Goal: Task Accomplishment & Management: Use online tool/utility

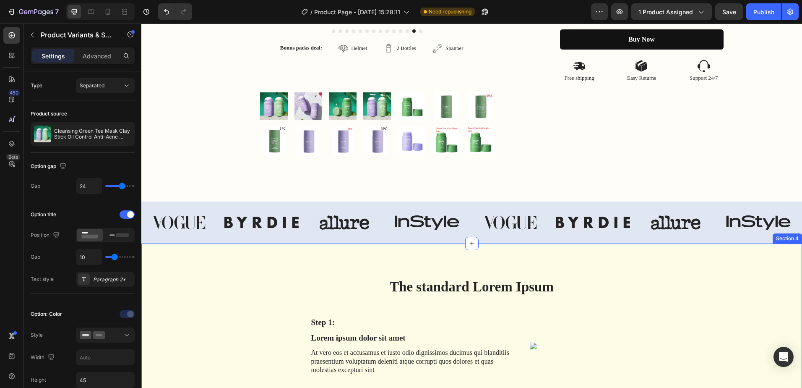
scroll to position [503, 0]
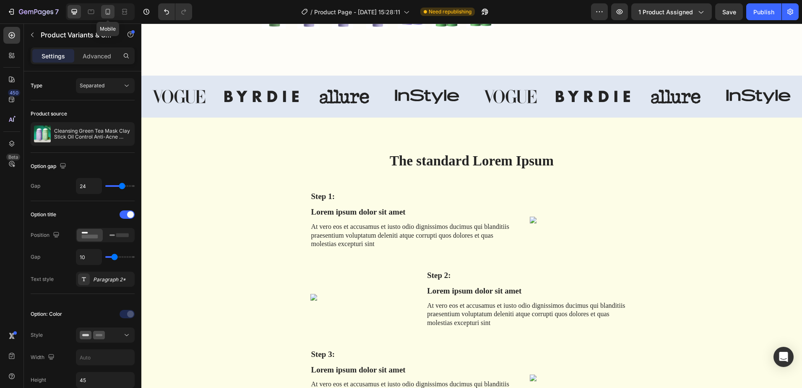
click at [108, 13] on icon at bounding box center [108, 12] width 5 height 6
type input "12"
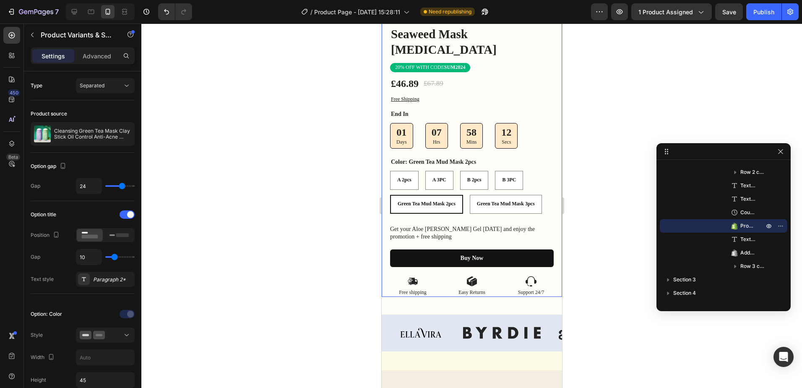
scroll to position [102, 0]
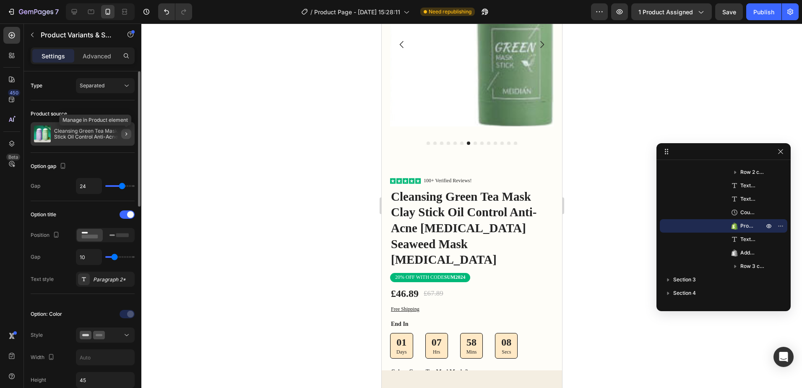
click at [123, 135] on icon "button" at bounding box center [126, 133] width 7 height 7
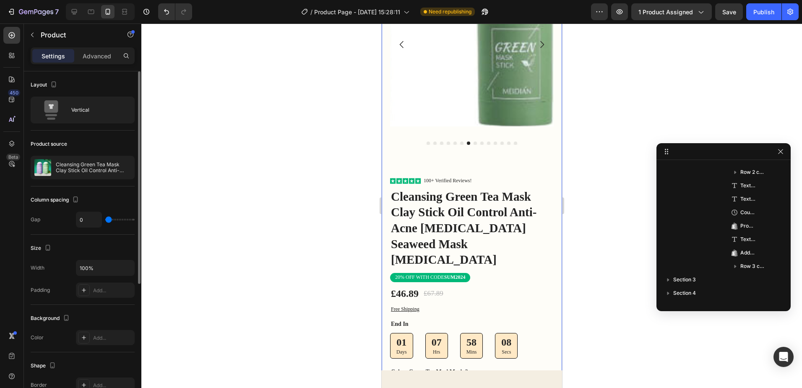
scroll to position [25, 0]
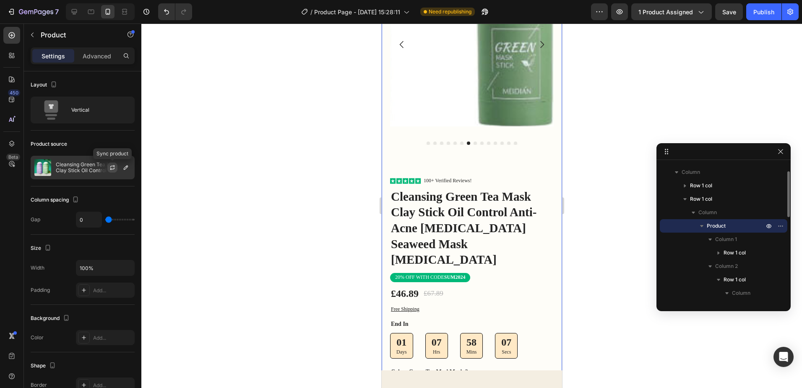
click at [110, 168] on icon "button" at bounding box center [112, 167] width 7 height 7
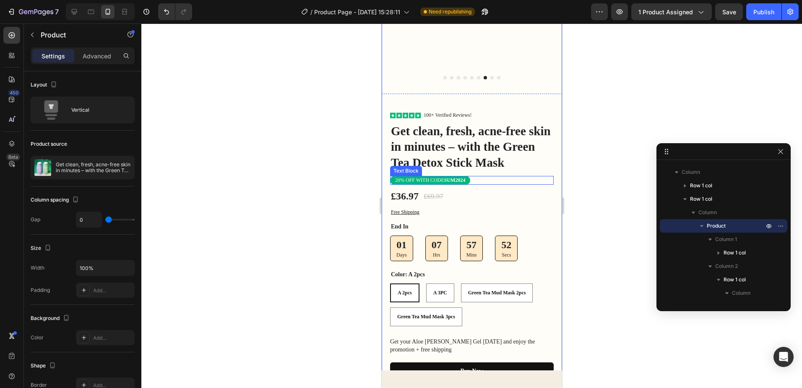
scroll to position [210, 0]
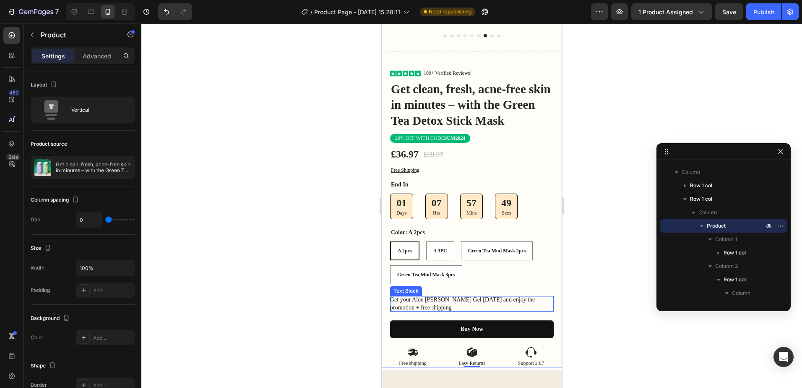
click at [409, 300] on p "Get your Aloe Vera Gel today and enjoy the promotion + free shipping" at bounding box center [472, 303] width 164 height 15
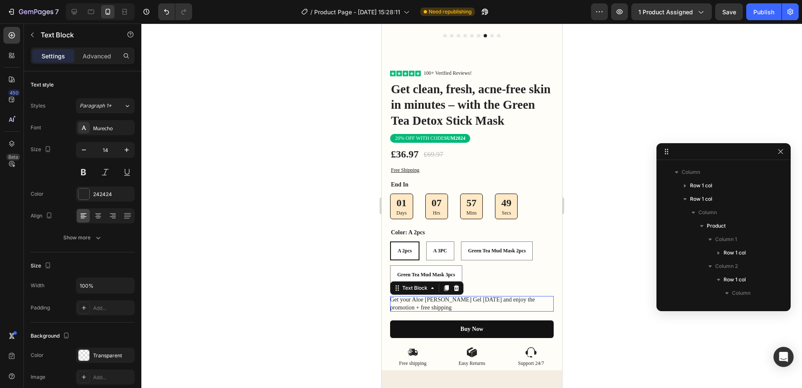
scroll to position [213, 0]
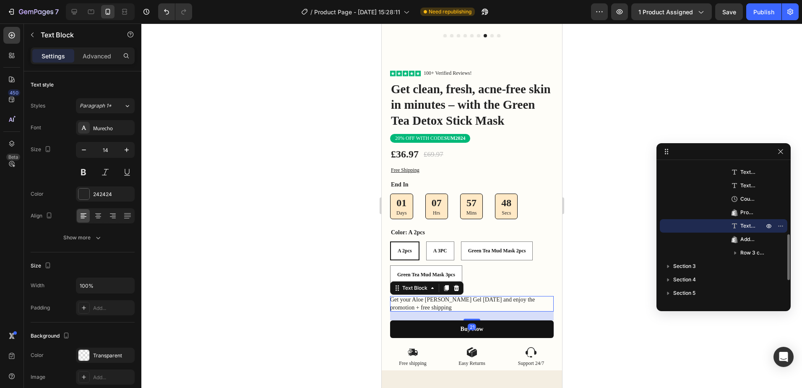
click at [408, 297] on p "Get your Aloe Vera Gel today and enjoy the promotion + free shipping" at bounding box center [472, 303] width 164 height 15
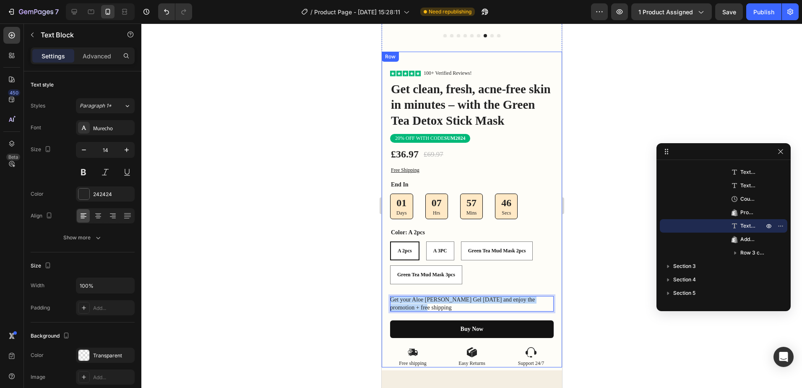
drag, startPoint x: 412, startPoint y: 302, endPoint x: 385, endPoint y: 291, distance: 29.2
click at [385, 291] on div "Icon Icon Icon Icon Icon Icon List 100+ Verified Reviews! Text Block Row Get cl…" at bounding box center [471, 209] width 180 height 315
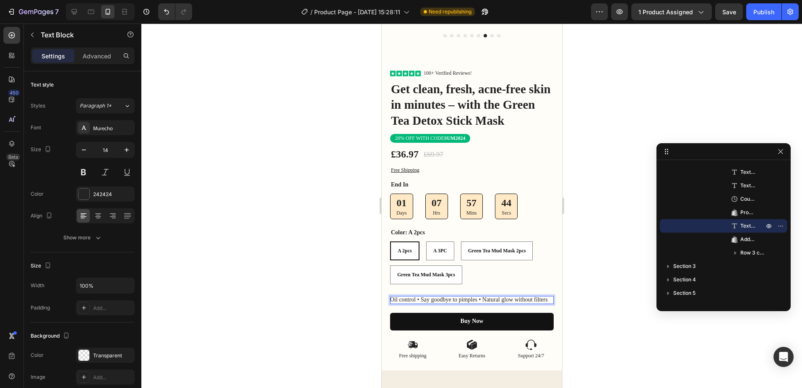
click at [604, 265] on div at bounding box center [471, 205] width 661 height 364
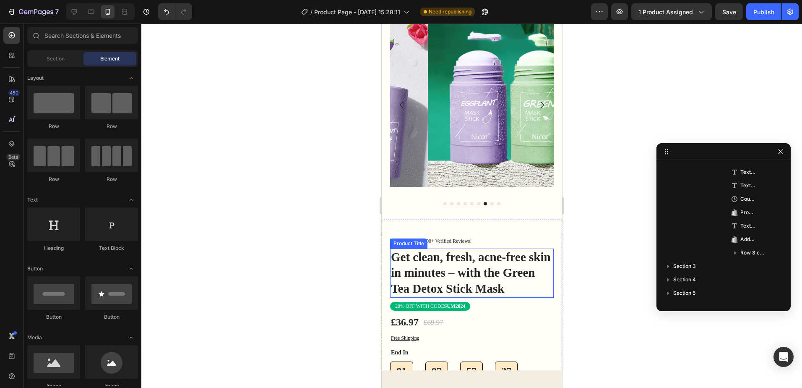
scroll to position [0, 0]
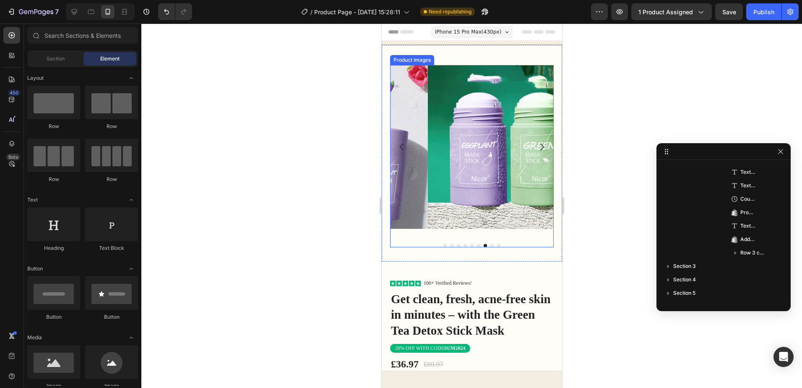
click at [440, 179] on img at bounding box center [509, 147] width 164 height 164
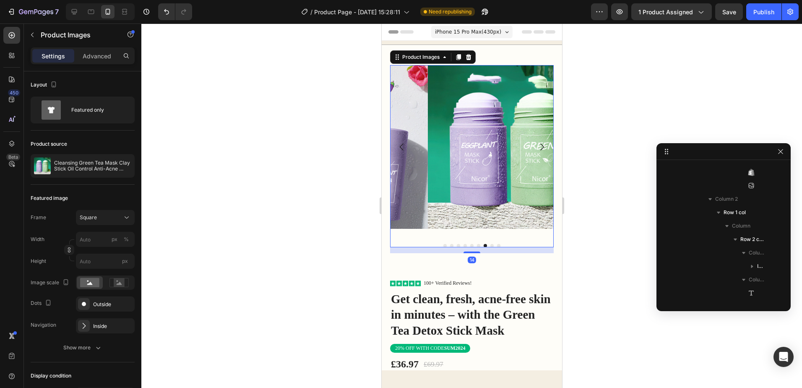
scroll to position [132, 0]
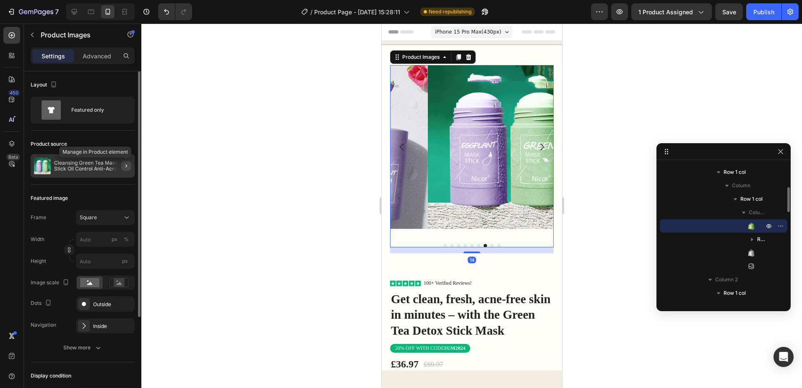
click at [126, 165] on icon "button" at bounding box center [126, 165] width 2 height 3
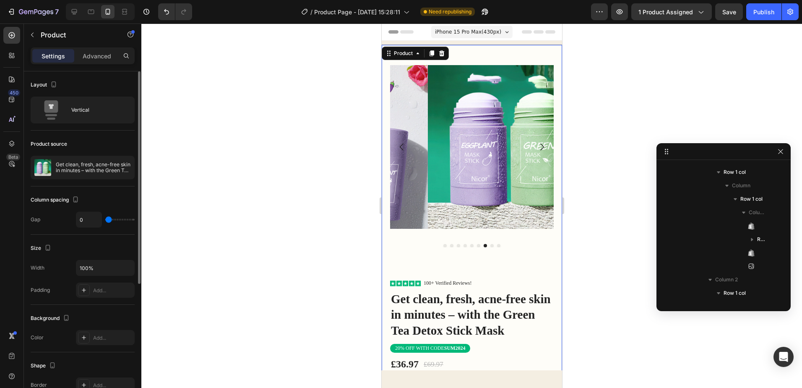
scroll to position [52, 0]
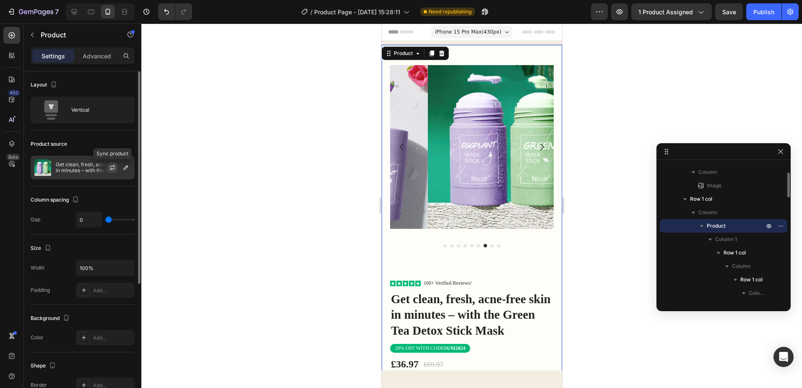
click at [114, 166] on icon "button" at bounding box center [112, 166] width 5 height 3
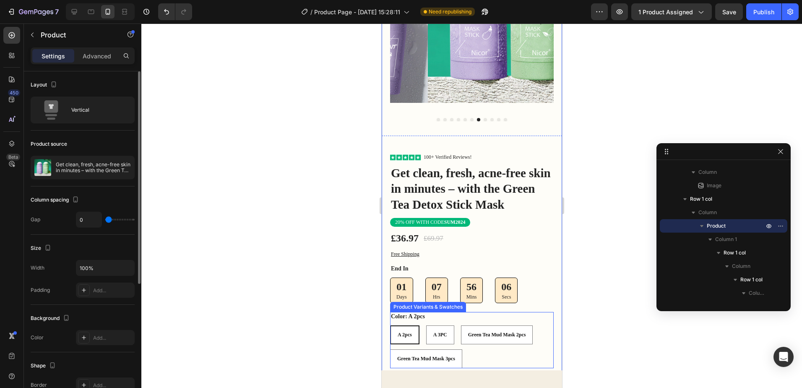
click at [407, 331] on span "A 2pcs" at bounding box center [404, 334] width 14 height 6
click at [390, 325] on input "A 2pcs A 2pcs A 2pcs" at bounding box center [389, 325] width 0 height 0
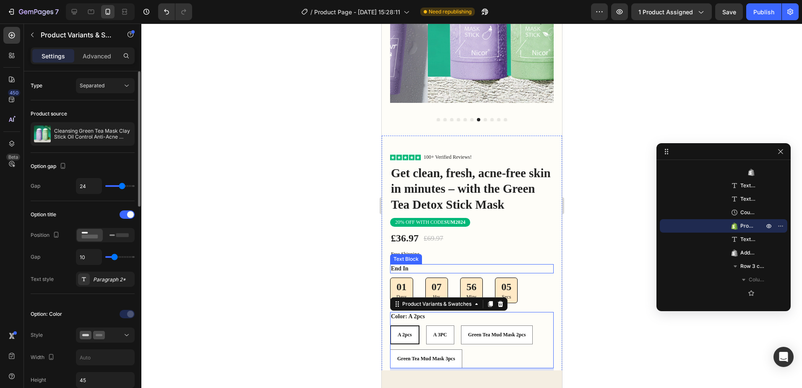
scroll to position [168, 0]
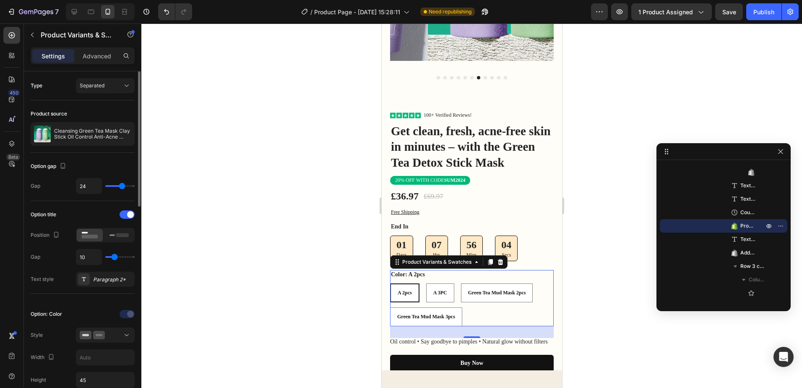
click at [406, 289] on span "A 2pcs" at bounding box center [404, 292] width 14 height 6
click at [390, 283] on input "A 2pcs A 2pcs A 2pcs" at bounding box center [389, 283] width 0 height 0
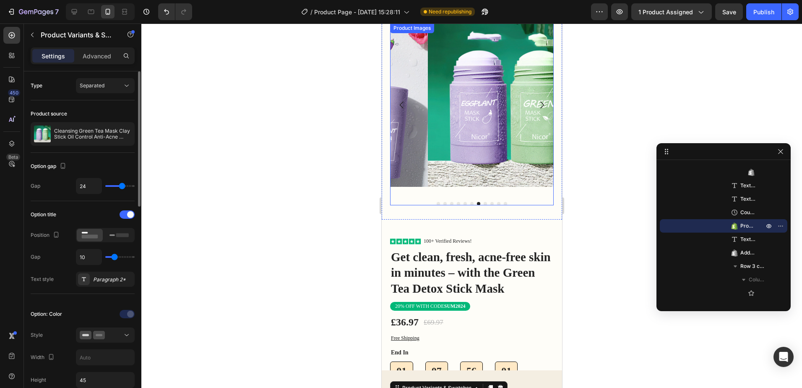
click at [398, 105] on icon "Carousel Back Arrow" at bounding box center [401, 105] width 10 height 10
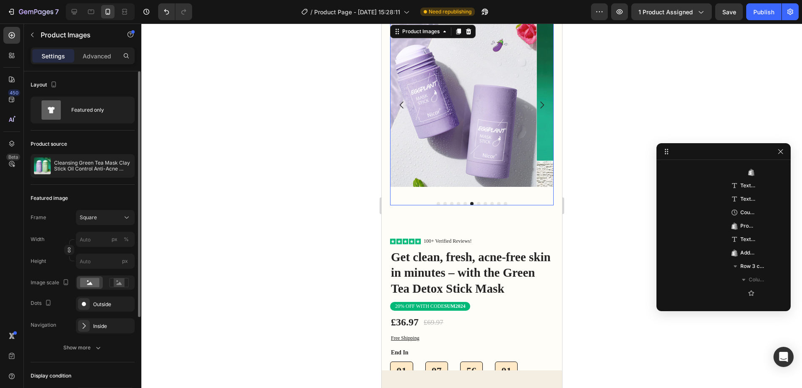
scroll to position [132, 0]
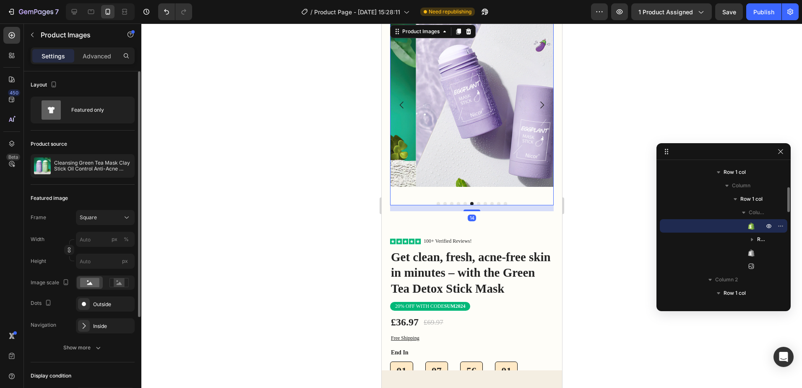
click at [399, 105] on icon "Carousel Back Arrow" at bounding box center [401, 105] width 10 height 10
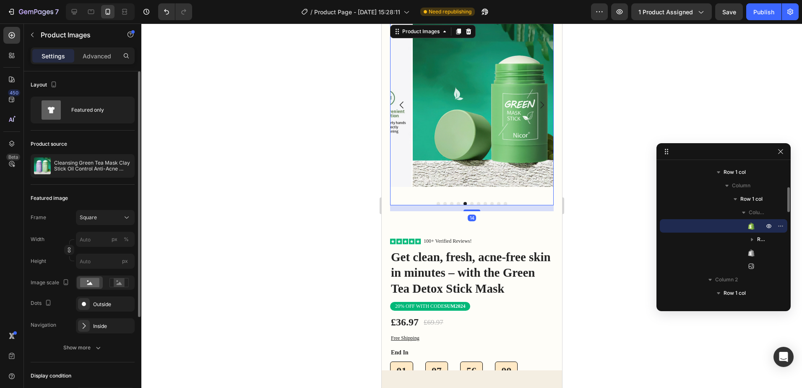
click at [399, 105] on icon "Carousel Back Arrow" at bounding box center [401, 105] width 10 height 10
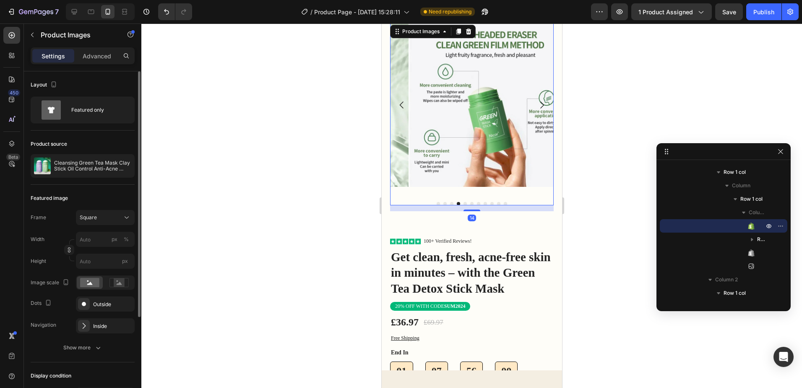
click at [399, 105] on icon "Carousel Back Arrow" at bounding box center [401, 105] width 10 height 10
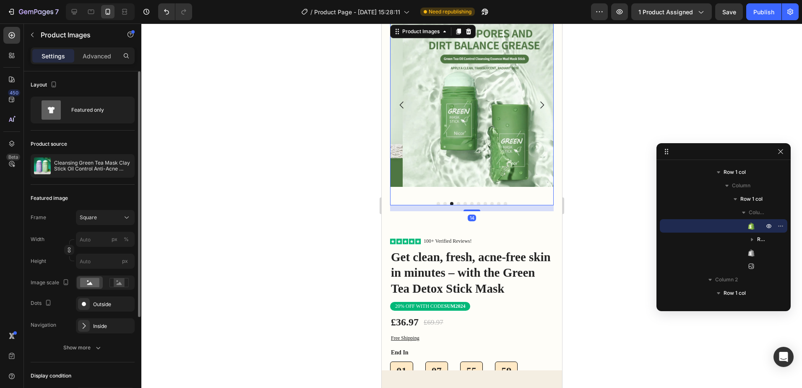
click at [399, 105] on icon "Carousel Back Arrow" at bounding box center [401, 105] width 10 height 10
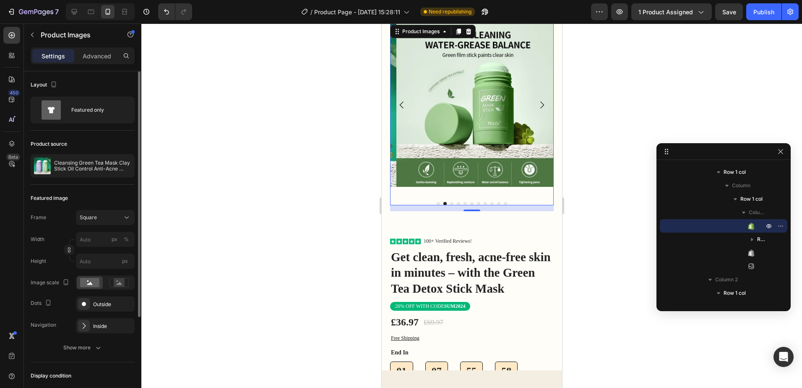
click at [399, 105] on icon "Carousel Back Arrow" at bounding box center [401, 105] width 10 height 10
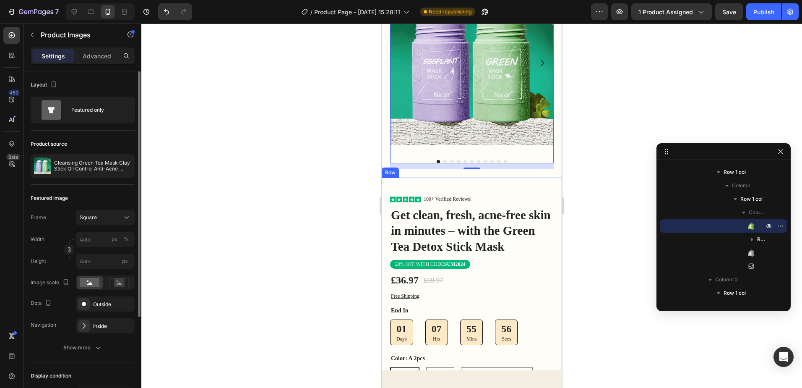
scroll to position [126, 0]
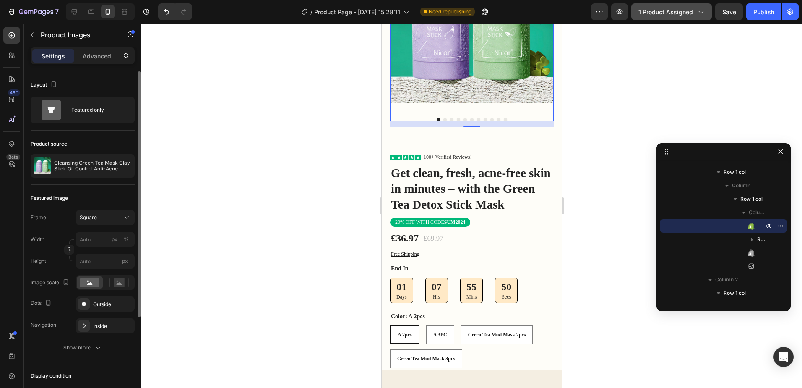
click at [690, 15] on span "1 product assigned" at bounding box center [665, 12] width 55 height 9
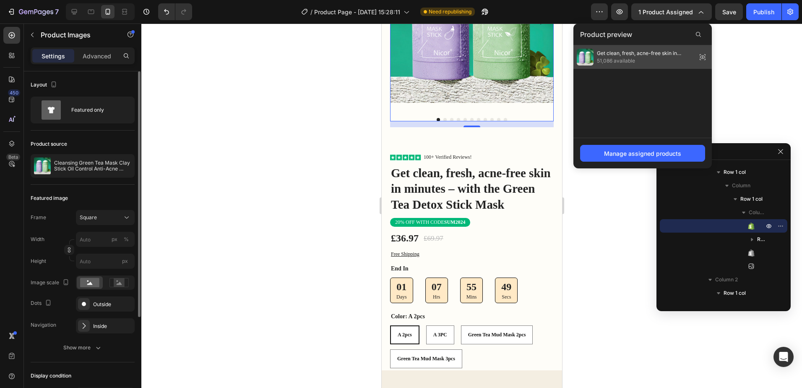
click at [684, 58] on span "51,086 available" at bounding box center [645, 61] width 96 height 8
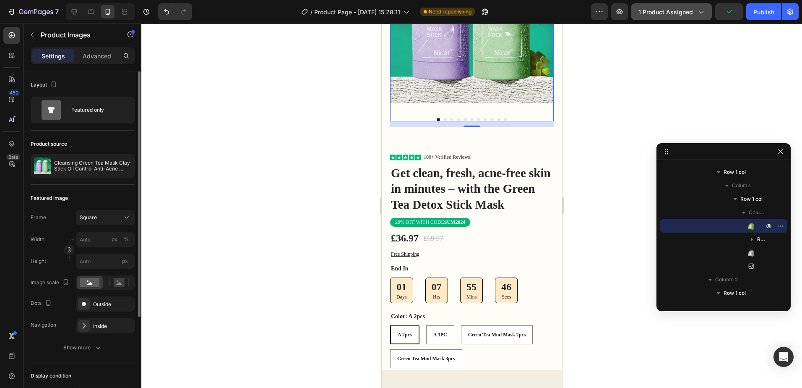
click at [692, 11] on span "1 product assigned" at bounding box center [665, 12] width 55 height 9
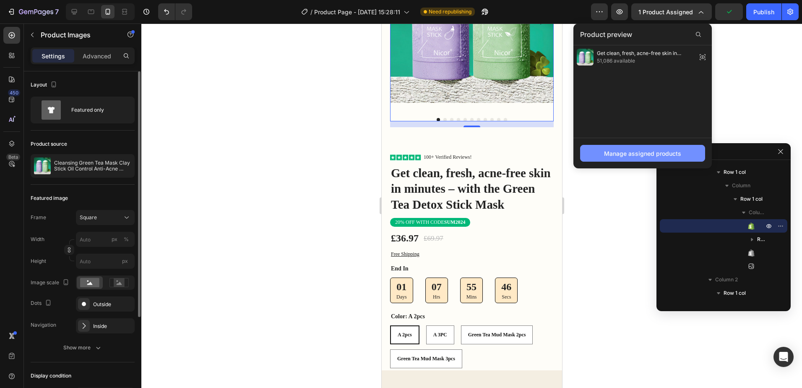
click at [638, 155] on div "Manage assigned products" at bounding box center [642, 153] width 77 height 9
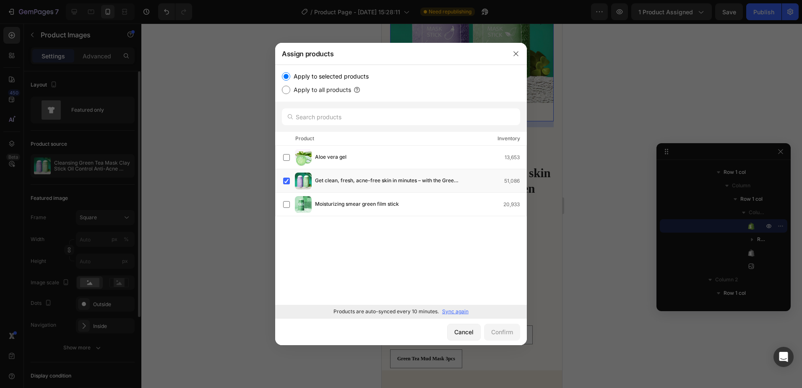
click at [452, 310] on p "Sync again" at bounding box center [455, 311] width 26 height 8
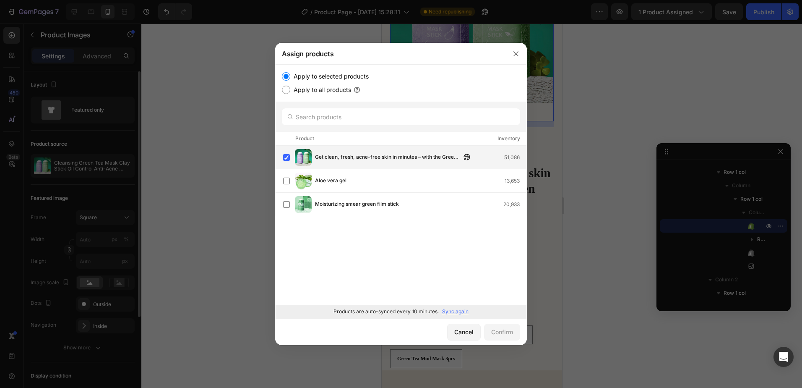
click at [399, 157] on span "Get clean, fresh, acne-free skin in minutes – with the Green Tea Detox Stick Ma…" at bounding box center [388, 157] width 146 height 9
click at [374, 142] on div "Product Inventory" at bounding box center [401, 139] width 252 height 14
click at [377, 154] on span "Get clean, fresh, acne-free skin in minutes – with the Green Tea Detox Stick Ma…" at bounding box center [388, 152] width 146 height 9
click at [465, 333] on div "Cancel" at bounding box center [463, 331] width 19 height 9
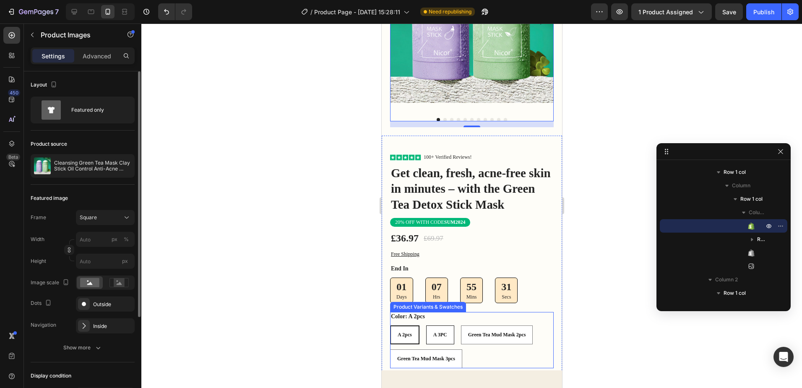
click at [405, 331] on span "A 2pcs" at bounding box center [404, 334] width 14 height 6
click at [390, 325] on input "A 2pcs A 2pcs A 2pcs" at bounding box center [389, 325] width 0 height 0
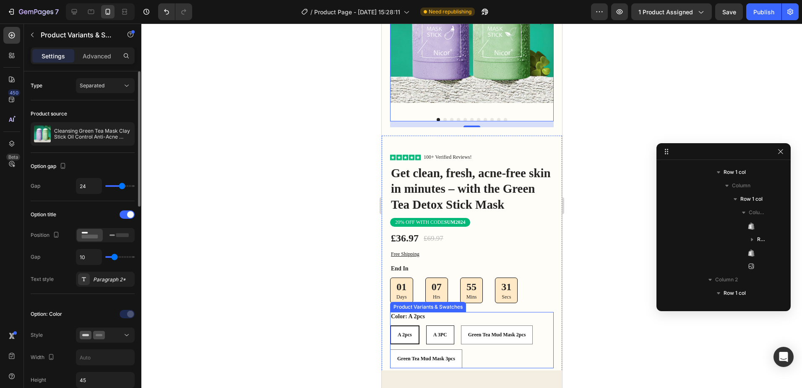
click at [437, 331] on span "A 3PC" at bounding box center [440, 334] width 14 height 6
click at [426, 325] on input "A 3PC A 3PC A 3PC" at bounding box center [425, 325] width 0 height 0
radio input "true"
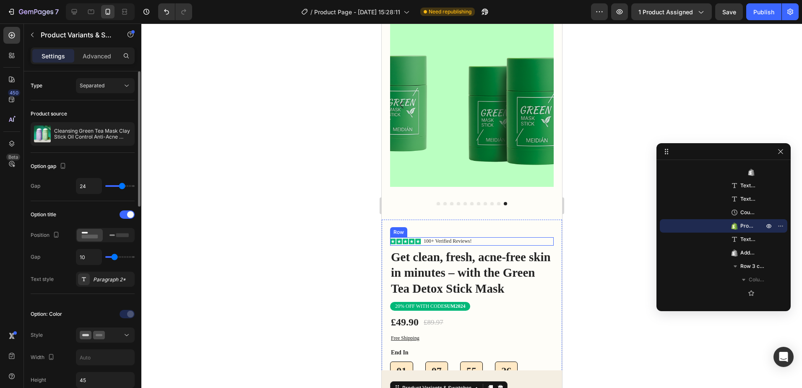
scroll to position [84, 0]
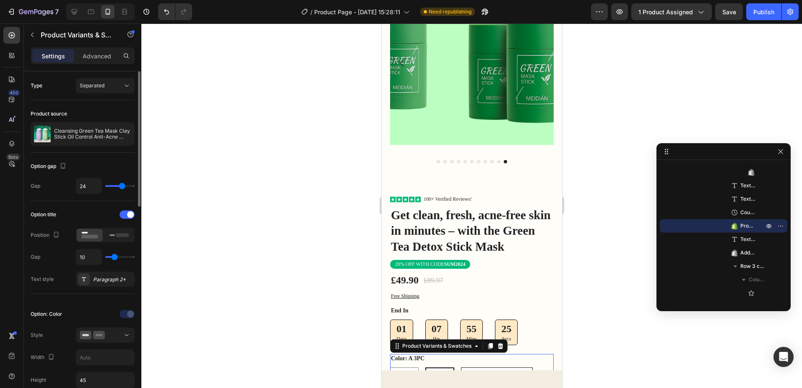
click at [498, 370] on div "Green Tea Mud Mask 2pcs" at bounding box center [496, 376] width 71 height 13
click at [461, 367] on input "Green Tea Mud Mask 2pcs Green Tea Mud Mask 2pcs Green Tea Mud Mask 2pcs" at bounding box center [460, 367] width 0 height 0
radio input "true"
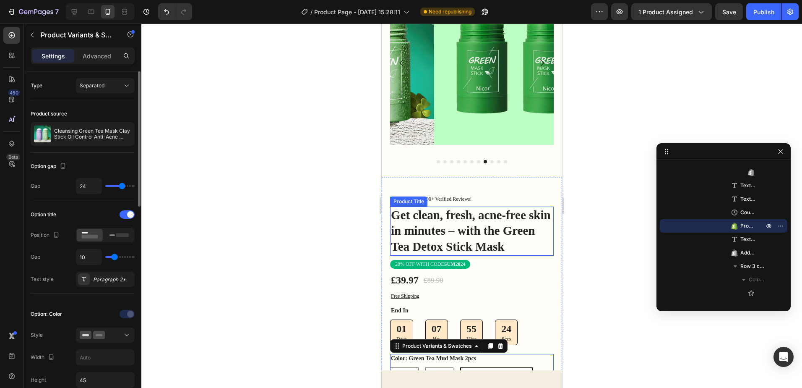
scroll to position [126, 0]
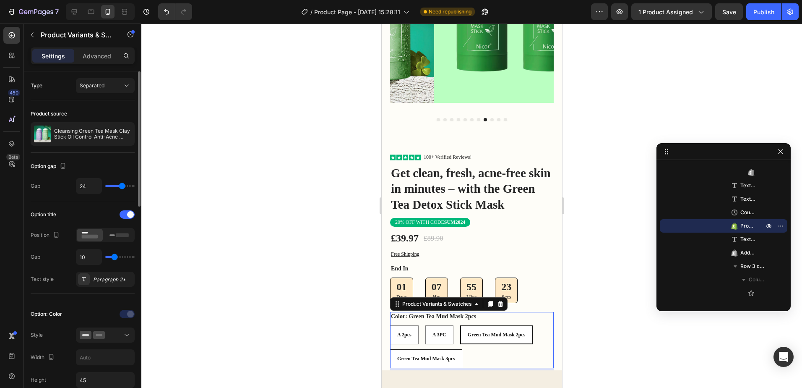
click at [438, 355] on span "Green Tea Mud Mask 3pcs" at bounding box center [426, 358] width 58 height 6
click at [390, 349] on input "Green Tea Mud Mask 3pcs Green Tea Mud Mask 3pcs Green Tea Mud Mask 3pcs" at bounding box center [389, 349] width 0 height 0
radio input "true"
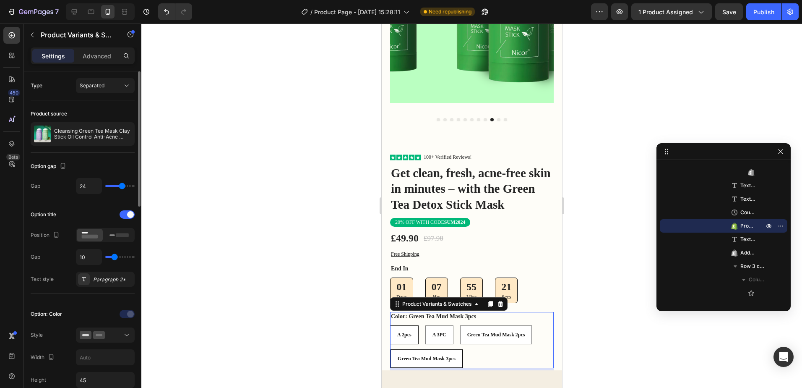
click at [394, 330] on div "A 2pcs" at bounding box center [404, 334] width 28 height 13
click at [390, 325] on input "A 2pcs A 2pcs A 2pcs" at bounding box center [389, 325] width 0 height 0
radio input "true"
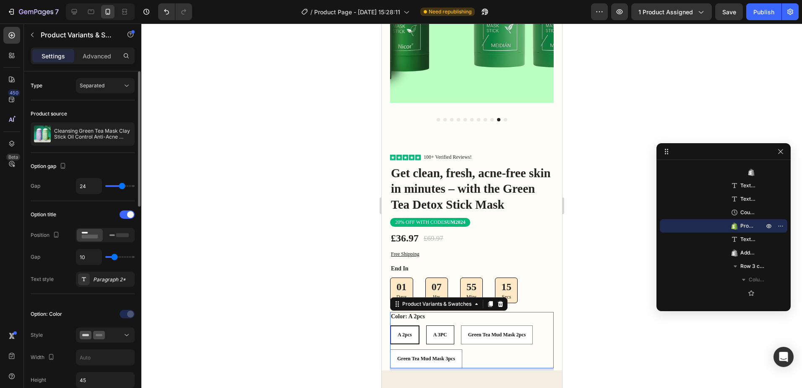
click at [446, 331] on div "A 3PC" at bounding box center [439, 334] width 27 height 13
click at [426, 325] on input "A 3PC A 3PC A 3PC" at bounding box center [425, 325] width 0 height 0
radio input "true"
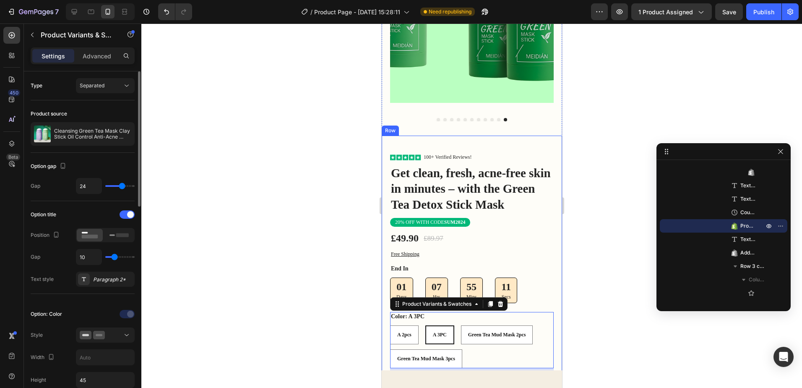
scroll to position [84, 0]
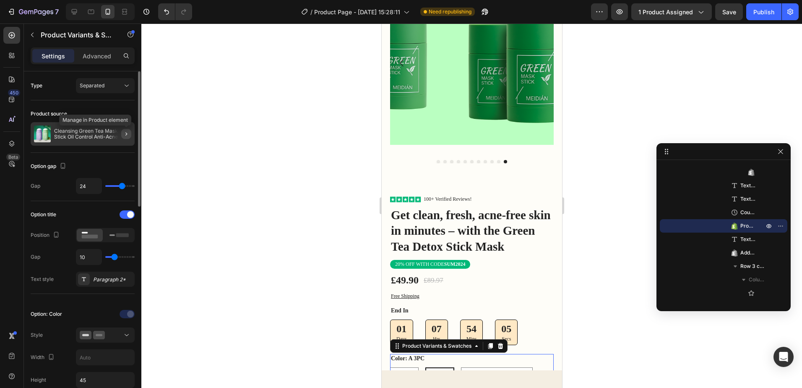
click at [125, 132] on icon "button" at bounding box center [126, 133] width 7 height 7
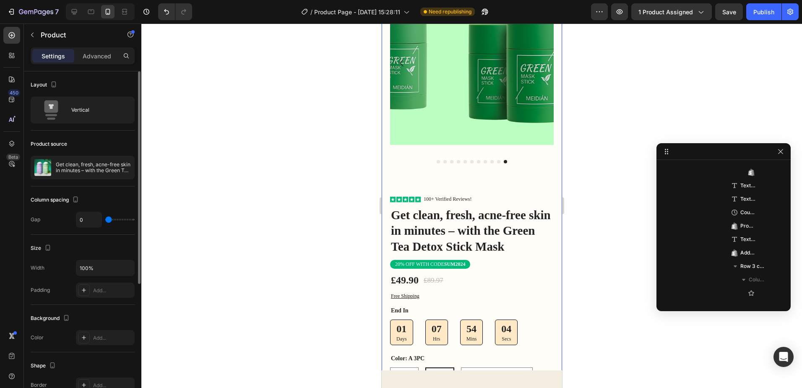
scroll to position [52, 0]
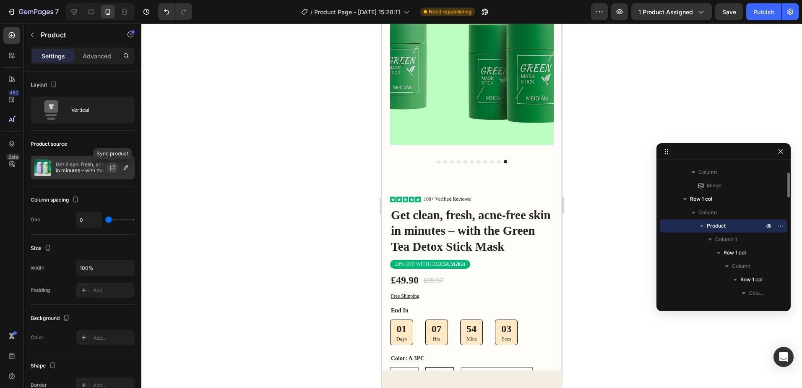
click at [114, 167] on icon "button" at bounding box center [112, 166] width 5 height 3
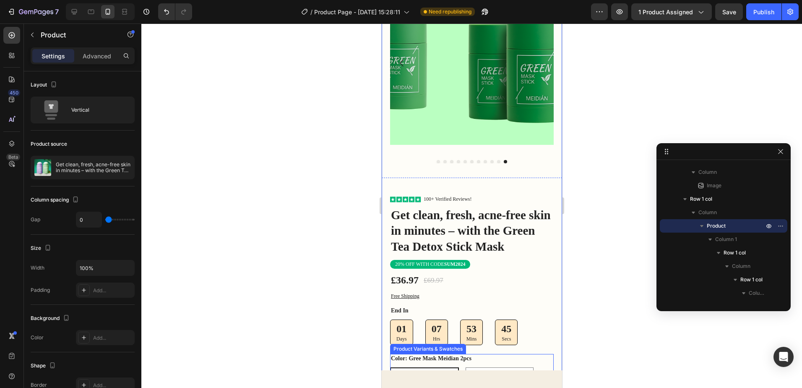
scroll to position [126, 0]
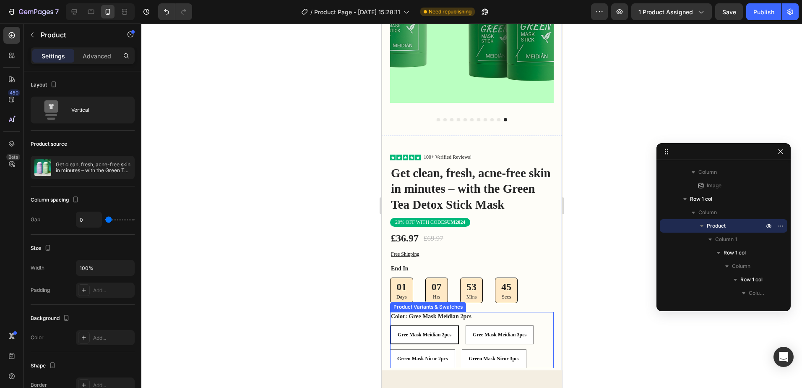
click at [422, 331] on span "Gree Mask Meidian 2pcs" at bounding box center [424, 334] width 54 height 6
click at [390, 325] on input "Gree Mask Meidian 2pcs Gree Mask Meidian 2pcs Gree Mask Meidian 2pcs" at bounding box center [389, 325] width 0 height 0
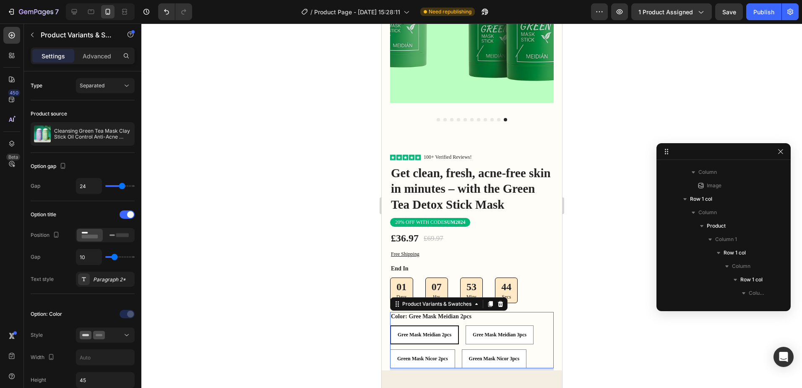
scroll to position [427, 0]
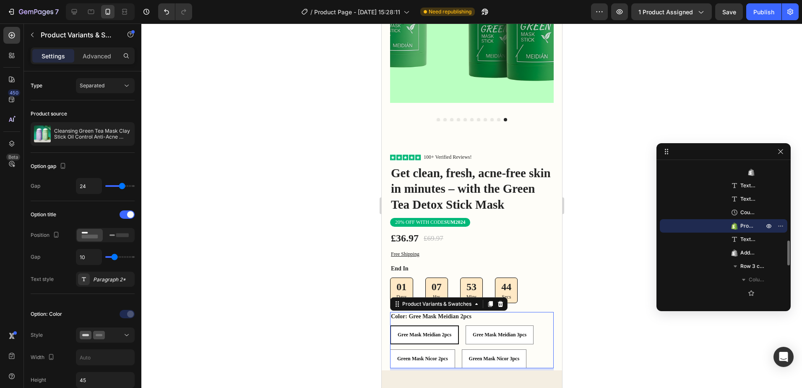
click at [436, 331] on span "Gree Mask Meidian 2pcs" at bounding box center [424, 334] width 54 height 6
click at [390, 325] on input "Gree Mask Meidian 2pcs Gree Mask Meidian 2pcs Gree Mask Meidian 2pcs" at bounding box center [389, 325] width 0 height 0
click at [493, 331] on span "Gree Mask Meidian 3pcs" at bounding box center [499, 334] width 54 height 6
click at [465, 325] on input "Gree Mask Meidian 3pcs Gree Mask Meidian 3pcs Gree Mask Meidian 3pcs" at bounding box center [465, 325] width 0 height 0
radio input "true"
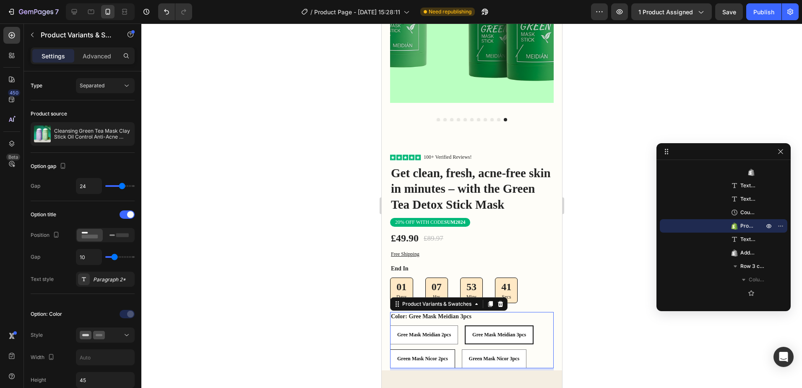
click at [437, 352] on div "Green Mask Nicor 2pcs" at bounding box center [422, 358] width 64 height 13
click at [390, 349] on input "Green Mask Nicor 2pcs Green Mask Nicor 2pcs Green Mask Nicor 2pcs" at bounding box center [389, 349] width 0 height 0
radio input "true"
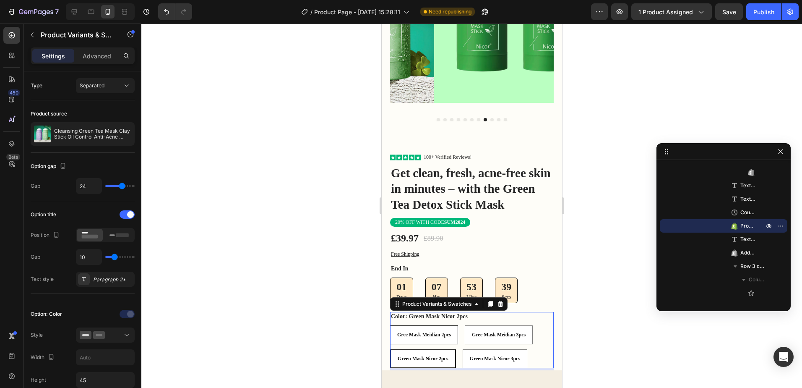
click at [450, 328] on div "Gree Mask Meidian 2pcs" at bounding box center [423, 334] width 67 height 13
click at [390, 325] on input "Gree Mask Meidian 2pcs Gree Mask Meidian 2pcs Gree Mask Meidian 2pcs" at bounding box center [389, 325] width 0 height 0
radio input "true"
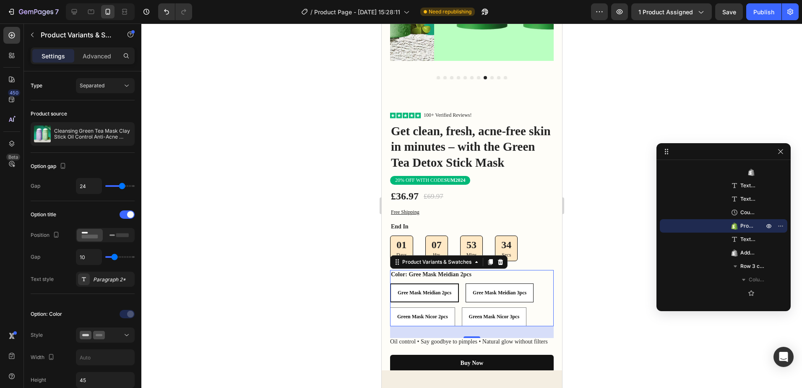
click at [474, 286] on div "Gree Mask Meidian 3pcs" at bounding box center [499, 292] width 67 height 13
click at [465, 283] on input "Gree Mask Meidian 3pcs Gree Mask Meidian 3pcs Gree Mask Meidian 3pcs" at bounding box center [465, 283] width 0 height 0
radio input "true"
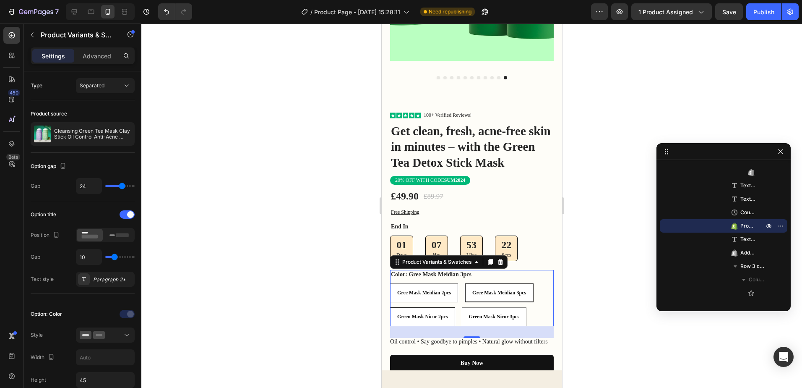
click at [435, 307] on 2pcs "Green Mask Nicor 2pcs" at bounding box center [422, 316] width 65 height 19
click at [390, 307] on input "Green Mask Nicor 2pcs Green Mask Nicor 2pcs Green Mask Nicor 2pcs" at bounding box center [389, 307] width 0 height 0
radio input "true"
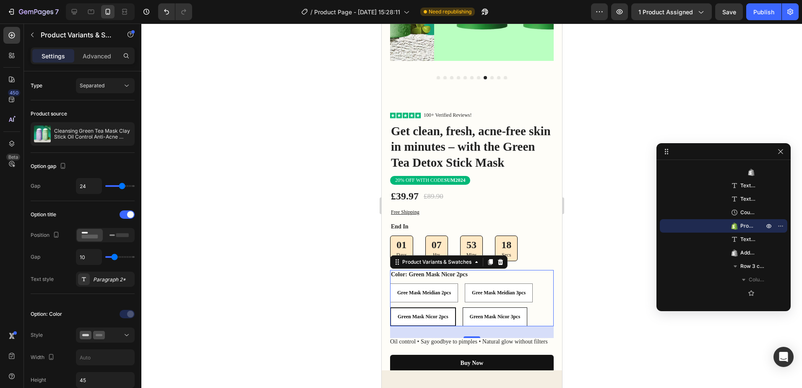
drag, startPoint x: 507, startPoint y: 309, endPoint x: 503, endPoint y: 304, distance: 6.6
click at [507, 313] on span "Green Mask Nicor 3pcs" at bounding box center [494, 316] width 51 height 6
click at [462, 307] on input "Green Mask Nicor 3pcs Green Mask Nicor 3pcs Green Mask Nicor 3pcs" at bounding box center [462, 307] width 0 height 0
radio input "true"
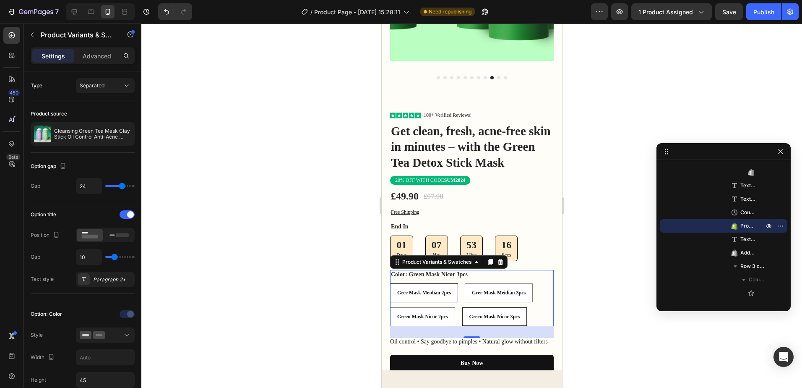
click at [442, 286] on div "Gree Mask Meidian 2pcs" at bounding box center [423, 292] width 67 height 13
click at [390, 283] on input "Gree Mask Meidian 2pcs Gree Mask Meidian 2pcs Gree Mask Meidian 2pcs" at bounding box center [389, 283] width 0 height 0
radio input "true"
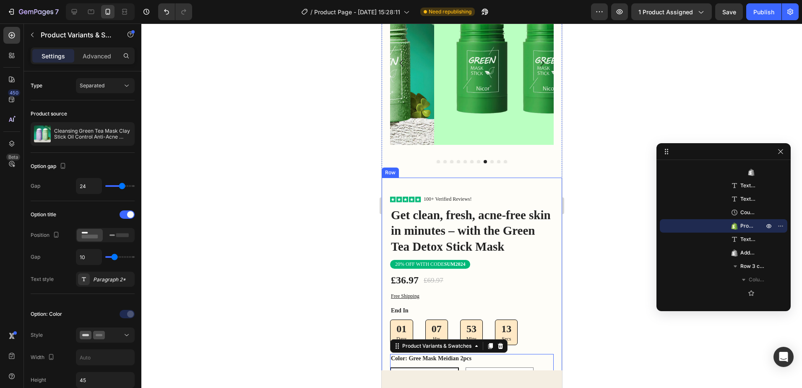
scroll to position [126, 0]
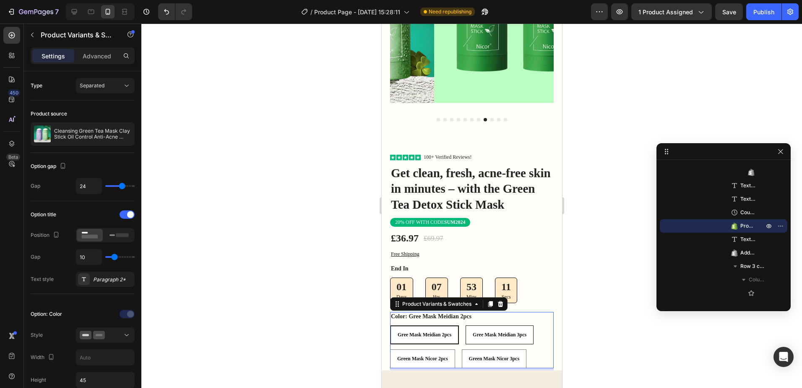
click at [472, 331] on span "Gree Mask Meidian 3pcs" at bounding box center [499, 334] width 54 height 6
click at [465, 325] on input "Gree Mask Meidian 3pcs Gree Mask Meidian 3pcs Gree Mask Meidian 3pcs" at bounding box center [465, 325] width 0 height 0
radio input "true"
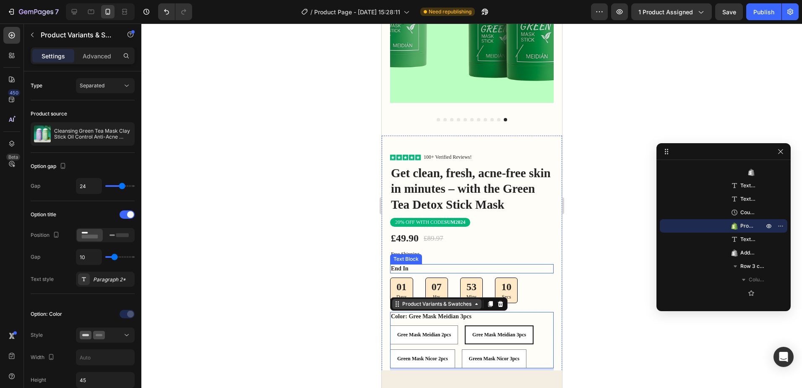
scroll to position [168, 0]
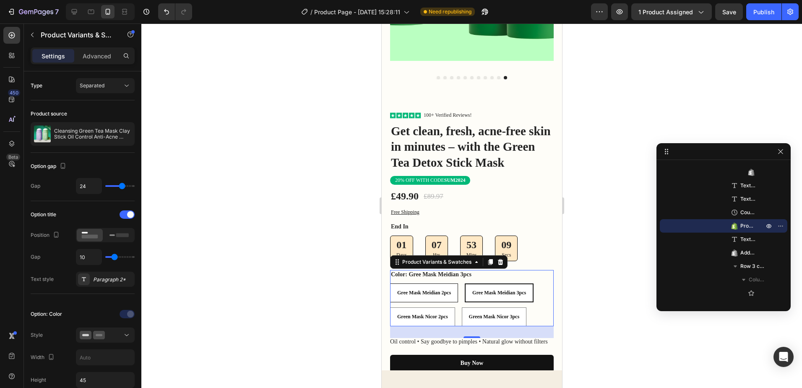
click at [440, 289] on span "Gree Mask Meidian 2pcs" at bounding box center [424, 292] width 54 height 6
click at [390, 283] on input "Gree Mask Meidian 2pcs Gree Mask Meidian 2pcs Gree Mask Meidian 2pcs" at bounding box center [389, 283] width 0 height 0
radio input "true"
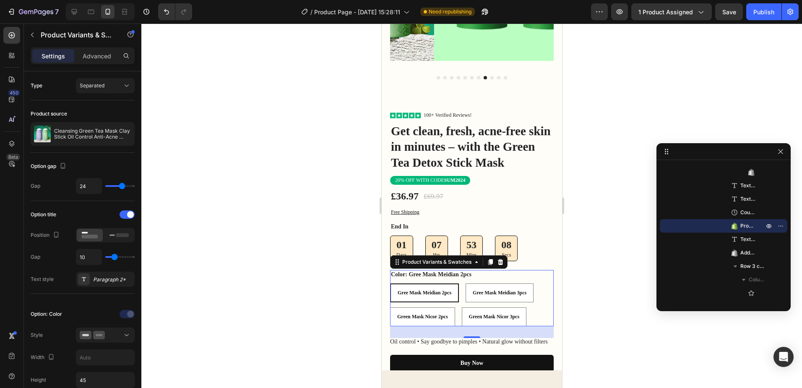
scroll to position [42, 0]
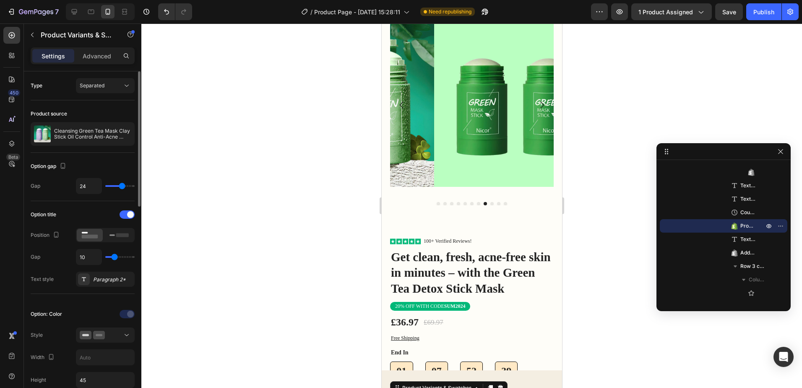
click at [0, 0] on icon "button" at bounding box center [0, 0] width 0 height 0
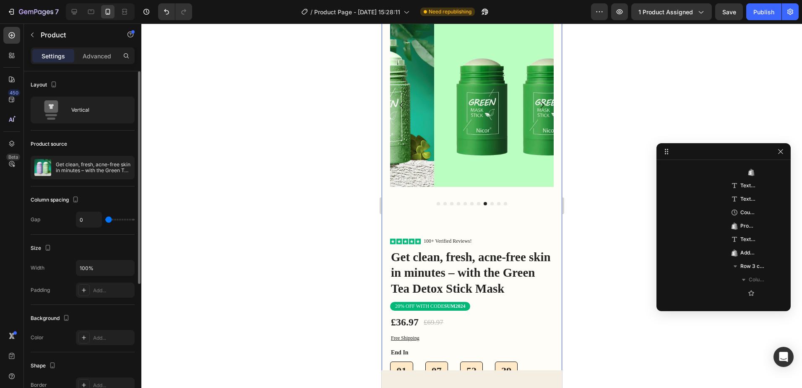
scroll to position [52, 0]
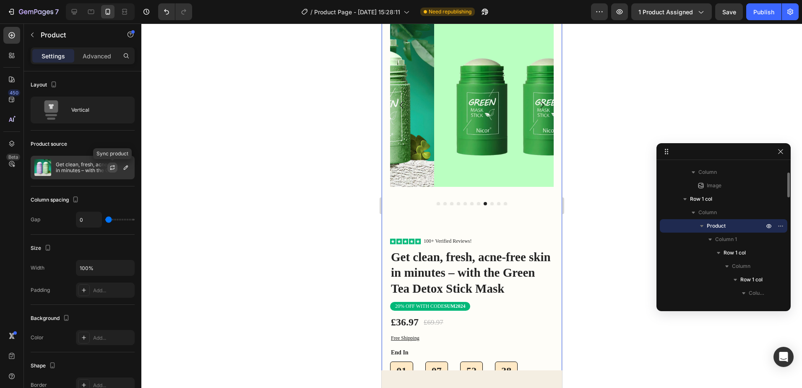
click at [115, 168] on icon "button" at bounding box center [112, 167] width 7 height 7
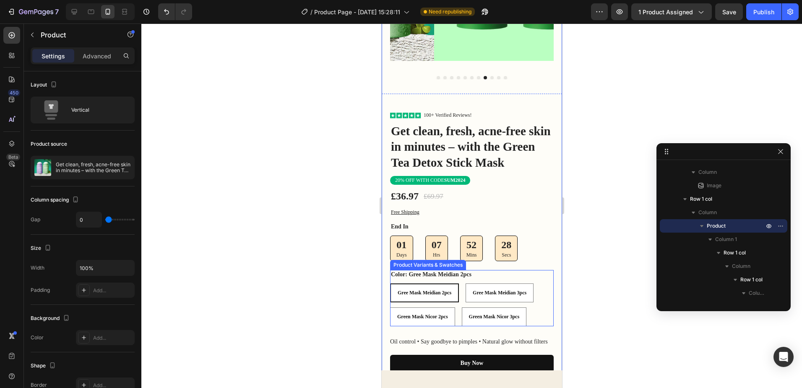
click at [433, 286] on div "Gree Mask Meidian 2pcs" at bounding box center [423, 292] width 67 height 13
click at [390, 283] on input "Gree Mask Meidian 2pcs Gree Mask Meidian 2pcs Gree Mask Meidian 2pcs" at bounding box center [389, 283] width 0 height 0
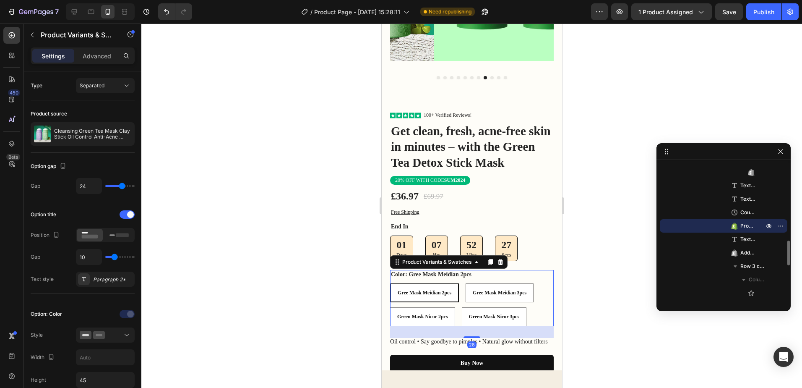
scroll to position [126, 0]
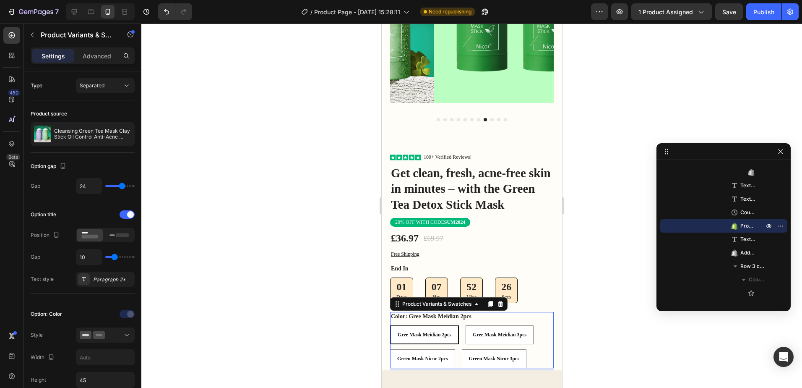
click at [500, 334] on div "Green Mask Nicor 3pcs" at bounding box center [493, 339] width 55 height 11
click at [461, 349] on input "Green Mask Nicor 3pcs Green Mask Nicor 3pcs Green Mask Nicor 3pcs" at bounding box center [461, 349] width 0 height 0
radio input "true"
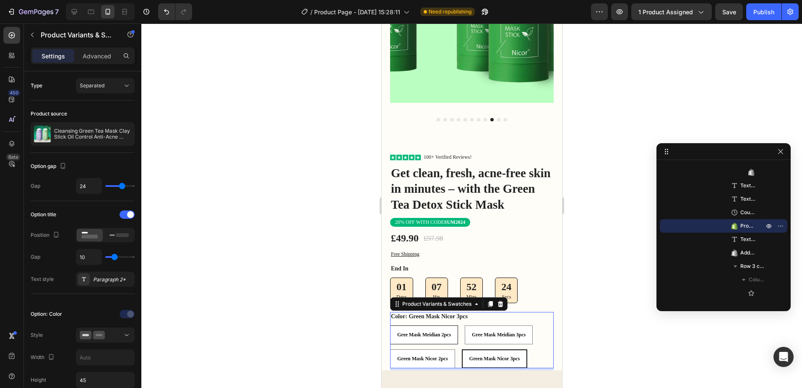
click at [450, 331] on span "Gree Mask Meidian 2pcs" at bounding box center [424, 334] width 54 height 6
click at [390, 325] on input "Gree Mask Meidian 2pcs Gree Mask Meidian 2pcs Gree Mask Meidian 2pcs" at bounding box center [389, 325] width 0 height 0
radio input "true"
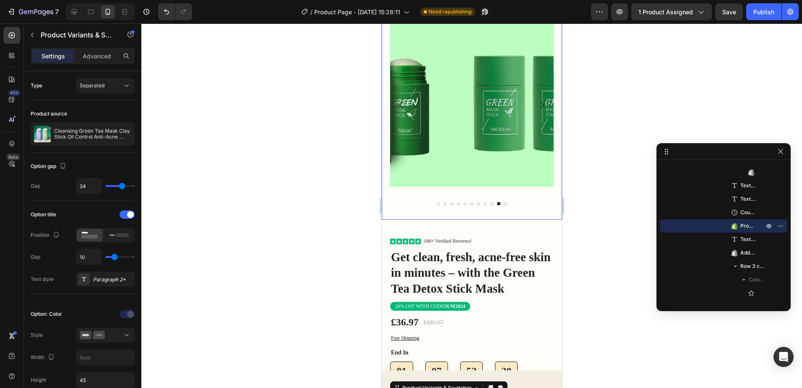
scroll to position [84, 0]
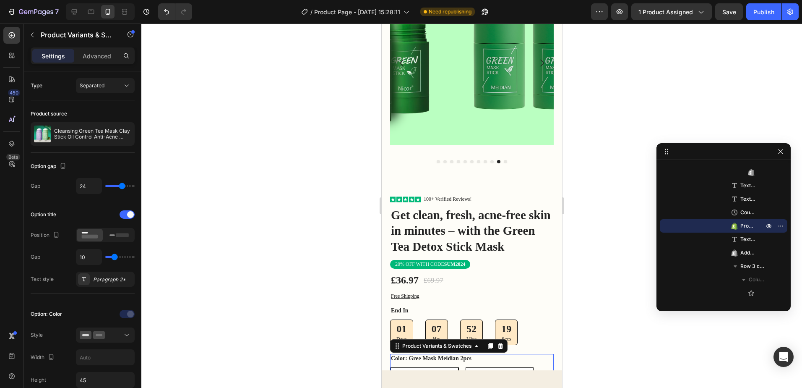
click at [494, 370] on div "Gree Mask Meidian 3pcs" at bounding box center [499, 376] width 67 height 13
click at [465, 367] on input "Gree Mask Meidian 3pcs Gree Mask Meidian 3pcs Gree Mask Meidian 3pcs" at bounding box center [465, 367] width 0 height 0
radio input "true"
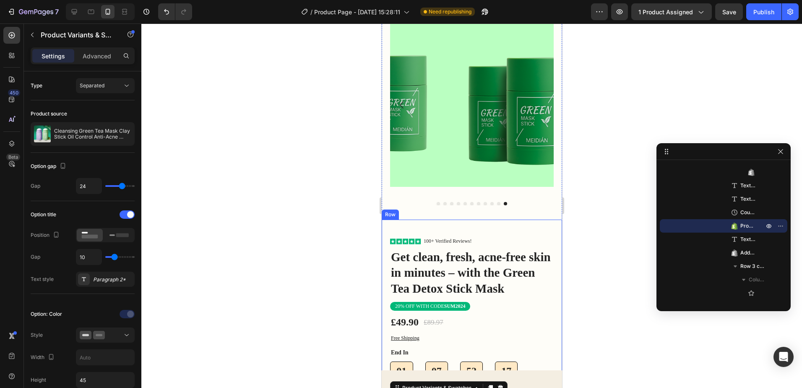
scroll to position [126, 0]
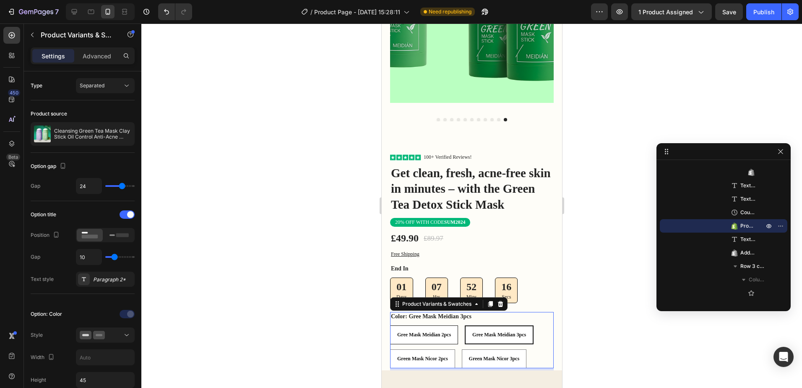
click at [432, 328] on div "Gree Mask Meidian 2pcs" at bounding box center [423, 334] width 67 height 13
click at [390, 325] on input "Gree Mask Meidian 2pcs Gree Mask Meidian 2pcs Gree Mask Meidian 2pcs" at bounding box center [389, 325] width 0 height 0
radio input "true"
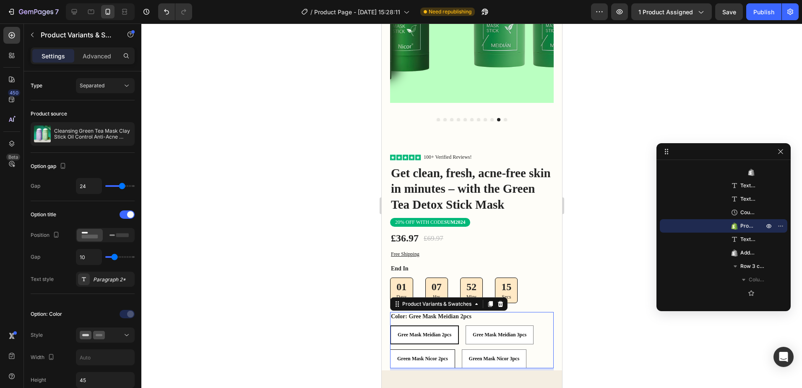
click at [435, 355] on span "Green Mask Nicor 2pcs" at bounding box center [422, 358] width 51 height 6
click at [390, 349] on input "Green Mask Nicor 2pcs Green Mask Nicor 2pcs Green Mask Nicor 2pcs" at bounding box center [389, 349] width 0 height 0
radio input "true"
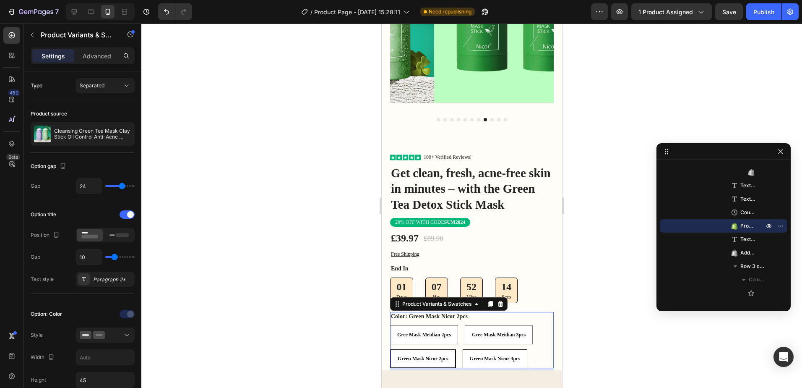
click at [488, 355] on span "Green Mask Nicor 3pcs" at bounding box center [494, 358] width 51 height 6
click at [462, 349] on input "Green Mask Nicor 3pcs Green Mask Nicor 3pcs Green Mask Nicor 3pcs" at bounding box center [462, 349] width 0 height 0
radio input "true"
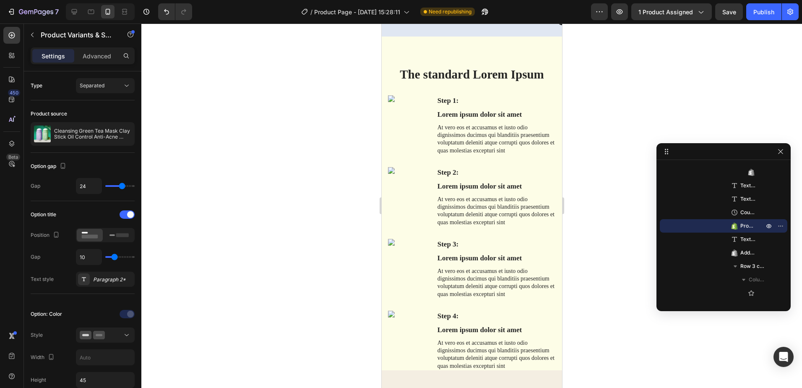
scroll to position [438, 0]
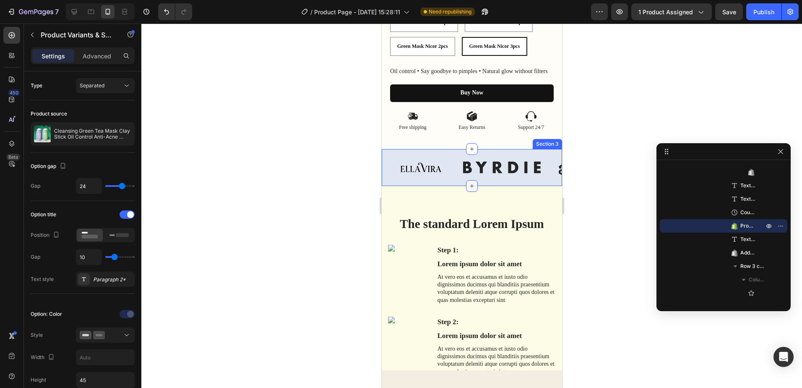
click at [470, 185] on icon at bounding box center [471, 185] width 7 height 7
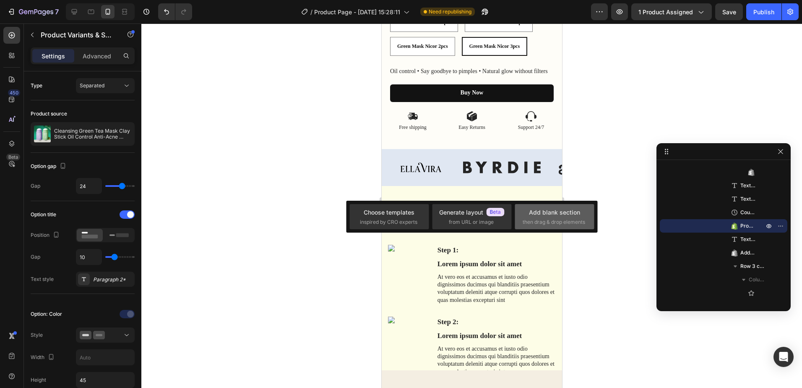
click at [519, 222] on div "Add blank section then drag & drop elements" at bounding box center [554, 216] width 79 height 25
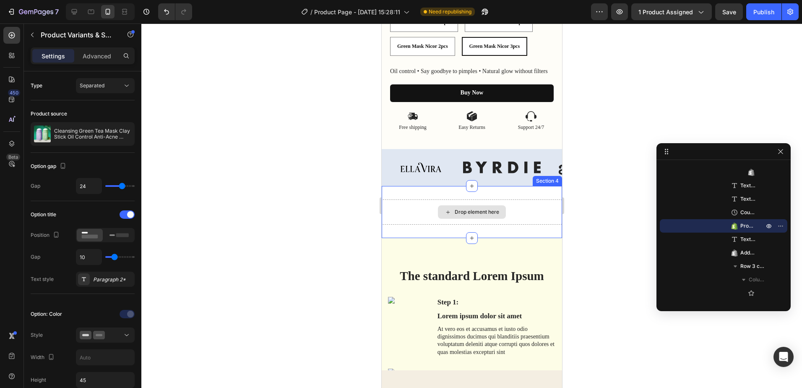
click at [468, 209] on div "Drop element here" at bounding box center [471, 211] width 68 height 13
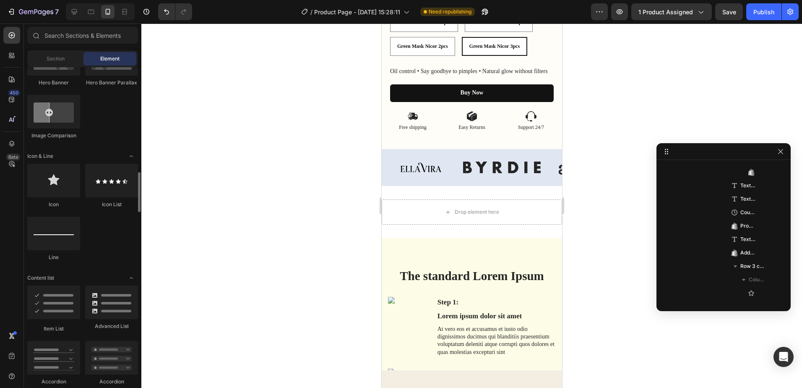
scroll to position [503, 0]
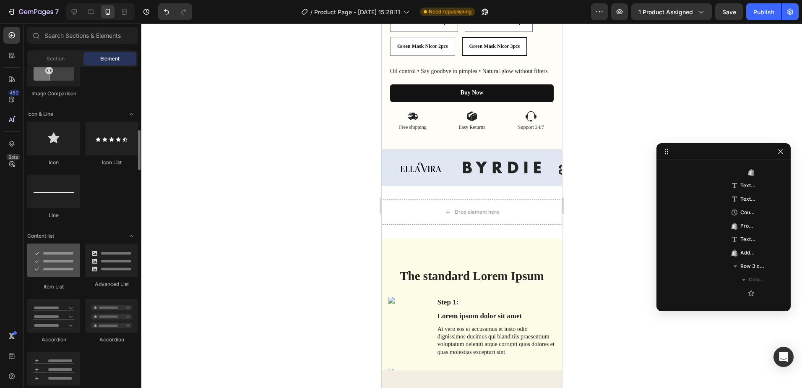
click at [48, 262] on div at bounding box center [53, 260] width 53 height 34
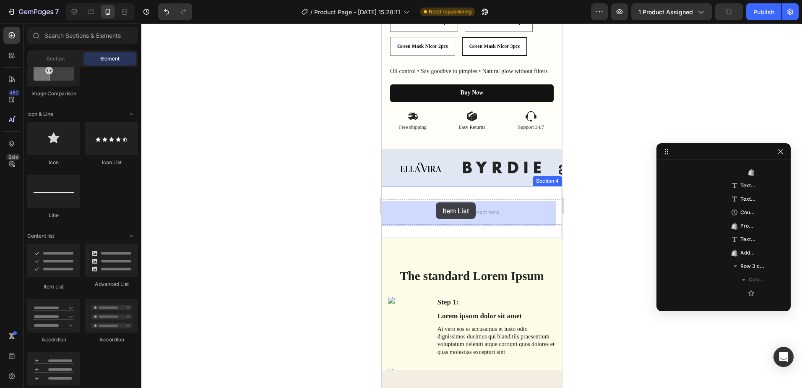
drag, startPoint x: 429, startPoint y: 284, endPoint x: 435, endPoint y: 202, distance: 81.6
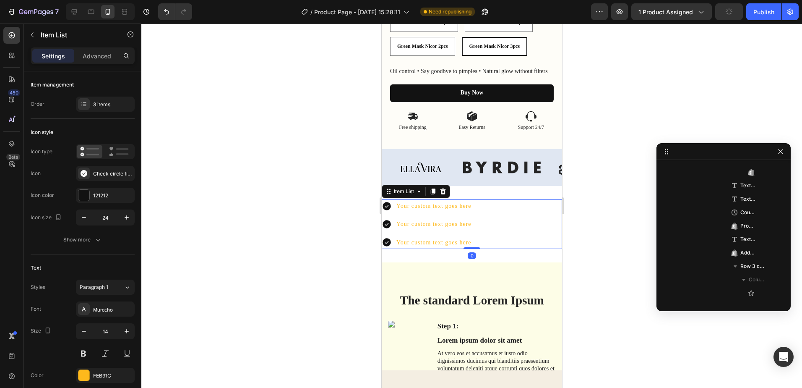
scroll to position [642, 0]
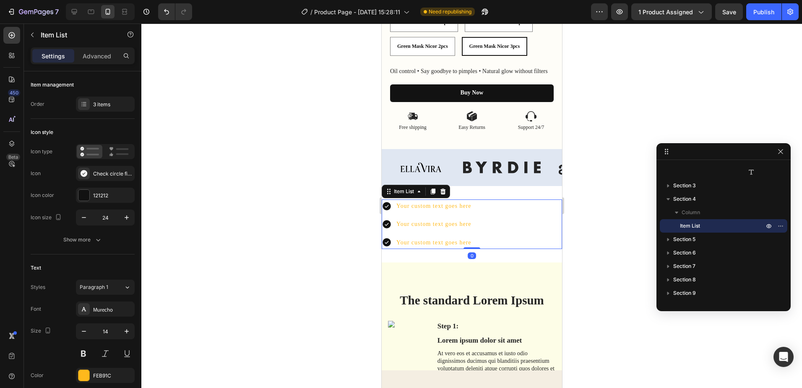
click at [459, 209] on div "Your custom text goes here" at bounding box center [434, 205] width 78 height 13
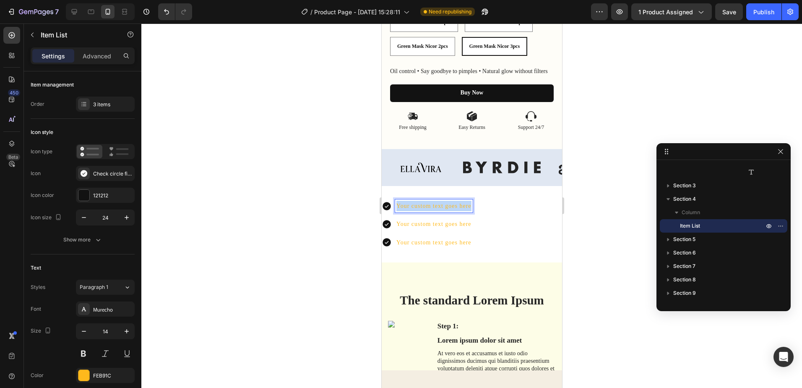
drag, startPoint x: 398, startPoint y: 205, endPoint x: 496, endPoint y: 207, distance: 97.3
click at [496, 207] on div "Your custom text goes here Your custom text goes here Your custom text goes here" at bounding box center [471, 223] width 180 height 49
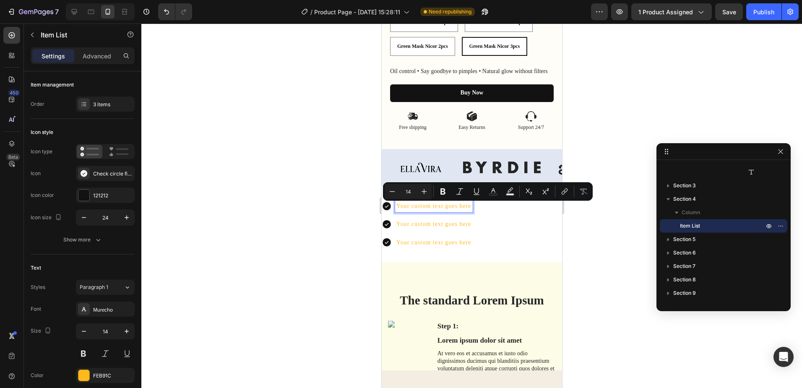
click at [496, 213] on div "Your custom text goes here Your custom text goes here Your custom text goes here" at bounding box center [471, 223] width 180 height 49
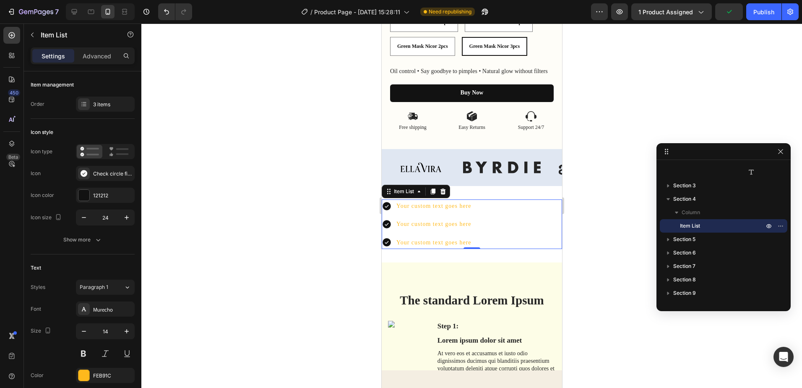
click at [526, 206] on div "Your custom text goes here Your custom text goes here Your custom text goes here" at bounding box center [471, 223] width 180 height 49
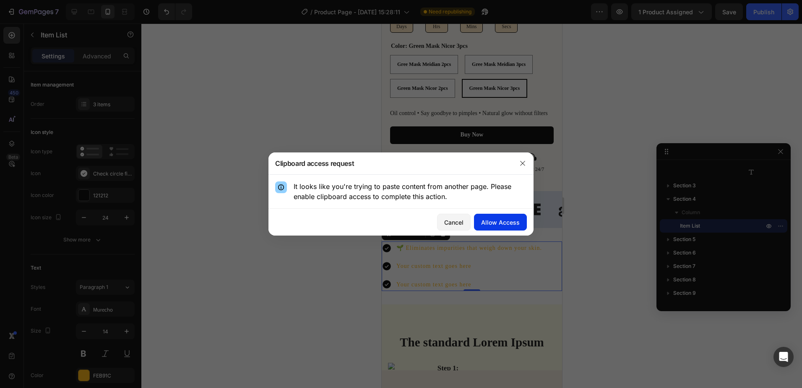
click at [497, 224] on div "Allow Access" at bounding box center [500, 222] width 39 height 9
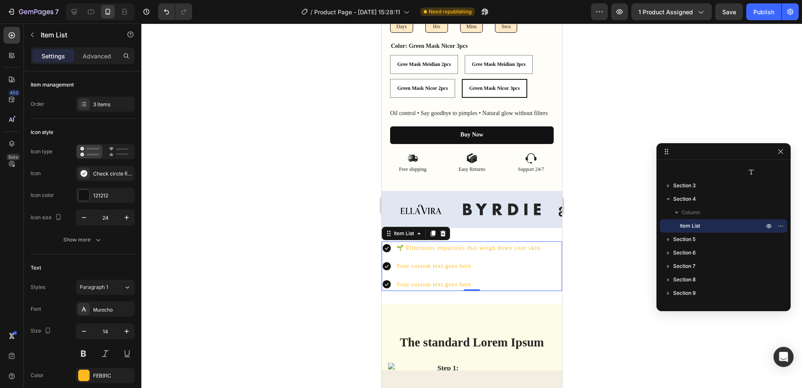
click at [447, 247] on p "🌱 Eliminates impurities that weigh down your skin." at bounding box center [469, 247] width 146 height 10
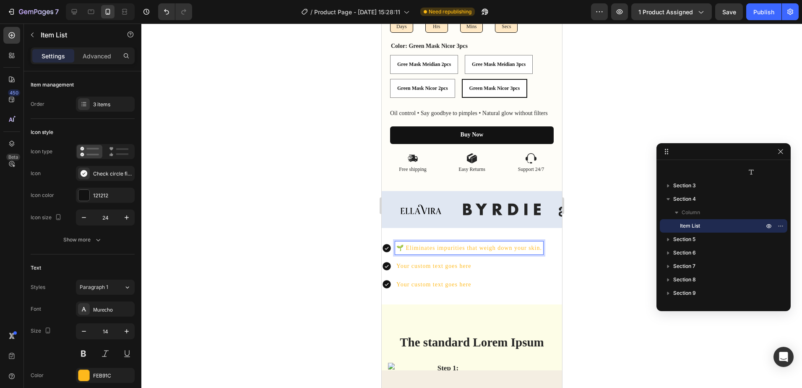
click at [412, 246] on p "🌱 Eliminates impurities that weigh down your skin." at bounding box center [469, 247] width 146 height 10
drag, startPoint x: 407, startPoint y: 248, endPoint x: 542, endPoint y: 254, distance: 135.2
click at [541, 253] on p "🌱 Eliminates impurities that weigh down your skin." at bounding box center [469, 247] width 146 height 10
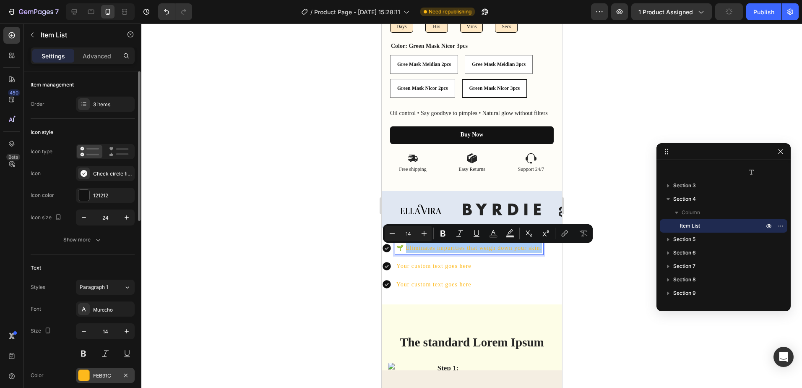
click at [80, 376] on div at bounding box center [83, 375] width 11 height 11
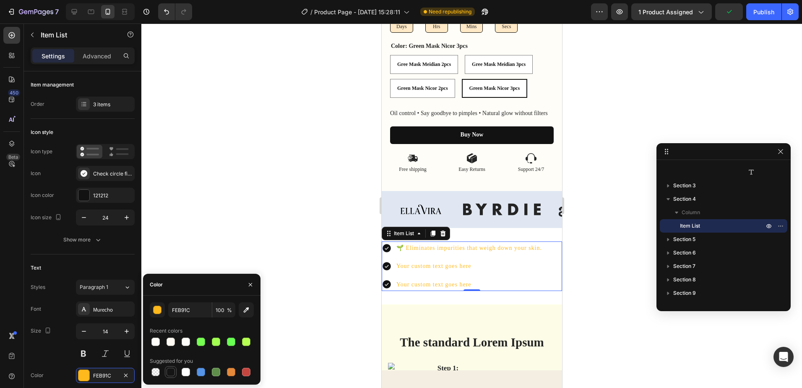
click at [169, 370] on div at bounding box center [171, 371] width 8 height 8
type input "151515"
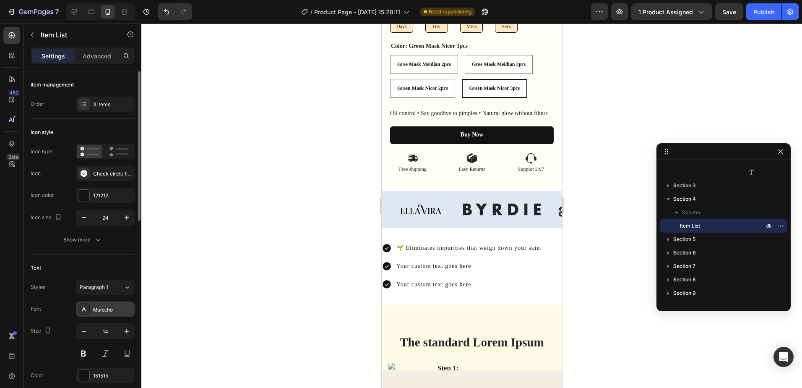
click at [120, 308] on div "Murecho" at bounding box center [112, 309] width 39 height 8
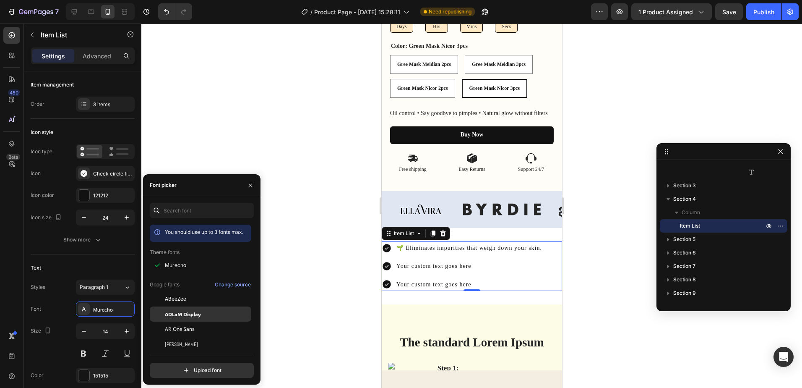
scroll to position [42, 0]
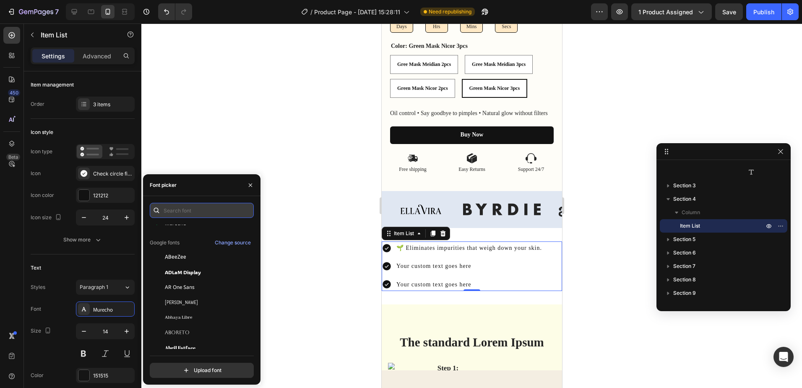
click at [200, 203] on input "text" at bounding box center [202, 210] width 104 height 15
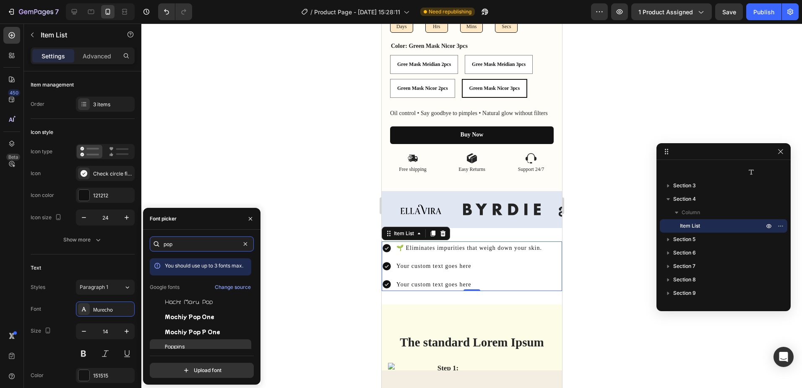
type input "pop"
drag, startPoint x: 169, startPoint y: 346, endPoint x: 183, endPoint y: 344, distance: 13.7
click at [169, 346] on span "Poppins" at bounding box center [175, 347] width 20 height 8
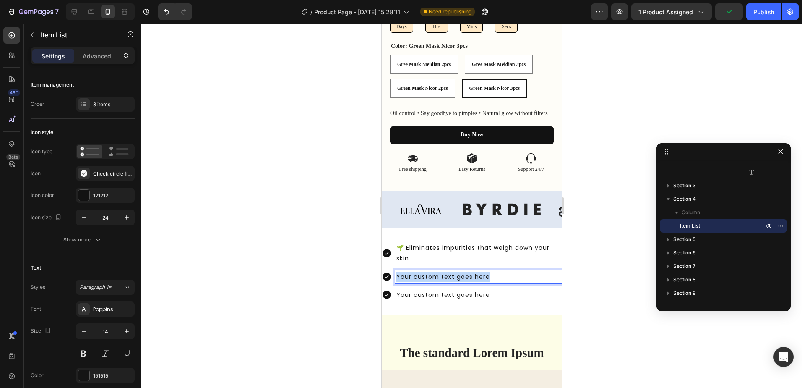
drag, startPoint x: 489, startPoint y: 278, endPoint x: 390, endPoint y: 278, distance: 99.0
click at [389, 276] on div "Your custom text goes here" at bounding box center [471, 276] width 180 height 13
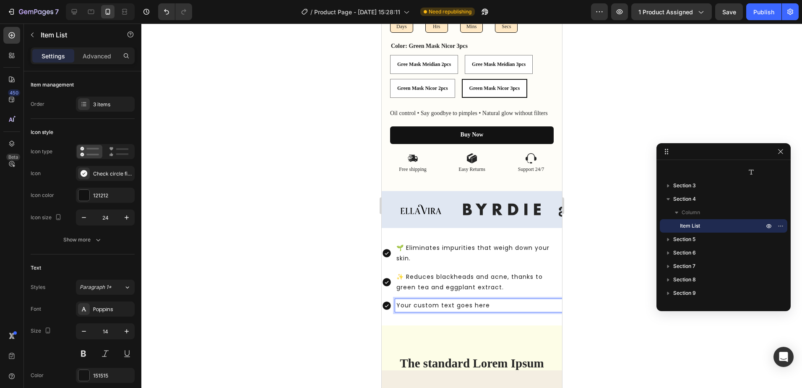
click at [422, 307] on p "Your custom text goes here" at bounding box center [478, 305] width 164 height 10
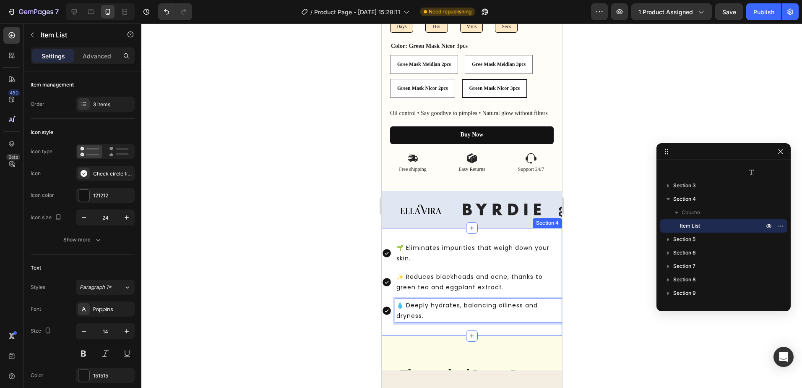
click at [455, 331] on div "🌱 Eliminates impurities that weigh down your skin. ✨ Reduces blackheads and acn…" at bounding box center [471, 282] width 180 height 108
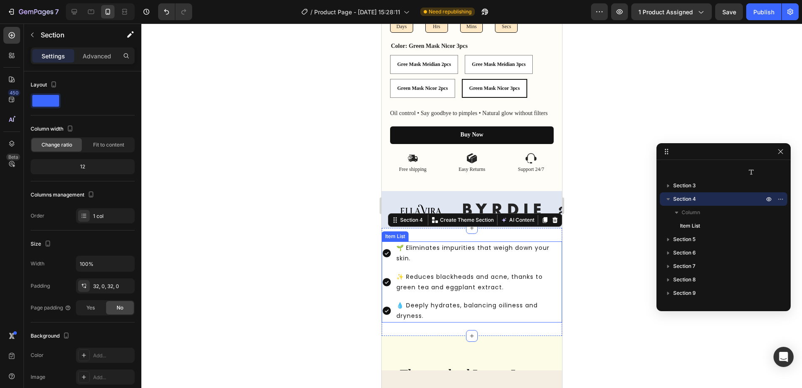
scroll to position [480, 0]
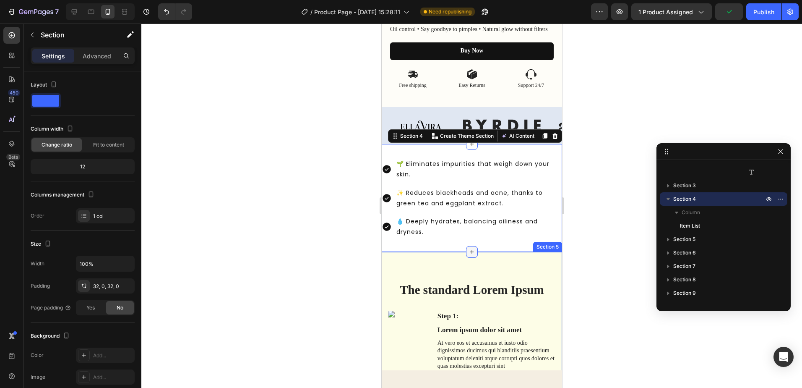
click at [469, 255] on icon at bounding box center [471, 251] width 7 height 7
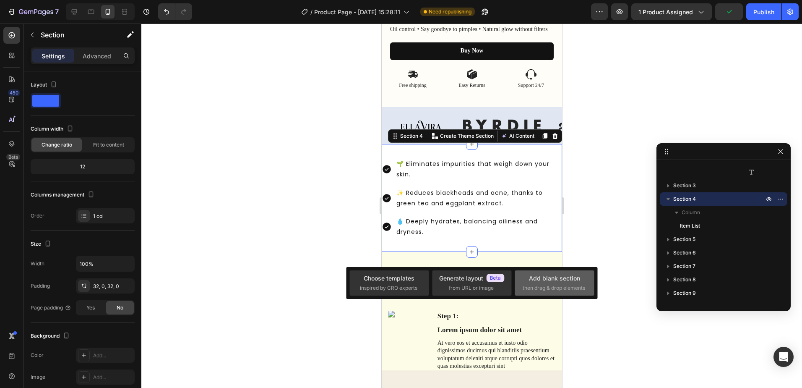
click at [536, 286] on span "then drag & drop elements" at bounding box center [554, 288] width 62 height 8
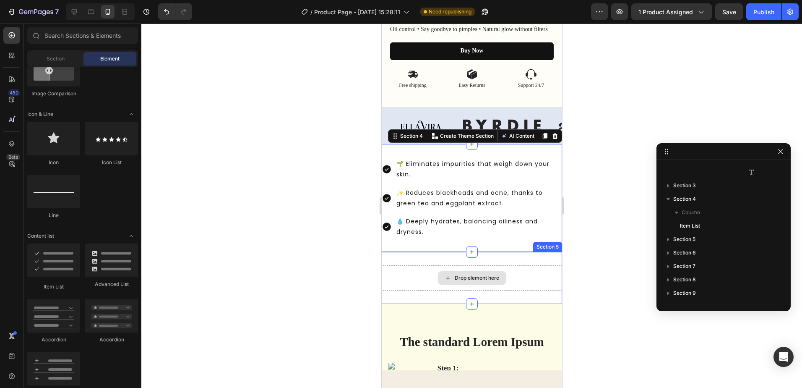
click at [479, 280] on div "Drop element here" at bounding box center [476, 277] width 44 height 7
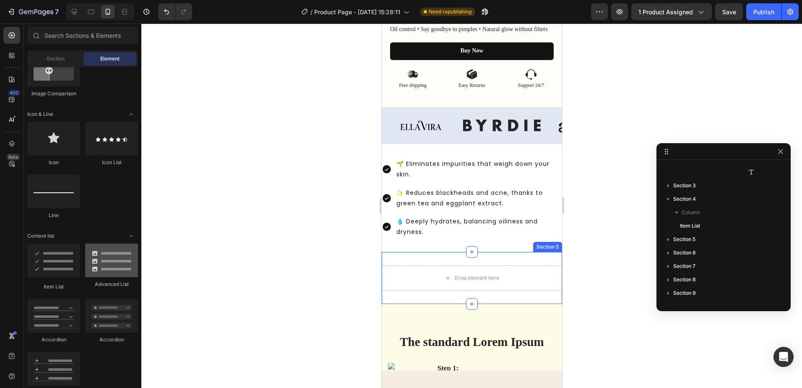
click at [105, 266] on div at bounding box center [111, 260] width 53 height 34
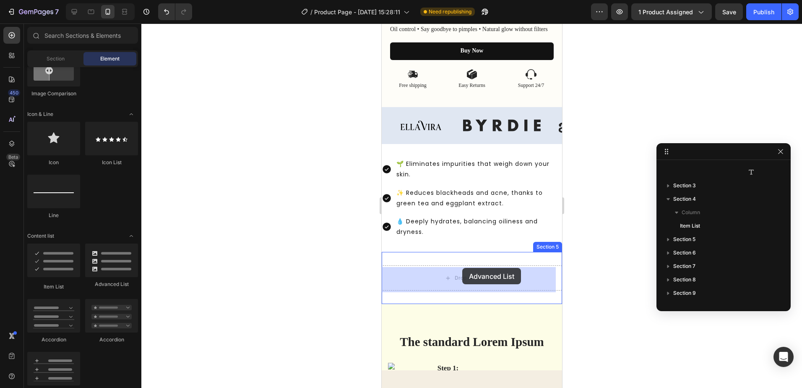
drag, startPoint x: 483, startPoint y: 285, endPoint x: 462, endPoint y: 268, distance: 27.4
drag, startPoint x: 434, startPoint y: 297, endPoint x: 451, endPoint y: 275, distance: 27.4
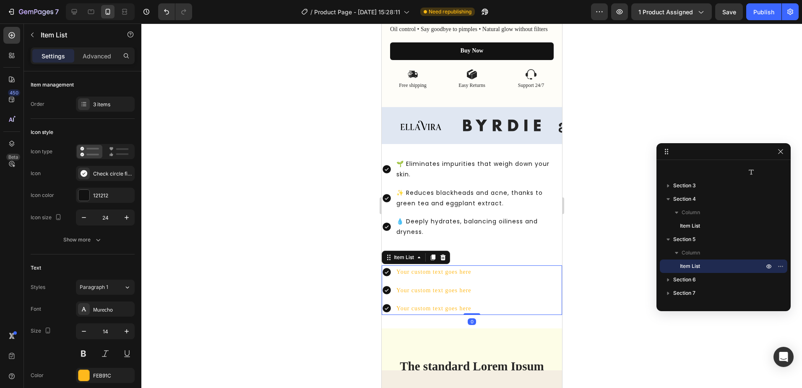
click at [497, 271] on div "Your custom text goes here Your custom text goes here Your custom text goes here" at bounding box center [471, 289] width 180 height 49
click at [455, 275] on div "Your custom text goes here" at bounding box center [434, 271] width 78 height 13
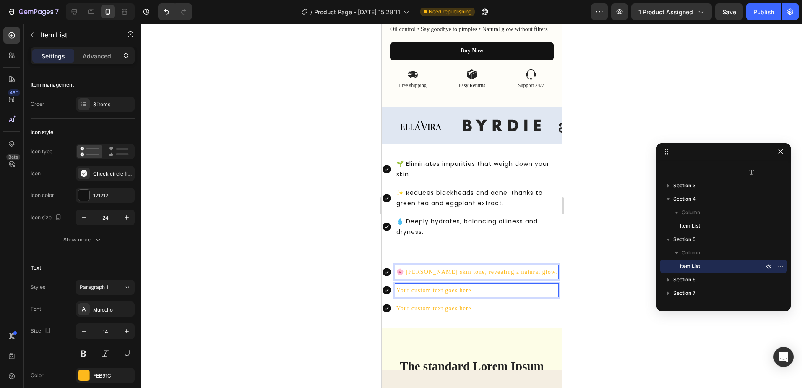
click at [450, 295] on p "Your custom text goes here" at bounding box center [476, 290] width 161 height 10
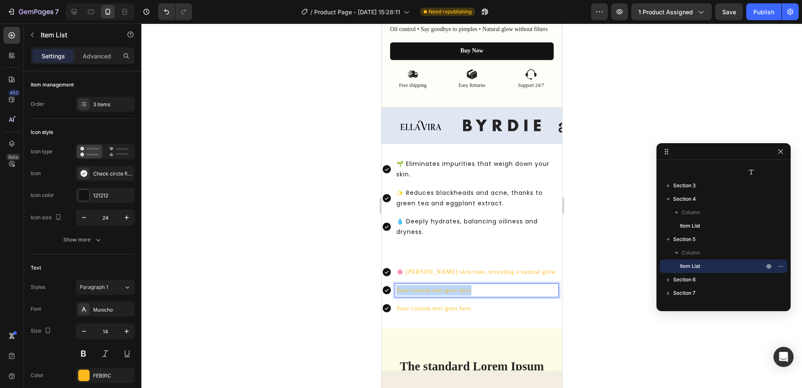
drag, startPoint x: 479, startPoint y: 292, endPoint x: 391, endPoint y: 296, distance: 88.2
click at [391, 296] on div "Your custom text goes here" at bounding box center [469, 290] width 177 height 13
click at [484, 312] on p "Your custom text goes here" at bounding box center [476, 308] width 161 height 10
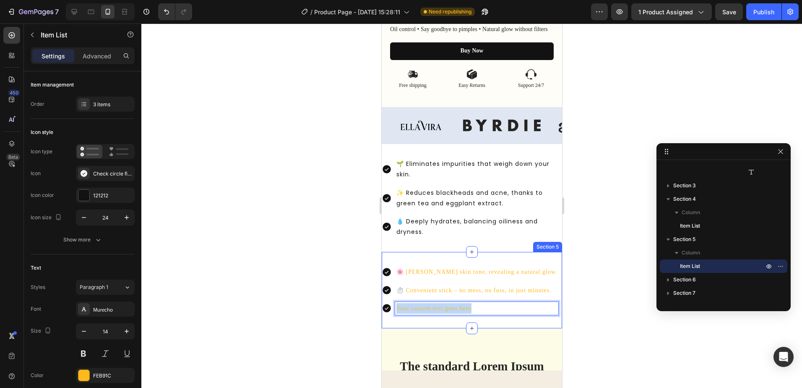
drag, startPoint x: 482, startPoint y: 310, endPoint x: 391, endPoint y: 318, distance: 91.4
click at [391, 318] on div "🌸 Evens skin tone, revealing a natural glow. ⏱️ Convenient stick – no mess, no …" at bounding box center [471, 290] width 180 height 76
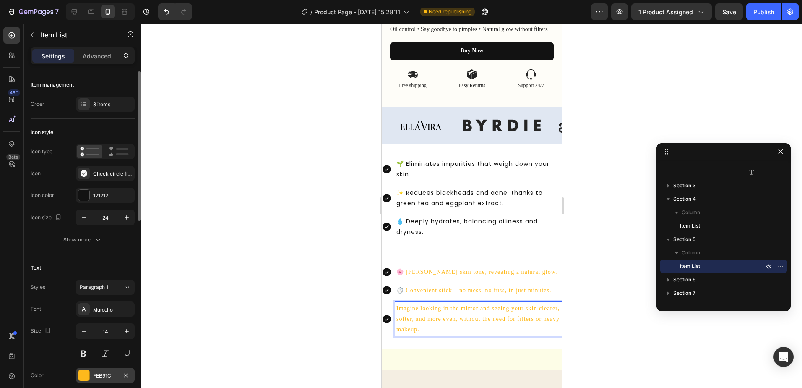
click at [87, 375] on div at bounding box center [83, 375] width 11 height 11
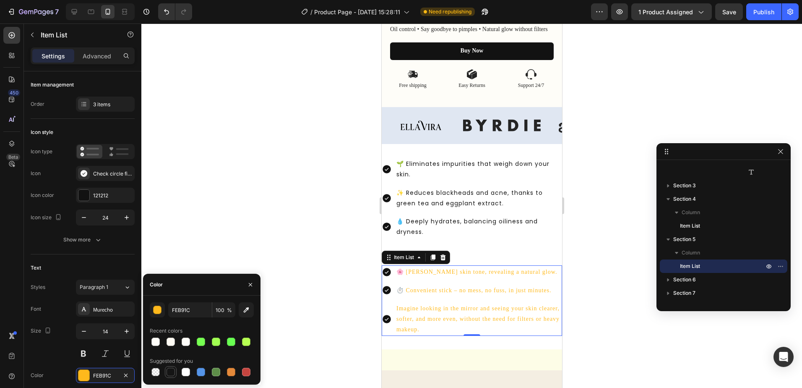
click at [172, 372] on div at bounding box center [171, 371] width 8 height 8
type input "151515"
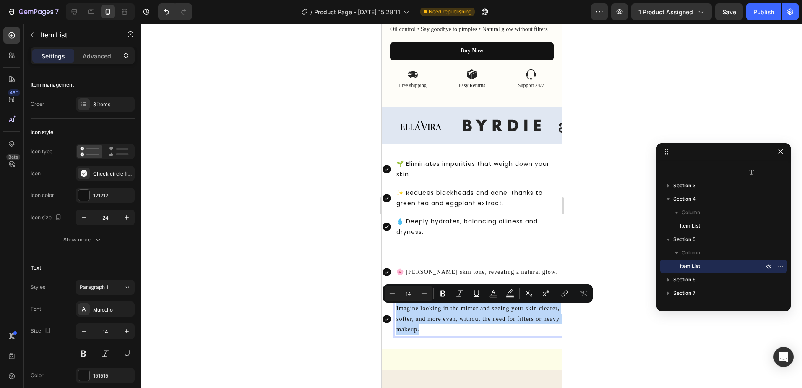
drag, startPoint x: 471, startPoint y: 328, endPoint x: 384, endPoint y: 307, distance: 89.3
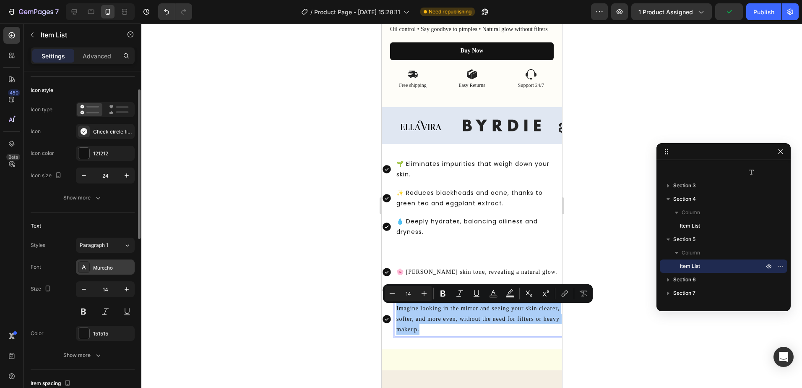
click at [119, 265] on div "Murecho" at bounding box center [112, 267] width 39 height 8
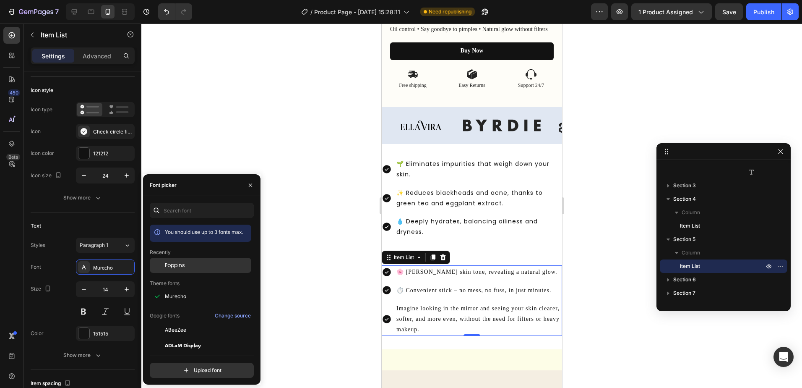
click at [179, 264] on span "Poppins" at bounding box center [175, 265] width 20 height 8
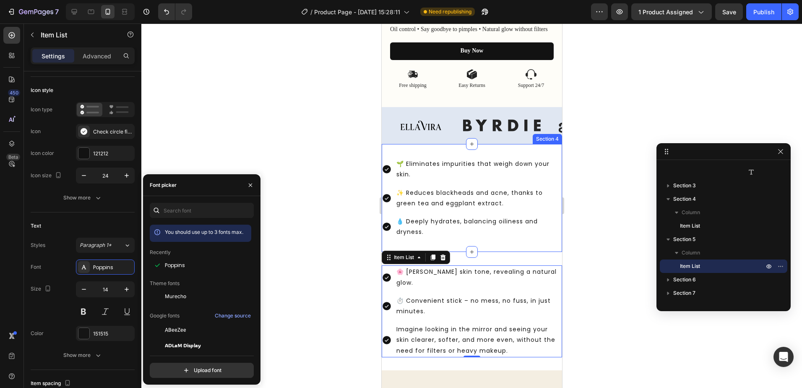
click at [513, 241] on div "🌱 Eliminates impurities that weigh down your skin. ✨ Reduces blackheads and acn…" at bounding box center [471, 198] width 180 height 108
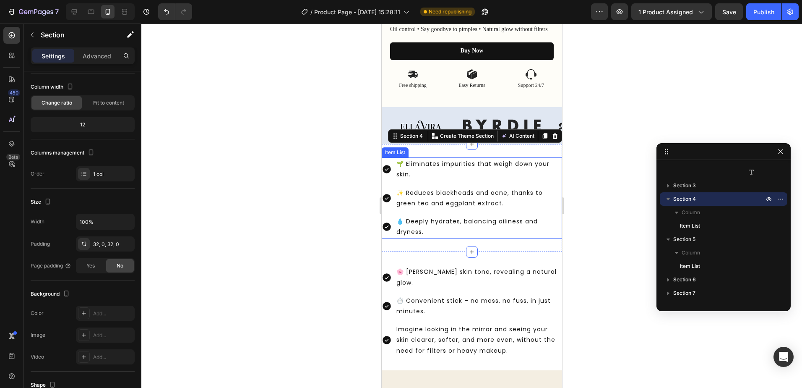
scroll to position [0, 0]
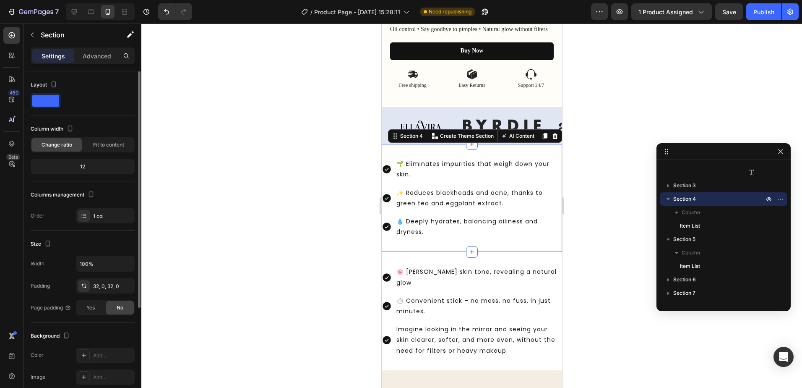
click at [619, 237] on div at bounding box center [471, 205] width 661 height 364
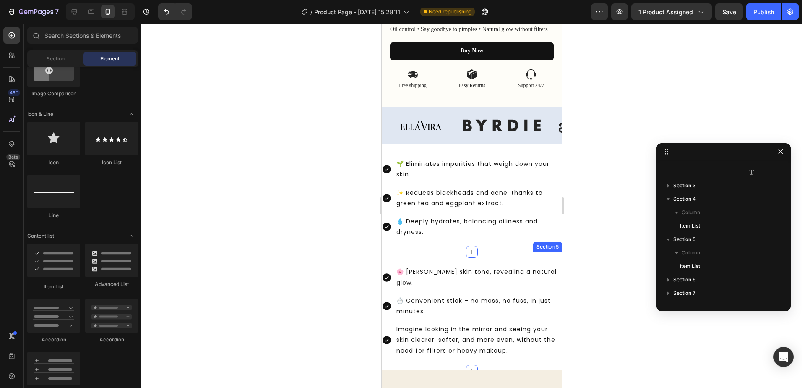
drag, startPoint x: 469, startPoint y: 255, endPoint x: 481, endPoint y: 265, distance: 15.5
click at [481, 265] on div "🌸 Evens skin tone, revealing a natural glow. ⏱️ Convenient stick – no mess, no …" at bounding box center [471, 311] width 180 height 118
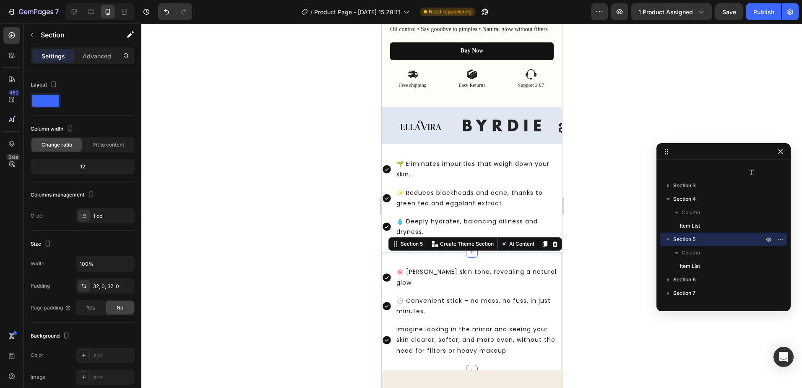
click at [591, 242] on div at bounding box center [471, 205] width 661 height 364
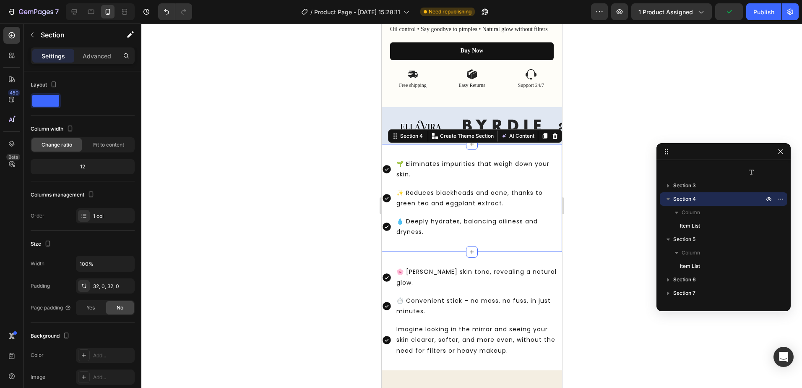
click at [494, 248] on div "🌱 Eliminates impurities that weigh down your skin. ✨ Reduces blackheads and acn…" at bounding box center [471, 198] width 180 height 108
click at [390, 236] on div "💧 Deeply hydrates, balancing oiliness and [MEDICAL_DATA]." at bounding box center [471, 226] width 180 height 23
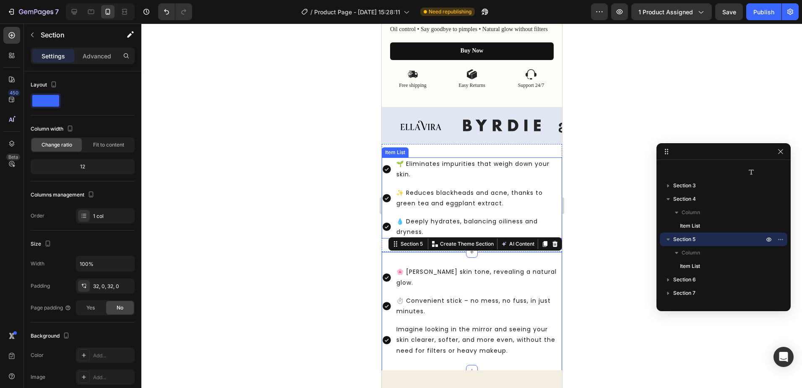
click at [385, 231] on icon at bounding box center [386, 226] width 8 height 8
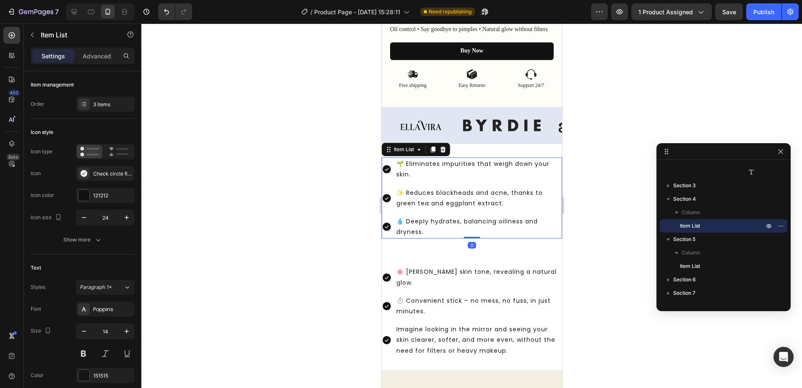
click at [386, 227] on icon at bounding box center [386, 226] width 8 height 8
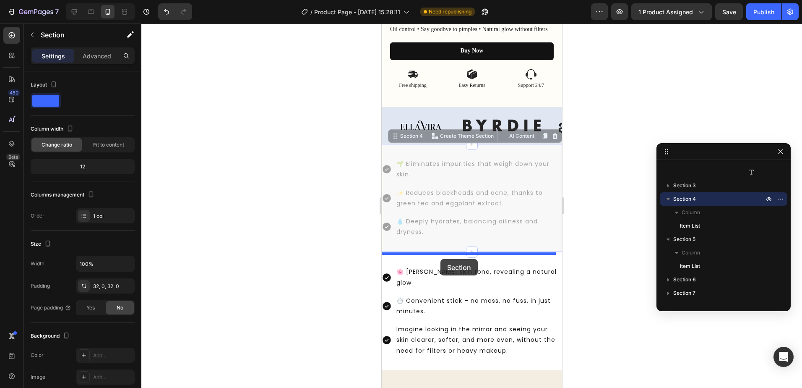
drag, startPoint x: 437, startPoint y: 245, endPoint x: 440, endPoint y: 259, distance: 14.6
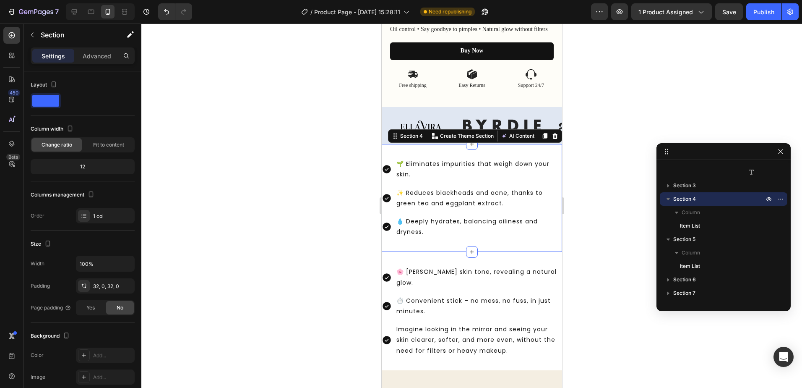
click at [488, 237] on p "💧 Deeply hydrates, balancing oiliness and [MEDICAL_DATA]." at bounding box center [478, 226] width 164 height 21
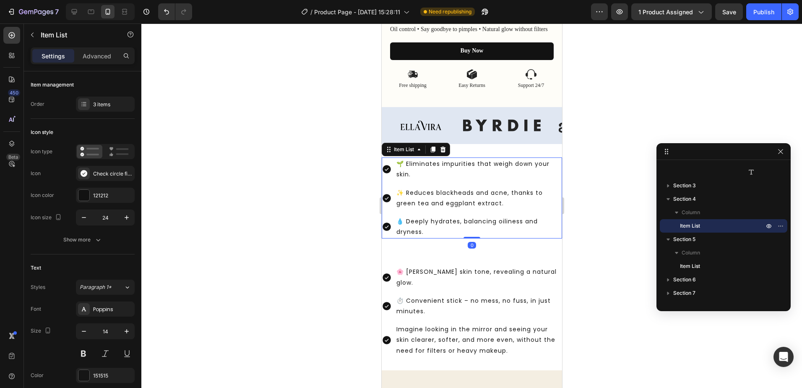
click at [625, 256] on div at bounding box center [471, 205] width 661 height 364
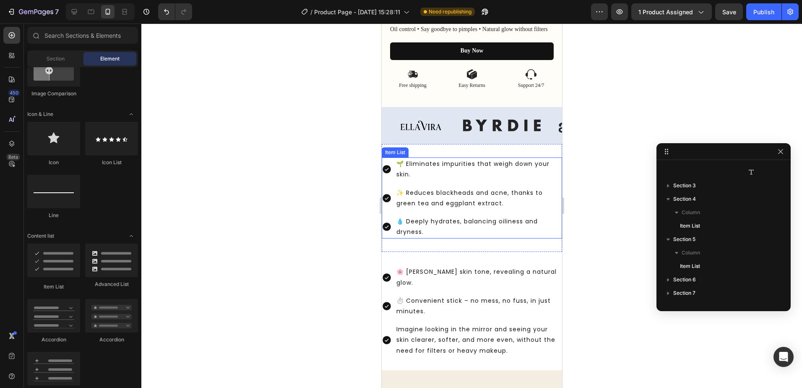
click at [388, 174] on icon at bounding box center [386, 169] width 8 height 8
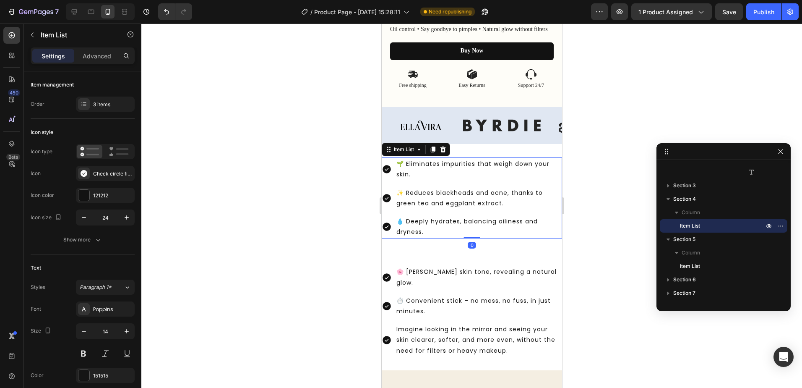
click at [385, 172] on icon at bounding box center [386, 169] width 8 height 8
click at [84, 196] on div at bounding box center [83, 195] width 11 height 11
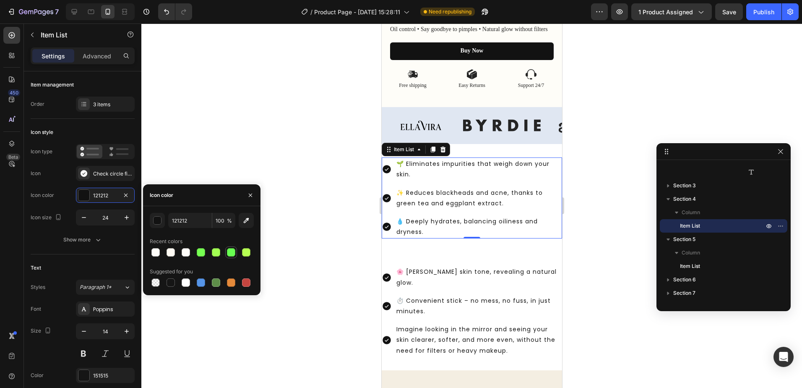
click at [230, 253] on div at bounding box center [231, 252] width 8 height 8
click at [161, 221] on div "button" at bounding box center [158, 220] width 8 height 8
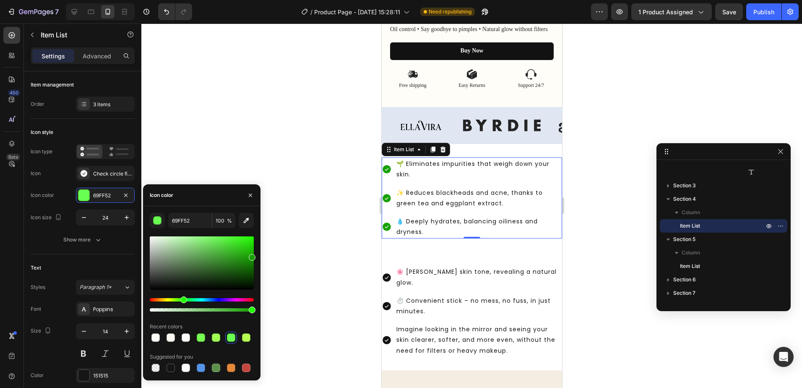
drag, startPoint x: 225, startPoint y: 244, endPoint x: 276, endPoint y: 255, distance: 52.9
click at [276, 0] on div "7 / Product Page - Aug 26, 15:28:11 Need republishing Preview 1 product assigne…" at bounding box center [401, 0] width 802 height 0
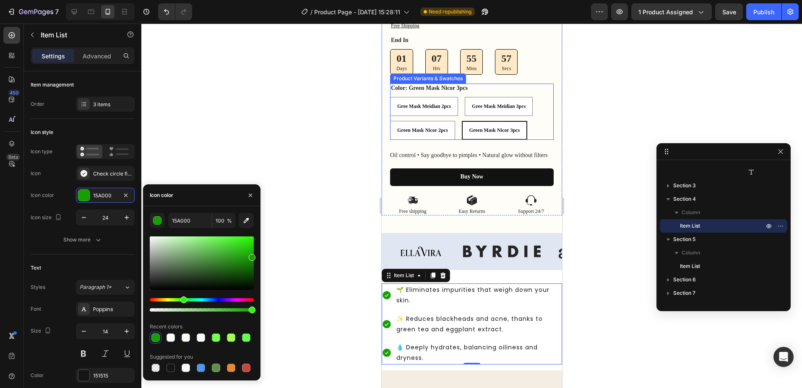
scroll to position [228, 0]
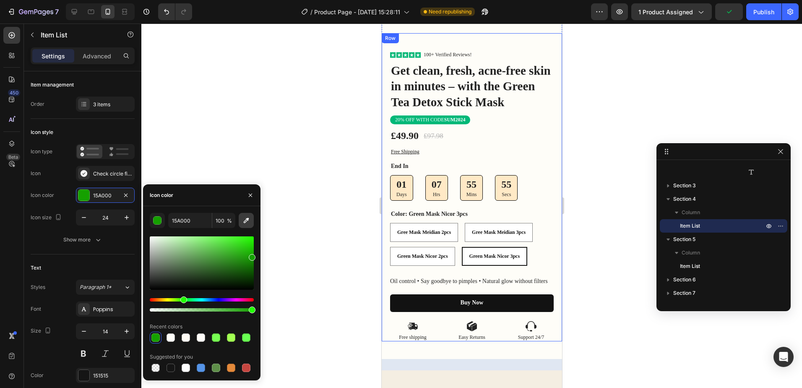
drag, startPoint x: 247, startPoint y: 222, endPoint x: 251, endPoint y: 219, distance: 4.8
click at [248, 221] on icon "button" at bounding box center [246, 220] width 8 height 8
type input "00B878"
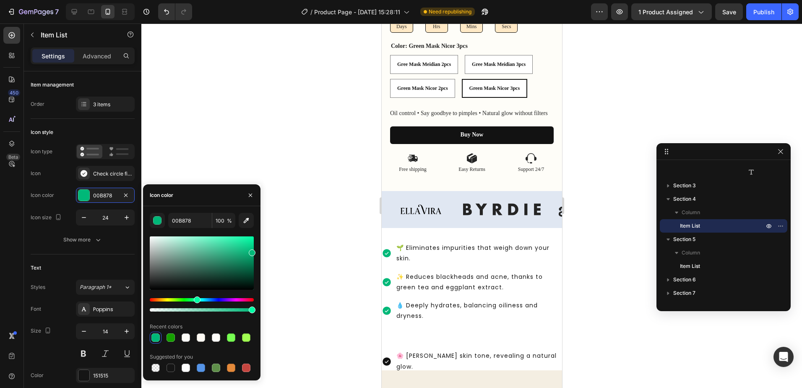
scroll to position [480, 0]
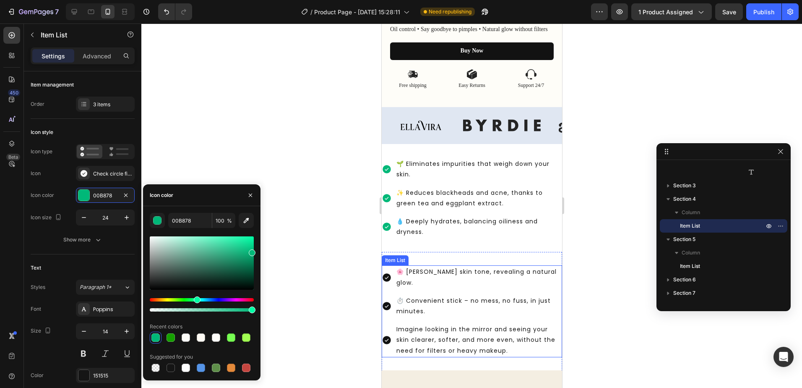
click at [386, 277] on icon at bounding box center [386, 277] width 10 height 10
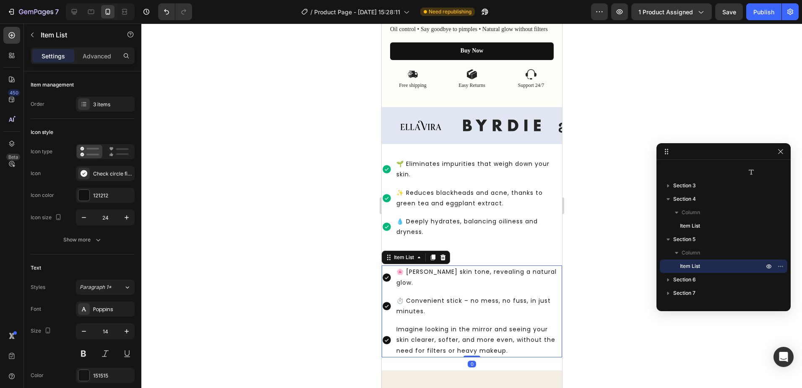
click at [387, 275] on icon at bounding box center [386, 277] width 8 height 8
click at [87, 195] on div at bounding box center [83, 195] width 11 height 11
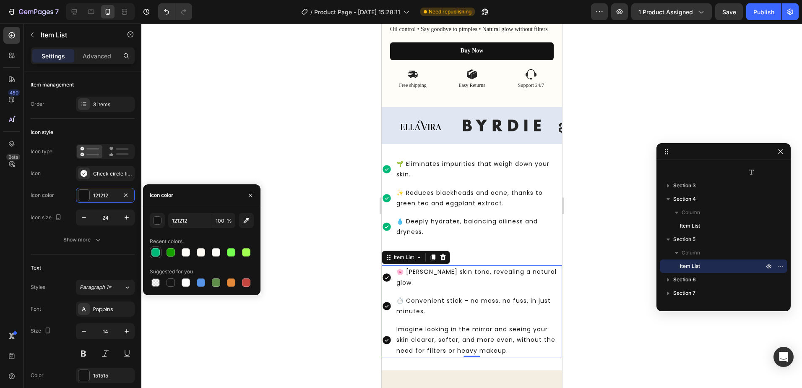
click at [154, 252] on div at bounding box center [155, 252] width 8 height 8
type input "00B878"
click at [593, 288] on div at bounding box center [471, 205] width 661 height 364
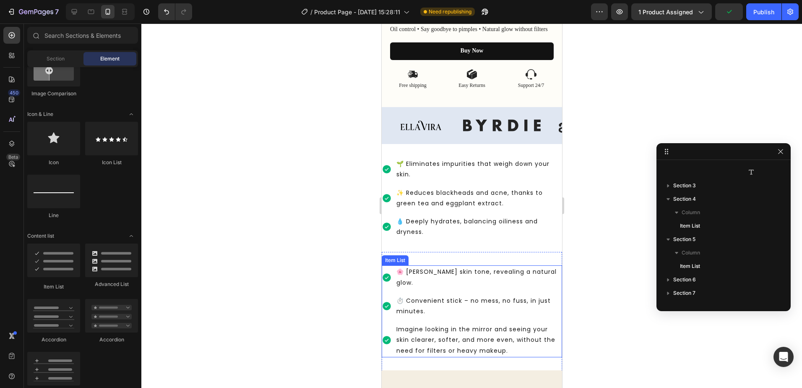
click at [482, 274] on p "🌸 [PERSON_NAME] skin tone, revealing a natural glow." at bounding box center [478, 276] width 164 height 21
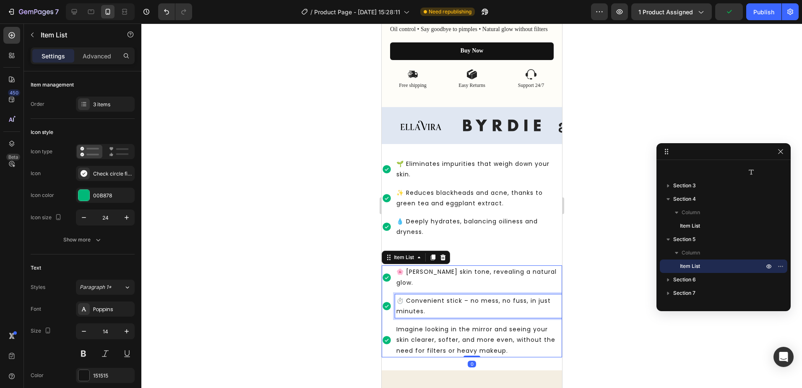
click at [487, 295] on p "⏱️ Convenient stick – no mess, no fuss, in just minutes." at bounding box center [478, 305] width 164 height 21
click at [458, 324] on p "Imagine looking in the mirror and seeing your skin clearer, softer, and more ev…" at bounding box center [478, 340] width 164 height 32
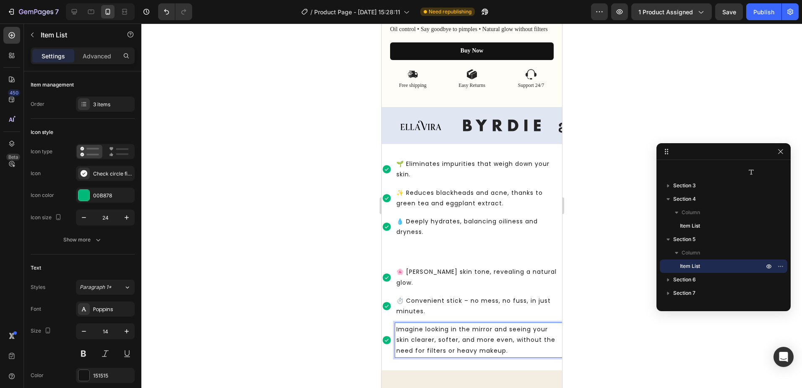
click at [385, 336] on icon at bounding box center [386, 340] width 8 height 8
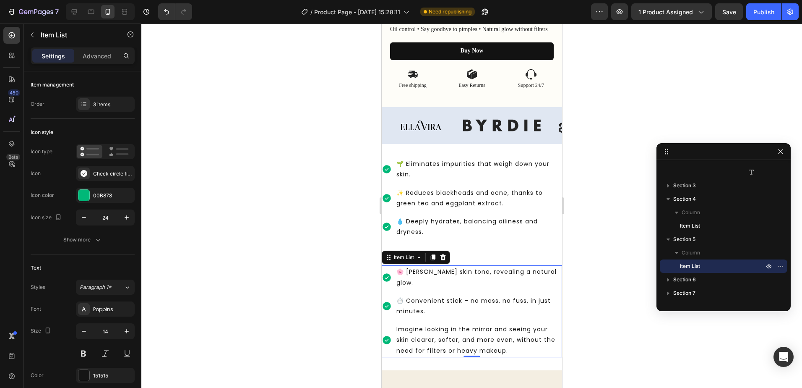
click at [387, 336] on icon at bounding box center [386, 340] width 8 height 8
click at [388, 336] on icon at bounding box center [386, 340] width 8 height 8
click at [392, 331] on div "Imagine looking in the mirror and seeing your skin clearer, softer, and more ev…" at bounding box center [471, 340] width 180 height 34
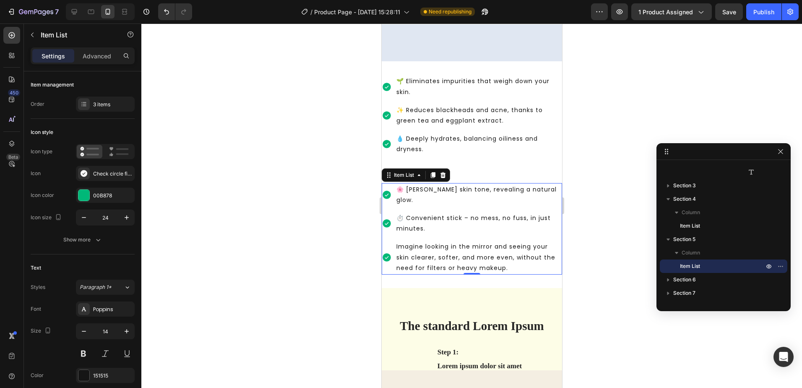
scroll to position [606, 0]
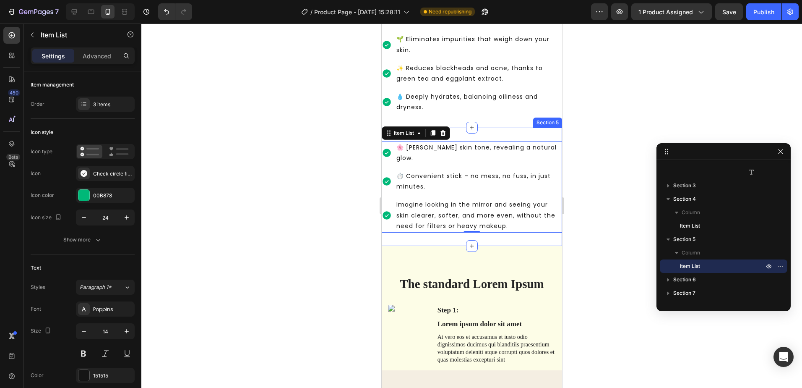
click at [592, 121] on div at bounding box center [471, 205] width 661 height 364
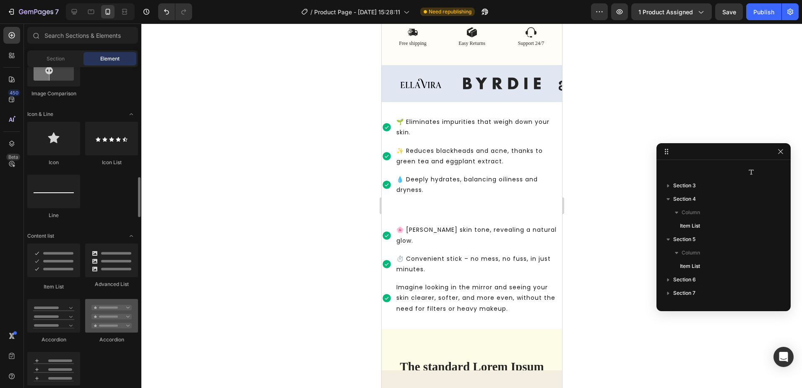
scroll to position [545, 0]
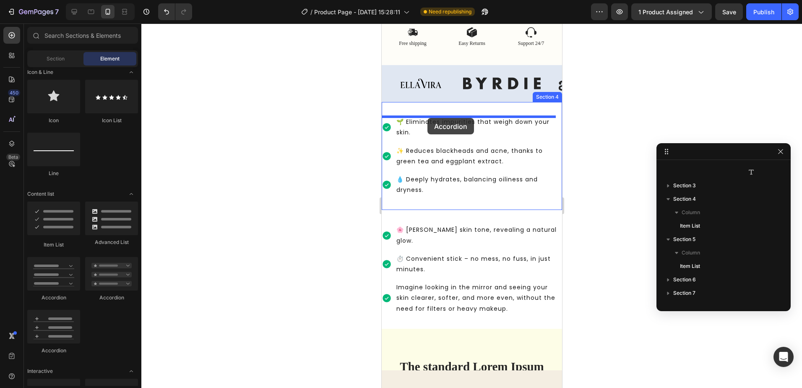
drag, startPoint x: 435, startPoint y: 351, endPoint x: 427, endPoint y: 118, distance: 233.3
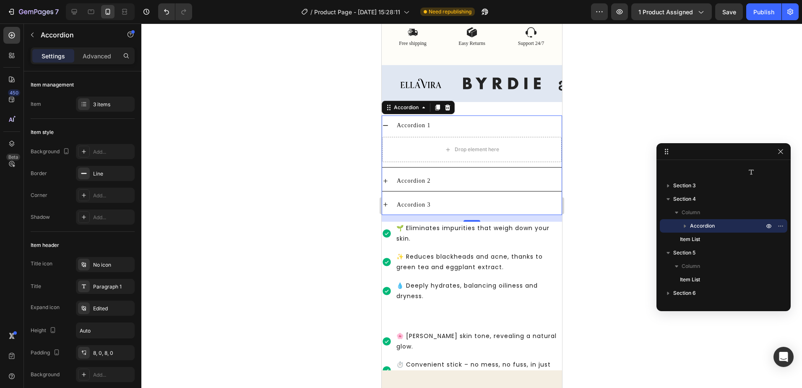
click at [384, 125] on icon at bounding box center [385, 125] width 7 height 7
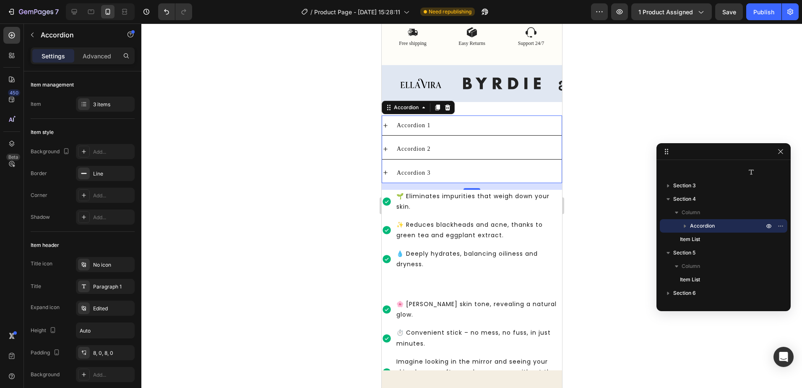
click at [385, 125] on icon at bounding box center [385, 125] width 4 height 4
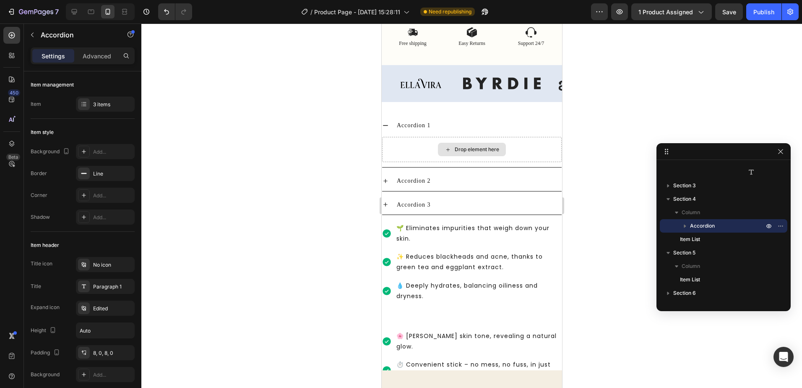
click at [465, 146] on div "Drop element here" at bounding box center [471, 149] width 68 height 13
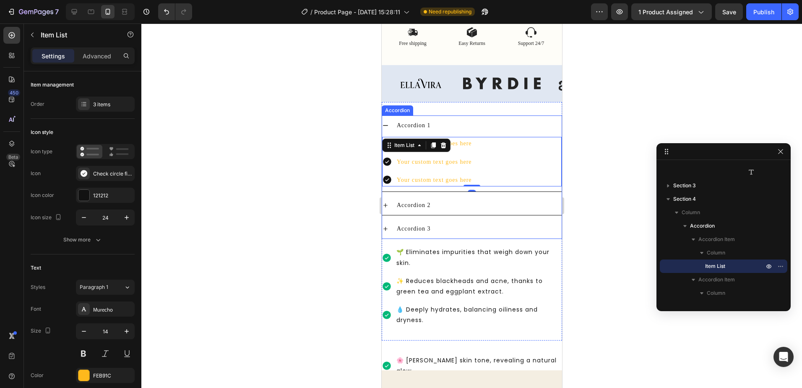
click at [388, 128] on icon at bounding box center [385, 125] width 7 height 7
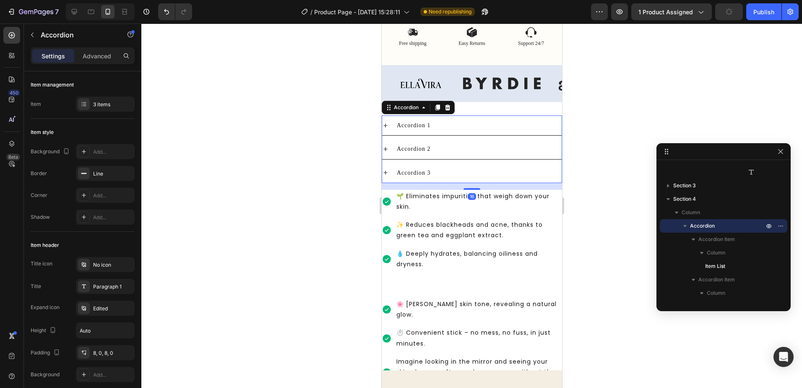
click at [386, 127] on icon at bounding box center [385, 125] width 4 height 4
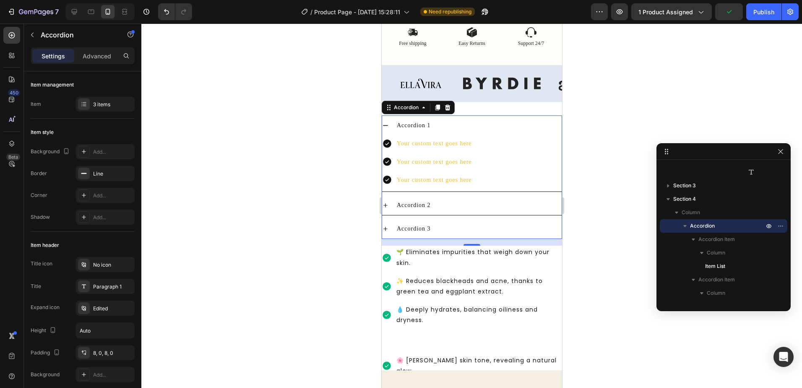
click at [587, 158] on div at bounding box center [471, 205] width 661 height 364
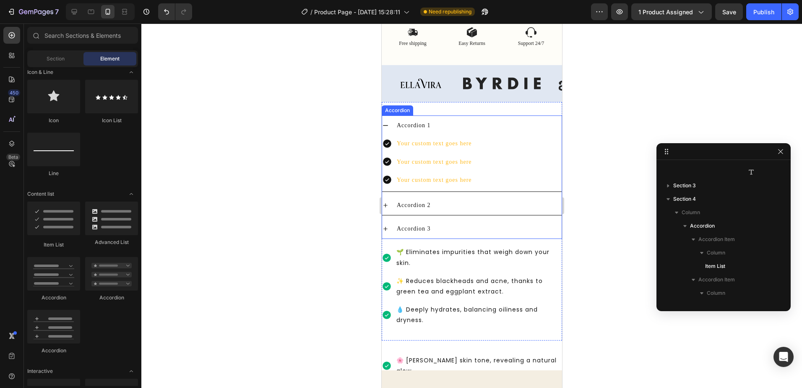
click at [389, 128] on div "Accordion 1" at bounding box center [472, 125] width 180 height 20
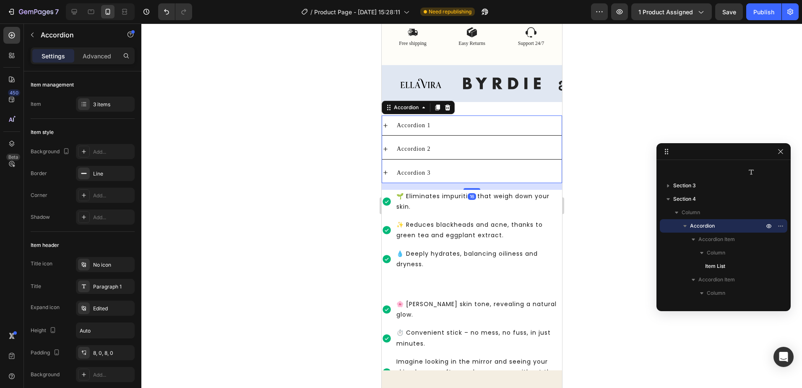
click at [457, 132] on div "Accordion 1" at bounding box center [478, 125] width 166 height 13
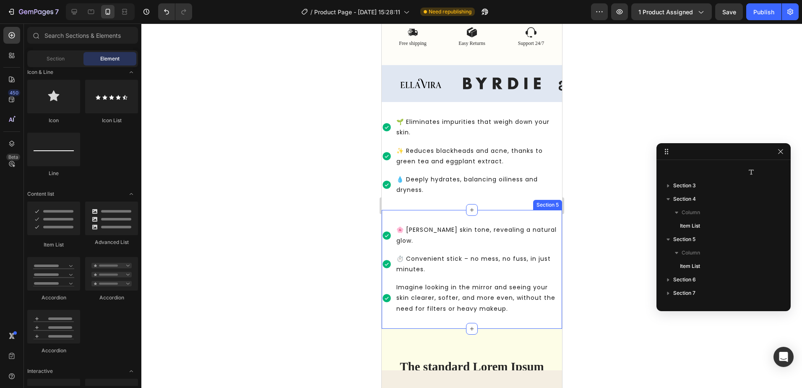
scroll to position [587, 0]
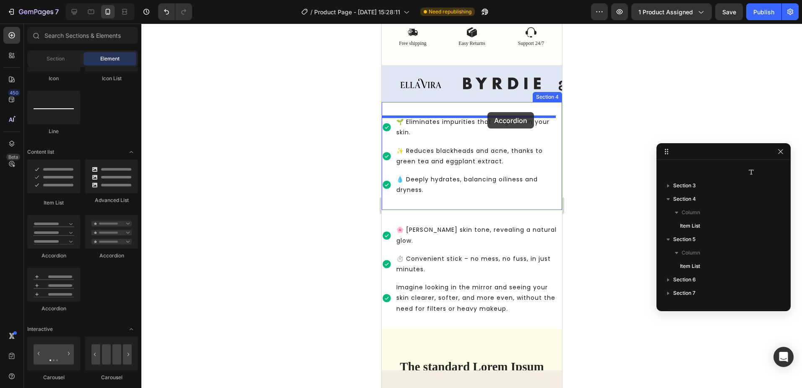
drag, startPoint x: 521, startPoint y: 250, endPoint x: 487, endPoint y: 112, distance: 142.2
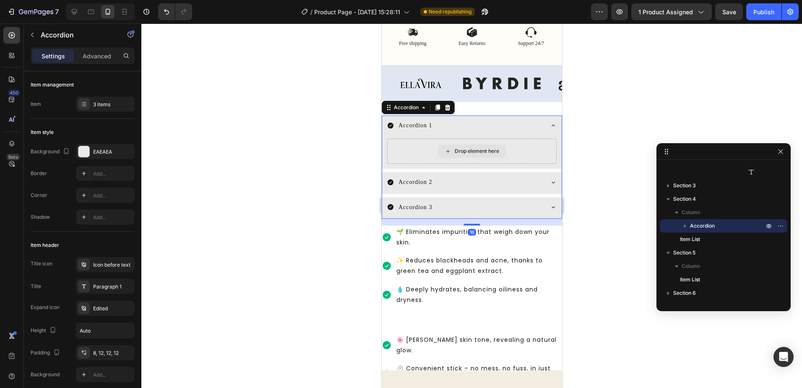
click at [464, 151] on div "Drop element here" at bounding box center [476, 151] width 44 height 7
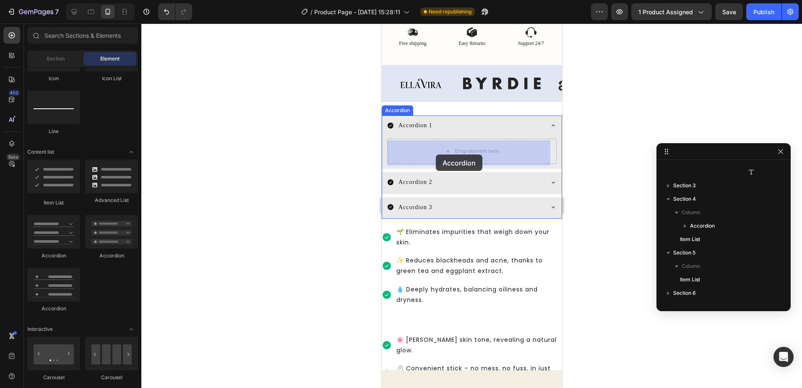
drag, startPoint x: 483, startPoint y: 249, endPoint x: 435, endPoint y: 154, distance: 106.0
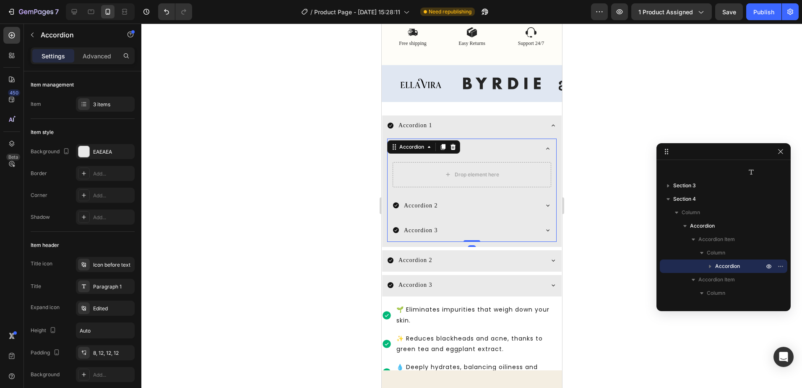
click at [448, 206] on div "Accordion 2" at bounding box center [464, 205] width 145 height 13
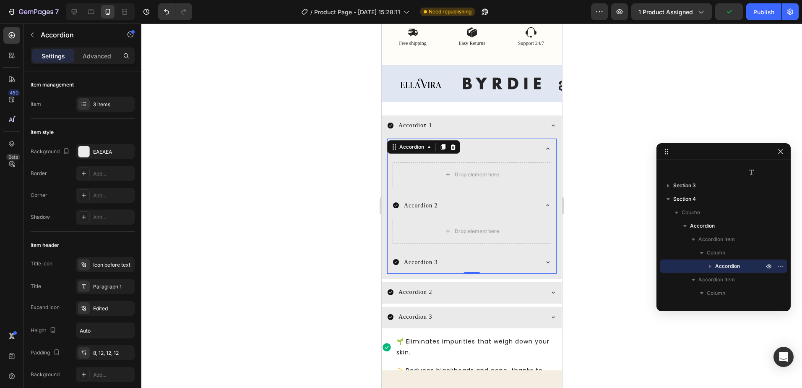
click at [448, 206] on div "Accordion 2" at bounding box center [464, 205] width 145 height 13
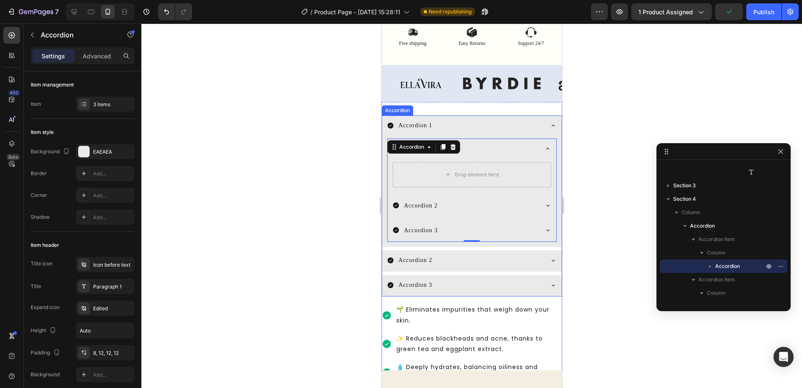
click at [495, 132] on div "Accordion 1" at bounding box center [465, 125] width 156 height 13
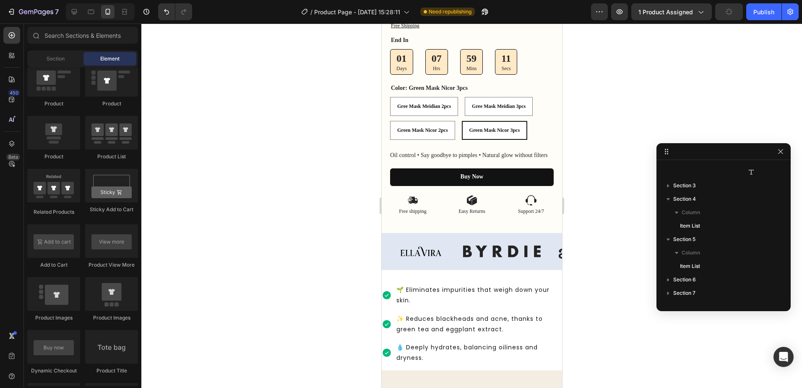
scroll to position [522, 0]
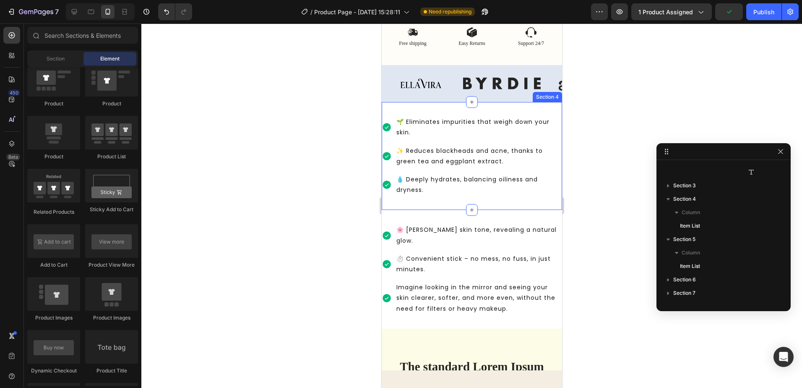
click at [507, 108] on div "🌱 Eliminates impurities that weigh down your skin. ✨ Reduces blackheads and acn…" at bounding box center [471, 156] width 180 height 108
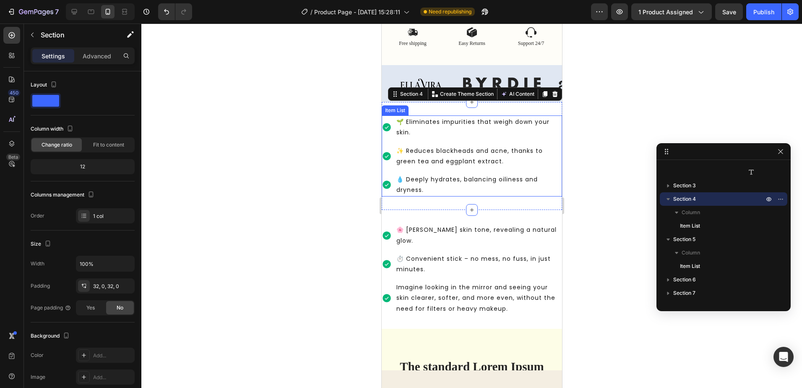
scroll to position [480, 0]
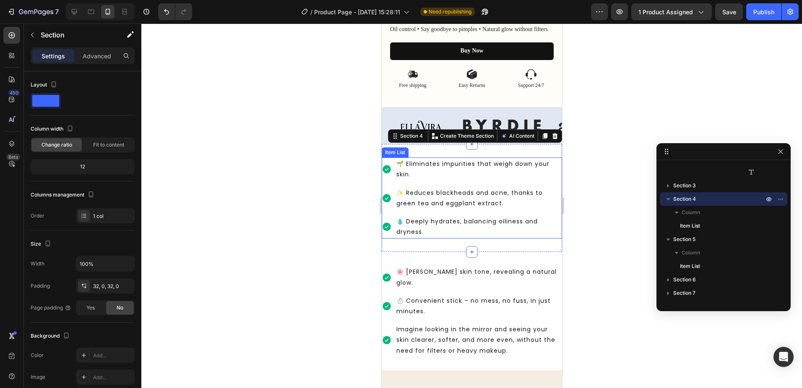
click at [392, 161] on div "🌱 Eliminates impurities that weigh down your skin." at bounding box center [471, 168] width 180 height 23
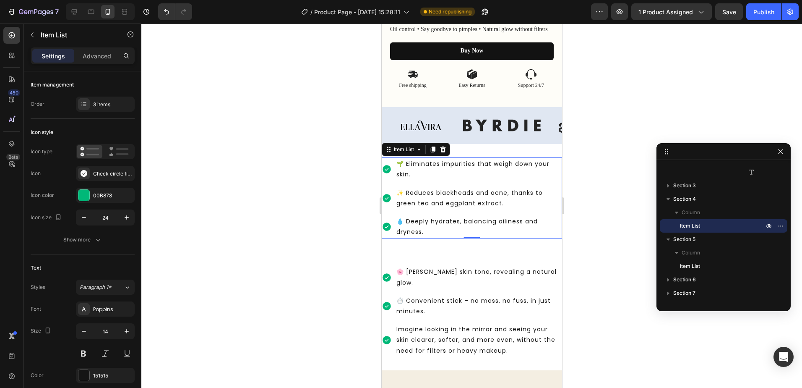
click at [478, 177] on p "🌱 Eliminates impurities that weigh down your skin." at bounding box center [478, 169] width 164 height 21
click at [17, 39] on div at bounding box center [11, 35] width 17 height 17
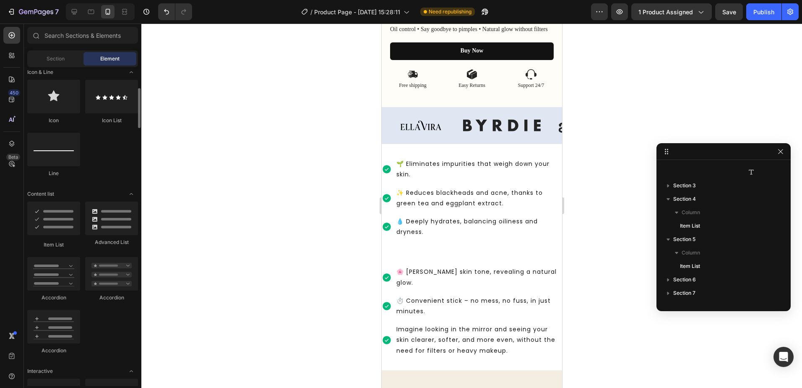
scroll to position [503, 0]
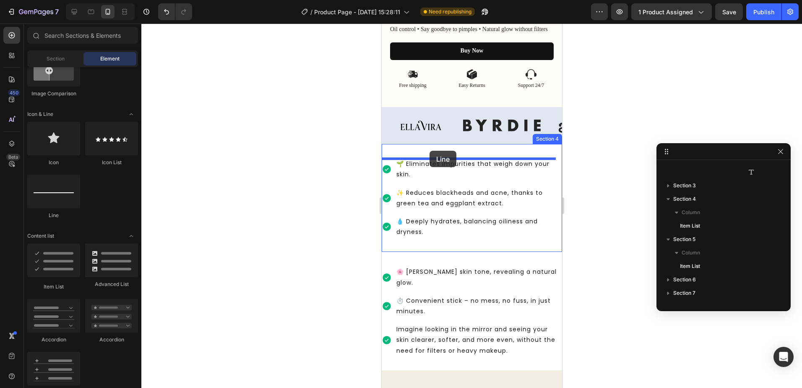
drag, startPoint x: 425, startPoint y: 221, endPoint x: 429, endPoint y: 151, distance: 70.6
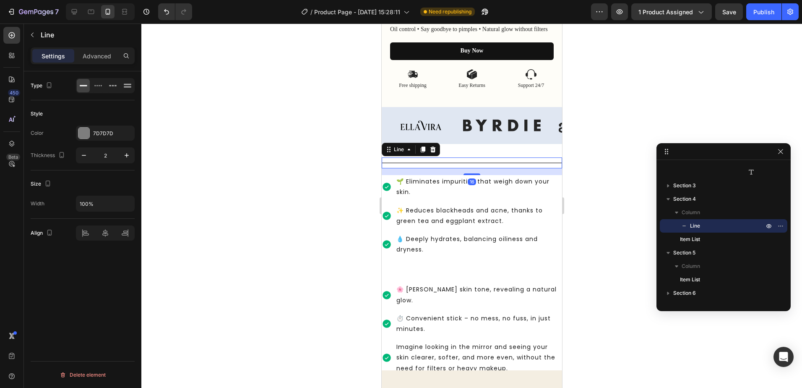
click at [432, 163] on div at bounding box center [471, 162] width 180 height 1
click at [299, 194] on div at bounding box center [471, 205] width 661 height 364
click at [433, 163] on div at bounding box center [471, 162] width 180 height 1
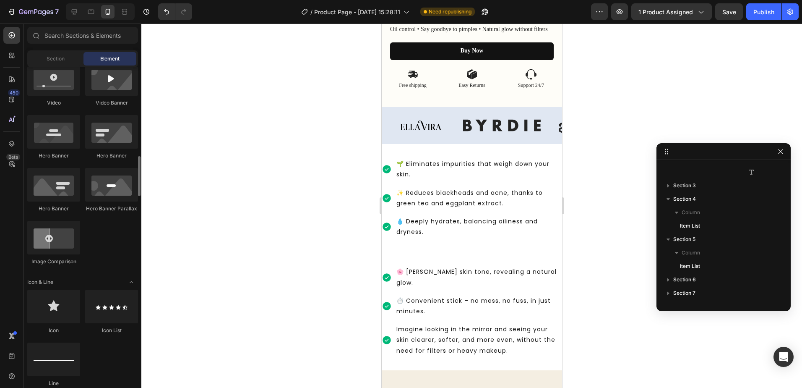
scroll to position [419, 0]
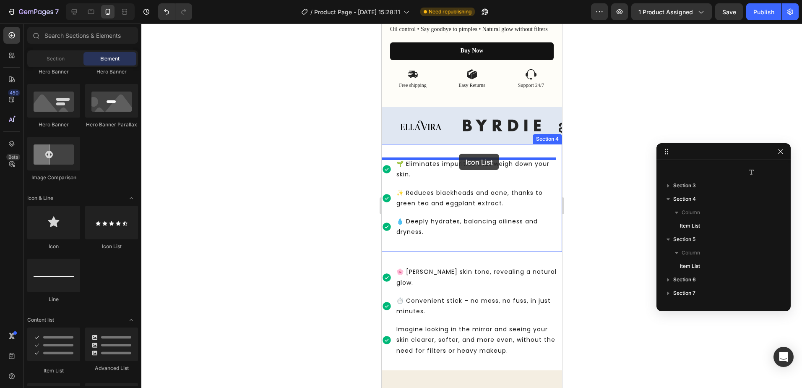
drag, startPoint x: 517, startPoint y: 259, endPoint x: 458, endPoint y: 154, distance: 120.5
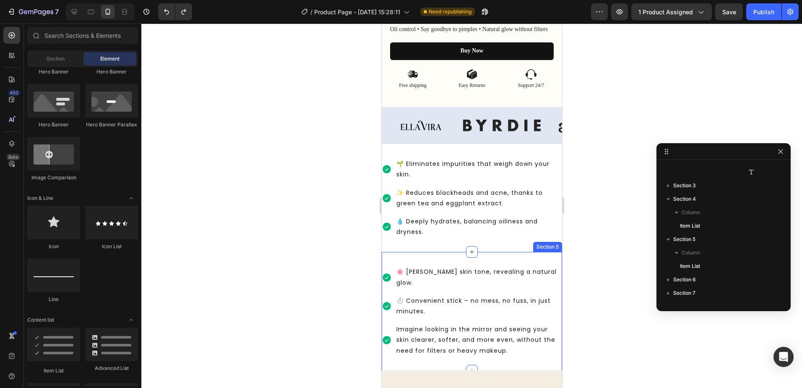
click at [455, 258] on div "🌸 Evens skin tone, revealing a natural glow. ⏱️ Convenient stick – no mess, no …" at bounding box center [471, 311] width 180 height 118
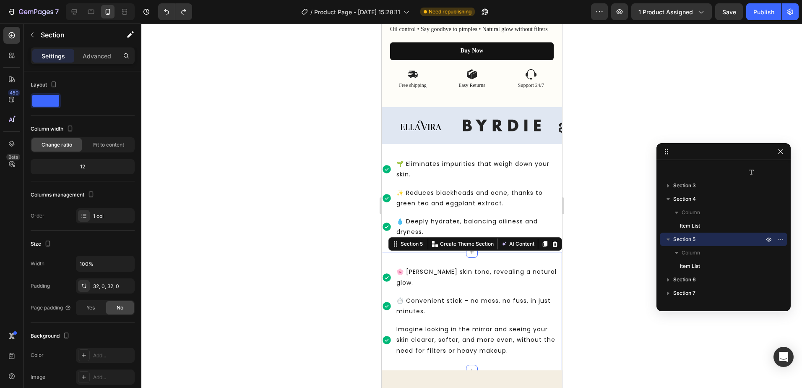
drag, startPoint x: 469, startPoint y: 256, endPoint x: 466, endPoint y: 265, distance: 9.7
click at [466, 265] on div "🌸 Evens skin tone, revealing a natural glow. ⏱️ Convenient stick – no mess, no …" at bounding box center [471, 311] width 180 height 118
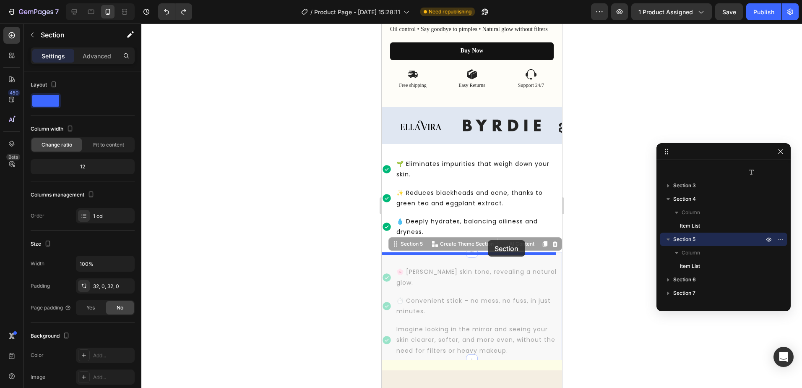
drag, startPoint x: 489, startPoint y: 265, endPoint x: 487, endPoint y: 240, distance: 24.8
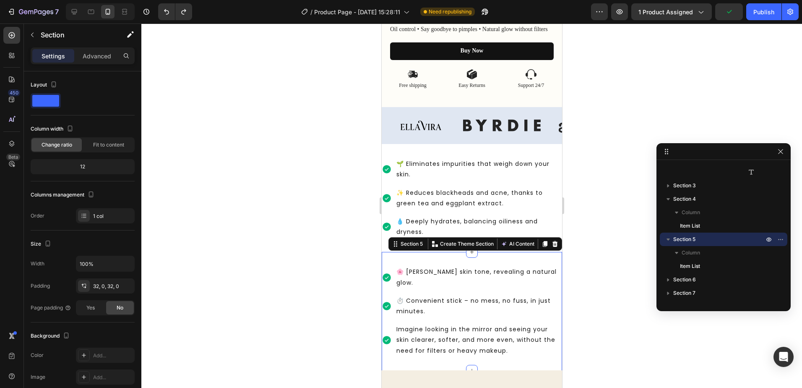
click at [451, 263] on div "🌸 Evens skin tone, revealing a natural glow. ⏱️ Convenient stick – no mess, no …" at bounding box center [471, 311] width 180 height 118
click at [94, 146] on span "Fit to content" at bounding box center [108, 145] width 31 height 8
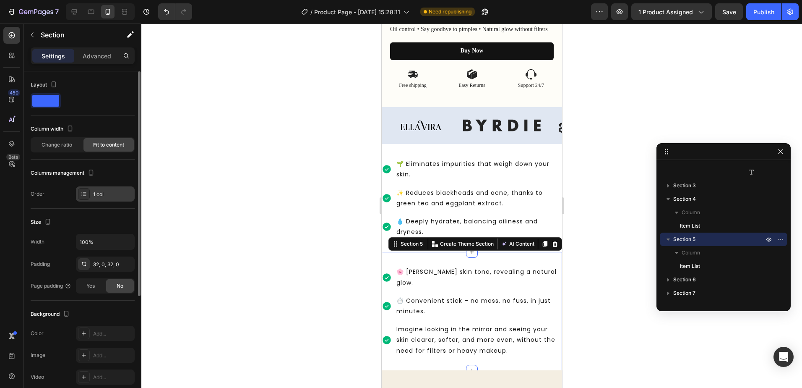
click at [88, 195] on div at bounding box center [84, 194] width 12 height 12
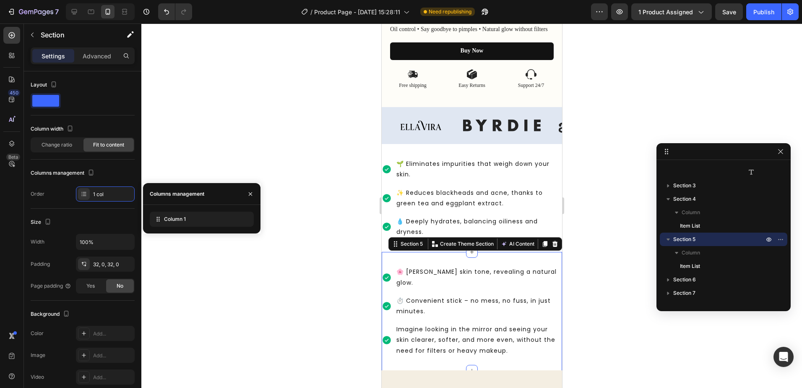
click at [440, 262] on div "🌸 Evens skin tone, revealing a natural glow. ⏱️ Convenient stick – no mess, no …" at bounding box center [471, 311] width 180 height 118
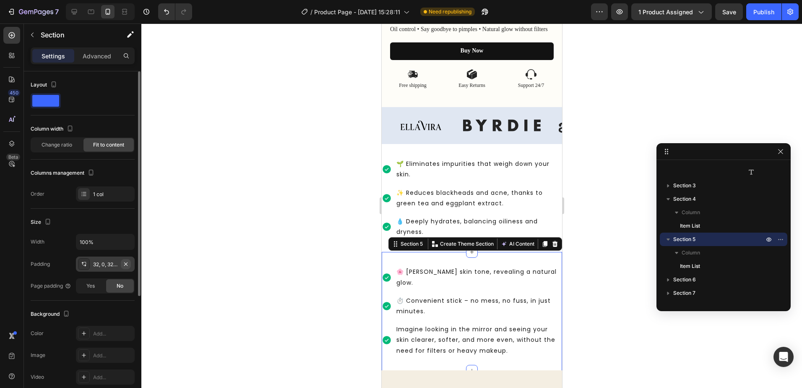
click at [129, 263] on icon "button" at bounding box center [125, 263] width 7 height 7
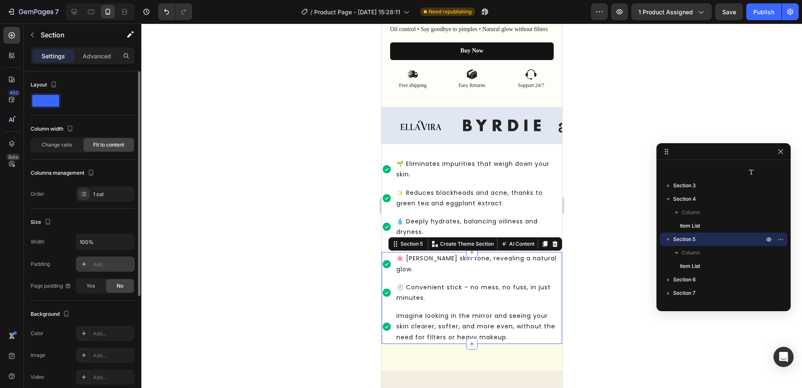
click at [266, 261] on div at bounding box center [471, 205] width 661 height 364
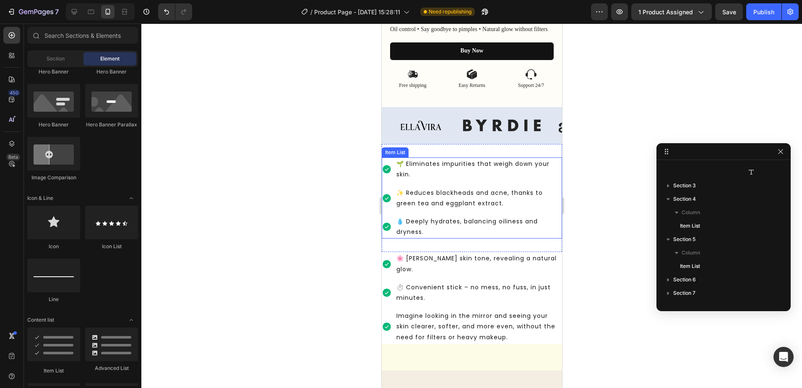
click at [496, 238] on div "💧 Deeply hydrates, balancing oiliness and [MEDICAL_DATA]." at bounding box center [478, 226] width 167 height 23
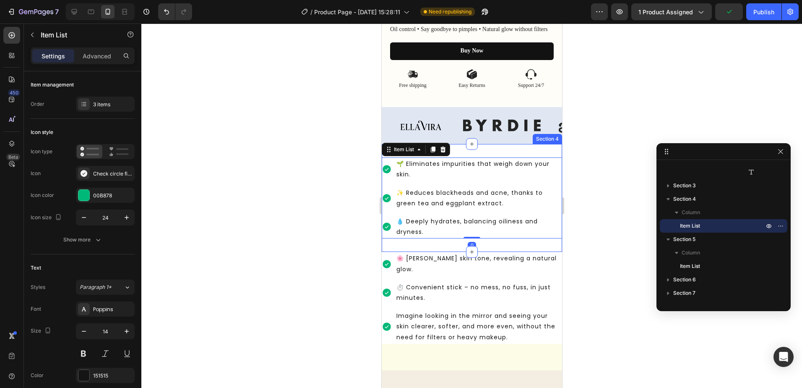
click at [495, 249] on div "🌱 Eliminates impurities that weigh down your skin. ✨ Reduces blackheads and acn…" at bounding box center [471, 198] width 180 height 108
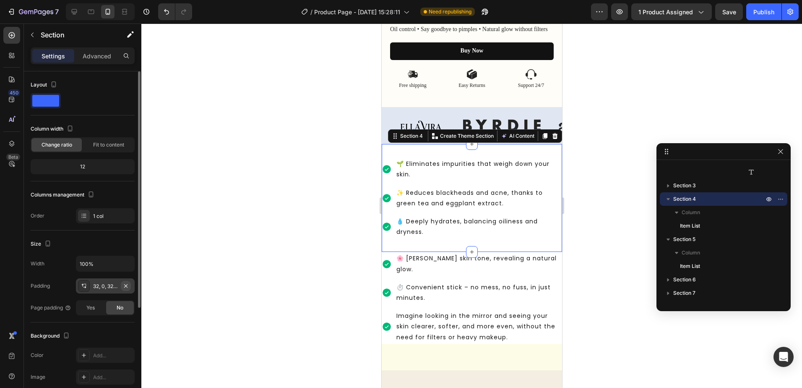
click at [127, 285] on icon "button" at bounding box center [125, 285] width 3 height 3
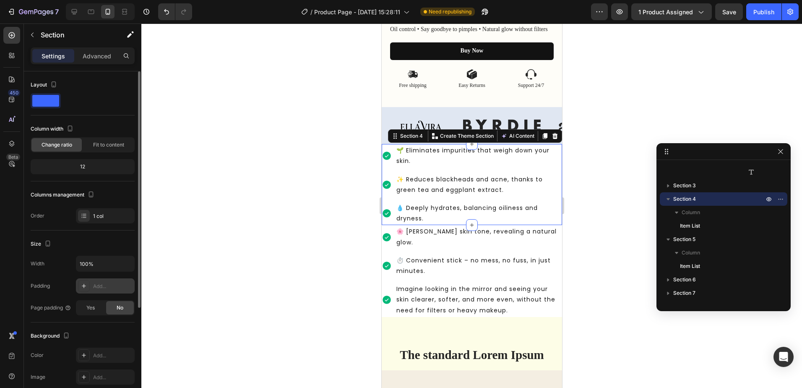
click at [245, 235] on div at bounding box center [471, 205] width 661 height 364
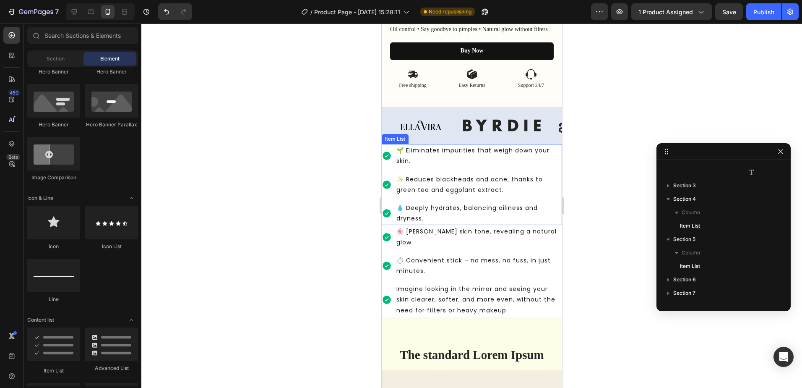
click at [506, 166] on p "🌱 Eliminates impurities that weigh down your skin." at bounding box center [478, 155] width 164 height 21
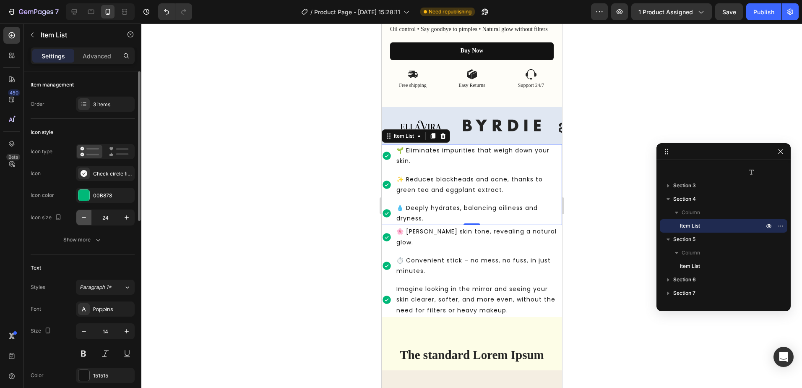
click at [82, 218] on icon "button" at bounding box center [84, 217] width 8 height 8
type input "20"
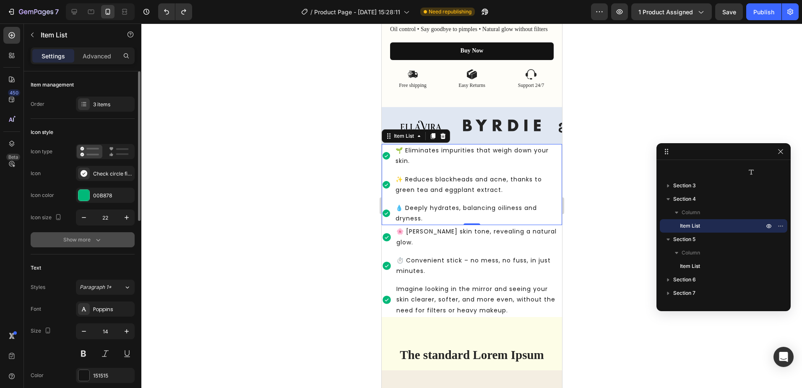
type input "23"
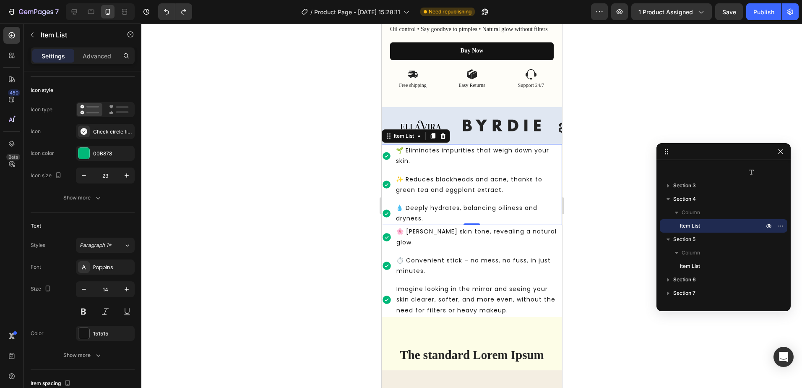
scroll to position [522, 0]
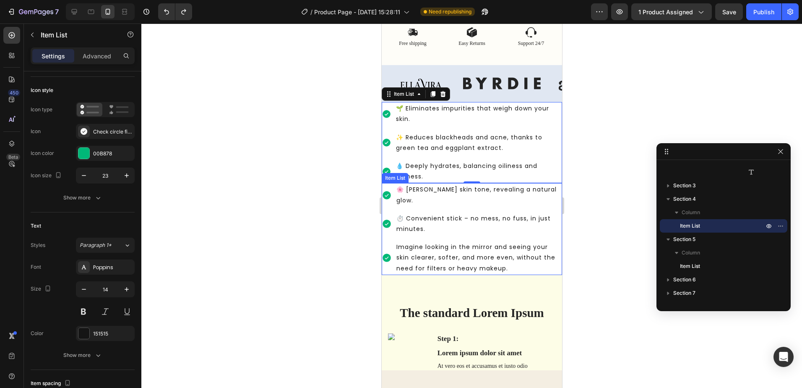
click at [554, 258] on p "Imagine looking in the mirror and seeing your skin clearer, softer, and more ev…" at bounding box center [478, 258] width 164 height 32
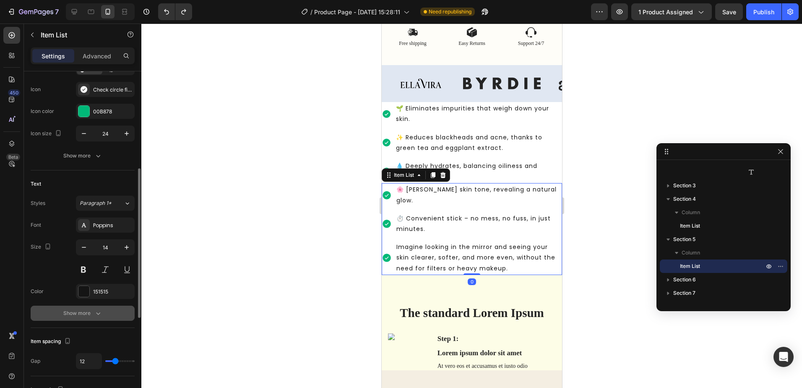
scroll to position [126, 0]
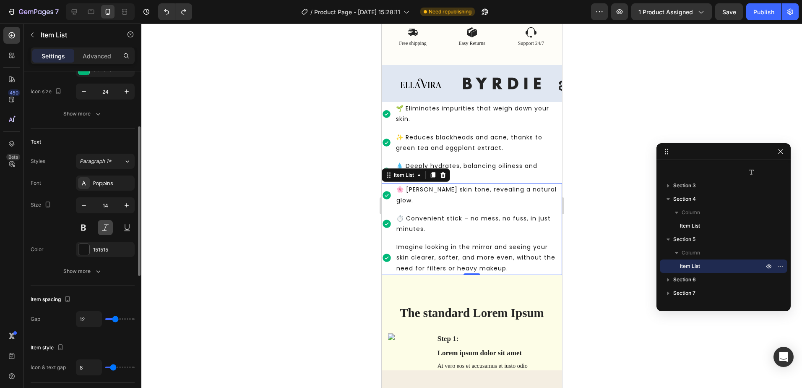
click at [108, 226] on button at bounding box center [105, 227] width 15 height 15
click at [457, 132] on div "✨ Reduces blackheads and acne, thanks to green tea and eggplant extract." at bounding box center [477, 142] width 167 height 23
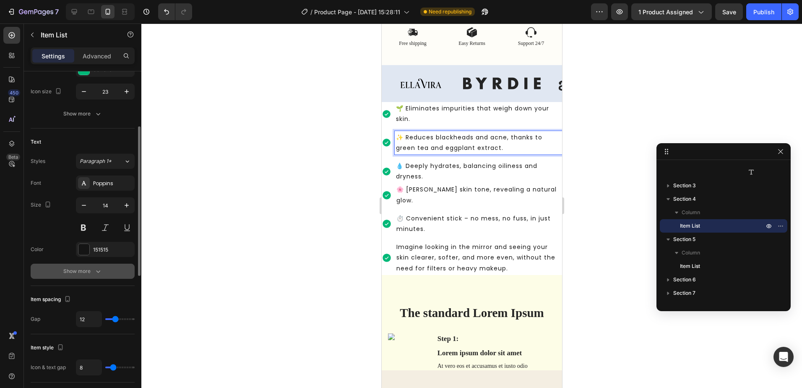
click at [92, 271] on div "Show more" at bounding box center [82, 271] width 39 height 8
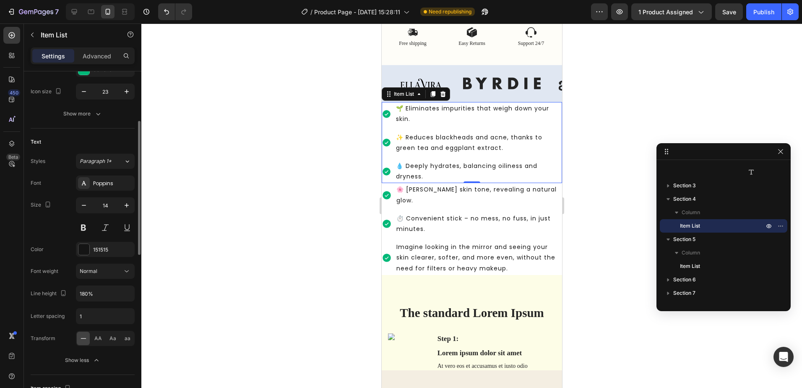
scroll to position [0, 0]
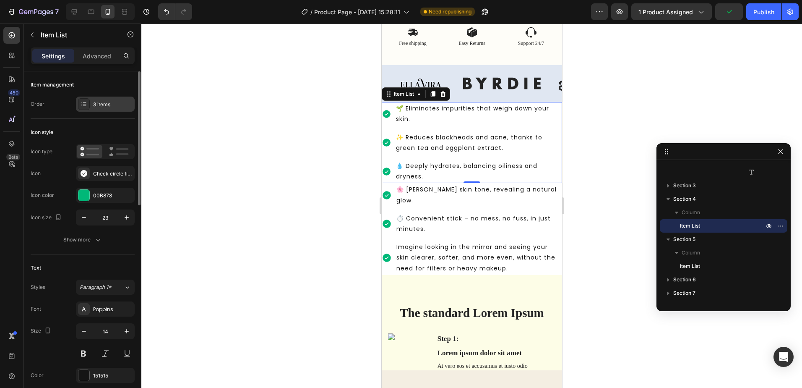
click at [86, 104] on icon at bounding box center [84, 104] width 7 height 7
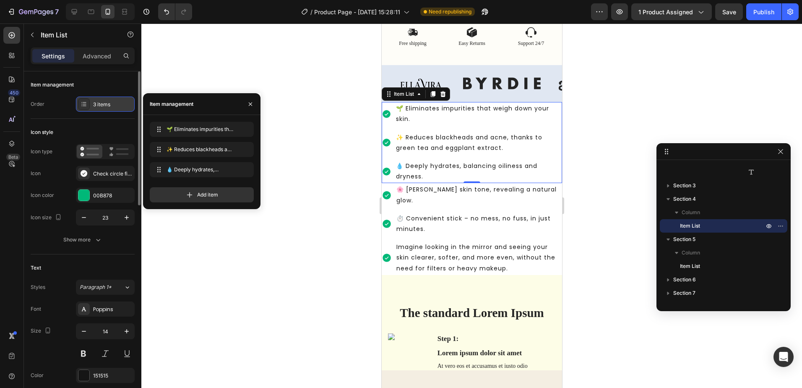
click at [86, 104] on icon at bounding box center [84, 104] width 7 height 7
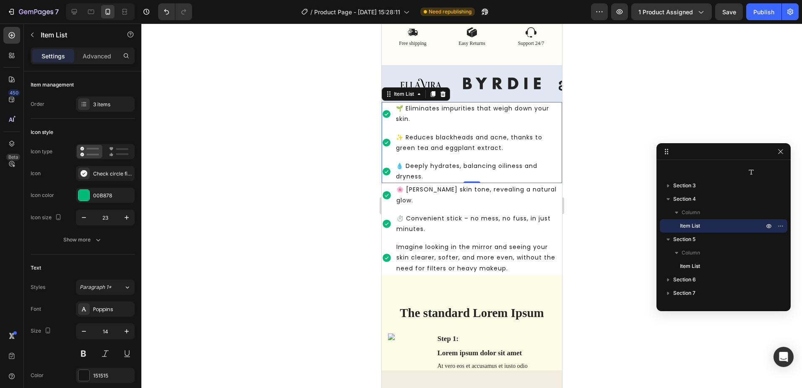
click at [301, 174] on div at bounding box center [471, 205] width 661 height 364
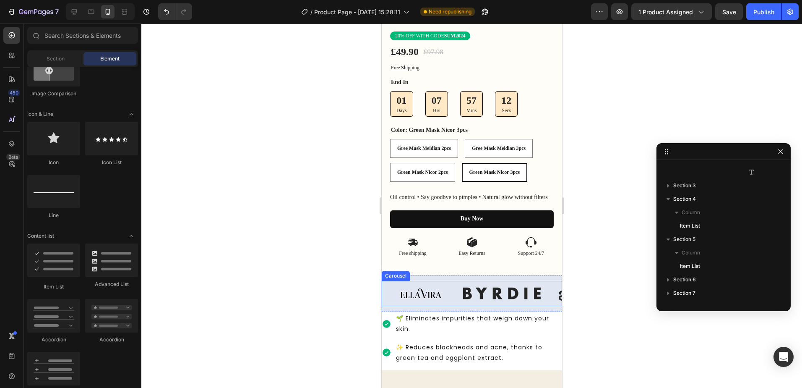
scroll to position [270, 0]
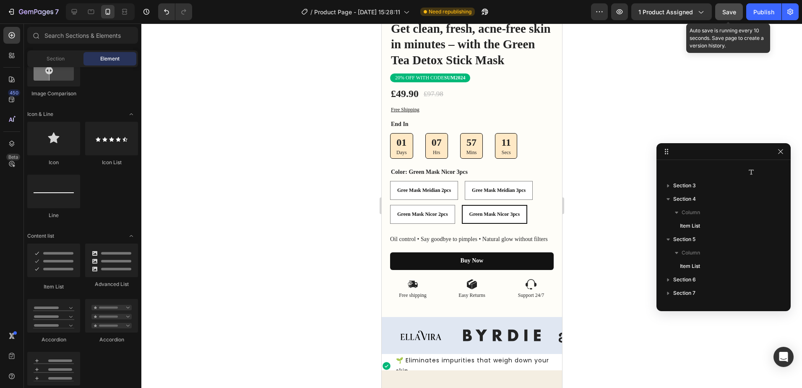
click at [730, 8] on div "Save" at bounding box center [729, 12] width 14 height 9
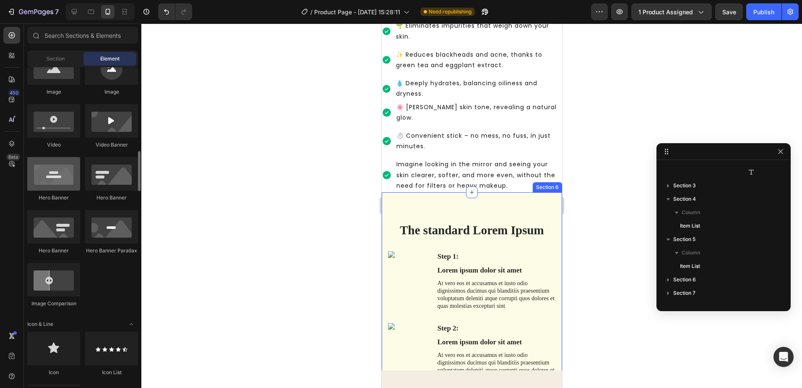
scroll to position [336, 0]
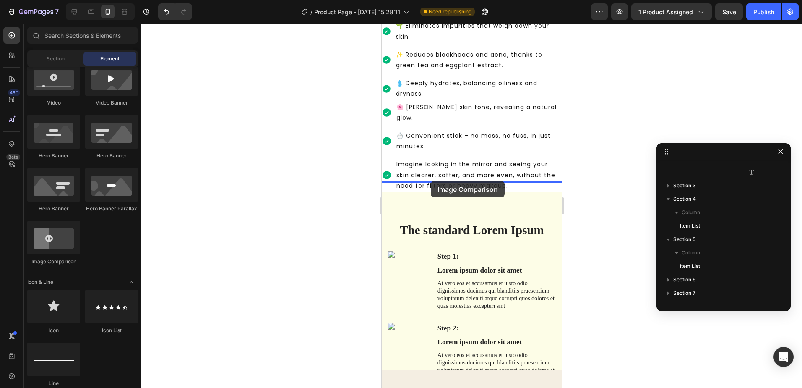
drag, startPoint x: 421, startPoint y: 263, endPoint x: 430, endPoint y: 181, distance: 82.3
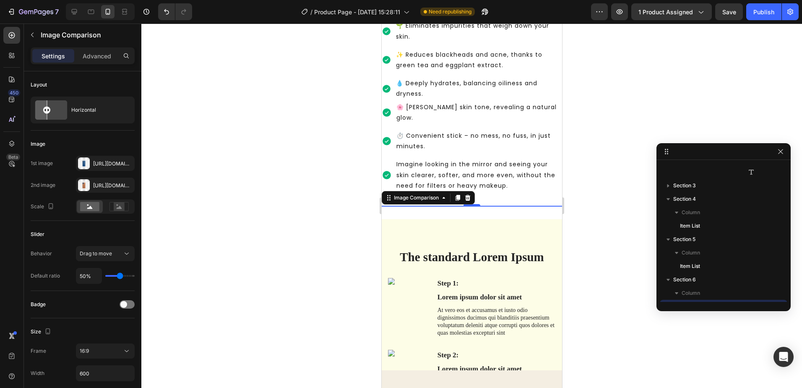
scroll to position [723, 0]
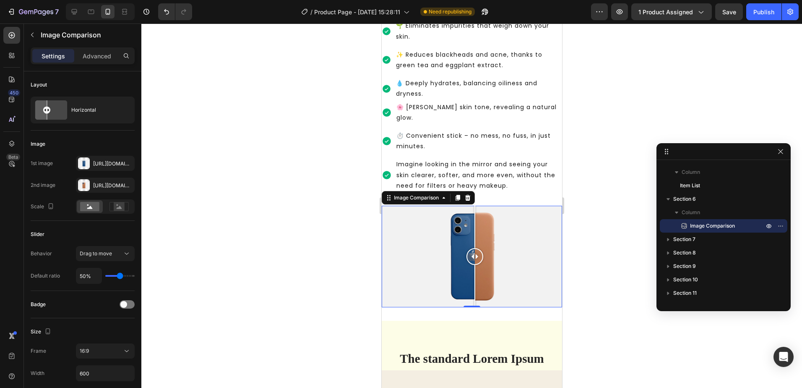
drag, startPoint x: 474, startPoint y: 242, endPoint x: 474, endPoint y: 254, distance: 11.8
click at [474, 254] on div at bounding box center [474, 256] width 17 height 101
click at [87, 164] on div at bounding box center [84, 163] width 12 height 12
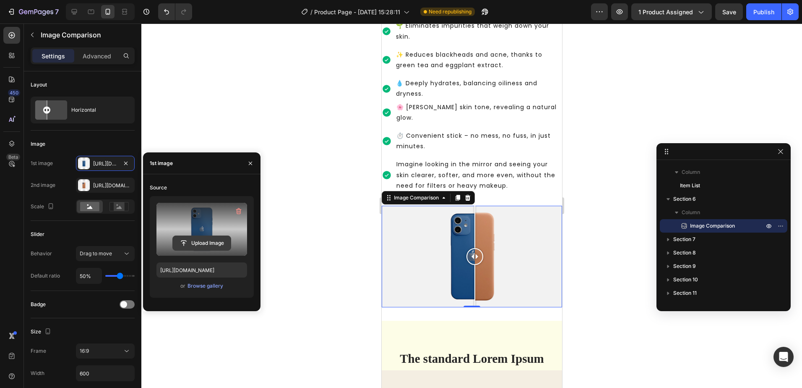
click at [204, 241] on input "file" at bounding box center [202, 243] width 58 height 14
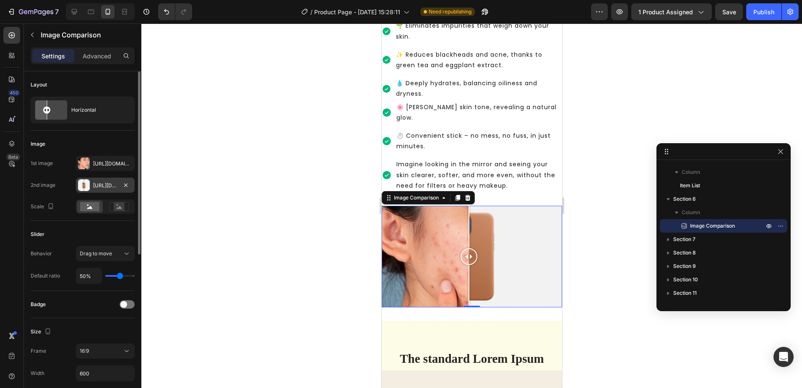
click at [99, 185] on div "Https://cdn.Shopify.Com/s/files/1/2005/9307/files/image_compare_after.Png" at bounding box center [105, 186] width 24 height 8
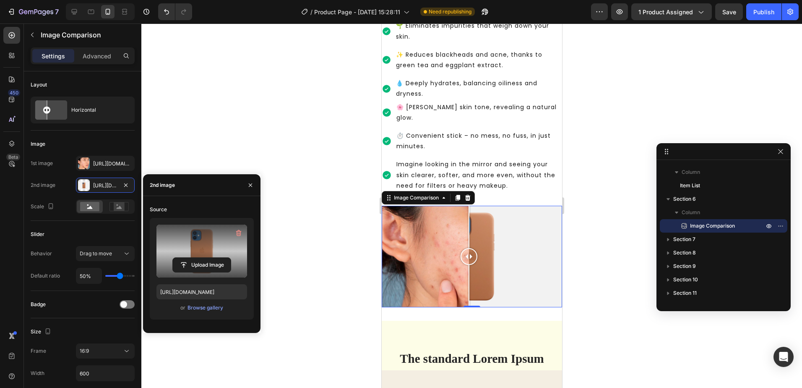
click at [191, 253] on label at bounding box center [201, 250] width 91 height 53
click at [0, 0] on input "file" at bounding box center [0, 0] width 0 height 0
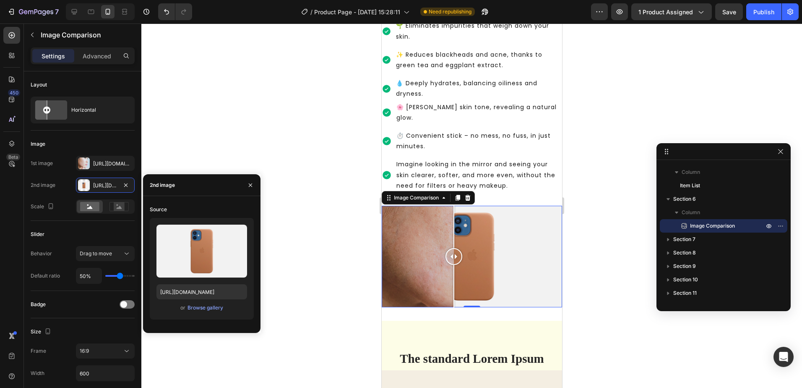
drag, startPoint x: 467, startPoint y: 244, endPoint x: 453, endPoint y: 268, distance: 27.4
click at [453, 268] on div at bounding box center [453, 256] width 17 height 101
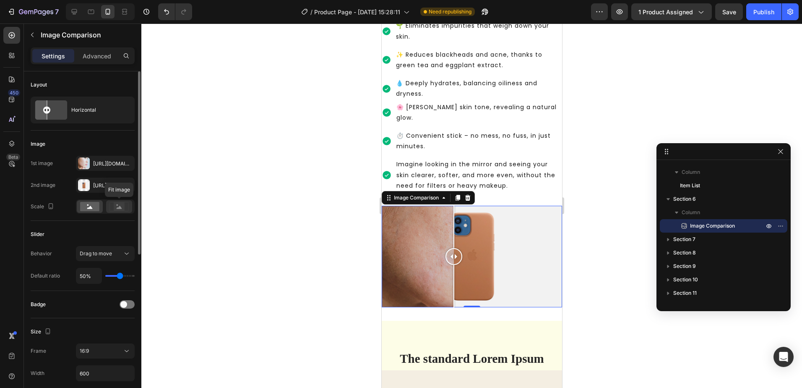
click at [112, 210] on icon at bounding box center [118, 206] width 19 height 9
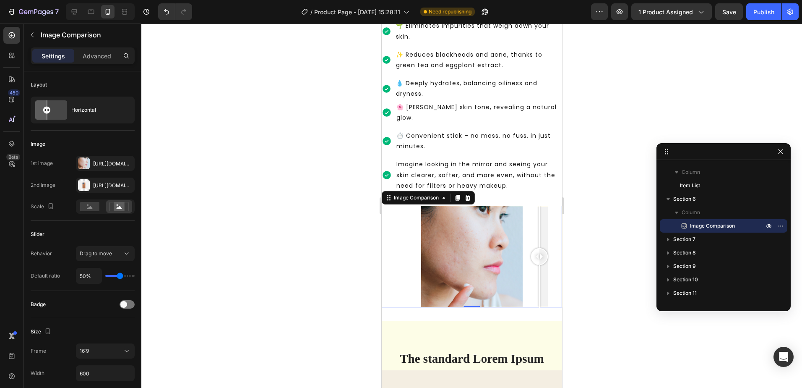
drag, startPoint x: 458, startPoint y: 248, endPoint x: 539, endPoint y: 265, distance: 82.3
click at [539, 265] on div at bounding box center [539, 256] width 17 height 101
click at [105, 115] on div "Horizontal" at bounding box center [96, 109] width 51 height 19
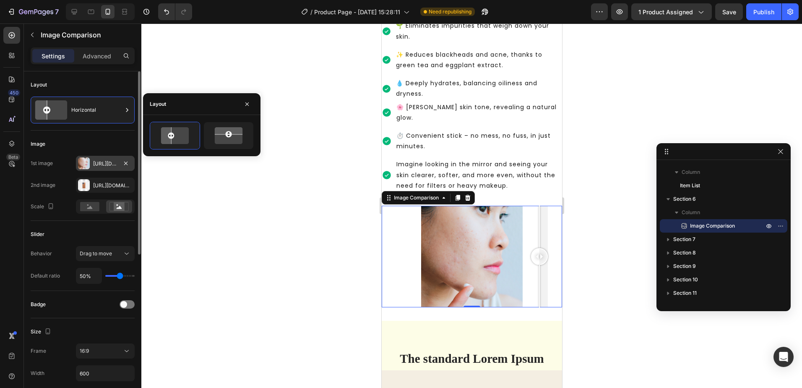
click at [96, 163] on div "Https://cdn.Shopify.Com/s/files/1/0940/1358/7799/files/gempages_581415315208929…" at bounding box center [105, 164] width 24 height 8
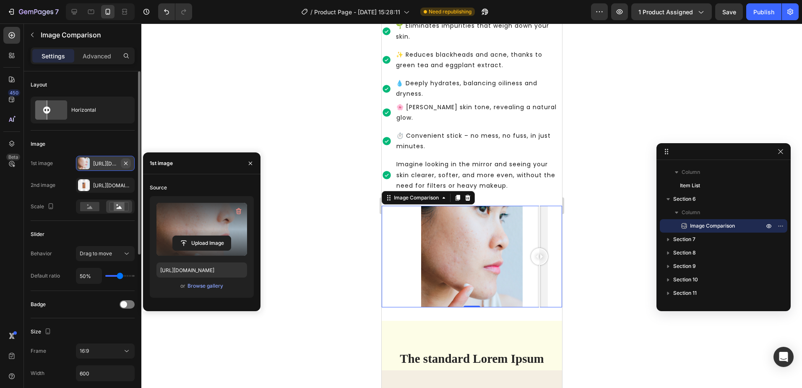
click at [129, 161] on button "button" at bounding box center [126, 163] width 10 height 10
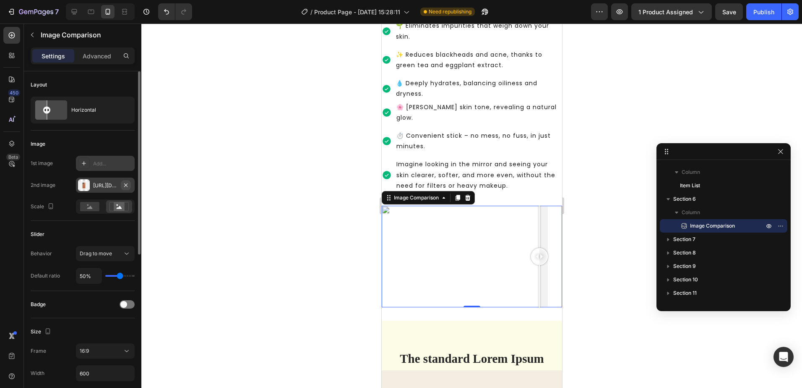
click at [124, 185] on icon "button" at bounding box center [125, 185] width 7 height 7
click at [96, 164] on div "Add..." at bounding box center [112, 164] width 39 height 8
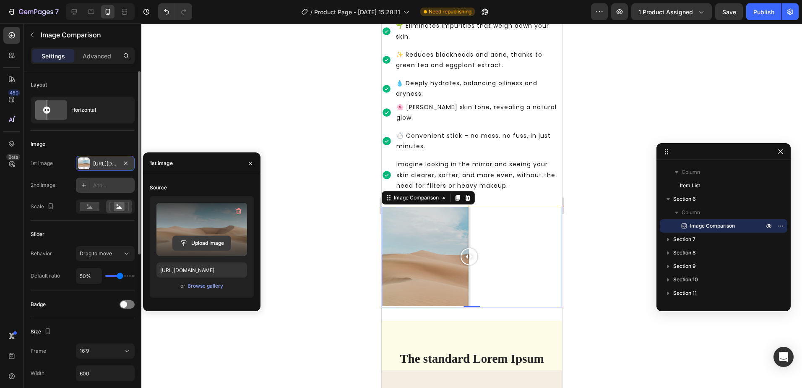
click at [198, 242] on input "file" at bounding box center [202, 243] width 58 height 14
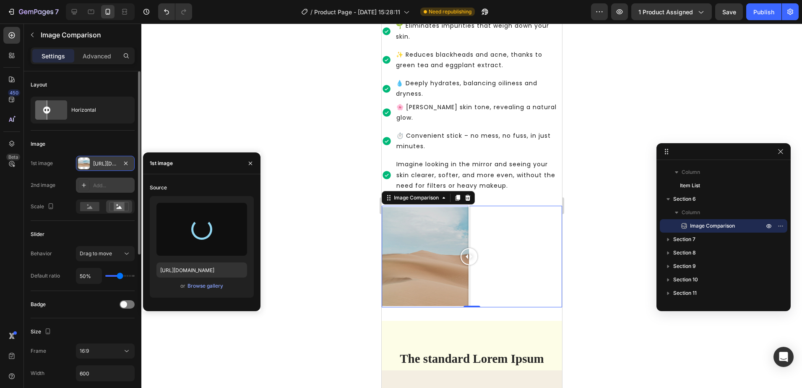
type input "https://cdn.shopify.com/s/files/1/0940/1358/7799/files/gempages_581415315208929…"
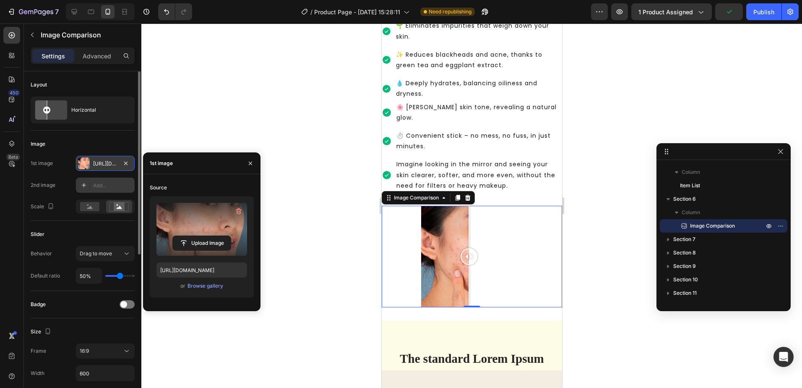
click at [107, 186] on div "Add..." at bounding box center [112, 186] width 39 height 8
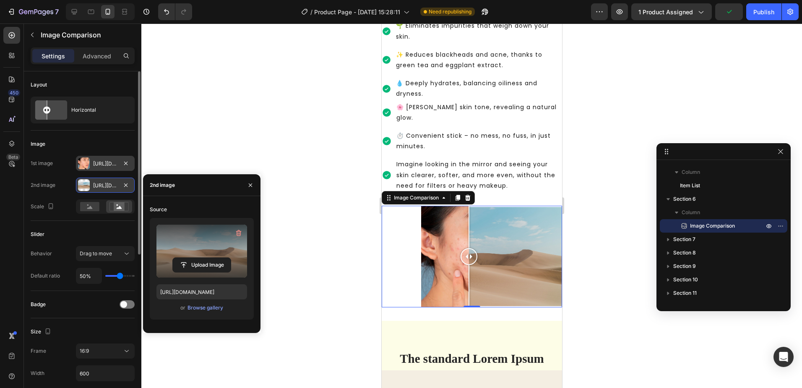
click at [198, 250] on label at bounding box center [201, 250] width 91 height 53
click at [0, 0] on input "file" at bounding box center [0, 0] width 0 height 0
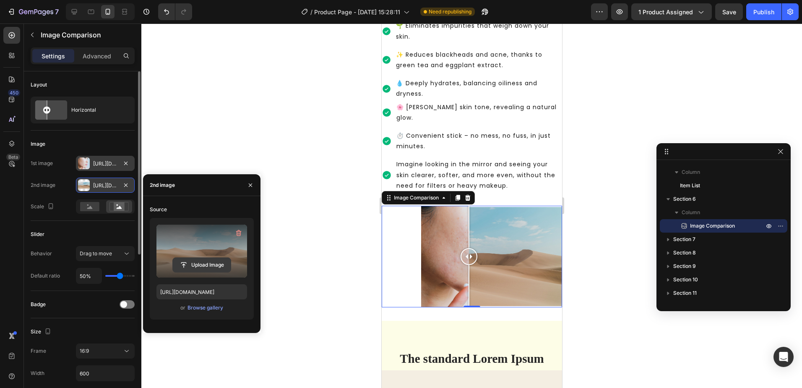
click at [196, 268] on input "file" at bounding box center [202, 265] width 58 height 14
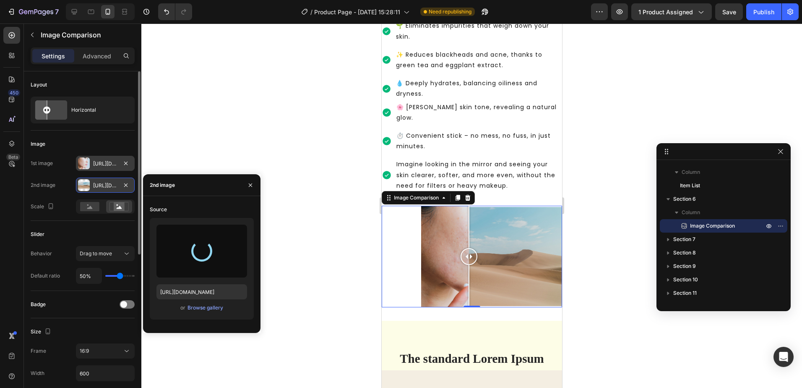
type input "https://cdn.shopify.com/s/files/1/0940/1358/7799/files/gempages_581415315208929…"
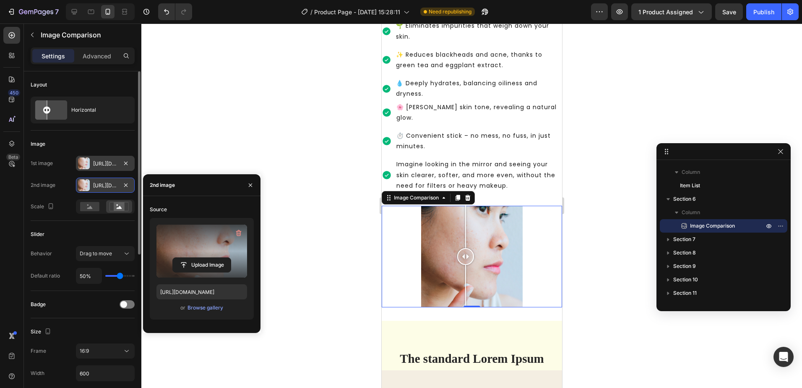
drag, startPoint x: 469, startPoint y: 249, endPoint x: 465, endPoint y: 261, distance: 12.7
click at [465, 261] on div at bounding box center [465, 256] width 17 height 101
click at [102, 162] on div "Https://cdn.Shopify.Com/s/files/1/0940/1358/7799/files/gempages_581415315208929…" at bounding box center [105, 164] width 24 height 8
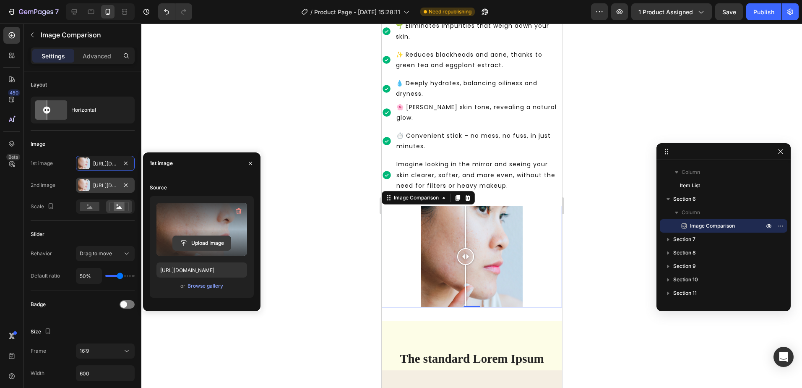
click at [199, 238] on input "file" at bounding box center [202, 243] width 58 height 14
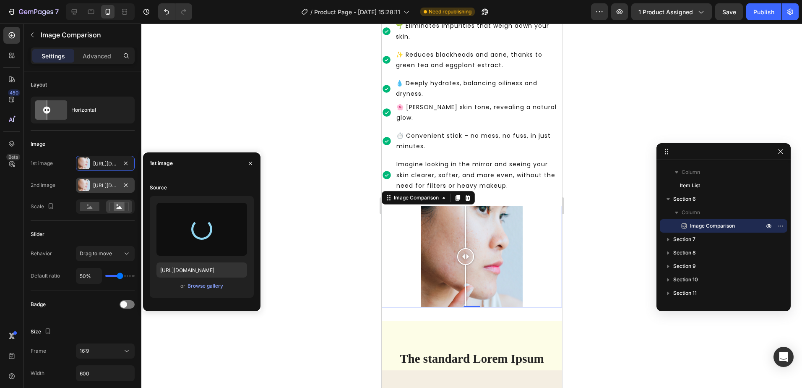
type input "https://cdn.shopify.com/s/files/1/0940/1358/7799/files/gempages_581415315208929…"
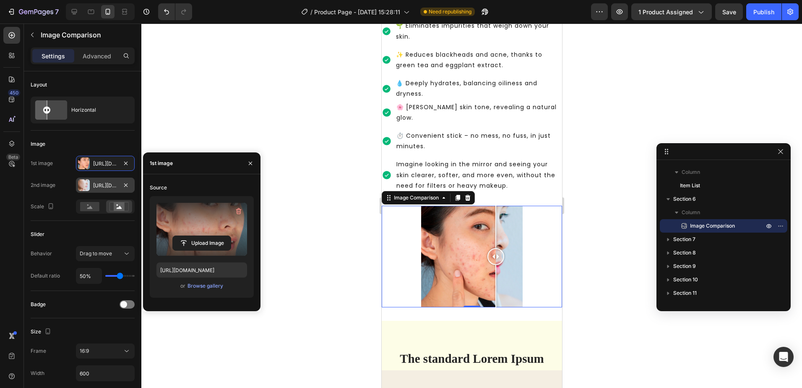
drag, startPoint x: 467, startPoint y: 248, endPoint x: 495, endPoint y: 280, distance: 43.1
click at [495, 280] on div at bounding box center [495, 256] width 17 height 101
drag, startPoint x: 498, startPoint y: 238, endPoint x: 526, endPoint y: 258, distance: 34.0
click at [526, 258] on div at bounding box center [525, 256] width 17 height 101
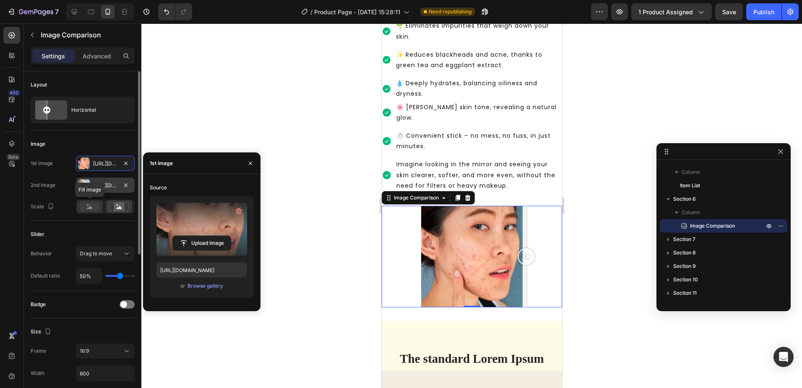
click at [94, 210] on rect at bounding box center [89, 206] width 19 height 9
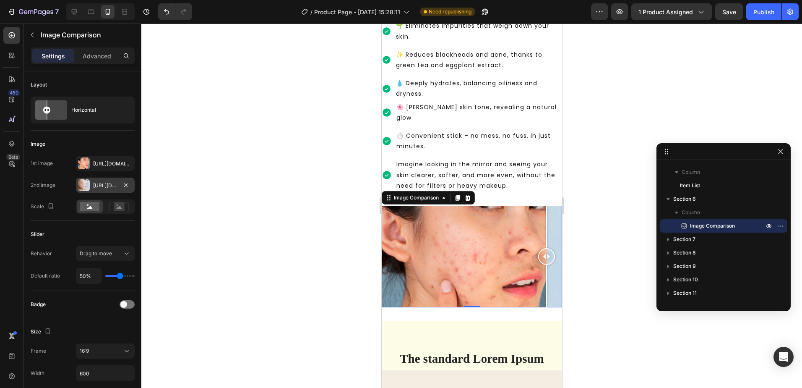
drag, startPoint x: 517, startPoint y: 242, endPoint x: 553, endPoint y: 248, distance: 36.3
click at [553, 248] on div at bounding box center [546, 256] width 17 height 17
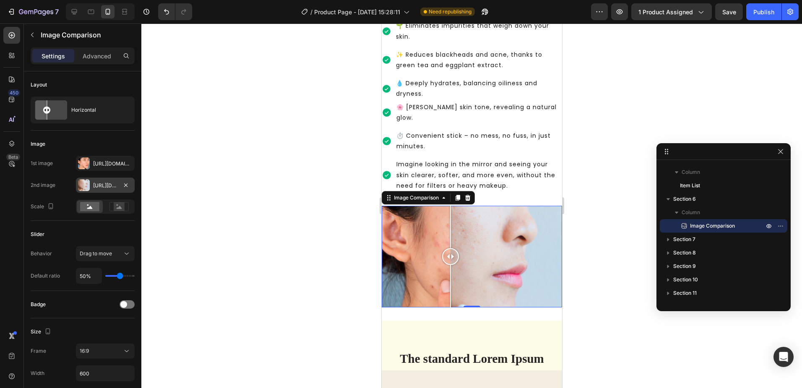
drag, startPoint x: 491, startPoint y: 251, endPoint x: 454, endPoint y: 251, distance: 36.5
click at [445, 252] on div at bounding box center [471, 256] width 180 height 101
type input "29%"
type input "29"
type input "21%"
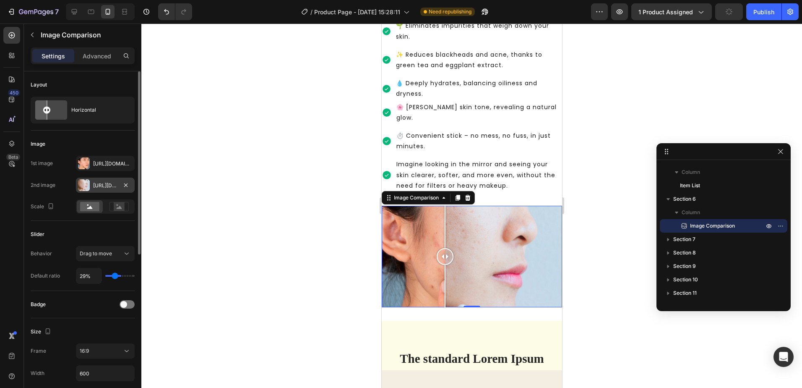
type input "21"
type input "19%"
type input "19"
type input "16%"
type input "16"
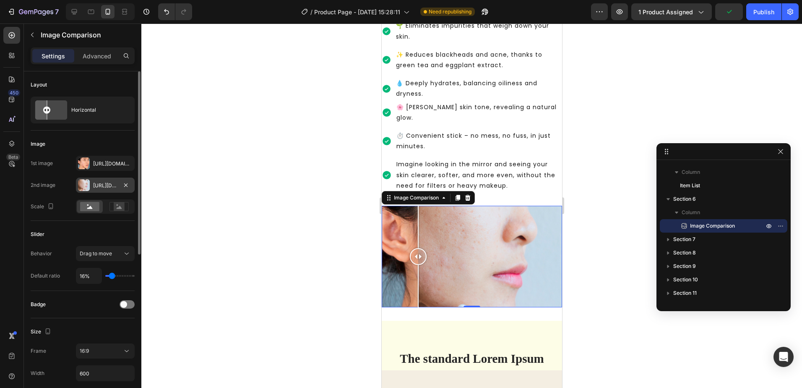
type input "14%"
type input "14"
type input "12%"
type input "12"
type input "8%"
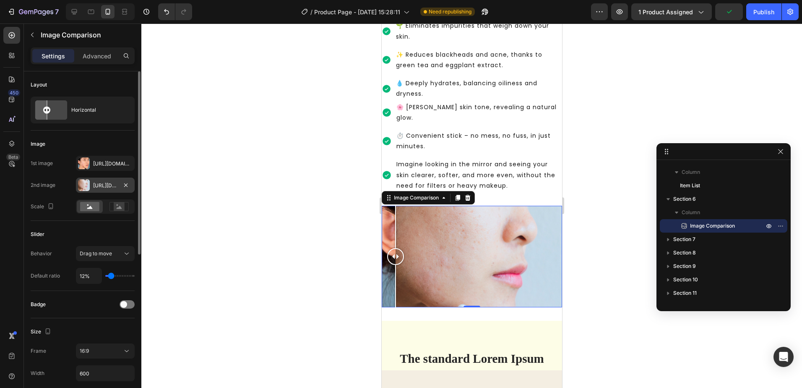
type input "8"
type input "6%"
type input "6"
type input "5%"
type input "5"
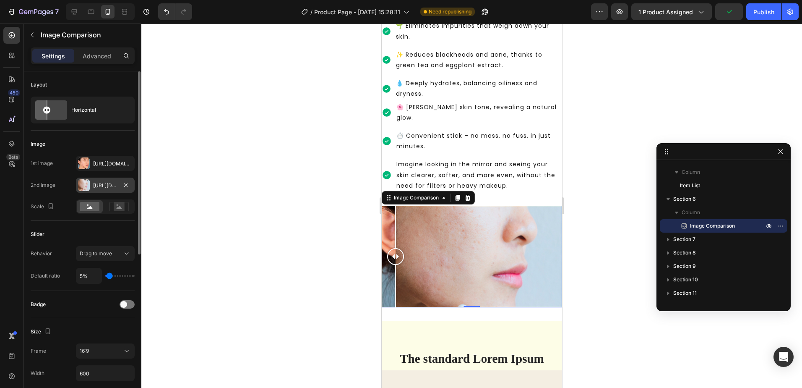
type input "1%"
type input "1"
type input "3%"
type input "3"
type input "8%"
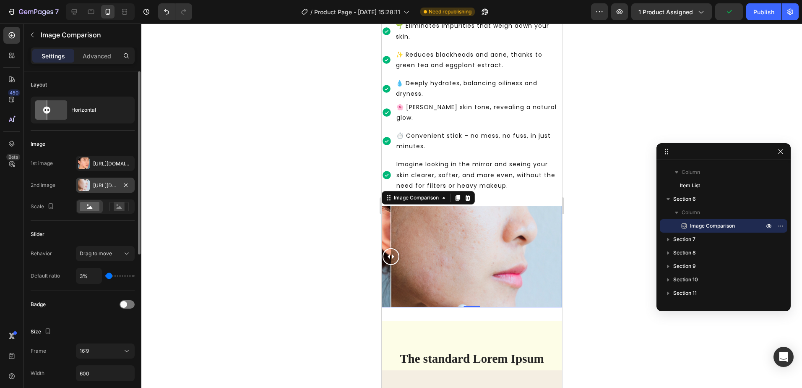
type input "8"
type input "23%"
type input "23"
type input "34%"
type input "34"
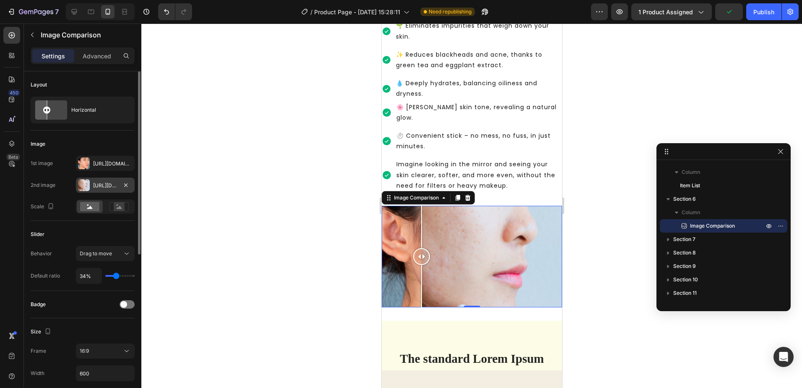
type input "36%"
type input "36"
type input "40%"
type input "40"
type input "43%"
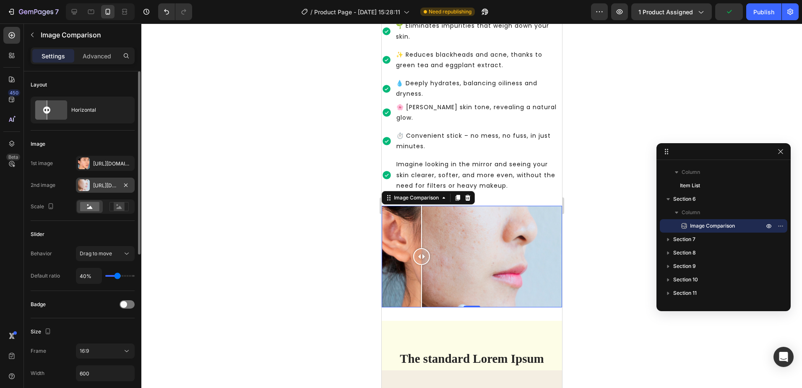
type input "43"
type input "49%"
type input "49"
type input "52%"
type input "52"
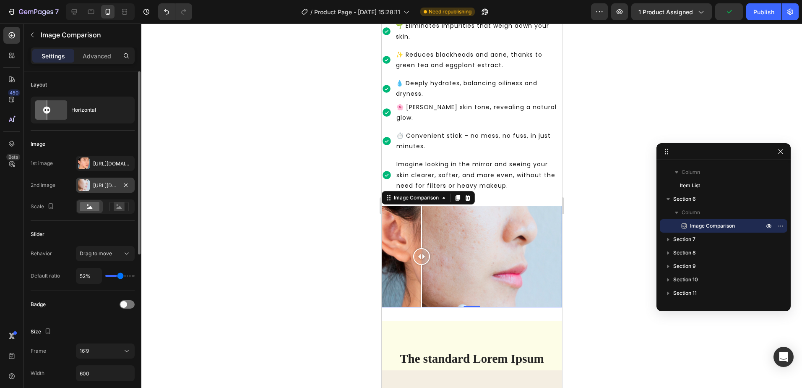
type input "56%"
type input "56"
type input "60%"
type input "60"
type input "63%"
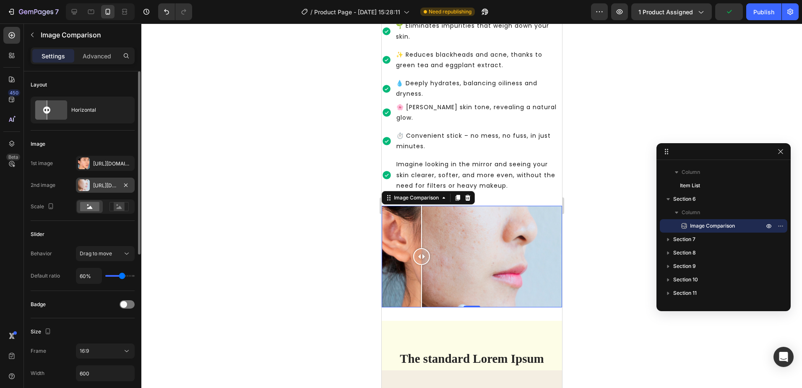
type input "63"
type input "67%"
type input "67"
type input "71%"
type input "71"
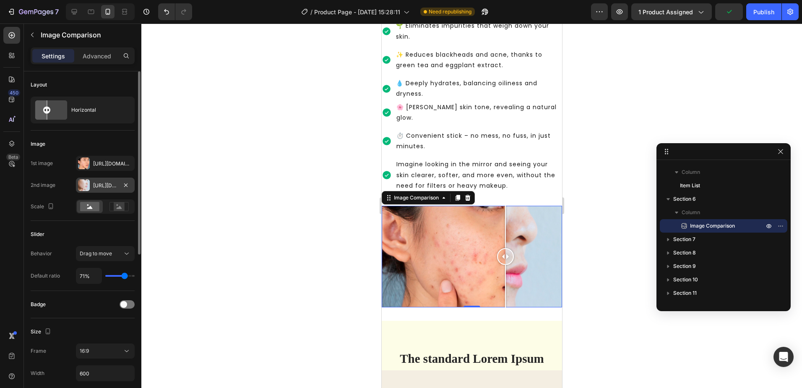
type input "74%"
type input "74"
type input "80%"
type input "80"
type input "84%"
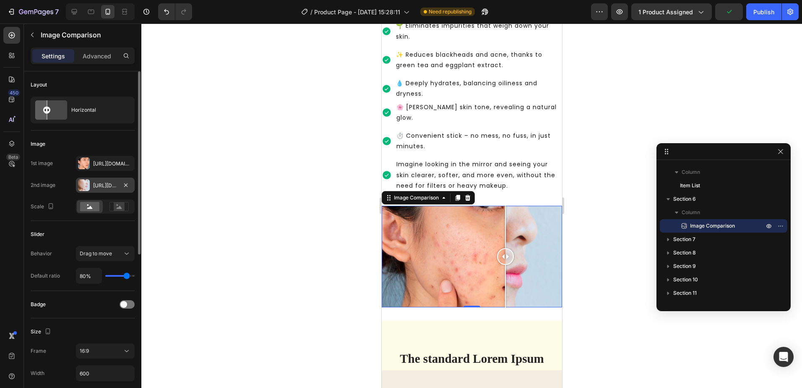
type input "84"
type input "89%"
type input "89"
type input "91%"
type input "91"
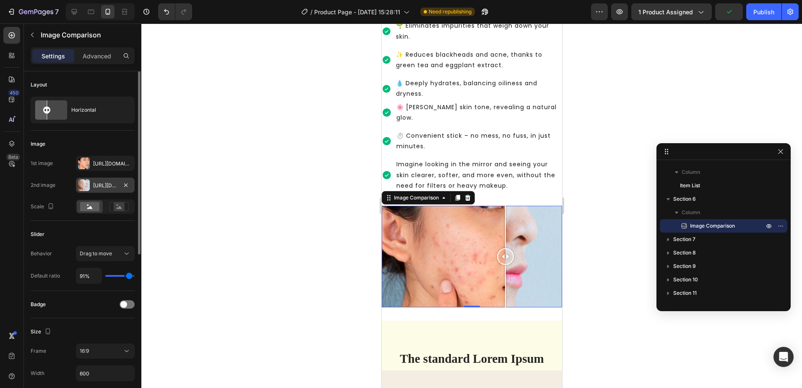
type input "94%"
type input "94"
type input "96%"
type input "96"
type input "100%"
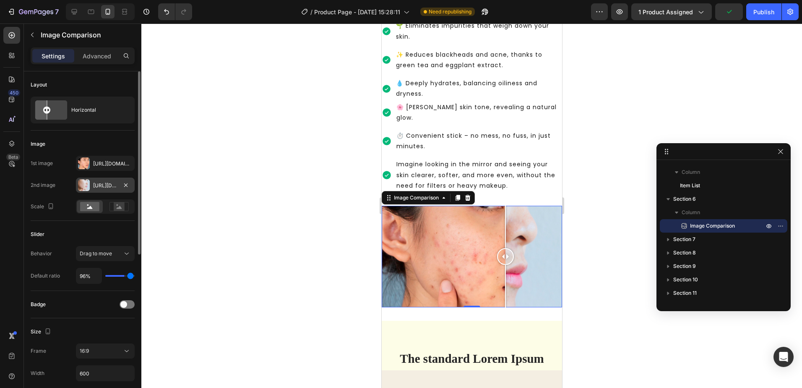
type input "100"
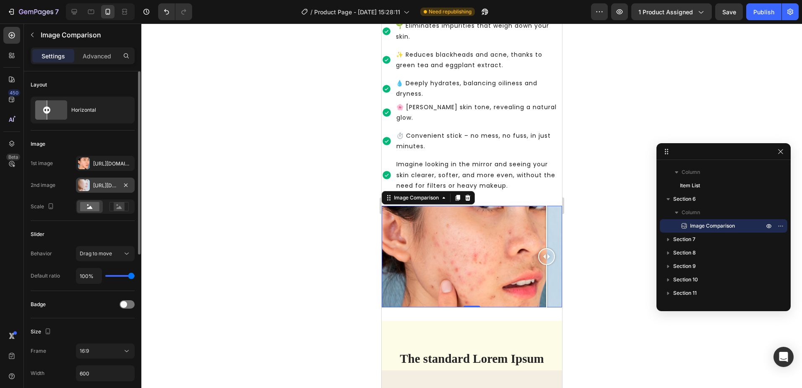
type input "98%"
type input "98"
type input "72%"
type input "72"
type input "65%"
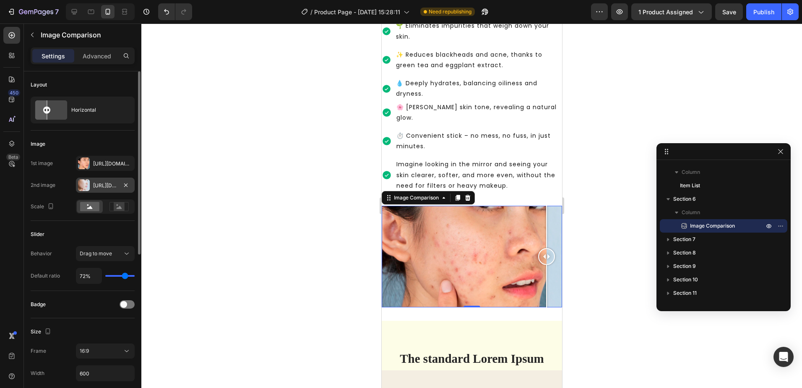
type input "65"
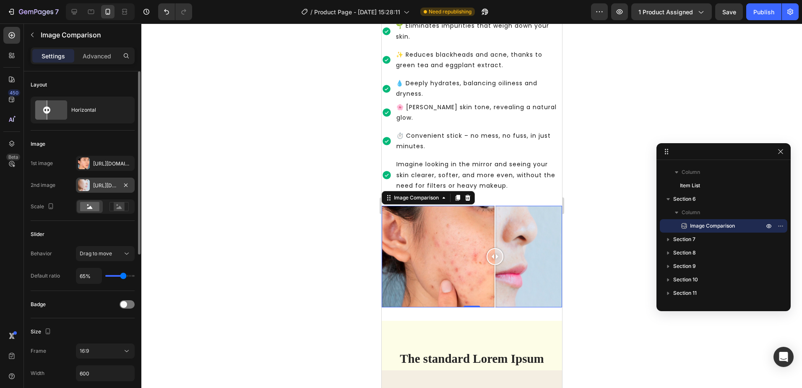
type input "60%"
type input "60"
type input "58%"
type input "58"
type input "56%"
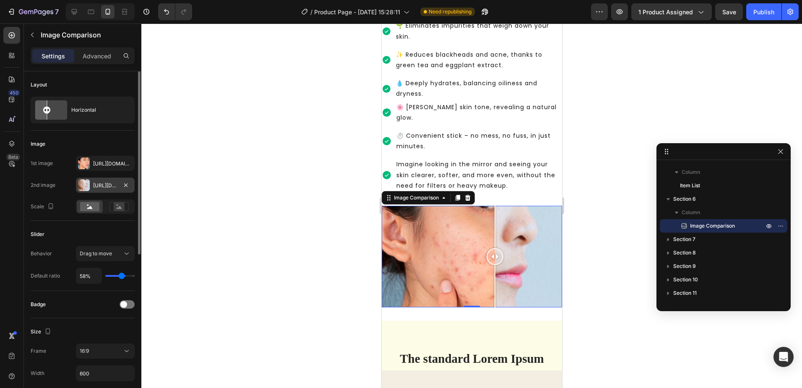
type input "56"
type input "54%"
type input "54"
type input "51%"
type input "51"
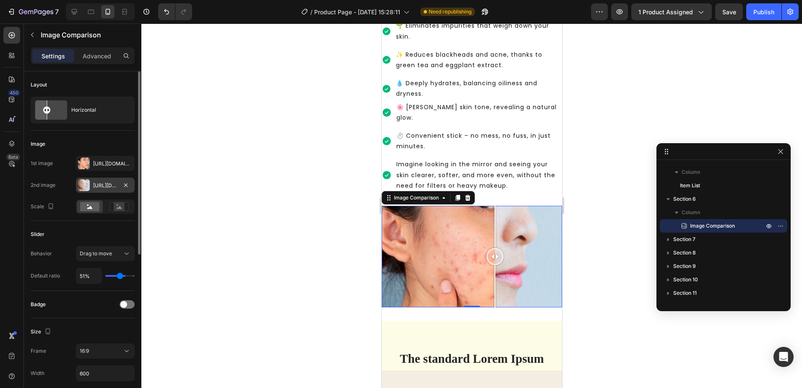
type input "49%"
type input "49"
type input "47%"
type input "47"
type input "45%"
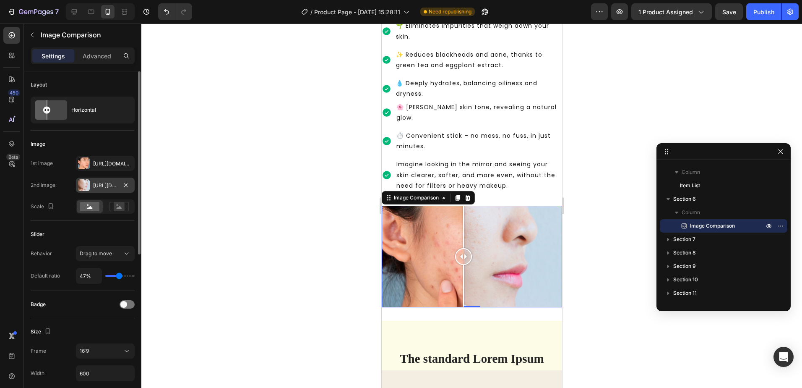
type input "45"
type input "43%"
type input "43"
type input "41%"
type input "41"
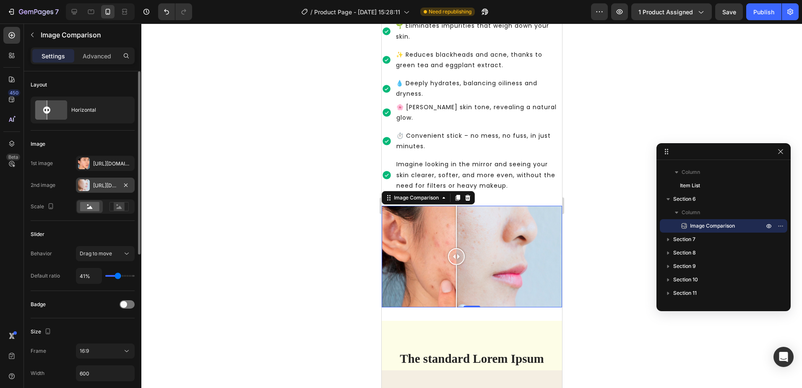
type input "40%"
type input "40"
type input "38%"
type input "38"
type input "40%"
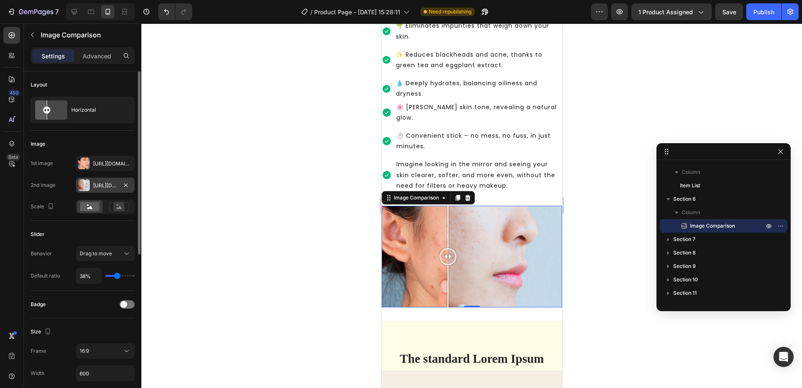
type input "40"
type input "38%"
type input "38"
type input "40%"
type input "40"
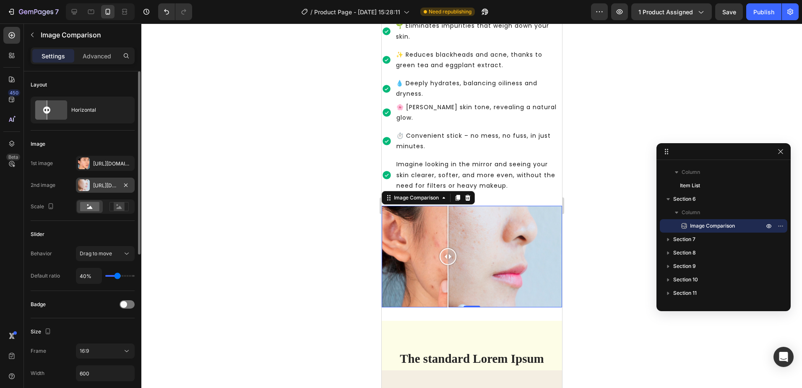
type input "41%"
type input "41"
type input "43%"
type input "43"
type input "45%"
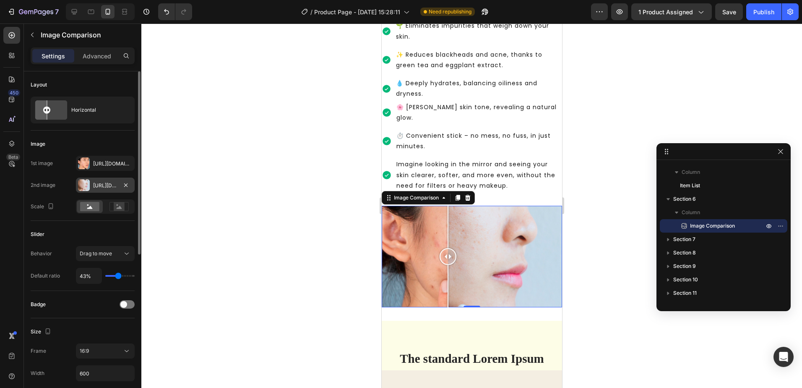
type input "45"
type input "47%"
type input "47"
type input "49%"
type input "49"
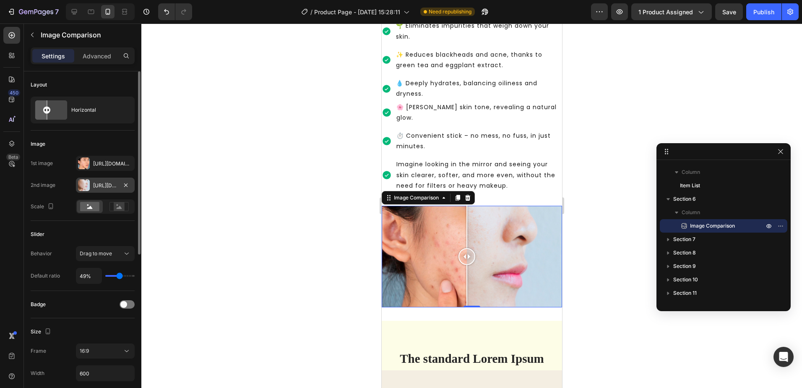
type input "51%"
type input "51"
type input "52%"
type input "52"
type input "51%"
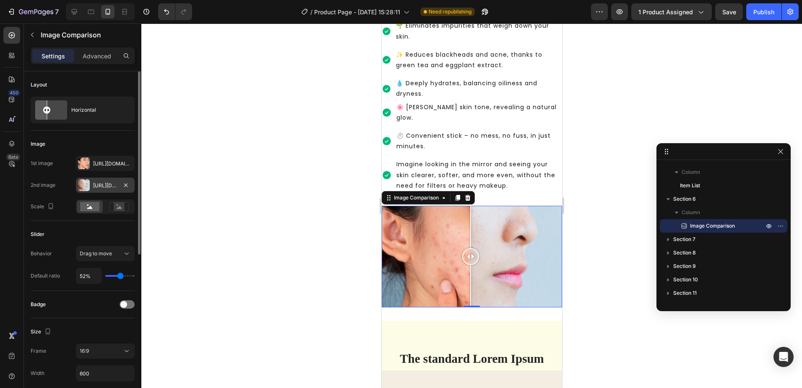
type input "51"
type input "49%"
type input "49"
type input "47%"
type input "47"
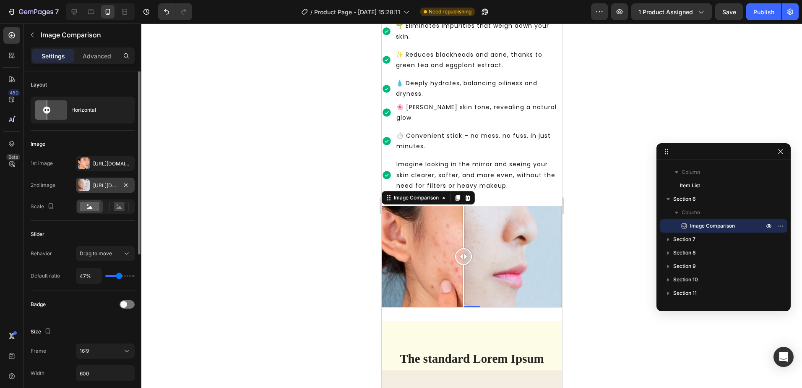
type input "49%"
type input "49"
type input "51%"
drag, startPoint x: 113, startPoint y: 274, endPoint x: 120, endPoint y: 281, distance: 9.5
type input "51"
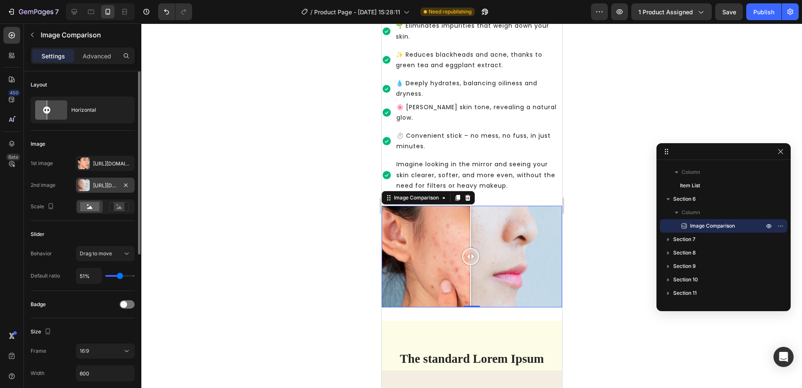
click at [120, 276] on input "range" at bounding box center [119, 276] width 29 height 2
drag, startPoint x: 476, startPoint y: 243, endPoint x: 493, endPoint y: 254, distance: 20.4
click at [493, 254] on div at bounding box center [492, 256] width 17 height 101
click at [94, 162] on div "Https://cdn.Shopify.Com/s/files/1/0940/1358/7799/files/gempages_581415315208929…" at bounding box center [105, 164] width 24 height 8
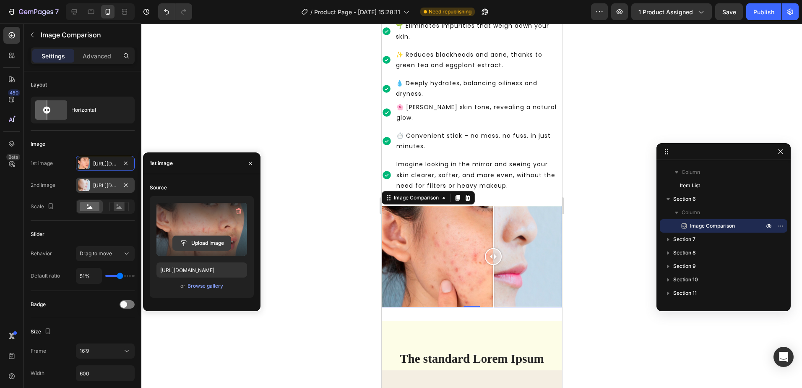
click at [199, 238] on input "file" at bounding box center [202, 243] width 58 height 14
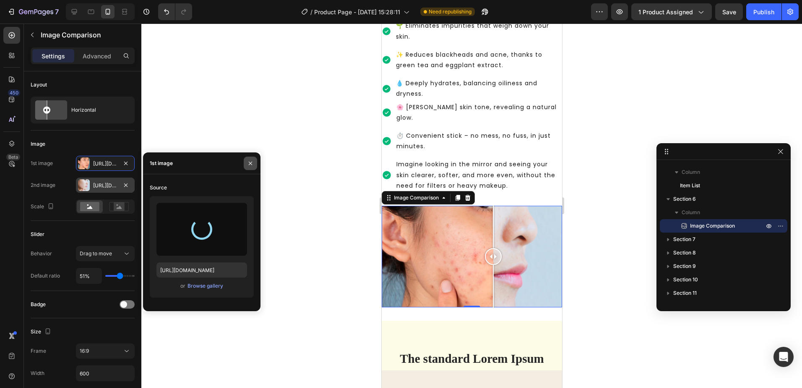
click at [250, 162] on icon "button" at bounding box center [250, 163] width 7 height 7
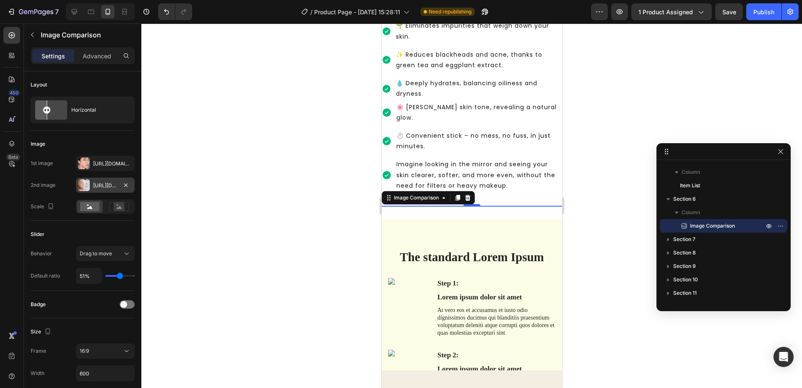
click at [107, 187] on div "Https://cdn.Shopify.Com/s/files/1/0940/1358/7799/files/gempages_581415315208929…" at bounding box center [105, 186] width 24 height 8
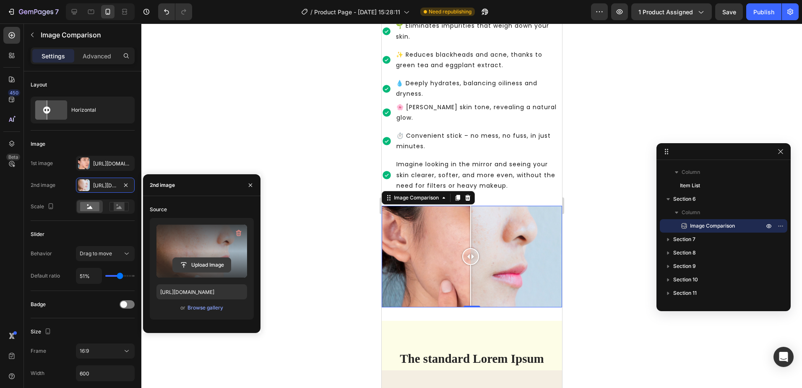
click at [197, 259] on input "file" at bounding box center [202, 265] width 58 height 14
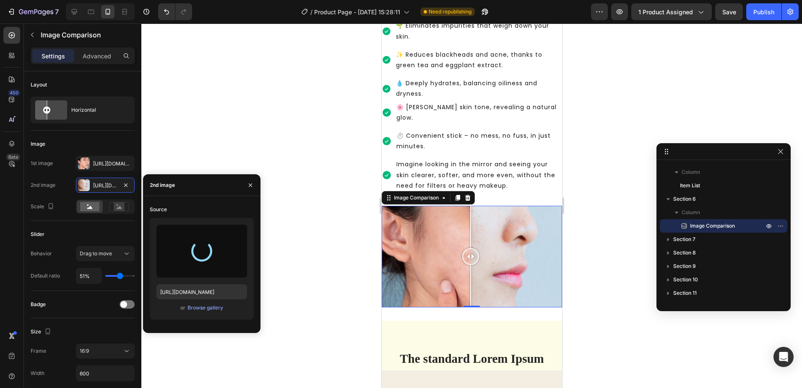
type input "https://cdn.shopify.com/s/files/1/0940/1358/7799/files/gempages_581415315208929…"
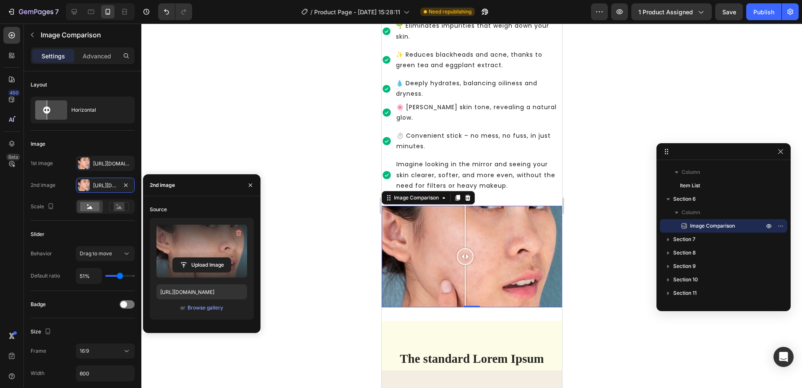
drag, startPoint x: 474, startPoint y: 242, endPoint x: 465, endPoint y: 247, distance: 10.4
click at [465, 248] on div at bounding box center [464, 256] width 17 height 17
click at [95, 160] on div "[URL][DOMAIN_NAME]" at bounding box center [105, 164] width 24 height 8
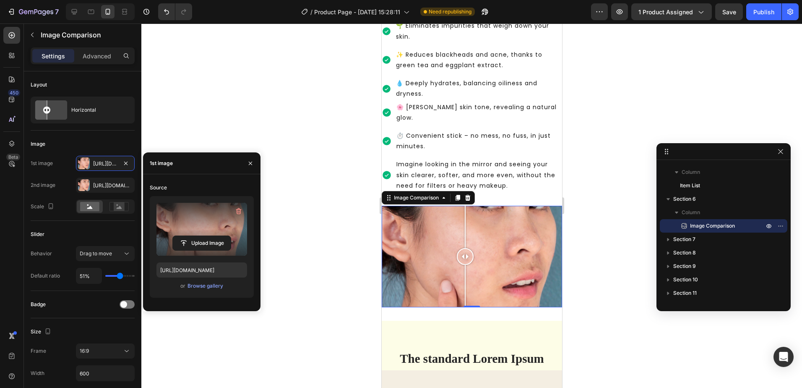
click at [200, 222] on label at bounding box center [201, 229] width 91 height 53
click at [200, 236] on input "file" at bounding box center [202, 243] width 58 height 14
drag, startPoint x: 473, startPoint y: 246, endPoint x: 476, endPoint y: 270, distance: 24.1
click at [476, 270] on div at bounding box center [476, 256] width 17 height 101
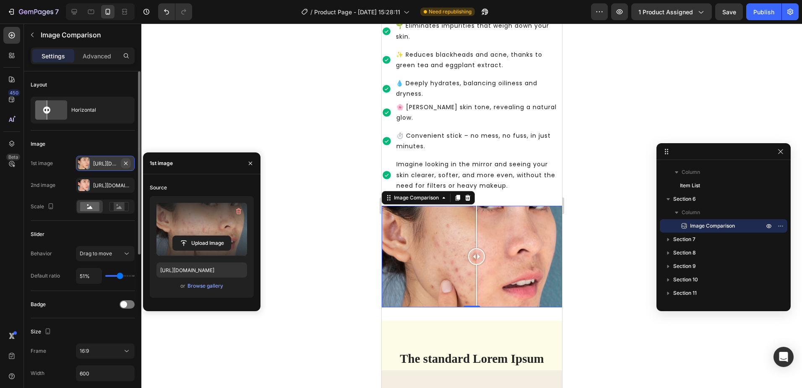
click at [123, 167] on button "button" at bounding box center [126, 163] width 10 height 10
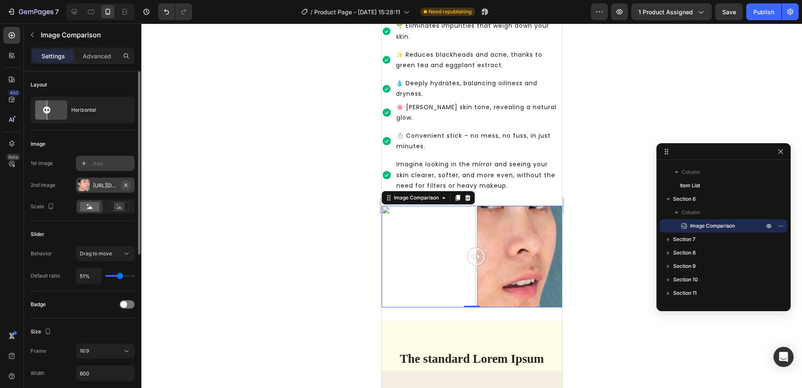
click at [128, 184] on icon "button" at bounding box center [125, 185] width 7 height 7
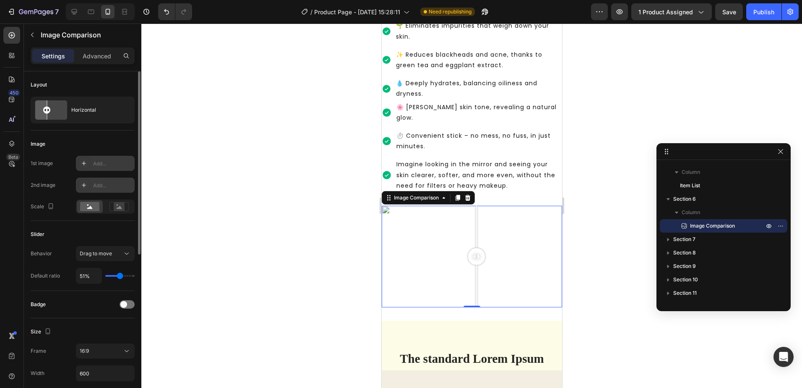
click at [94, 164] on div "Add..." at bounding box center [112, 164] width 39 height 8
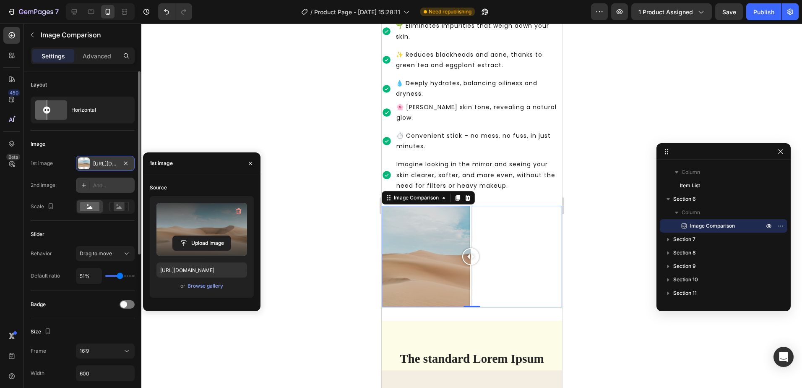
click at [197, 226] on label at bounding box center [201, 229] width 91 height 53
click at [197, 236] on input "file" at bounding box center [202, 243] width 58 height 14
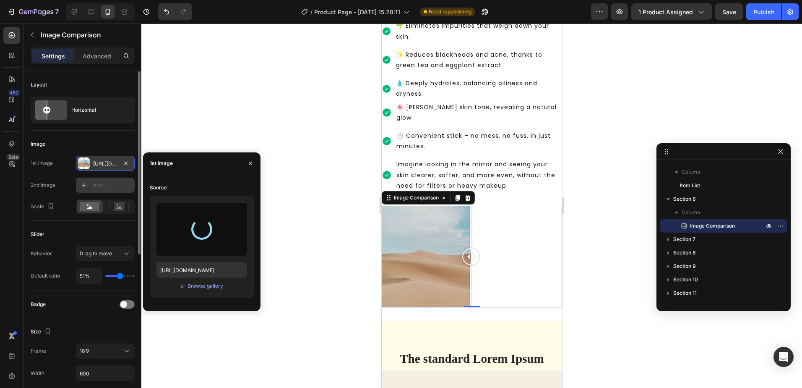
type input "https://cdn.shopify.com/s/files/1/0940/1358/7799/files/gempages_581415315208929…"
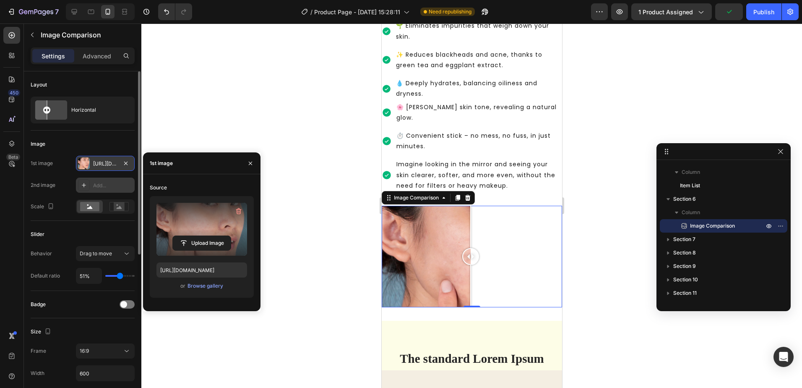
click at [94, 184] on div "Add..." at bounding box center [112, 186] width 39 height 8
type input "https://ucarecdn.com/06075225-af9e-460c-8e3c-6be63c0b773a/-/format/auto/"
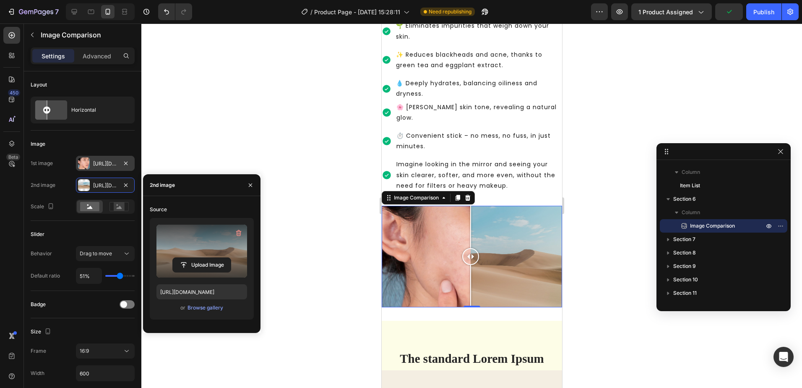
click at [188, 248] on label at bounding box center [201, 250] width 91 height 53
click at [0, 0] on input "file" at bounding box center [0, 0] width 0 height 0
click at [196, 247] on label at bounding box center [201, 250] width 91 height 53
click at [0, 0] on input "file" at bounding box center [0, 0] width 0 height 0
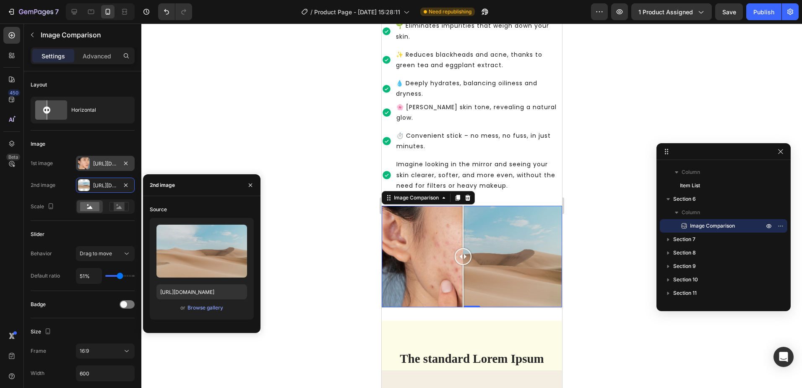
click at [462, 248] on div at bounding box center [462, 256] width 17 height 17
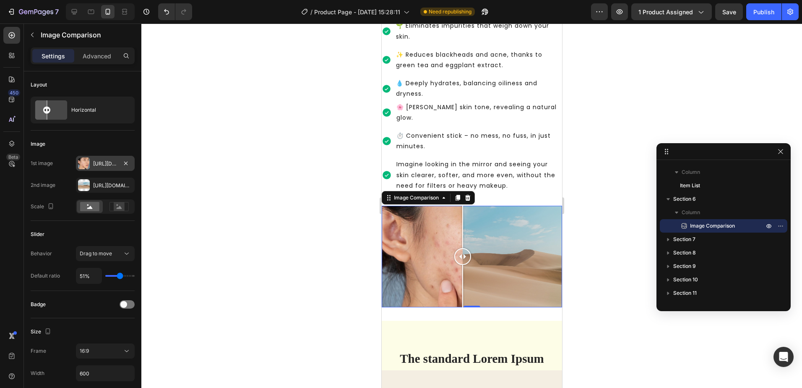
click at [106, 167] on div "[URL][DOMAIN_NAME]" at bounding box center [105, 164] width 24 height 8
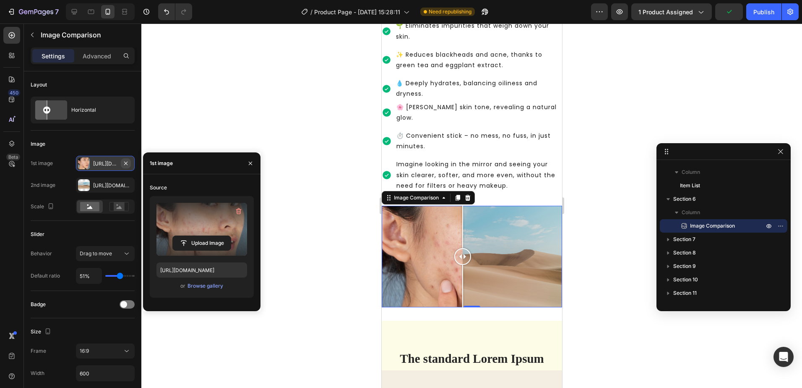
click at [126, 164] on icon "button" at bounding box center [125, 163] width 7 height 7
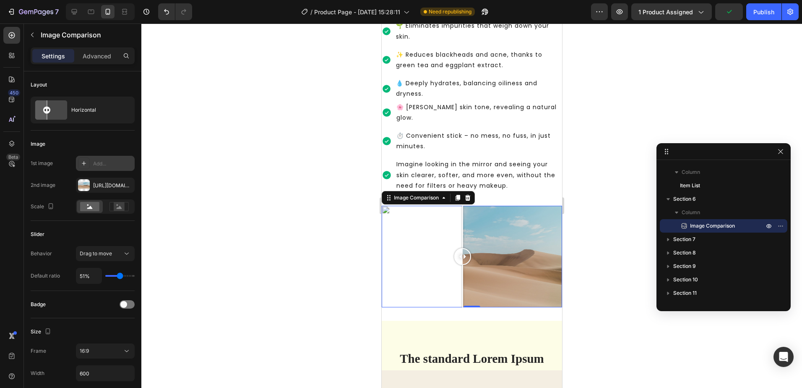
click at [108, 164] on div "Add..." at bounding box center [112, 164] width 39 height 8
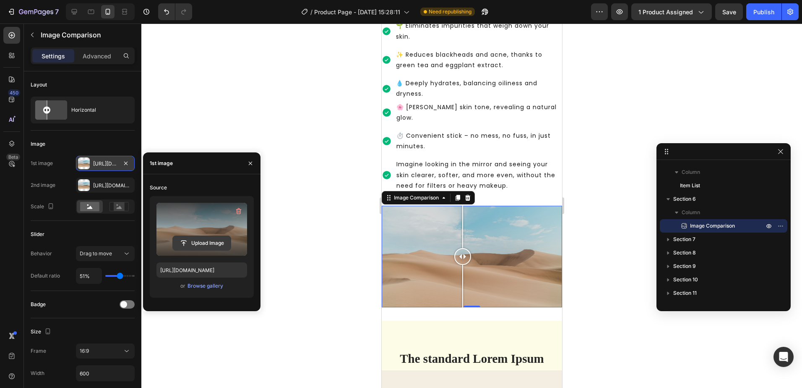
click at [189, 236] on button "Upload Image" at bounding box center [201, 242] width 59 height 15
click at [205, 243] on input "file" at bounding box center [202, 243] width 58 height 14
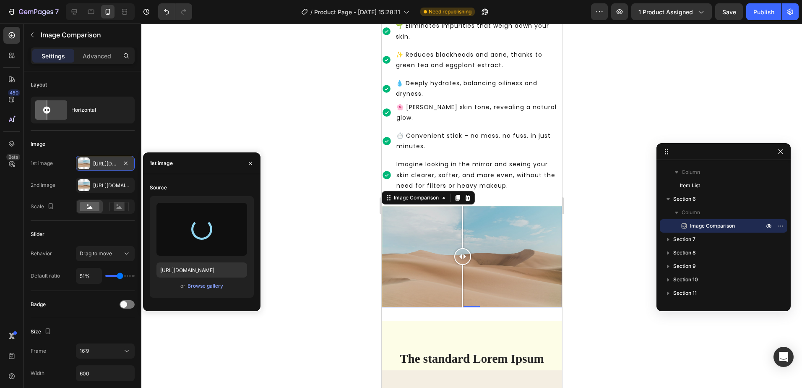
type input "https://cdn.shopify.com/s/files/1/0940/1358/7799/files/gempages_581415315208929…"
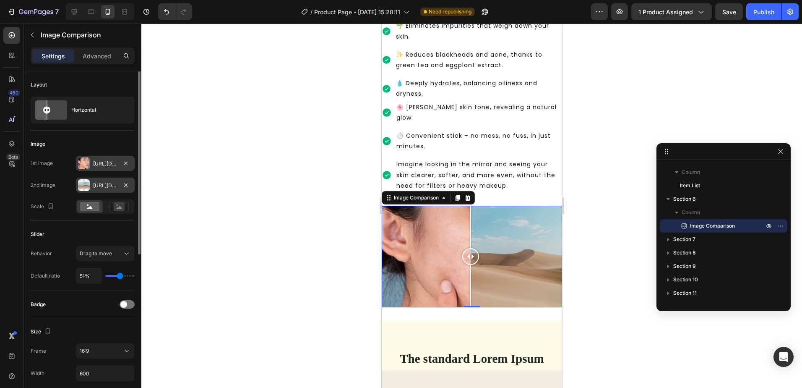
click at [97, 187] on div "Https://ucarecdn.Com/06075225-af9e-460c-8e3c-6be63c0b773a/-/format/auto/" at bounding box center [105, 186] width 24 height 8
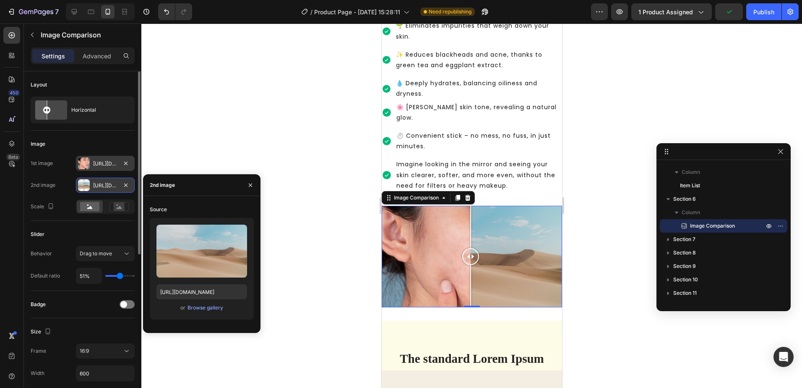
click at [102, 186] on div "Https://ucarecdn.Com/06075225-af9e-460c-8e3c-6be63c0b773a/-/format/auto/" at bounding box center [105, 186] width 24 height 8
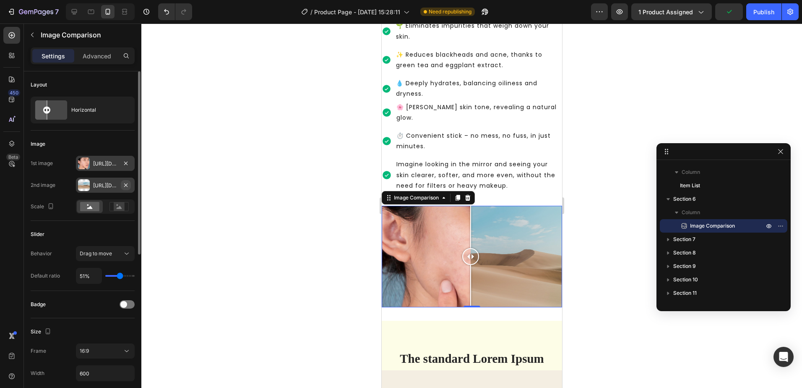
click at [126, 185] on icon "button" at bounding box center [125, 184] width 3 height 3
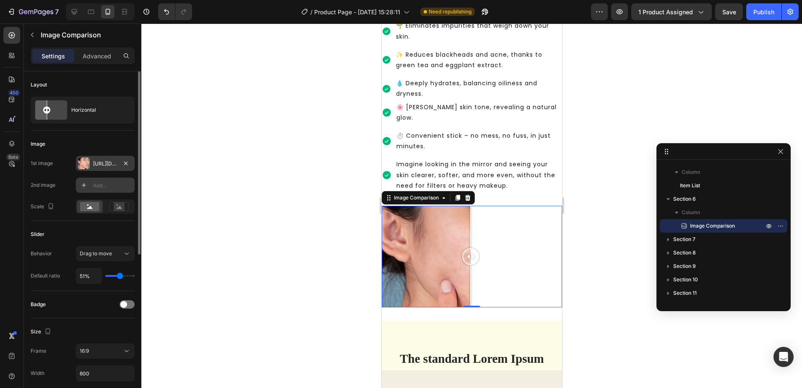
click at [101, 188] on div "Add..." at bounding box center [112, 186] width 39 height 8
type input "https://ucarecdn.com/06075225-af9e-460c-8e3c-6be63c0b773a/-/format/auto/"
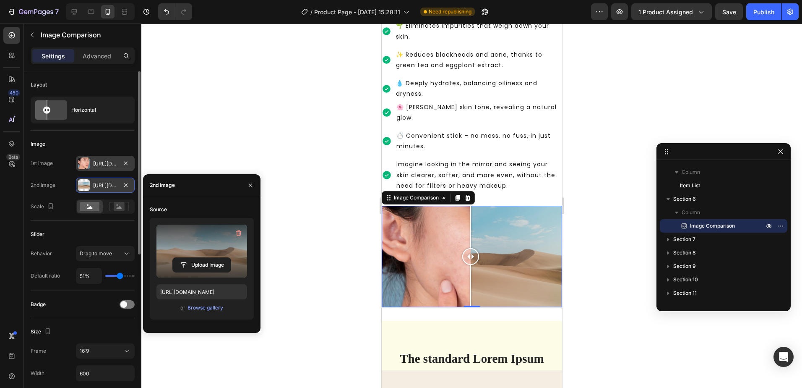
click at [201, 250] on label at bounding box center [201, 250] width 91 height 53
click at [0, 0] on input "file" at bounding box center [0, 0] width 0 height 0
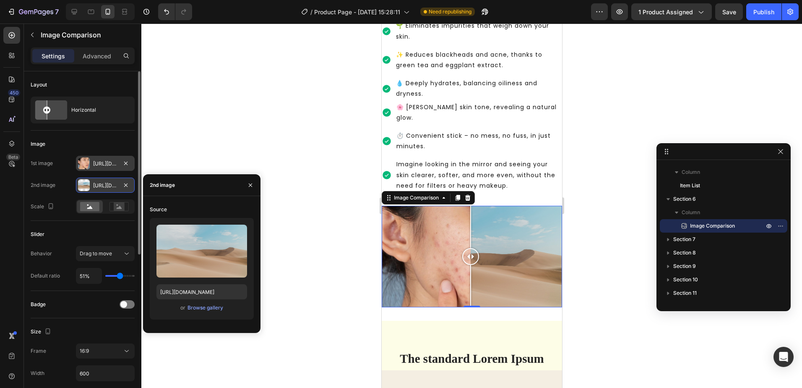
click at [88, 164] on div at bounding box center [84, 163] width 12 height 12
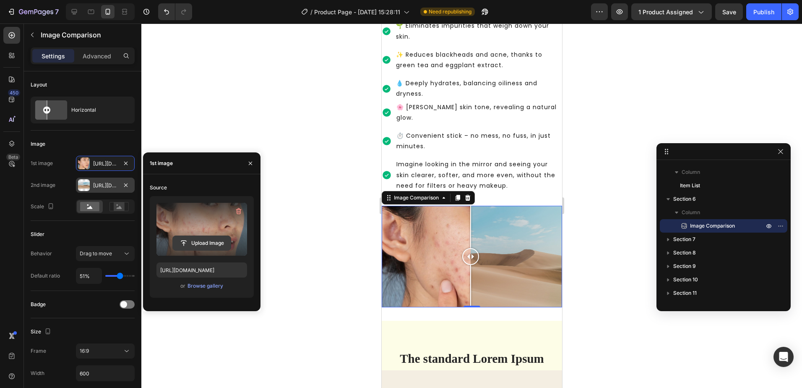
click at [209, 235] on button "Upload Image" at bounding box center [201, 242] width 59 height 15
click at [213, 247] on input "file" at bounding box center [202, 243] width 58 height 14
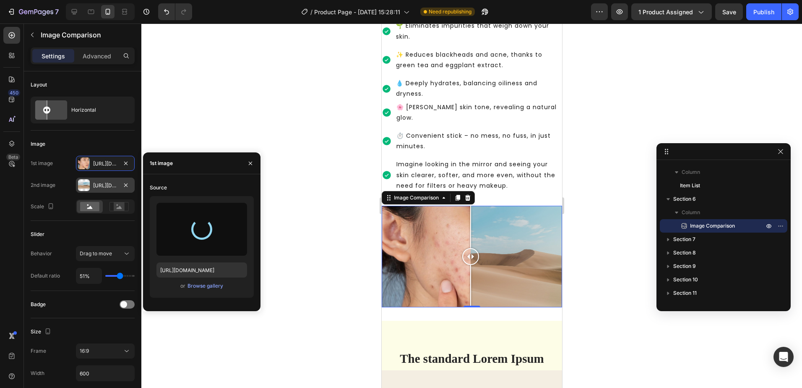
type input "https://cdn.shopify.com/s/files/1/0940/1358/7799/files/gempages_581415315208929…"
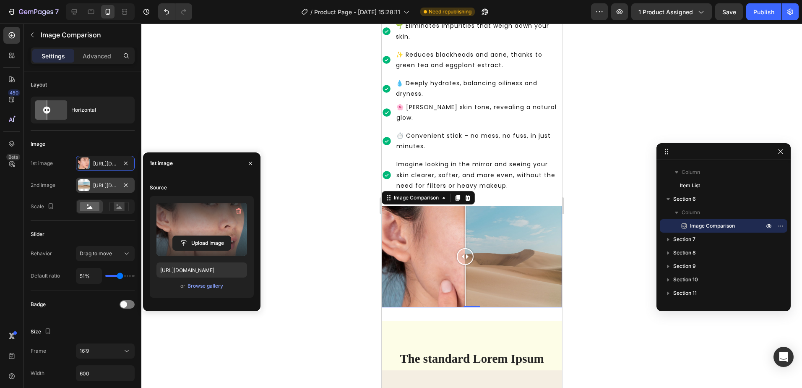
drag, startPoint x: 491, startPoint y: 239, endPoint x: 465, endPoint y: 244, distance: 26.6
click at [465, 248] on div at bounding box center [464, 256] width 17 height 17
click at [105, 185] on div "Https://ucarecdn.Com/06075225-af9e-460c-8e3c-6be63c0b773a/-/format/auto/" at bounding box center [105, 186] width 24 height 8
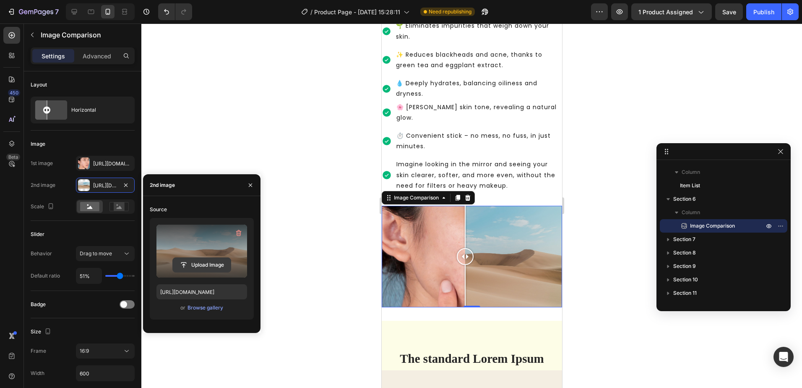
click at [196, 260] on input "file" at bounding box center [202, 265] width 58 height 14
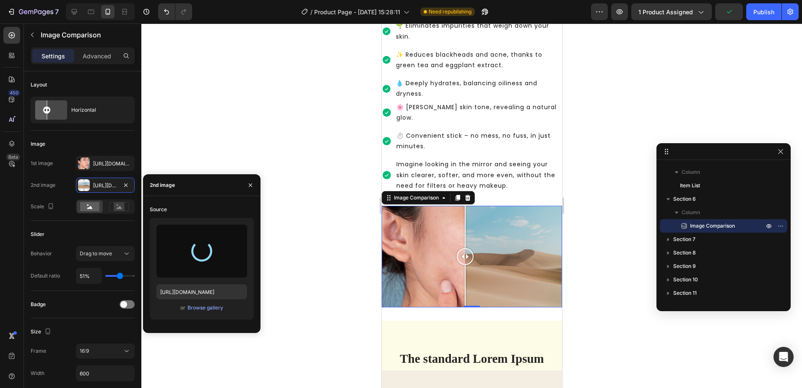
type input "https://cdn.shopify.com/s/files/1/0940/1358/7799/files/gempages_581415315208929…"
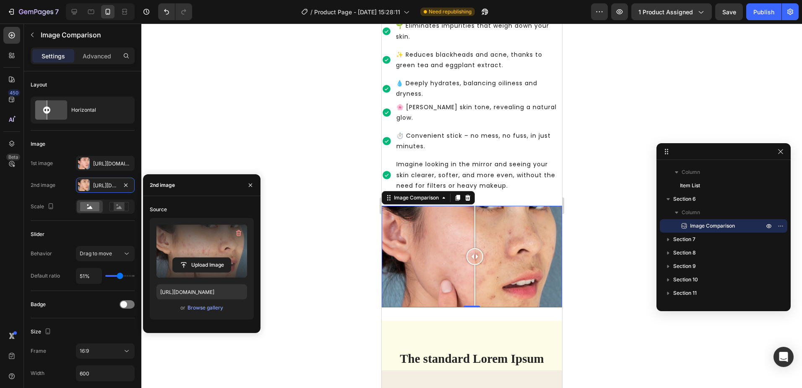
click at [472, 248] on div at bounding box center [474, 256] width 17 height 17
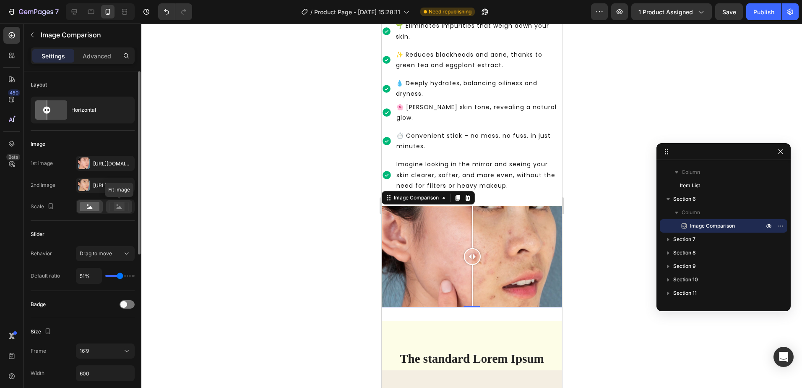
click at [115, 209] on rect at bounding box center [119, 206] width 11 height 8
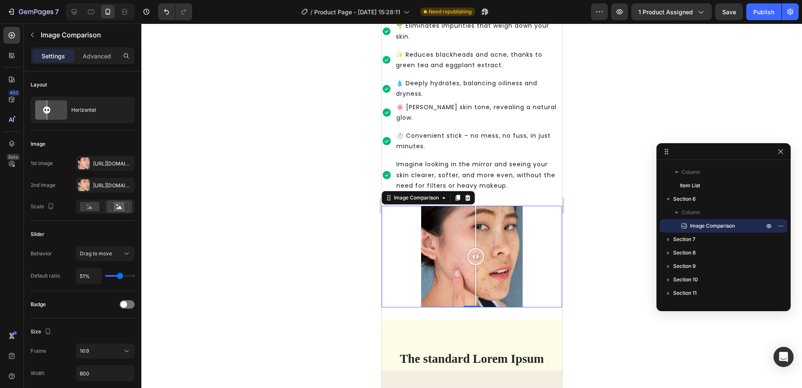
drag, startPoint x: 470, startPoint y: 239, endPoint x: 475, endPoint y: 250, distance: 12.4
click at [475, 250] on div at bounding box center [475, 256] width 17 height 17
click at [721, 13] on button "Save" at bounding box center [729, 11] width 28 height 17
click at [13, 56] on icon at bounding box center [13, 57] width 3 height 3
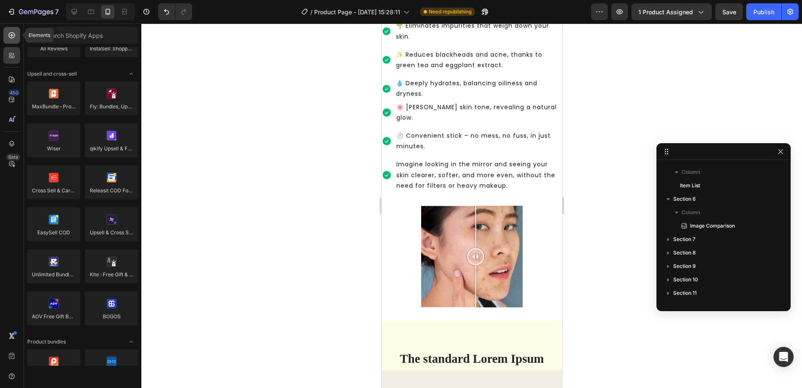
click at [14, 41] on div at bounding box center [11, 35] width 17 height 17
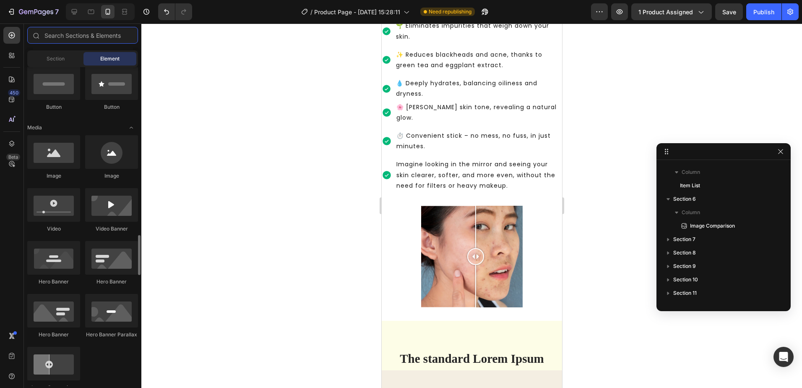
scroll to position [168, 0]
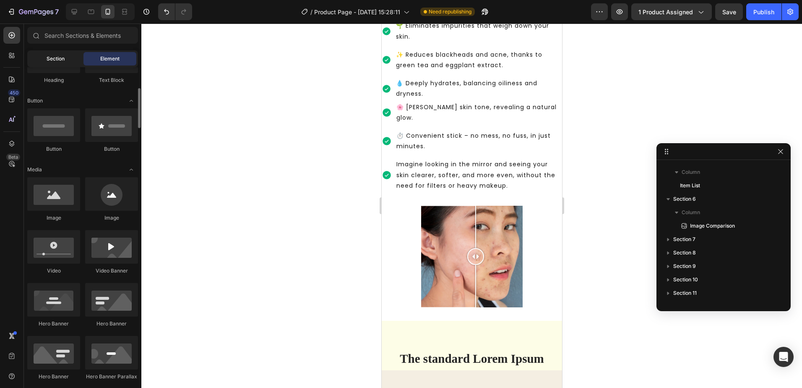
click at [59, 63] on div "Section" at bounding box center [55, 58] width 53 height 13
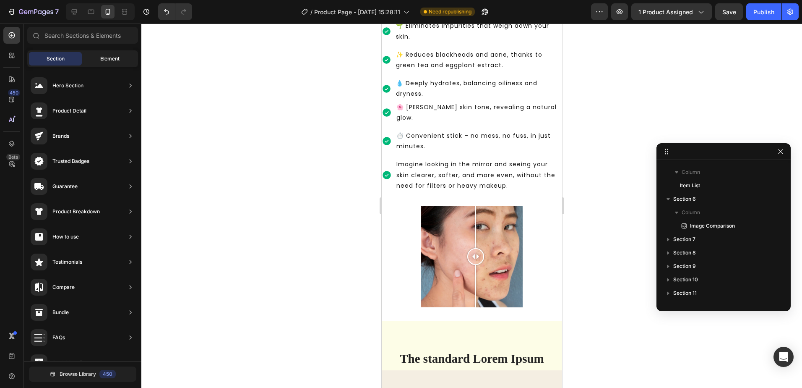
click at [96, 60] on div "Element" at bounding box center [109, 58] width 53 height 13
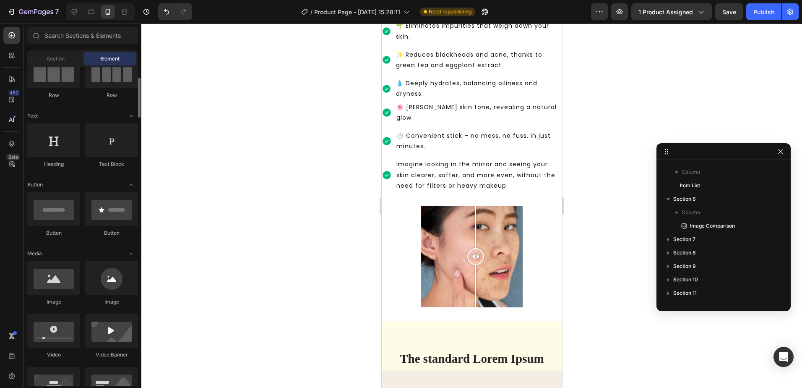
scroll to position [0, 0]
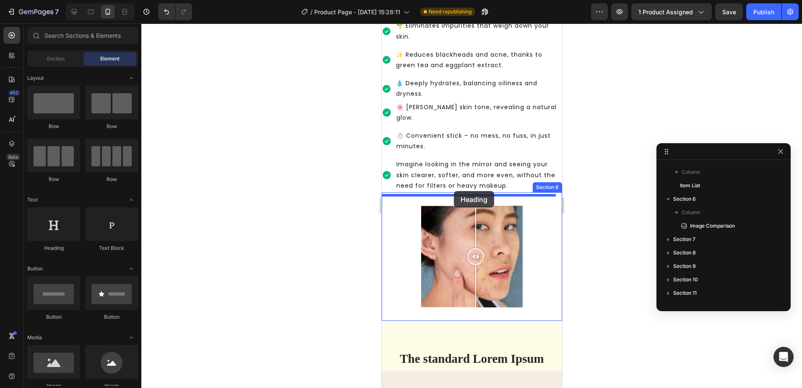
drag, startPoint x: 447, startPoint y: 255, endPoint x: 453, endPoint y: 191, distance: 64.5
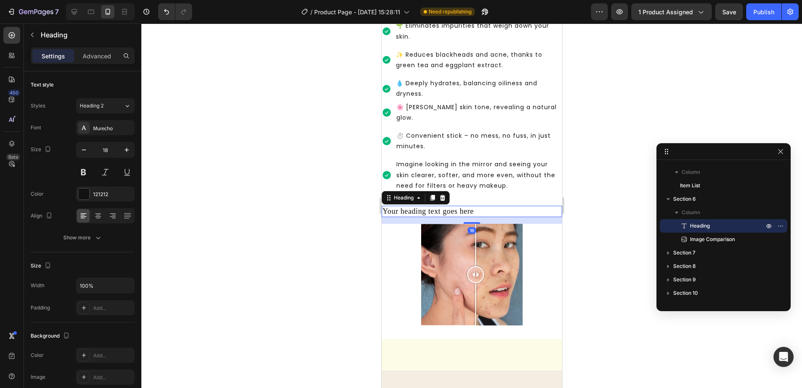
click at [481, 206] on h2 "Your heading text goes here" at bounding box center [471, 211] width 180 height 11
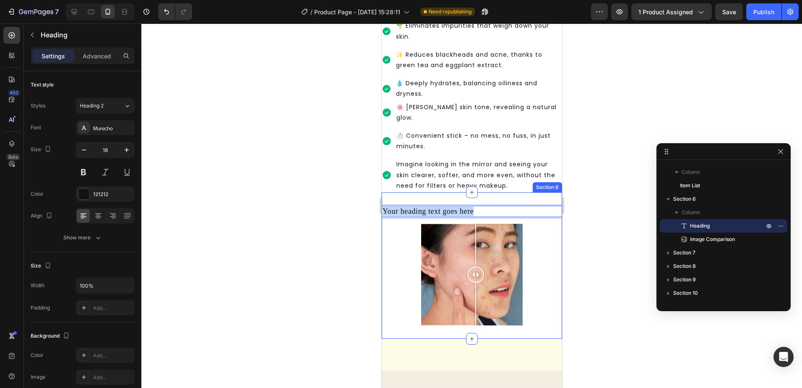
drag, startPoint x: 481, startPoint y: 200, endPoint x: 370, endPoint y: 197, distance: 112.0
click at [413, 206] on h2 "Rich Text Editor. Editing area: main" at bounding box center [471, 211] width 180 height 11
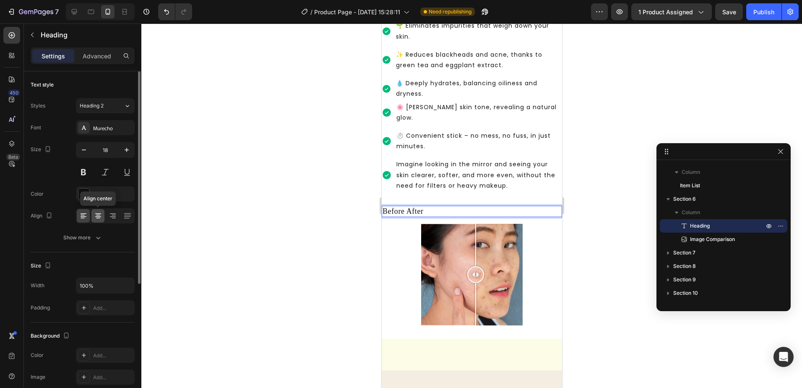
click at [100, 218] on icon at bounding box center [98, 215] width 8 height 8
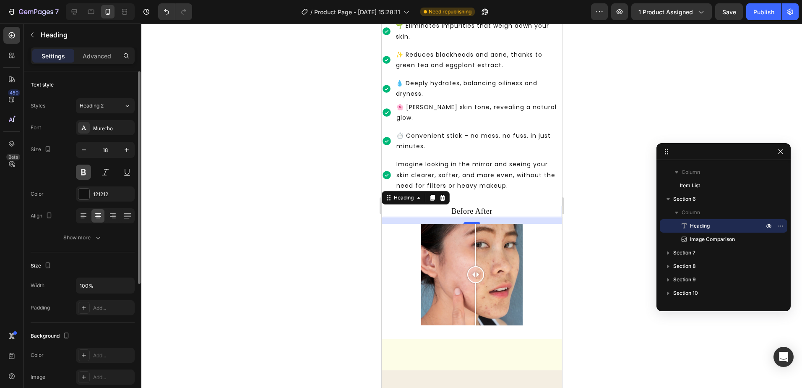
click at [82, 171] on button at bounding box center [83, 171] width 15 height 15
click at [124, 152] on icon "button" at bounding box center [126, 150] width 8 height 8
click at [124, 151] on icon "button" at bounding box center [126, 150] width 8 height 8
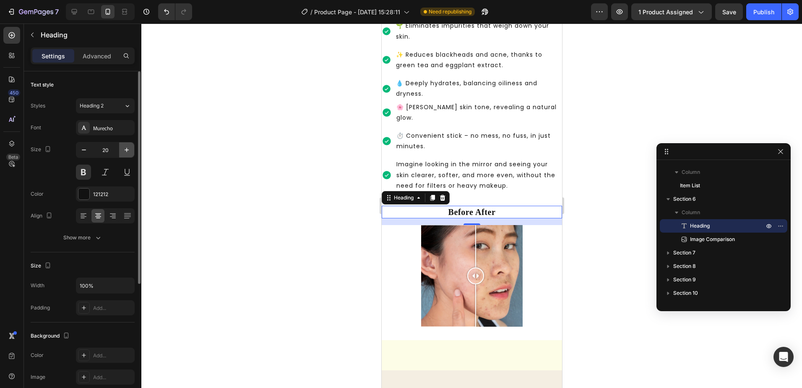
click at [124, 151] on icon "button" at bounding box center [126, 150] width 8 height 8
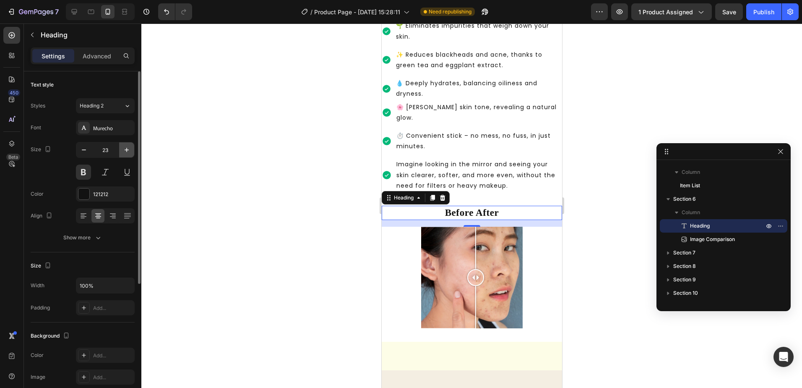
click at [124, 151] on icon "button" at bounding box center [126, 150] width 8 height 8
type input "25"
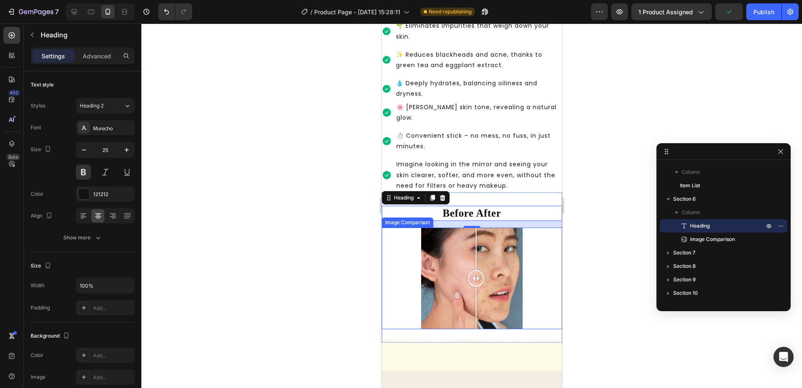
drag, startPoint x: 476, startPoint y: 270, endPoint x: 476, endPoint y: 284, distance: 13.9
click at [476, 284] on div at bounding box center [475, 277] width 17 height 101
click at [593, 265] on div at bounding box center [471, 205] width 661 height 364
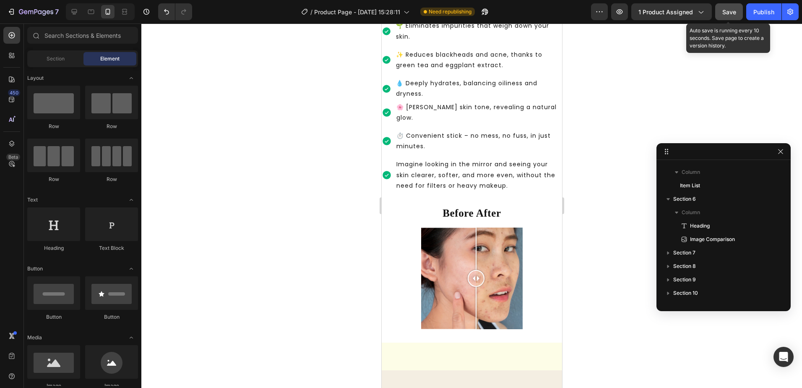
click at [734, 12] on span "Save" at bounding box center [729, 11] width 14 height 7
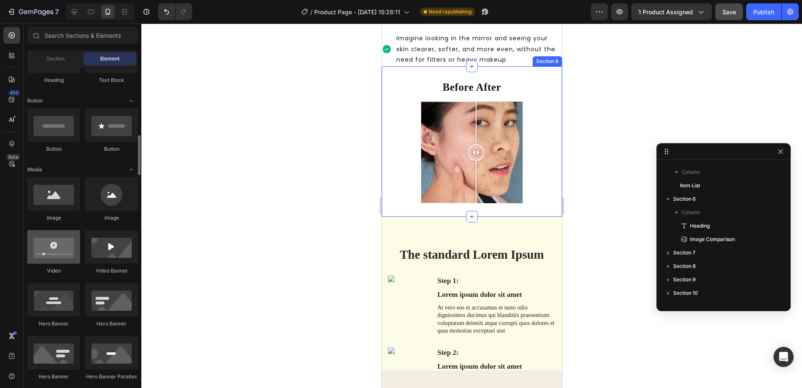
scroll to position [210, 0]
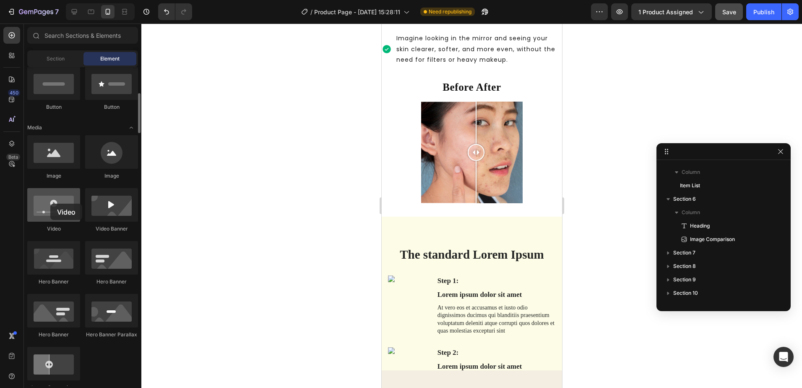
drag, startPoint x: 43, startPoint y: 213, endPoint x: 57, endPoint y: 206, distance: 16.0
click at [50, 203] on div at bounding box center [53, 205] width 53 height 34
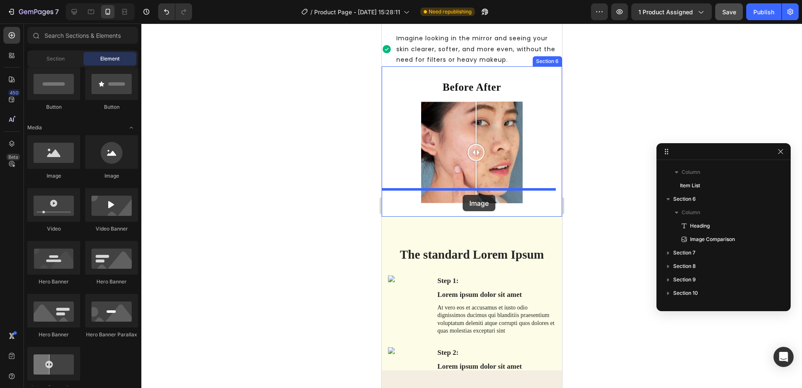
drag, startPoint x: 473, startPoint y: 190, endPoint x: 462, endPoint y: 195, distance: 11.6
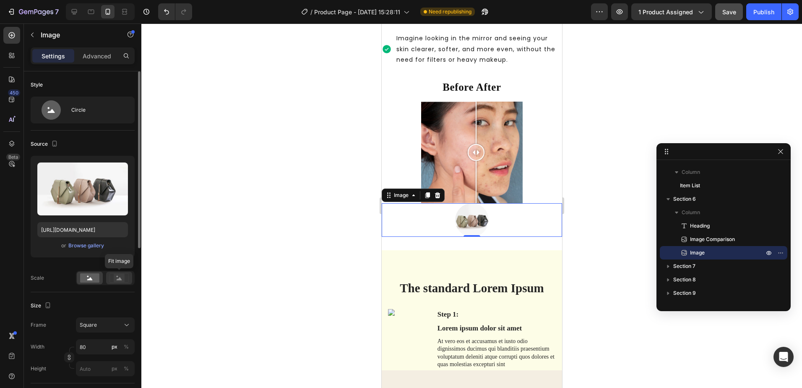
click at [121, 275] on rect at bounding box center [119, 277] width 11 height 8
click at [91, 279] on icon at bounding box center [89, 278] width 5 height 3
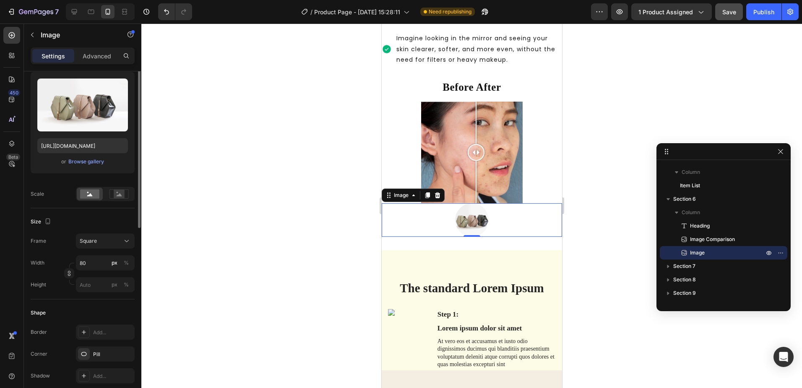
scroll to position [0, 0]
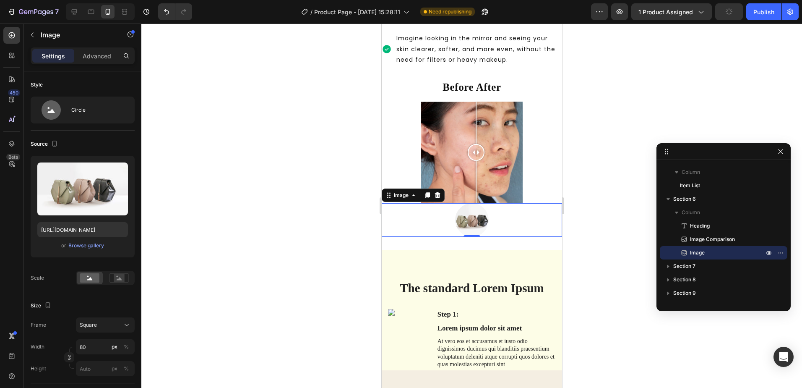
click at [477, 203] on img at bounding box center [472, 220] width 34 height 34
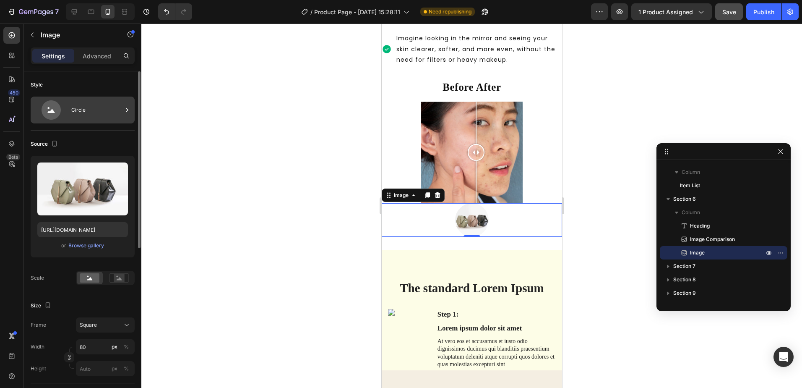
click at [105, 110] on div "Circle" at bounding box center [96, 109] width 51 height 19
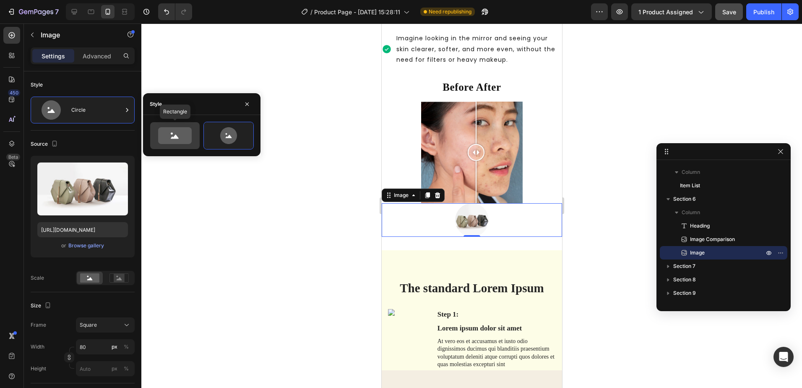
click at [180, 134] on icon at bounding box center [175, 135] width 34 height 17
type input "100"
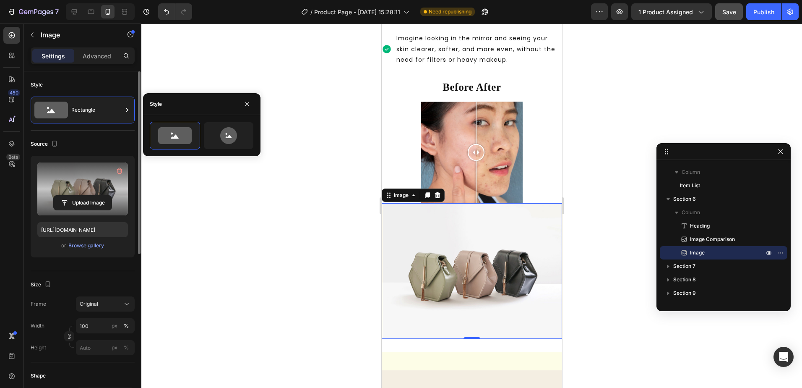
click at [83, 192] on label at bounding box center [82, 188] width 91 height 53
click at [83, 195] on input "file" at bounding box center [83, 202] width 58 height 14
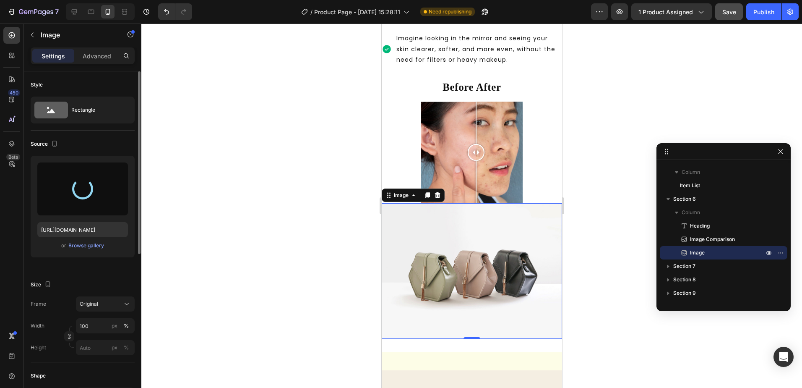
type input "[URL][DOMAIN_NAME]"
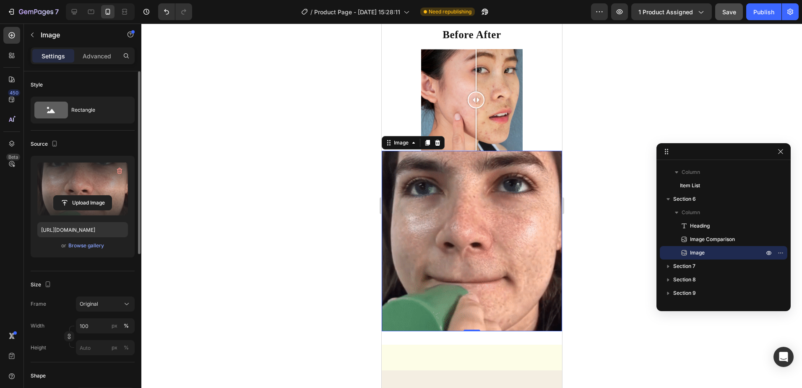
scroll to position [815, 0]
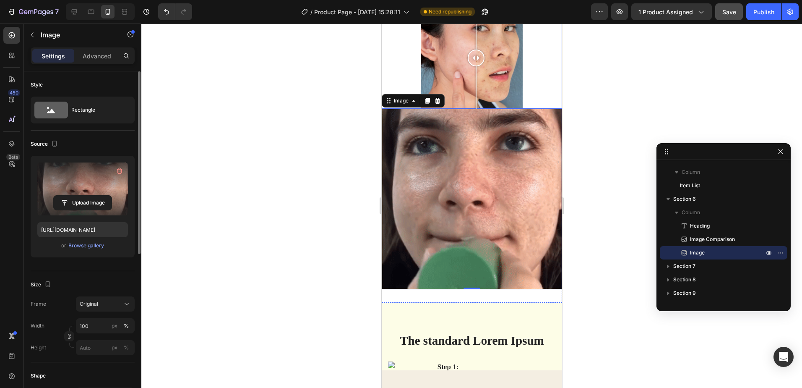
click at [531, 95] on div at bounding box center [471, 57] width 180 height 101
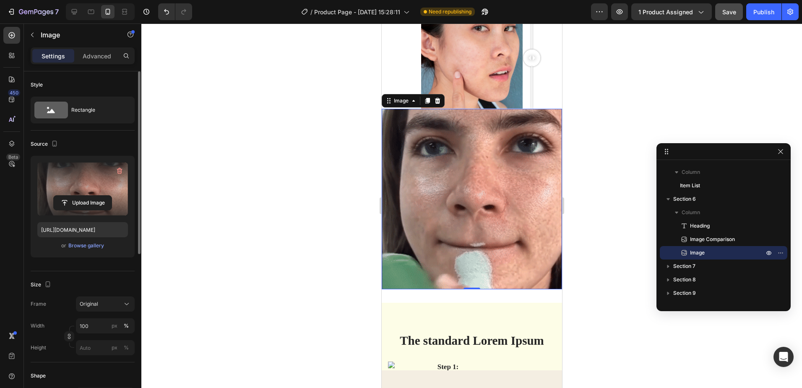
click at [463, 125] on img at bounding box center [471, 199] width 180 height 180
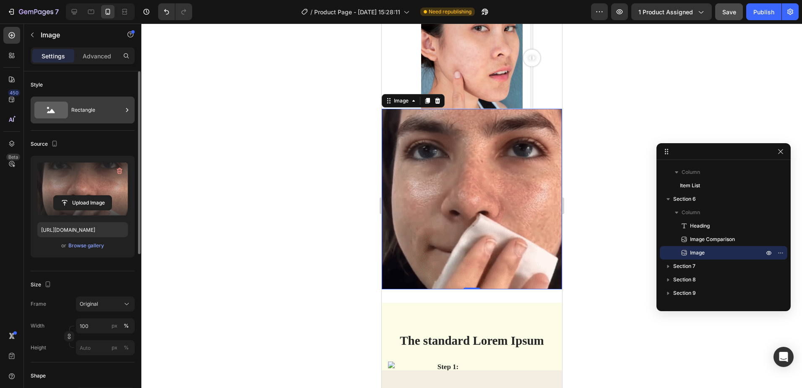
click at [80, 114] on div "Rectangle" at bounding box center [96, 109] width 51 height 19
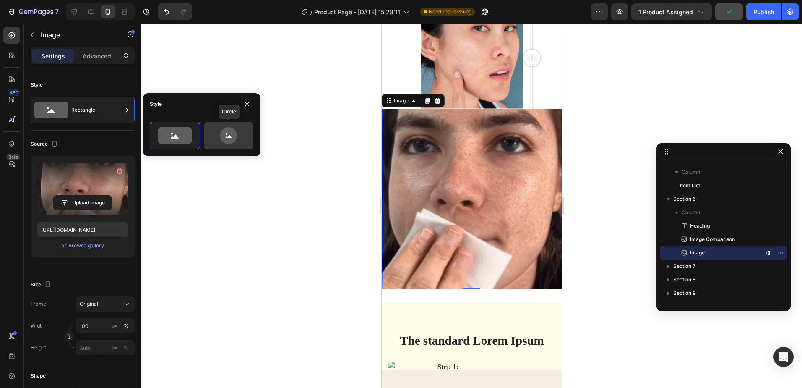
click at [222, 138] on icon at bounding box center [228, 135] width 17 height 17
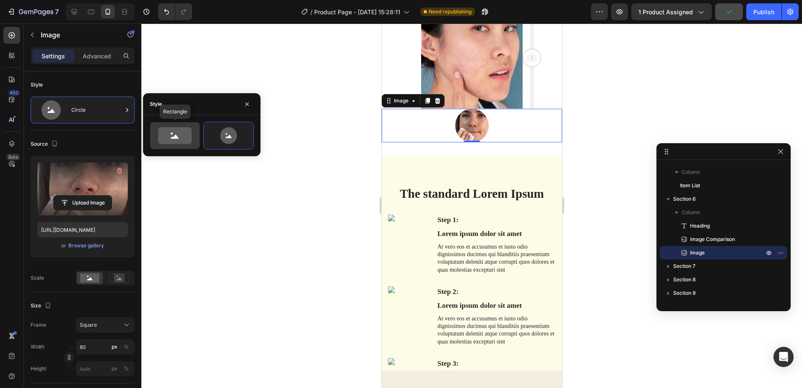
click at [180, 133] on icon at bounding box center [175, 135] width 34 height 17
type input "100"
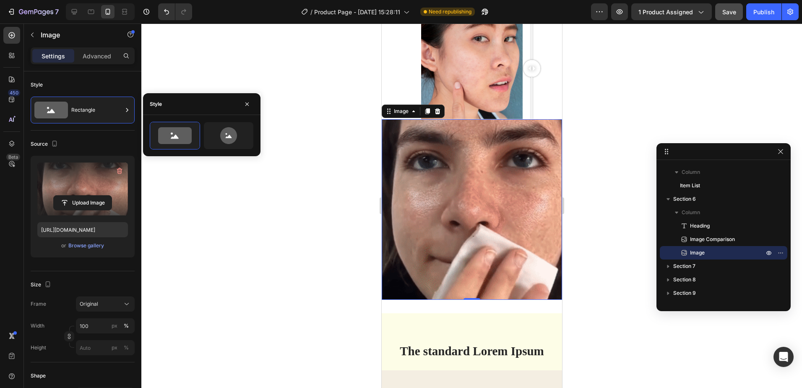
scroll to position [941, 0]
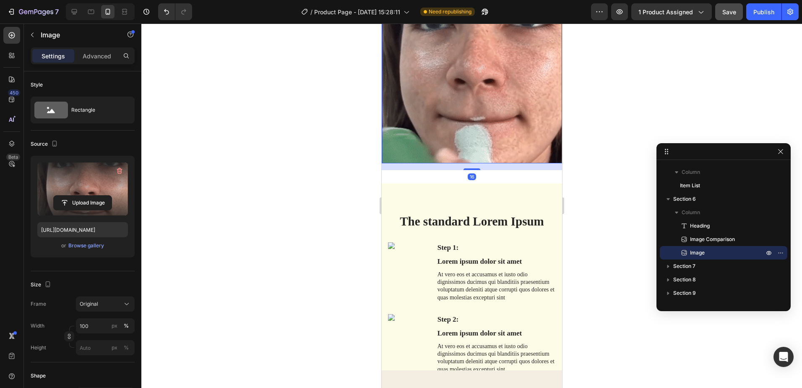
drag, startPoint x: 471, startPoint y: 153, endPoint x: 480, endPoint y: 164, distance: 14.3
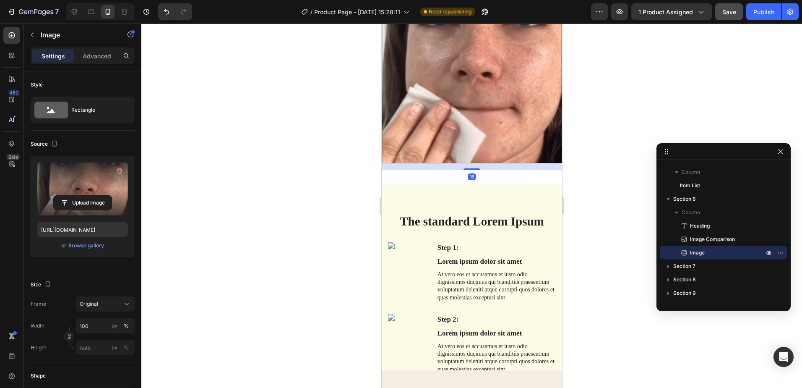
click at [472, 168] on div at bounding box center [471, 169] width 17 height 2
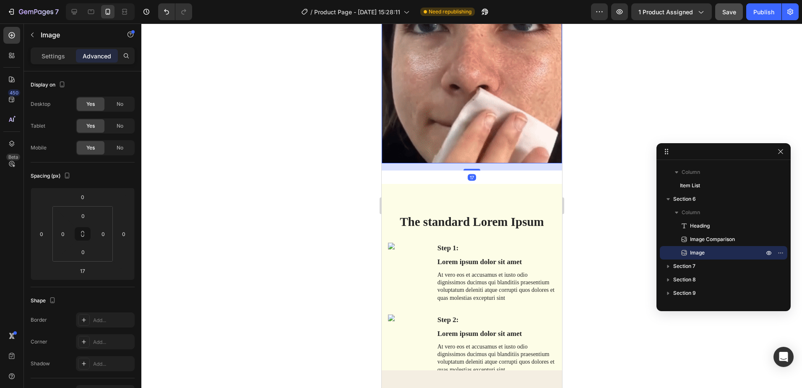
scroll to position [731, 0]
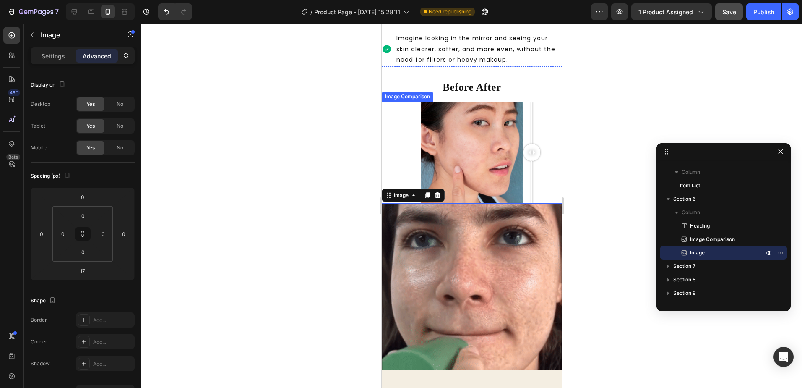
click at [549, 167] on div at bounding box center [471, 151] width 180 height 101
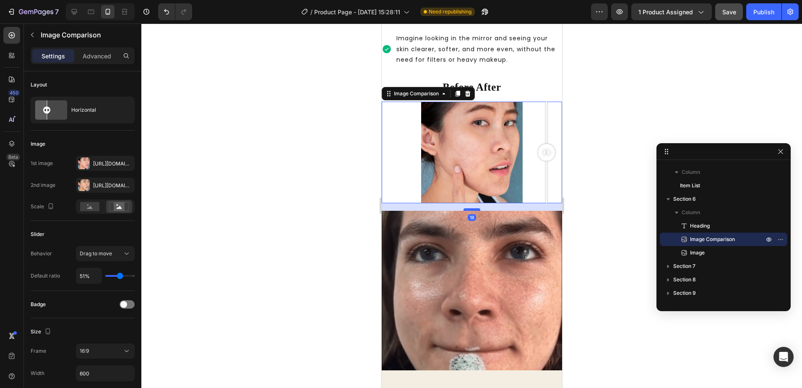
drag, startPoint x: 471, startPoint y: 188, endPoint x: 472, endPoint y: 195, distance: 7.7
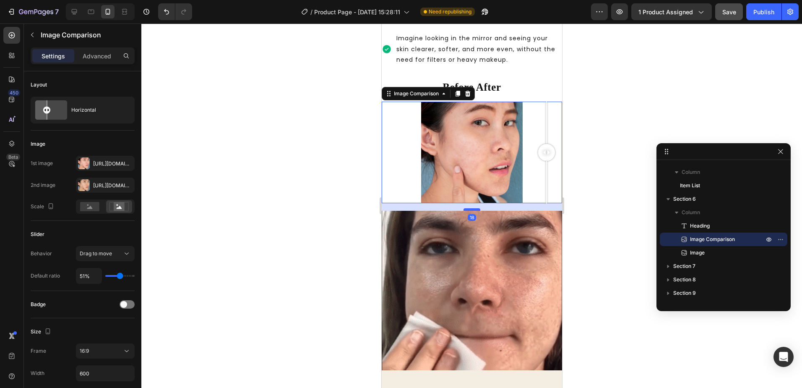
click at [472, 208] on div at bounding box center [471, 209] width 17 height 3
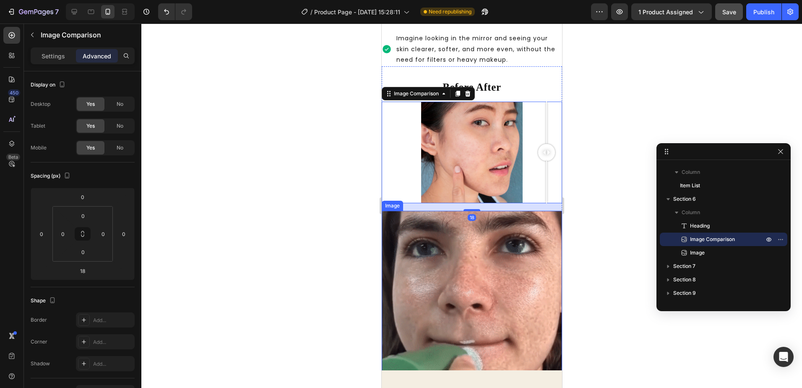
click at [419, 257] on img at bounding box center [471, 301] width 180 height 180
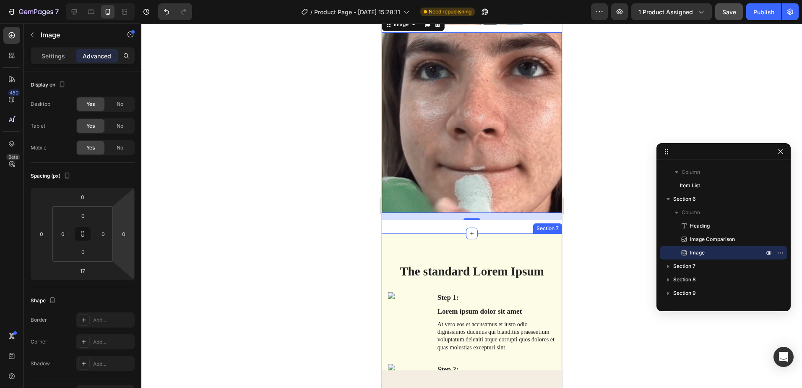
scroll to position [857, 0]
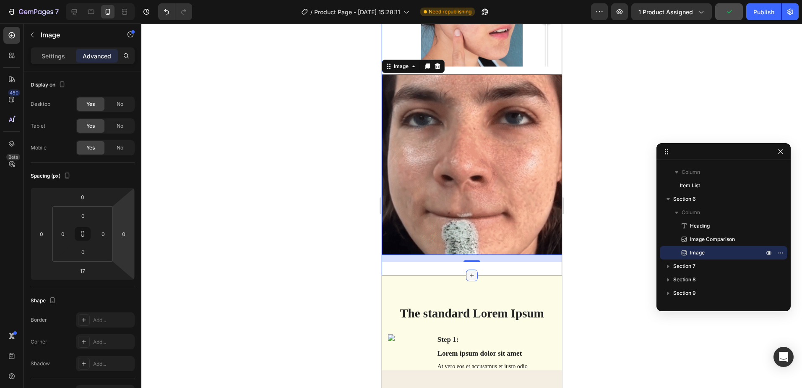
click at [468, 272] on icon at bounding box center [471, 275] width 7 height 7
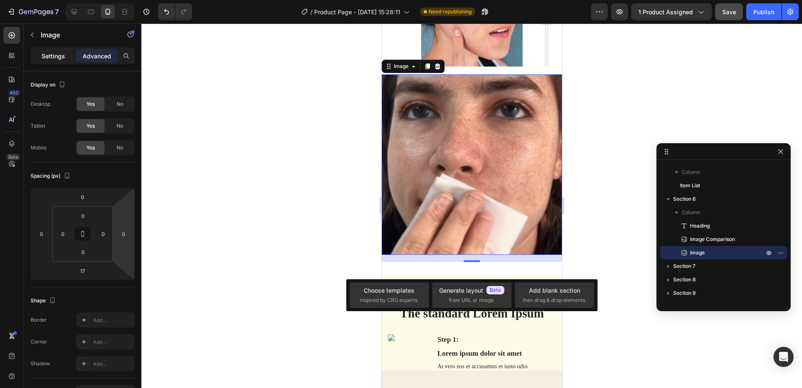
click at [44, 59] on p "Settings" at bounding box center [53, 56] width 23 height 9
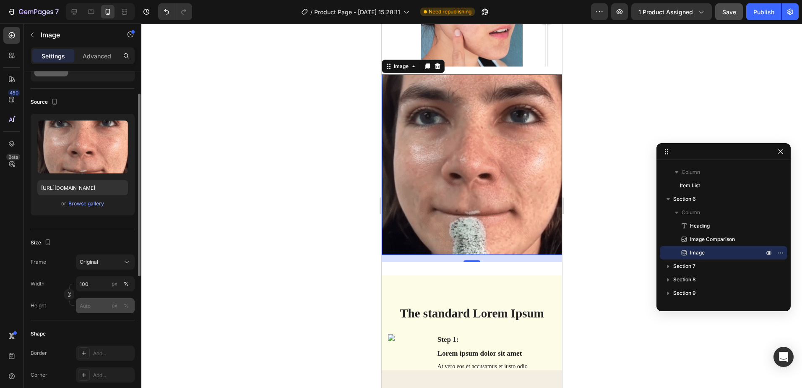
scroll to position [126, 0]
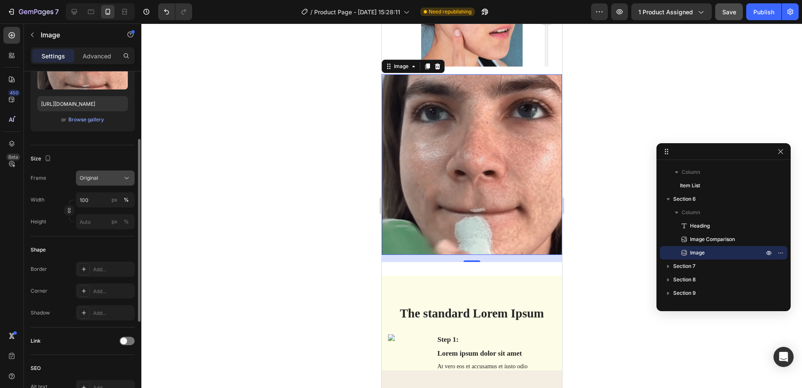
click at [124, 178] on icon at bounding box center [126, 178] width 8 height 8
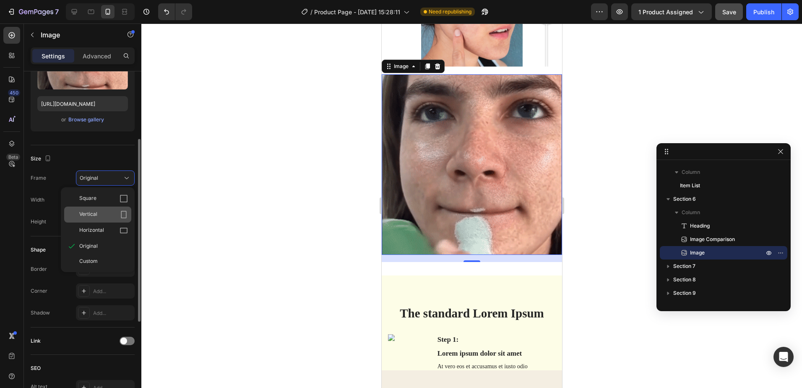
click at [124, 215] on icon at bounding box center [124, 214] width 8 height 8
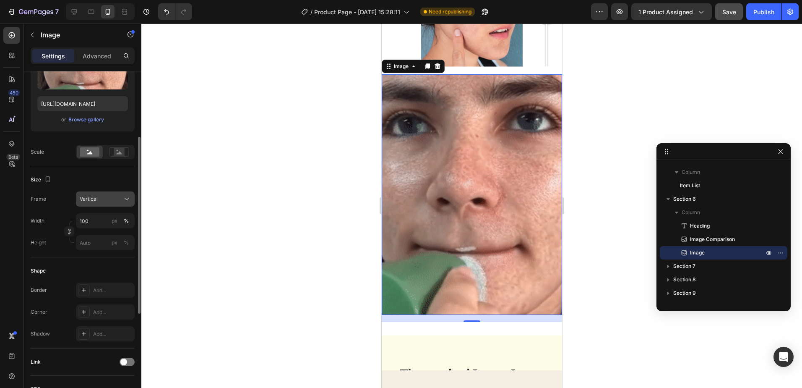
click at [130, 196] on icon at bounding box center [126, 199] width 8 height 8
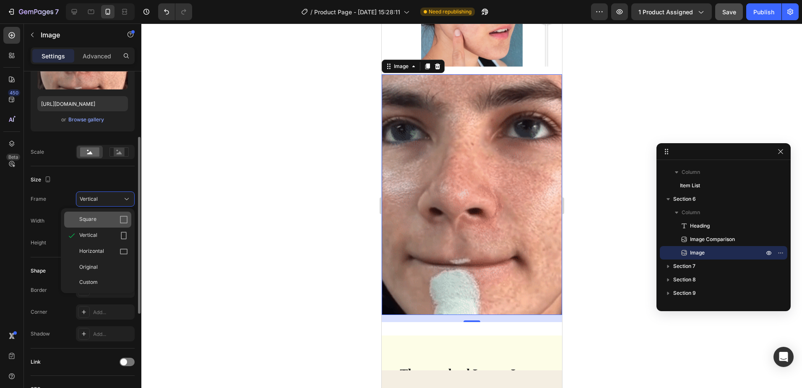
click at [124, 213] on div "Square" at bounding box center [97, 219] width 67 height 16
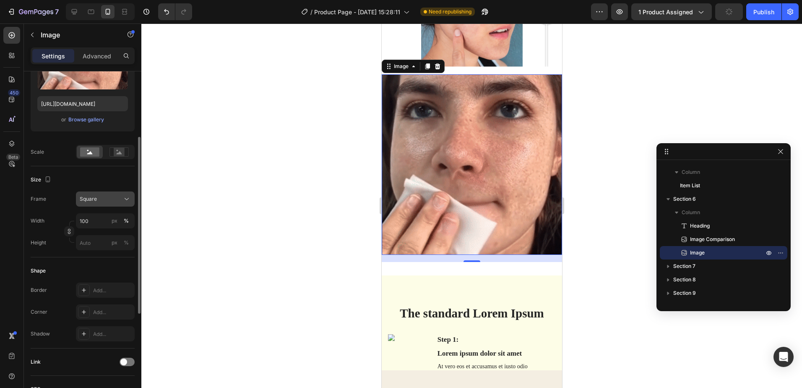
click at [117, 198] on div "Square" at bounding box center [100, 199] width 41 height 8
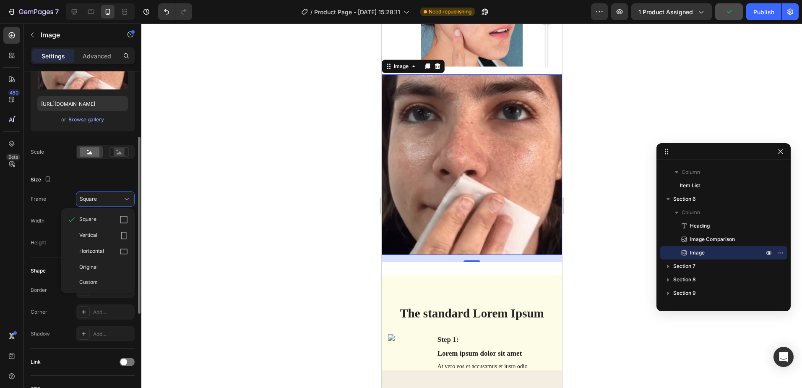
click at [116, 210] on div "Square Vertical Horizontal Original Custom" at bounding box center [98, 250] width 74 height 85
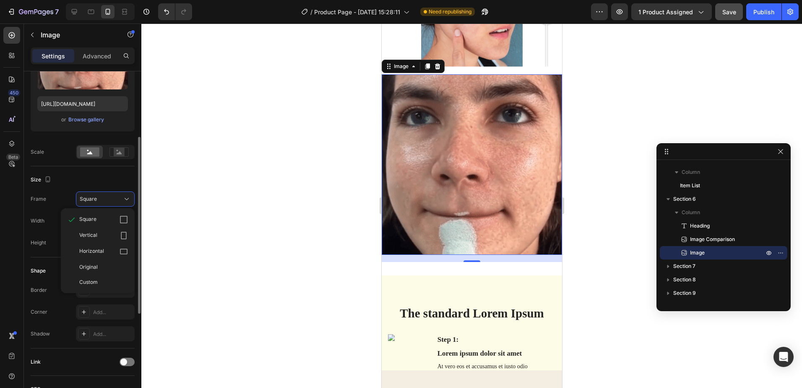
drag, startPoint x: 98, startPoint y: 281, endPoint x: 95, endPoint y: 276, distance: 6.2
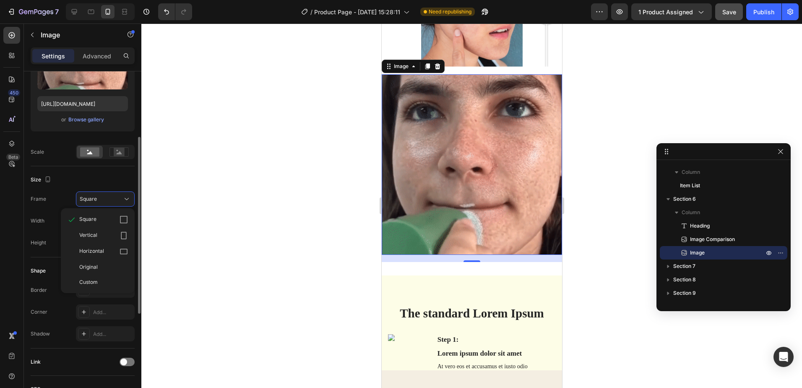
click at [97, 281] on div "Custom" at bounding box center [103, 282] width 49 height 8
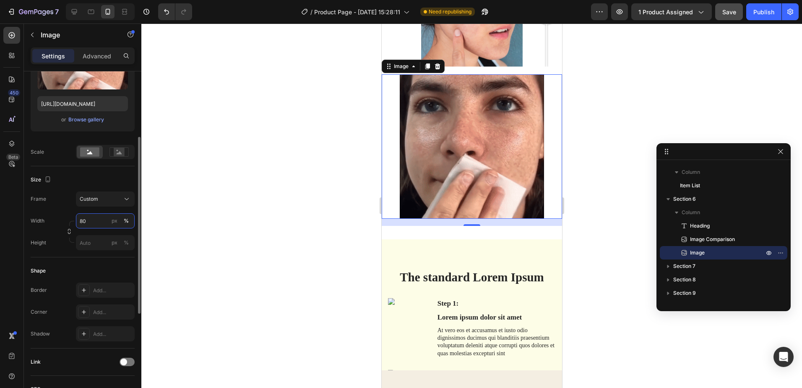
type input "8"
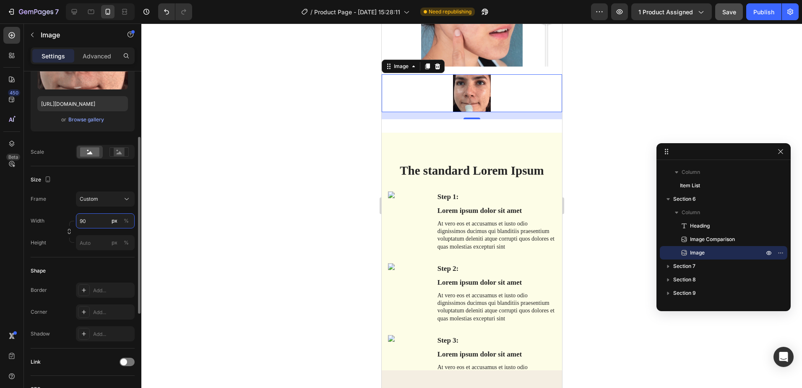
type input "9"
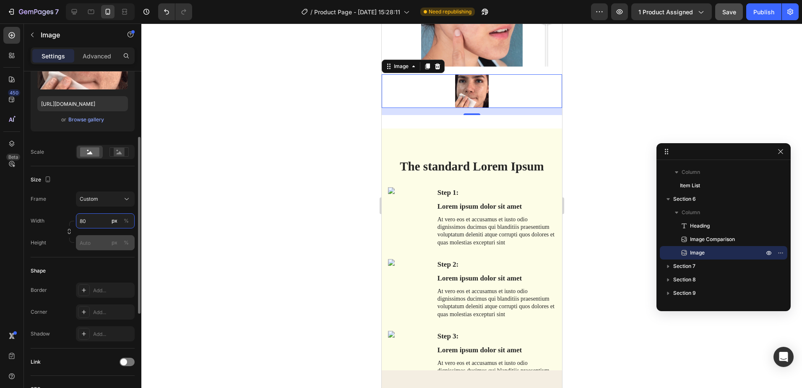
type input "80"
drag, startPoint x: 99, startPoint y: 242, endPoint x: 101, endPoint y: 250, distance: 8.0
click at [99, 242] on input "px %" at bounding box center [105, 242] width 59 height 15
type input "8"
click at [106, 202] on div "Custom" at bounding box center [100, 199] width 41 height 8
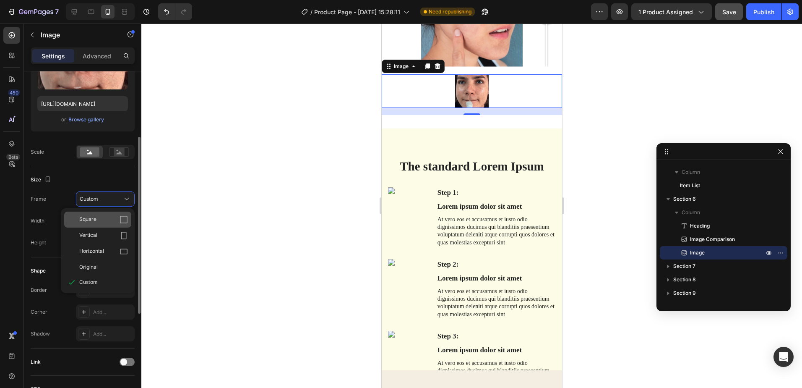
click at [121, 224] on div "Square" at bounding box center [97, 219] width 67 height 16
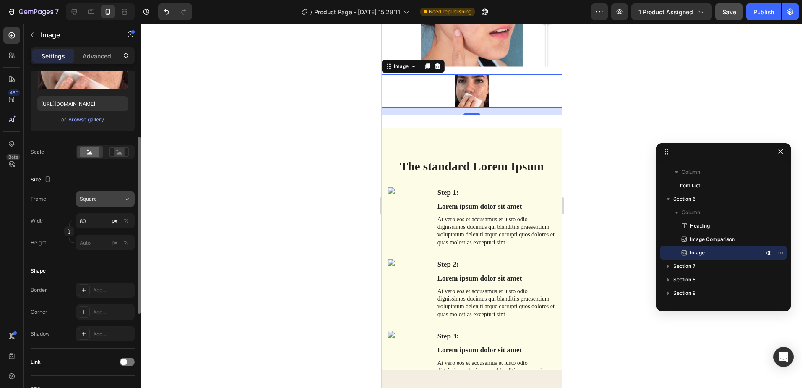
click at [122, 200] on div "Square" at bounding box center [105, 199] width 51 height 8
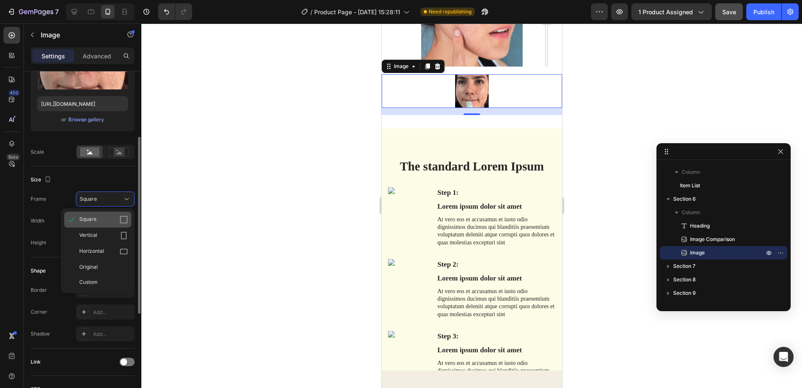
click at [123, 222] on icon at bounding box center [124, 219] width 8 height 8
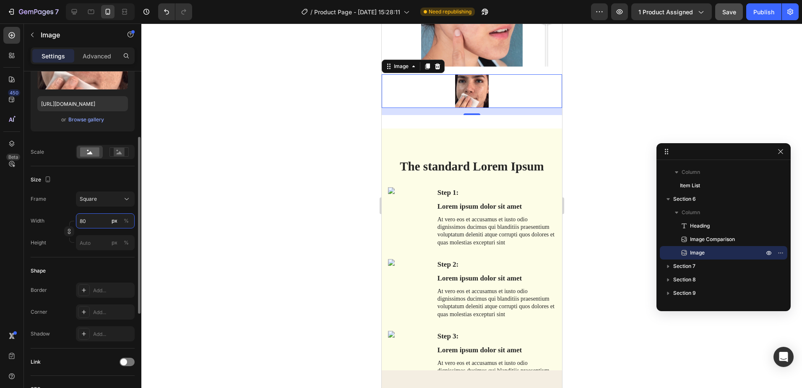
type input "1"
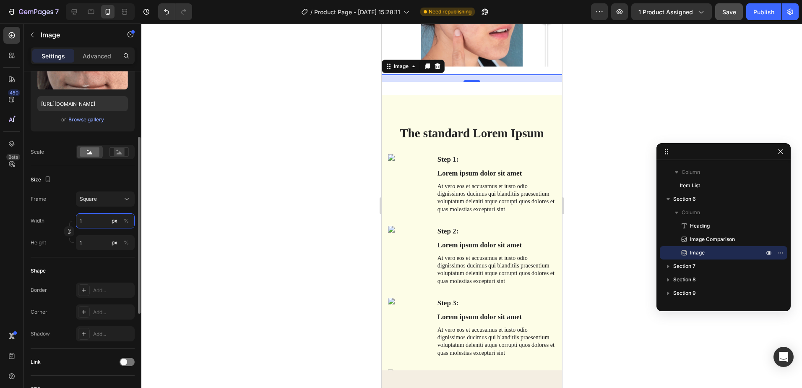
type input "10"
type input "100"
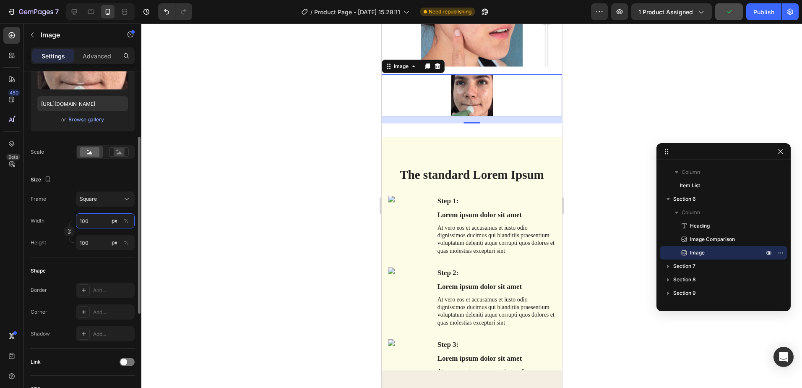
type input "1000"
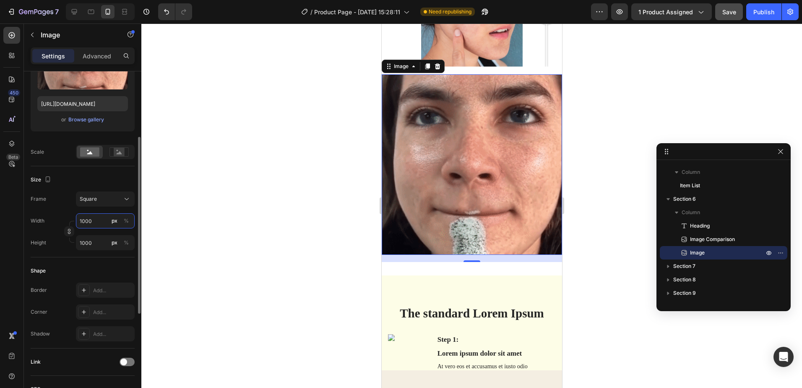
type input "1000"
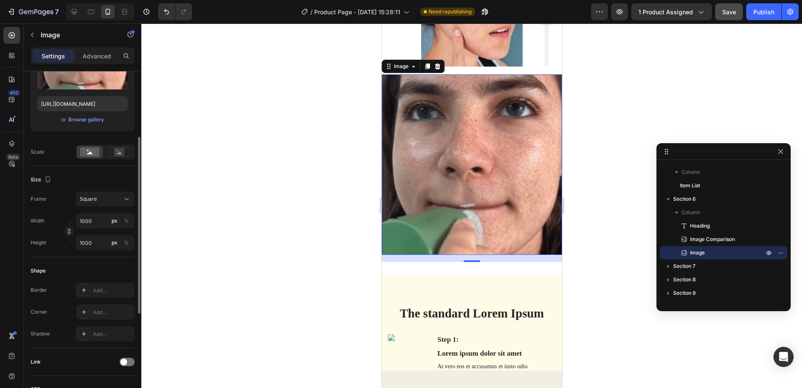
click at [94, 260] on div "Shape Border Add... Corner Add... Shadow Add..." at bounding box center [83, 302] width 104 height 91
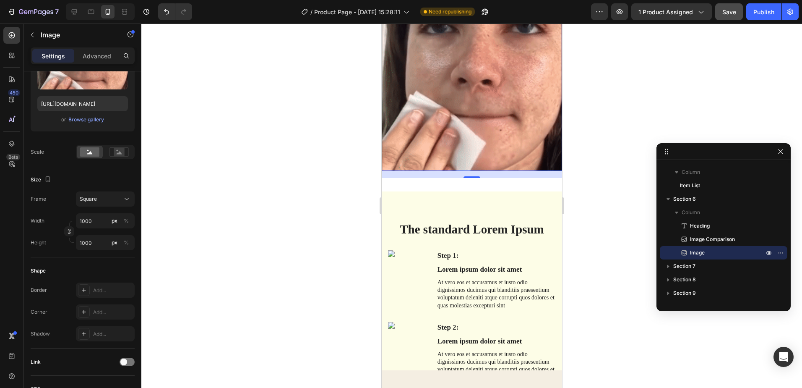
scroll to position [983, 0]
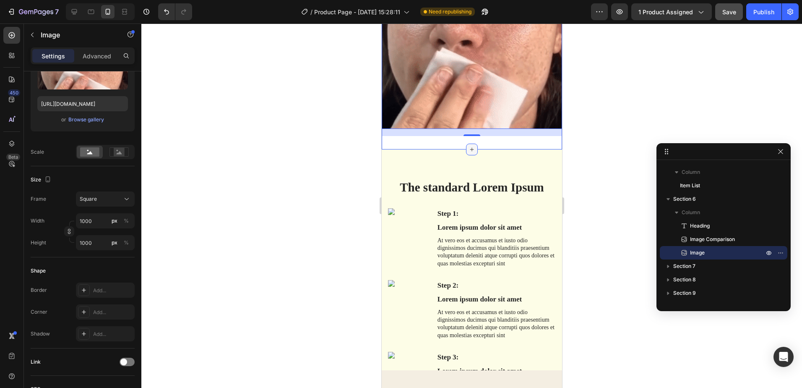
click at [469, 146] on icon at bounding box center [471, 149] width 7 height 7
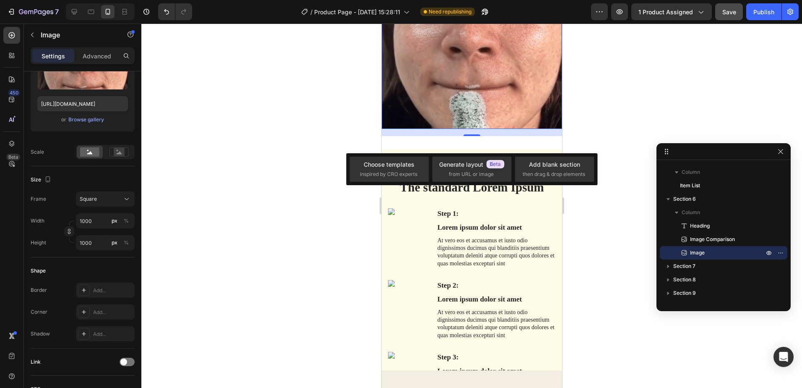
click at [620, 104] on div at bounding box center [471, 205] width 661 height 364
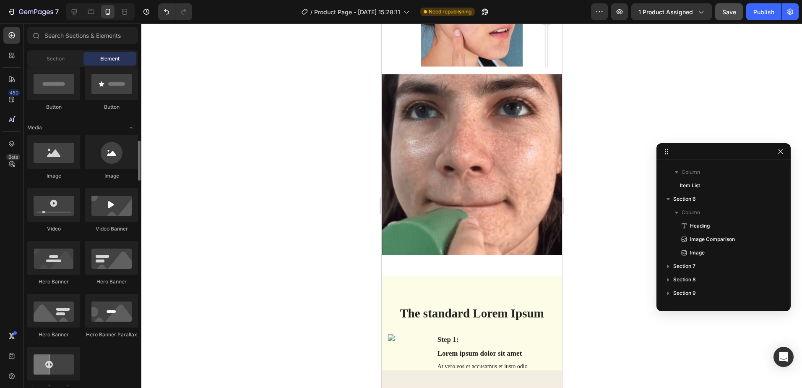
scroll to position [168, 0]
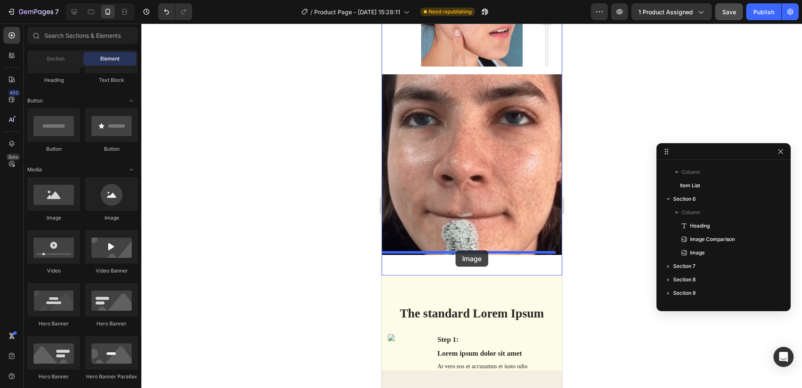
drag, startPoint x: 451, startPoint y: 223, endPoint x: 455, endPoint y: 250, distance: 27.1
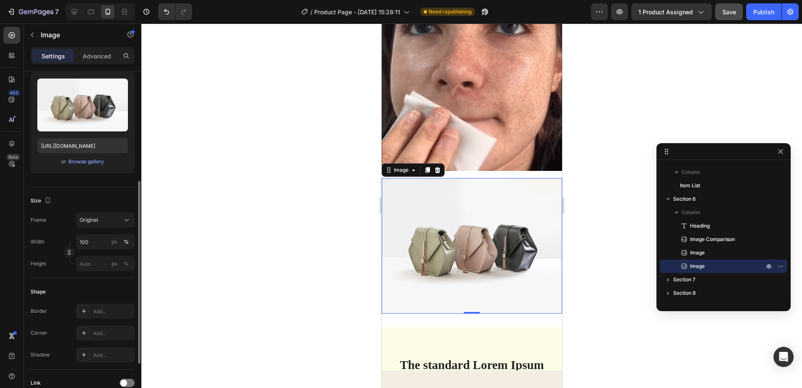
scroll to position [126, 0]
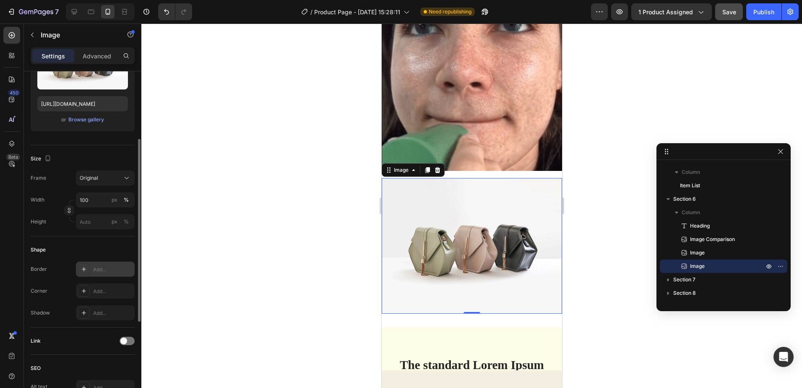
click at [83, 269] on icon at bounding box center [84, 269] width 4 height 4
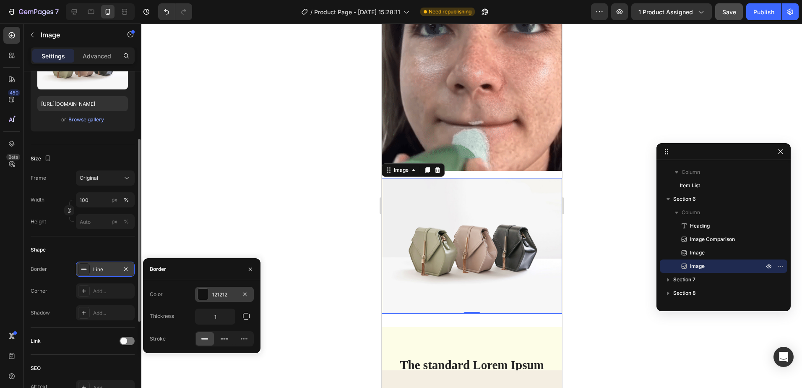
click at [203, 295] on div at bounding box center [203, 294] width 11 height 11
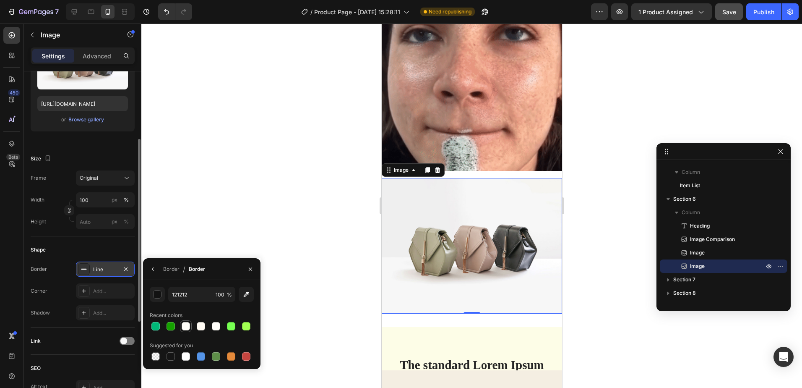
click at [187, 324] on div at bounding box center [186, 326] width 8 height 8
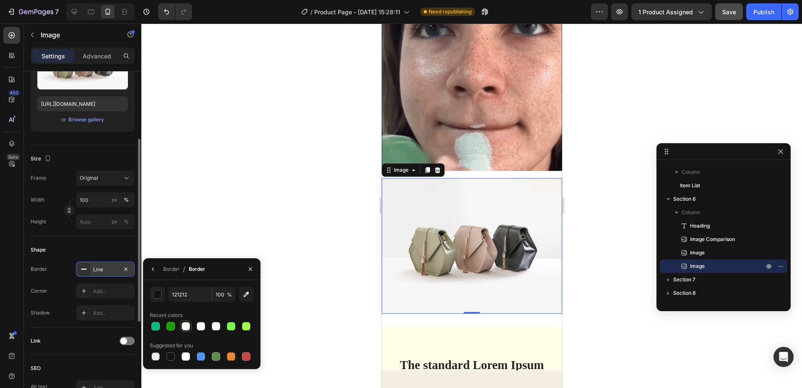
type input "FEFDF8"
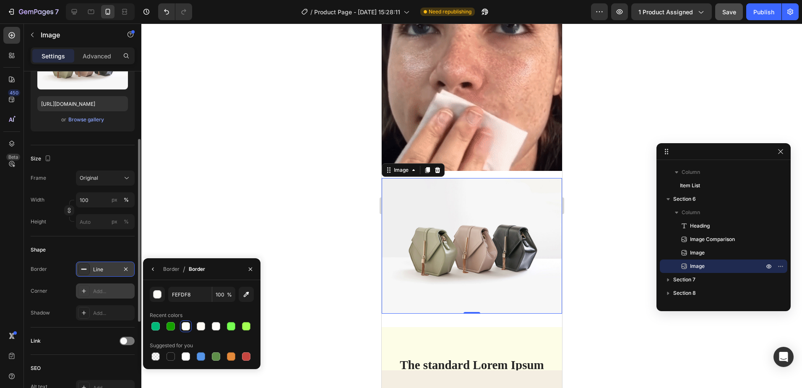
click at [106, 294] on div "Add..." at bounding box center [112, 291] width 39 height 8
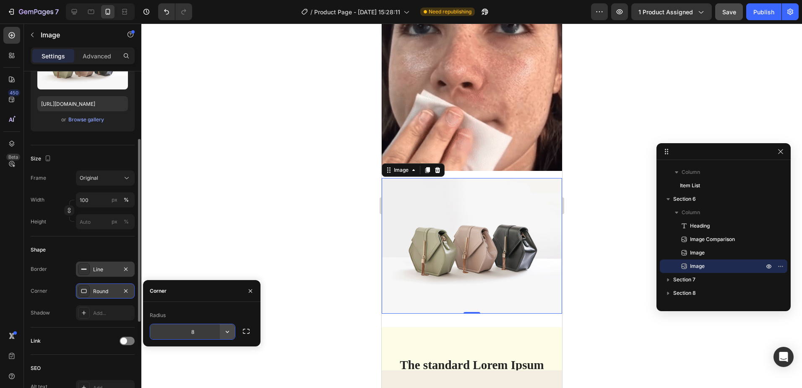
click at [220, 333] on button "button" at bounding box center [227, 331] width 15 height 15
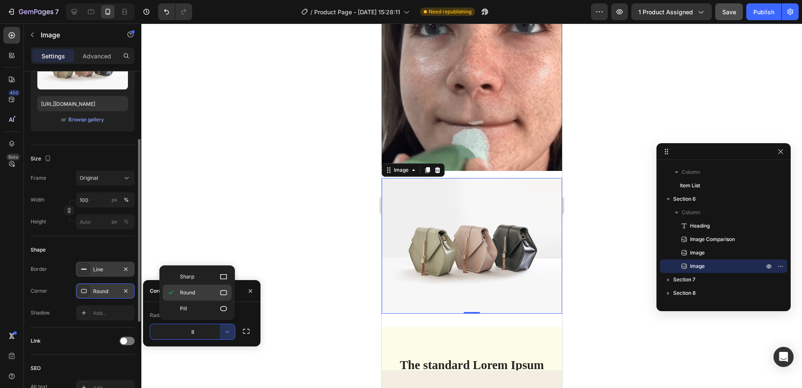
click at [224, 295] on icon at bounding box center [223, 292] width 7 height 5
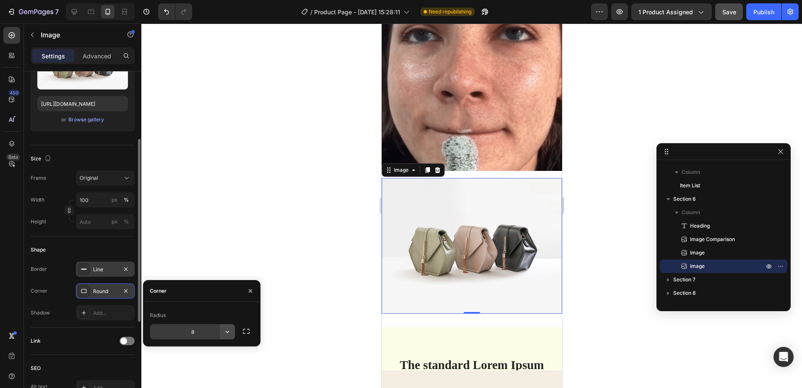
click at [220, 333] on div "8" at bounding box center [192, 331] width 85 height 15
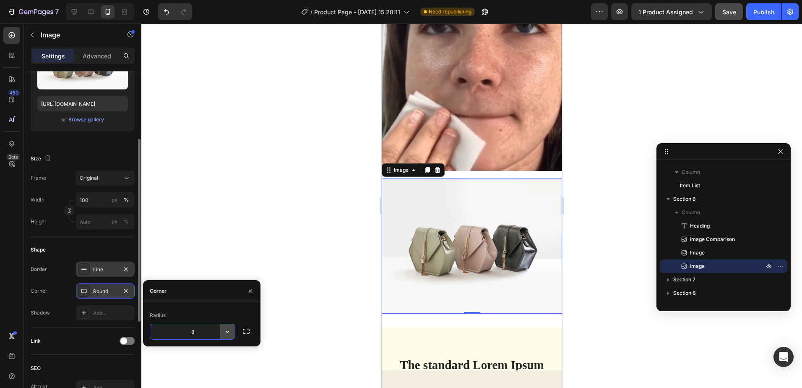
click at [224, 331] on icon "button" at bounding box center [227, 331] width 8 height 8
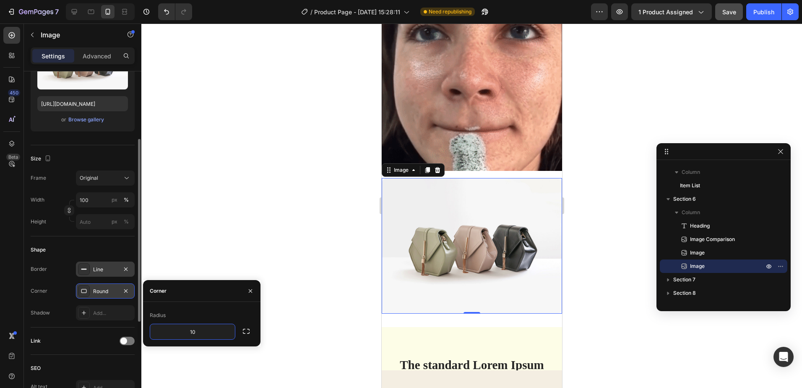
type input "10"
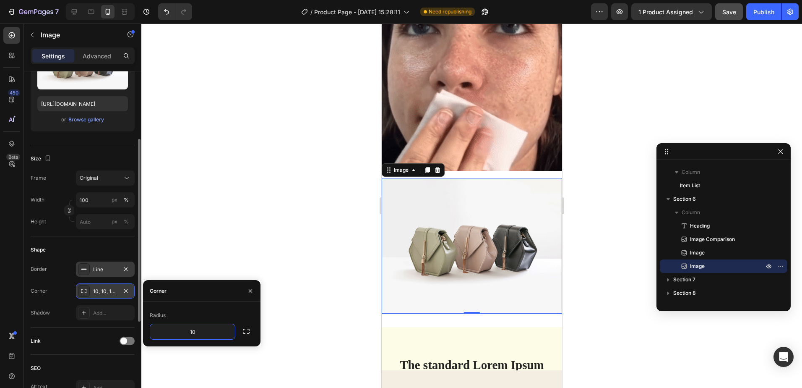
click at [446, 238] on img at bounding box center [471, 245] width 180 height 135
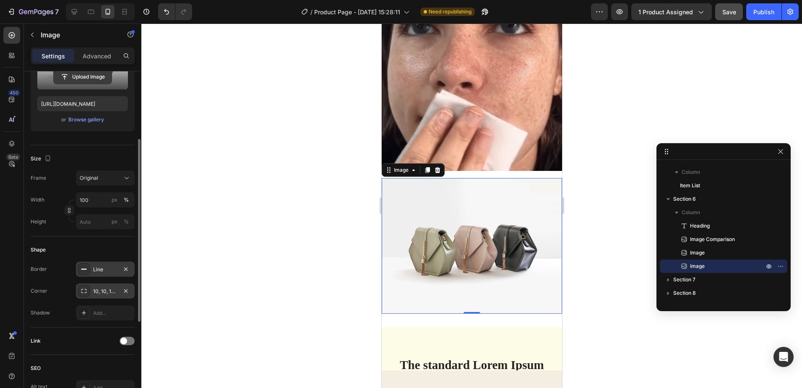
click at [83, 75] on input "file" at bounding box center [83, 77] width 58 height 14
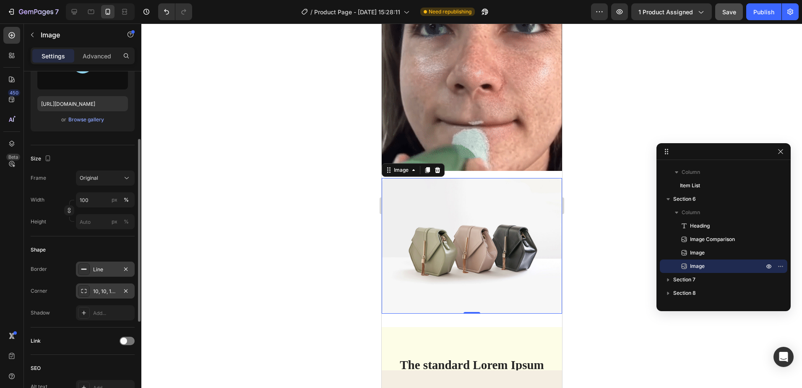
type input "https://cdn.shopify.com/s/files/1/0940/1358/7799/files/gempages_581415315208929…"
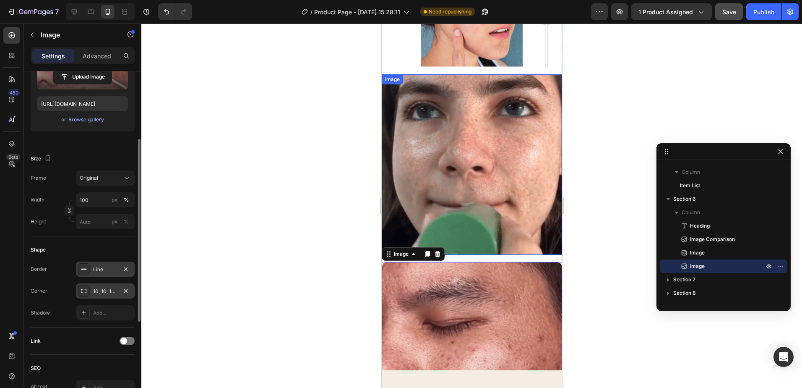
scroll to position [815, 0]
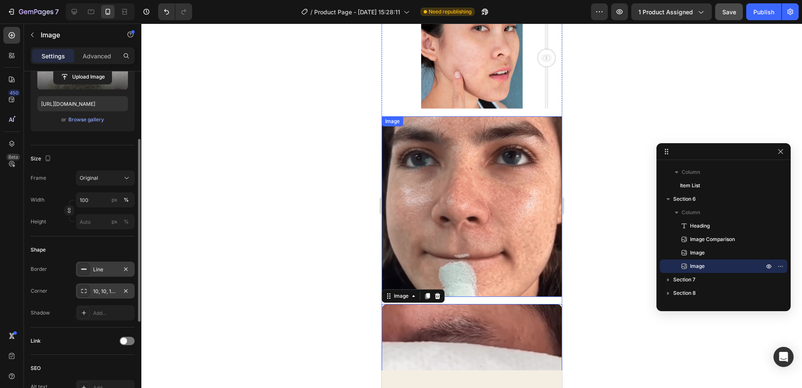
click at [512, 147] on img at bounding box center [471, 206] width 180 height 180
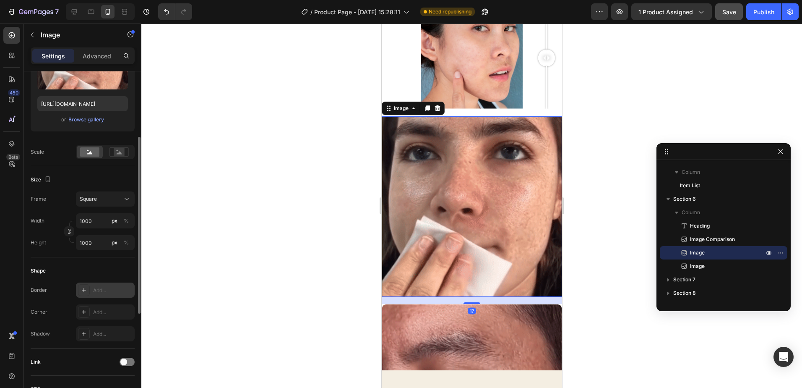
click at [90, 292] on div "Add..." at bounding box center [105, 289] width 59 height 15
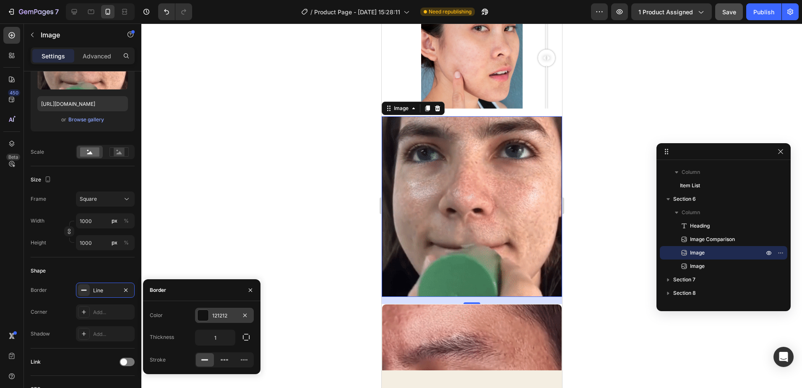
click at [203, 315] on div at bounding box center [203, 315] width 11 height 11
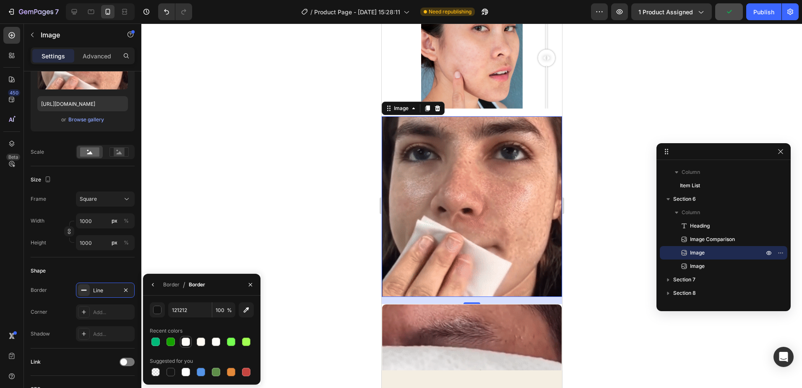
click at [187, 339] on div at bounding box center [186, 341] width 8 height 8
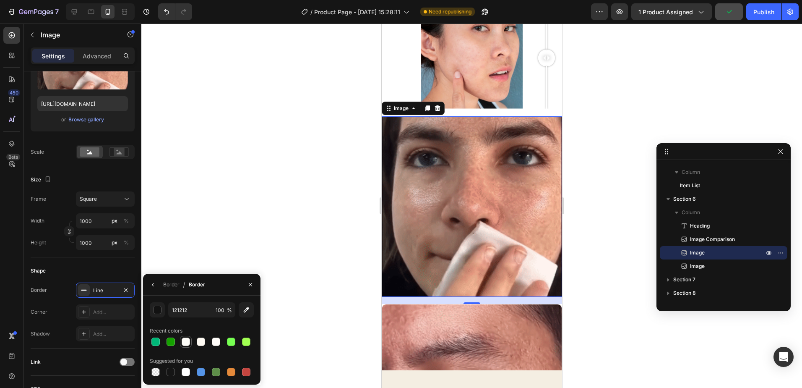
type input "FEFDF8"
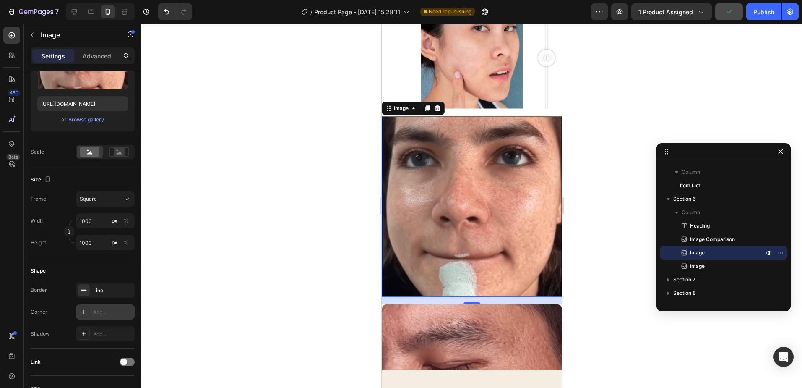
click at [109, 314] on div "Add..." at bounding box center [112, 312] width 39 height 8
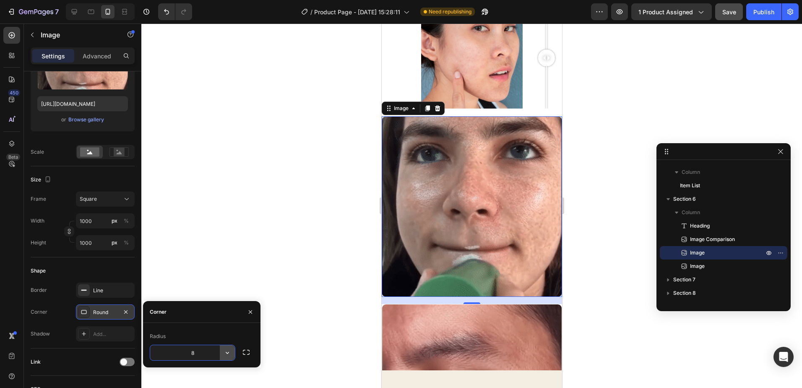
click at [226, 354] on icon "button" at bounding box center [227, 352] width 8 height 8
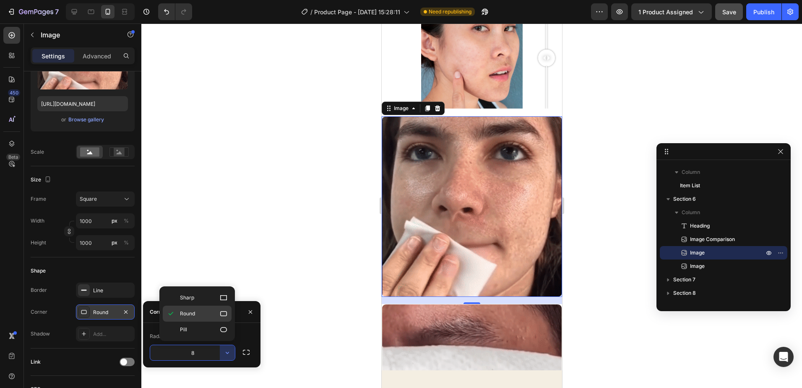
click at [224, 314] on icon at bounding box center [223, 313] width 8 height 8
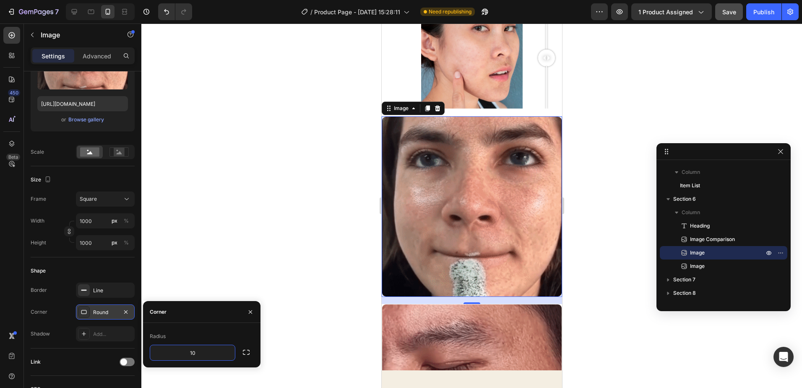
type input "1"
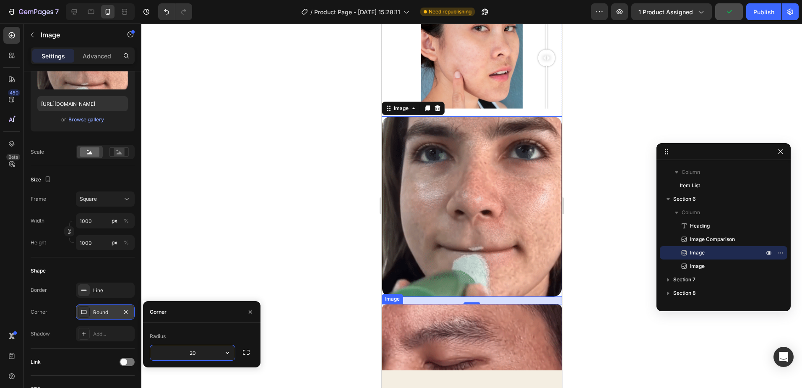
type input "2"
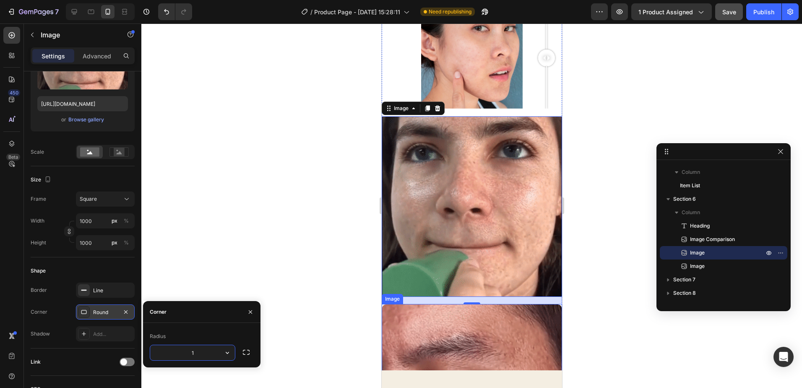
type input "15"
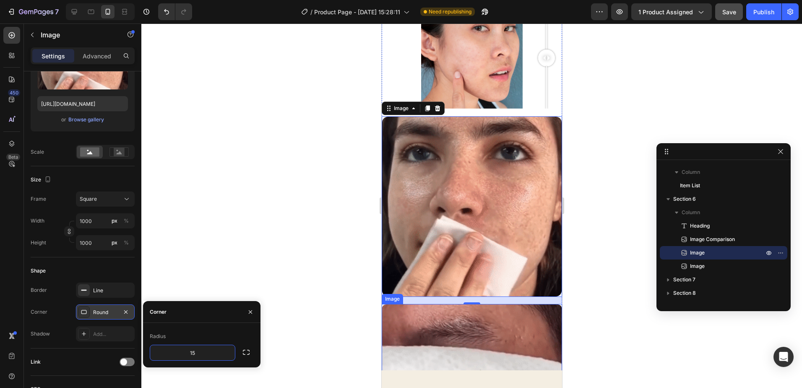
click at [449, 321] on img at bounding box center [471, 394] width 180 height 180
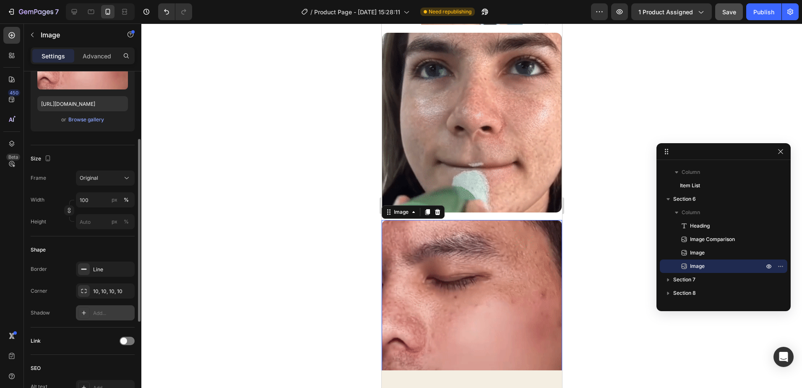
scroll to position [168, 0]
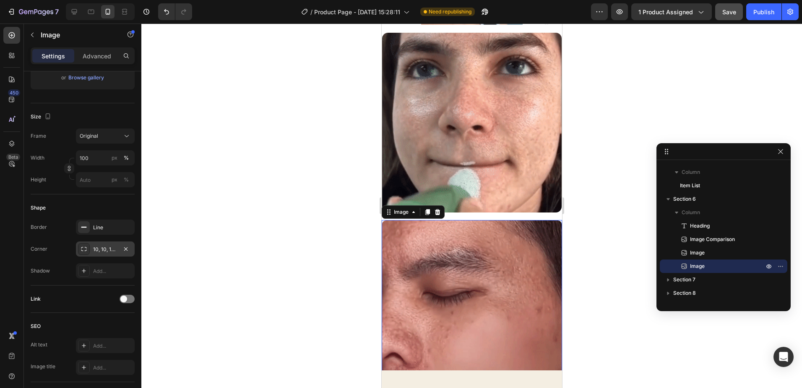
click at [85, 245] on div at bounding box center [84, 249] width 12 height 12
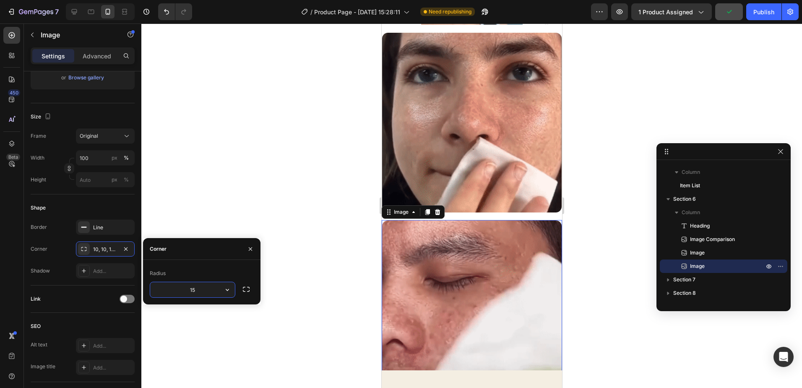
type input "15"
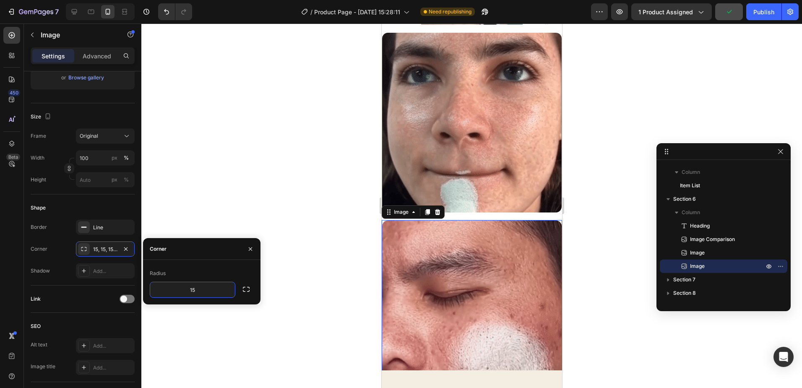
click at [630, 230] on div at bounding box center [471, 205] width 661 height 364
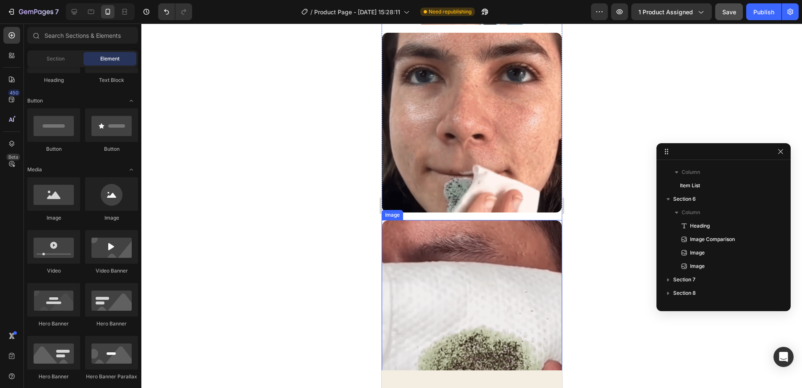
click at [518, 231] on img at bounding box center [471, 310] width 180 height 180
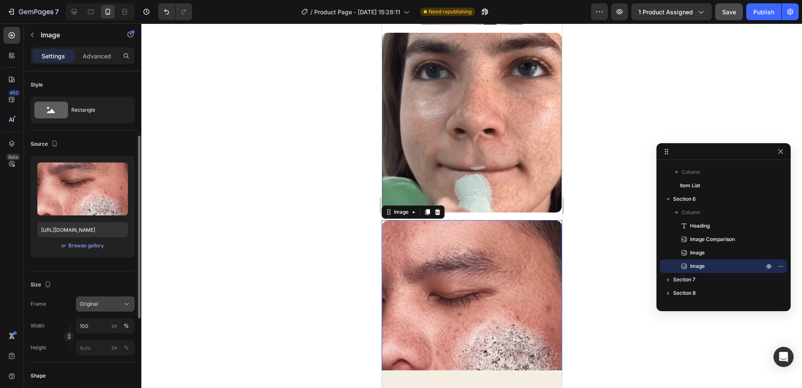
scroll to position [84, 0]
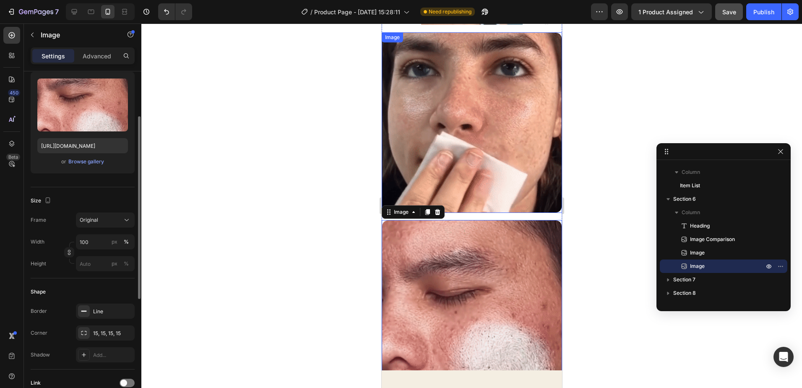
click at [440, 145] on img at bounding box center [471, 122] width 180 height 180
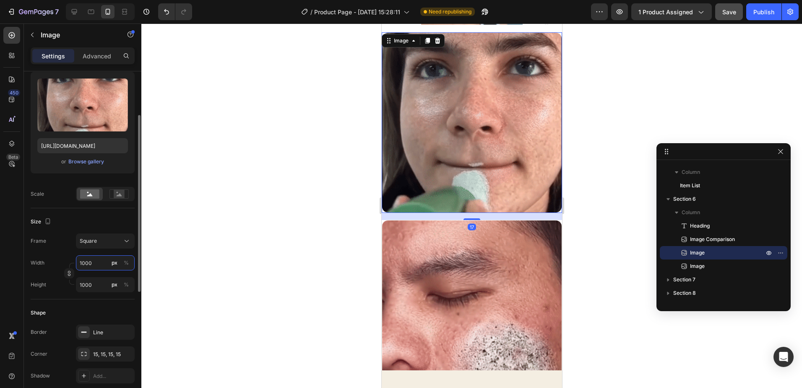
click at [94, 264] on input "1000" at bounding box center [105, 262] width 59 height 15
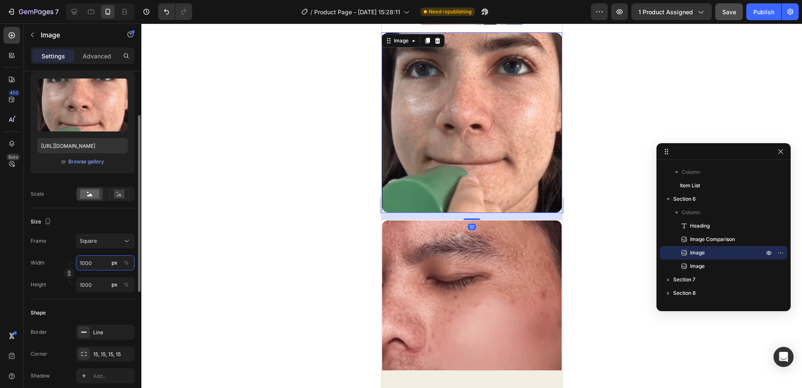
click at [104, 265] on input "1000" at bounding box center [105, 262] width 59 height 15
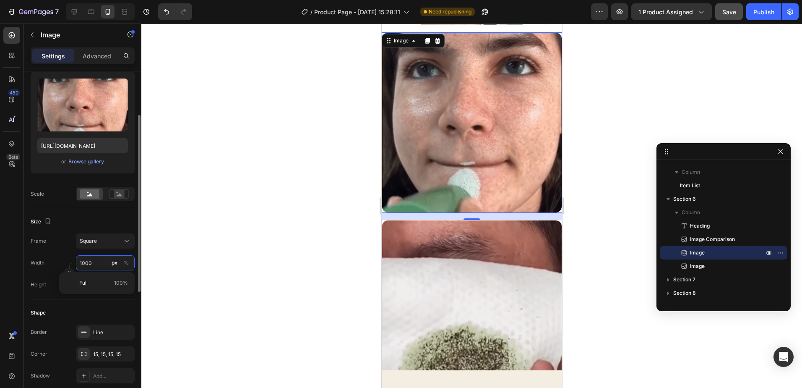
type input "100"
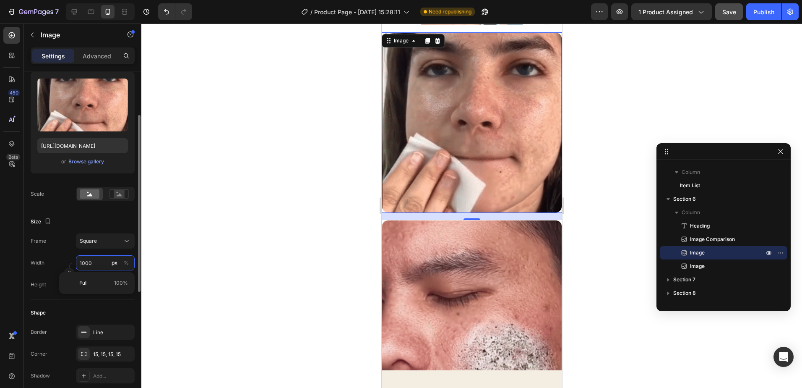
type input "100"
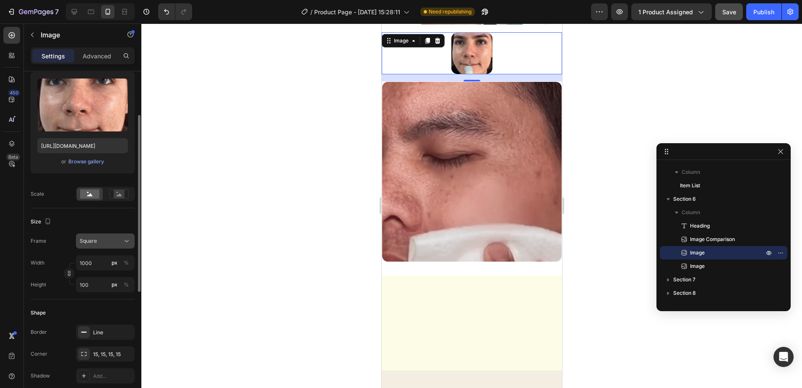
click at [104, 246] on button "Square" at bounding box center [105, 240] width 59 height 15
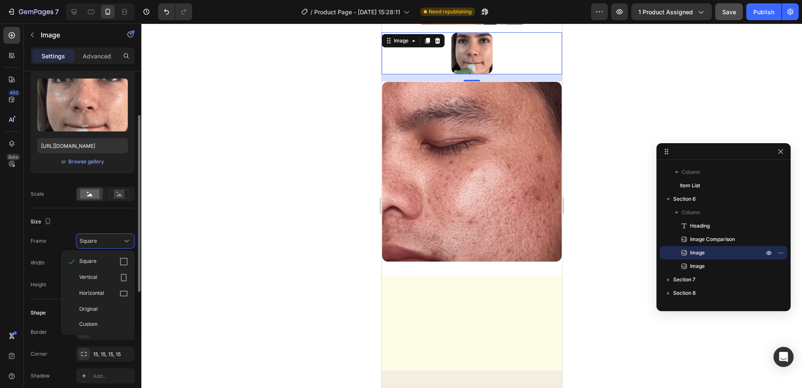
click at [97, 322] on span "Custom" at bounding box center [88, 324] width 18 height 8
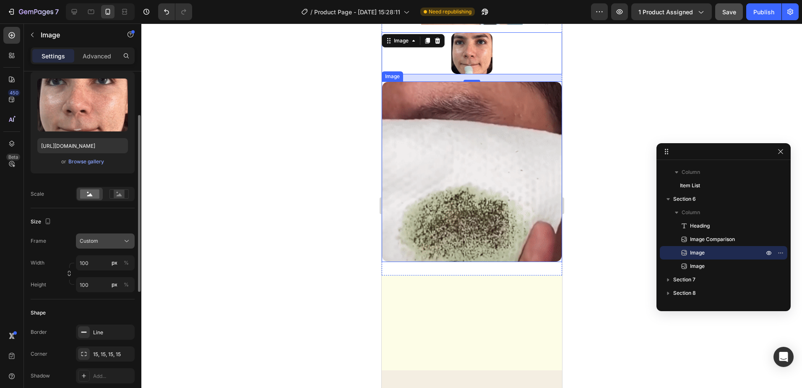
click at [122, 238] on div "Custom" at bounding box center [105, 241] width 51 height 8
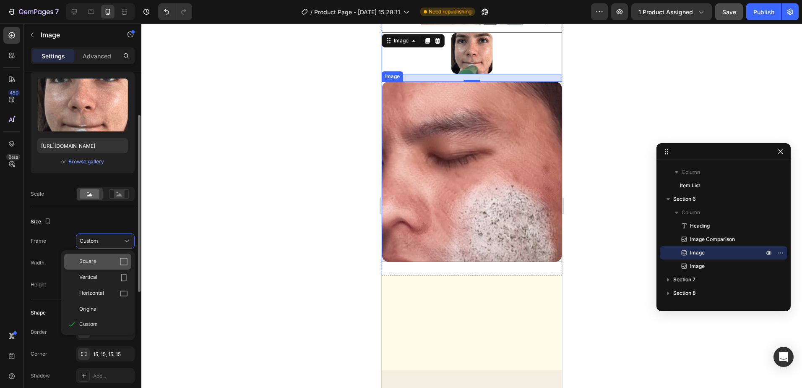
click at [126, 256] on div "Square" at bounding box center [97, 261] width 67 height 16
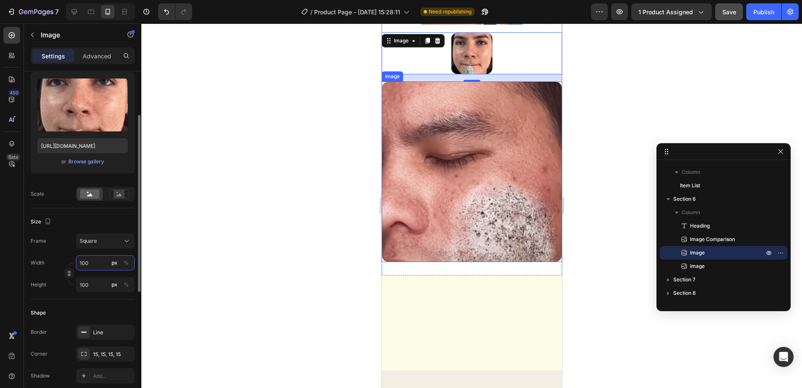
click at [95, 263] on input "100" at bounding box center [105, 262] width 59 height 15
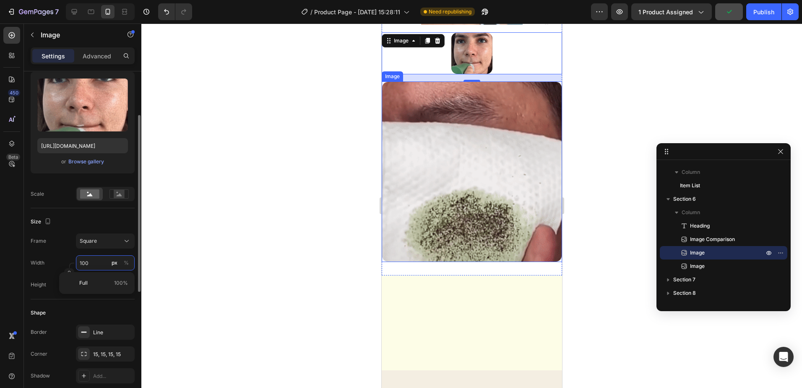
type input "0"
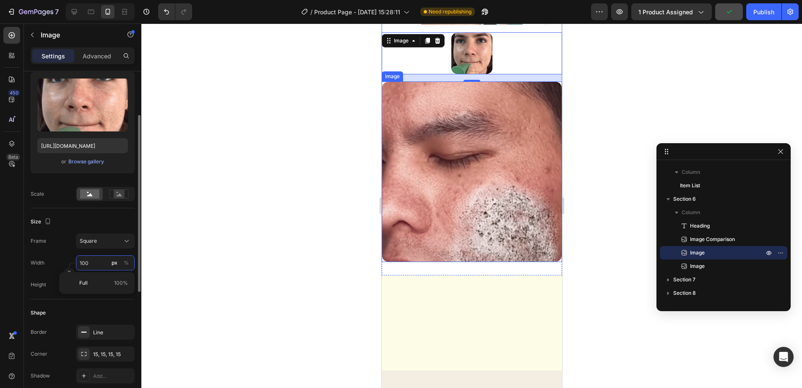
type input "0"
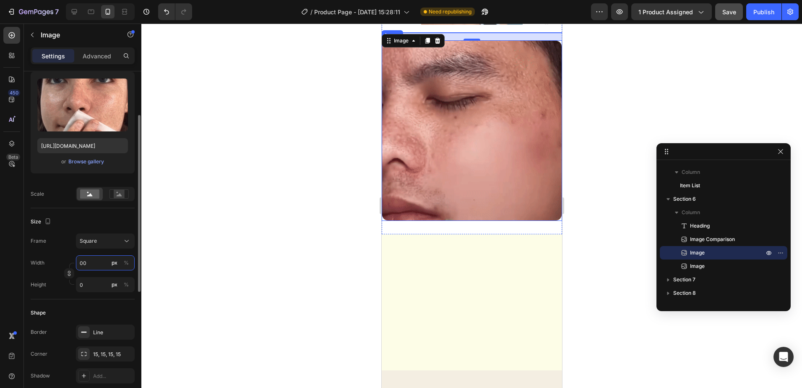
type input "0"
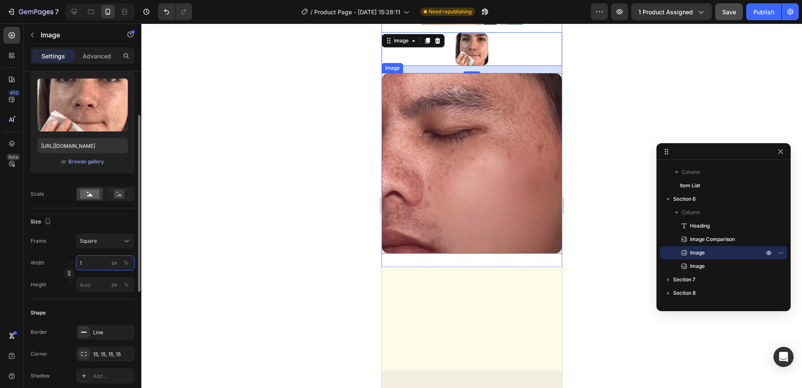
type input "19"
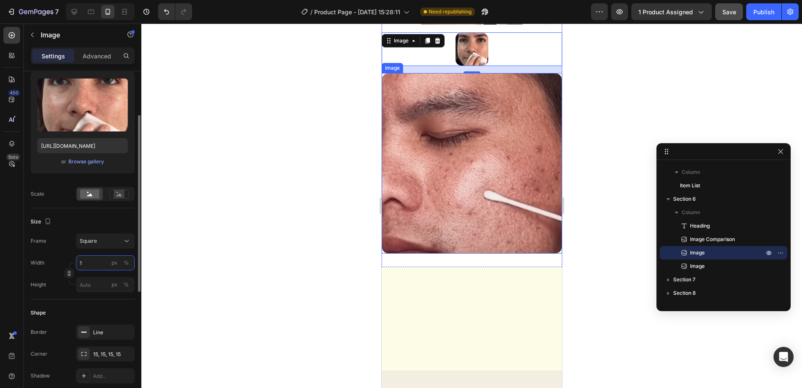
type input "19"
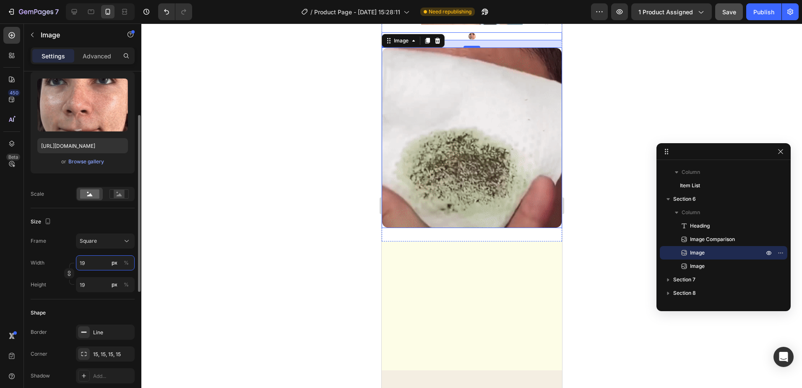
type input "1"
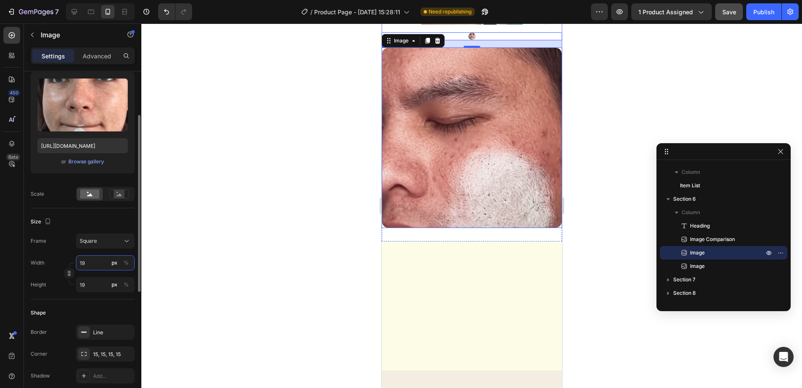
type input "1"
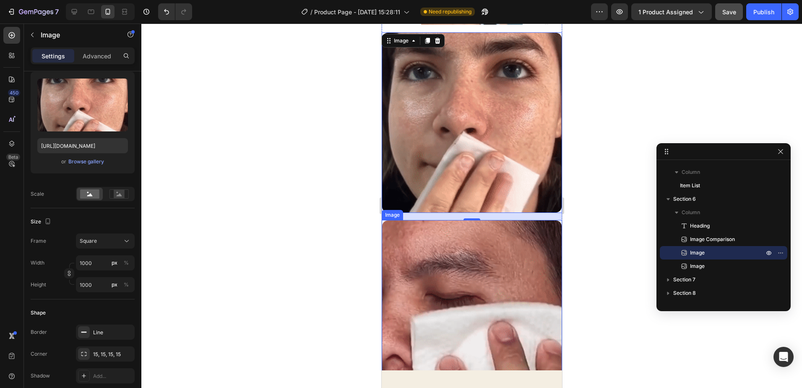
click at [612, 204] on div at bounding box center [471, 205] width 661 height 364
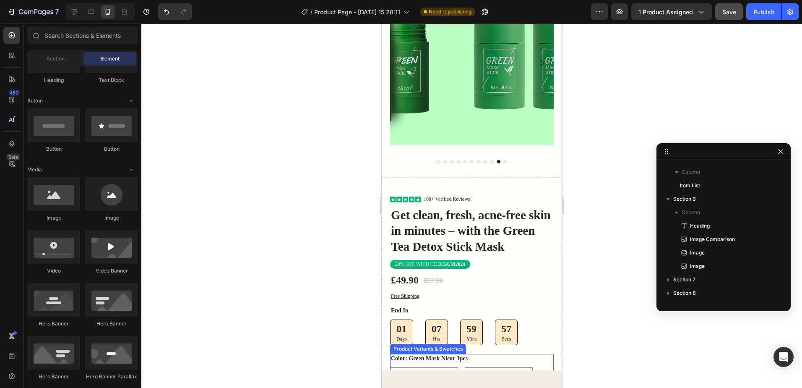
click at [412, 367] on 2pcs "Gree Mask Meidian 2pcs" at bounding box center [424, 376] width 68 height 19
click at [390, 367] on input "Gree Mask Meidian 2pcs Gree Mask Meidian 2pcs Gree Mask Meidian 2pcs" at bounding box center [389, 367] width 0 height 0
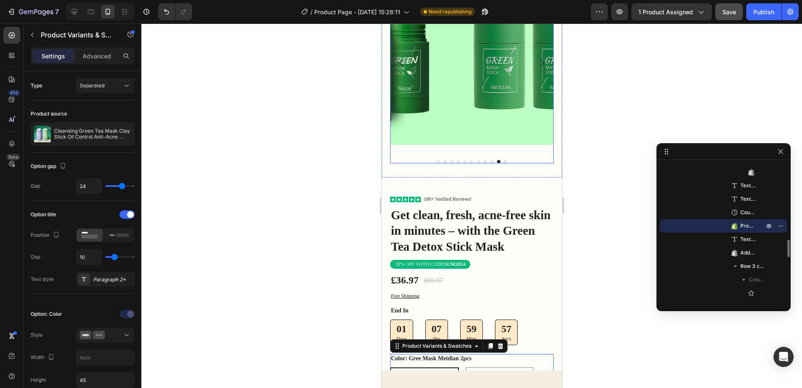
scroll to position [0, 0]
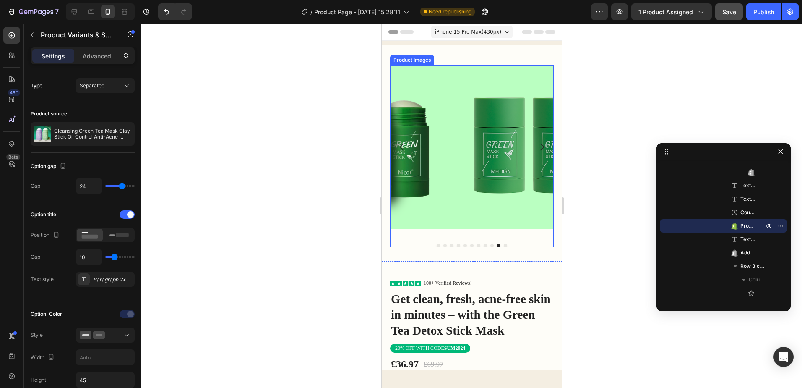
click at [404, 143] on icon "Carousel Back Arrow" at bounding box center [401, 147] width 10 height 10
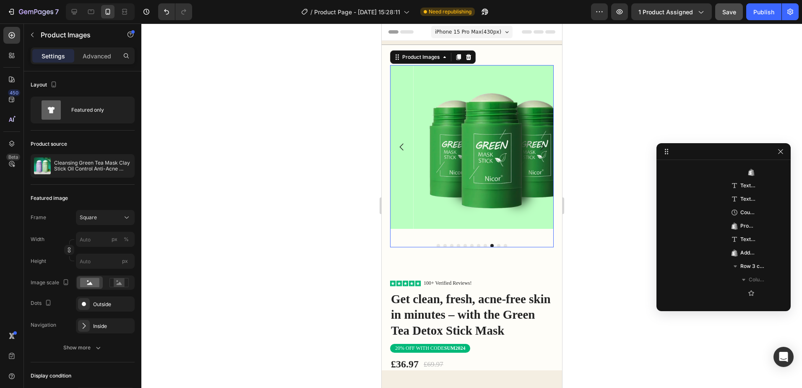
click at [403, 143] on icon "Carousel Back Arrow" at bounding box center [401, 147] width 10 height 10
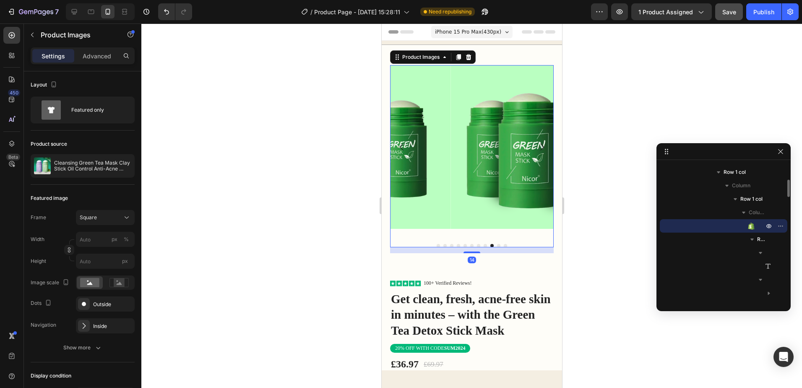
click at [403, 143] on icon "Carousel Back Arrow" at bounding box center [401, 147] width 10 height 10
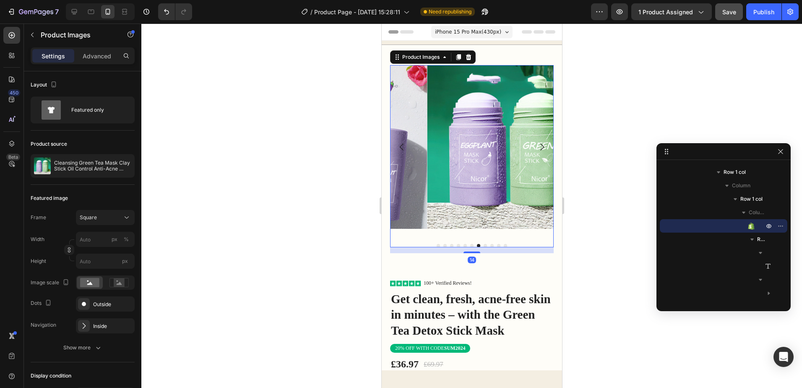
click at [402, 144] on icon "Carousel Back Arrow" at bounding box center [401, 147] width 10 height 10
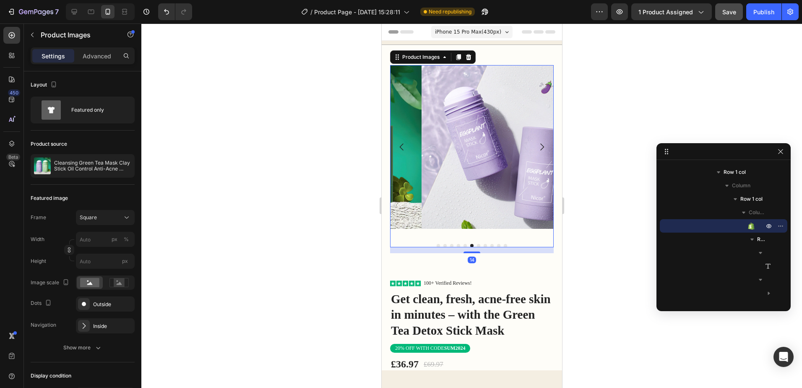
click at [402, 144] on icon "Carousel Back Arrow" at bounding box center [401, 147] width 10 height 10
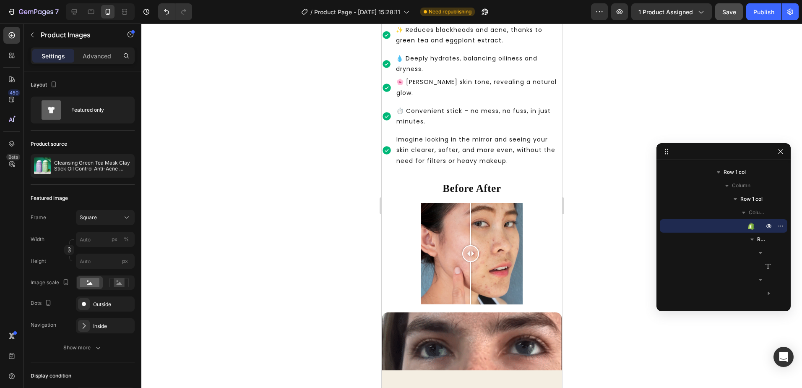
scroll to position [545, 0]
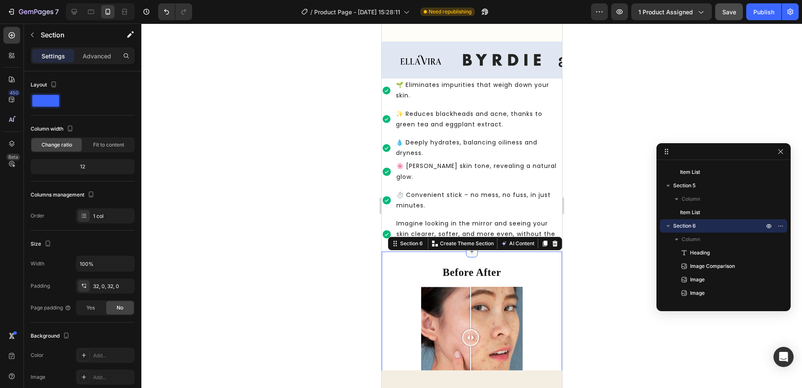
click at [469, 248] on icon at bounding box center [471, 251] width 7 height 7
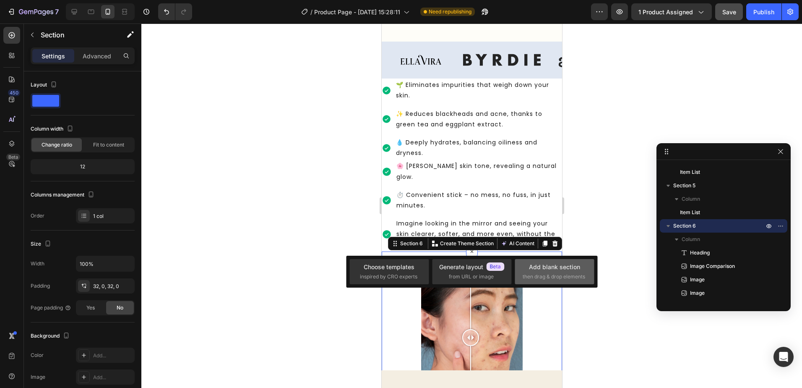
click at [542, 270] on div "Add blank section" at bounding box center [554, 266] width 51 height 9
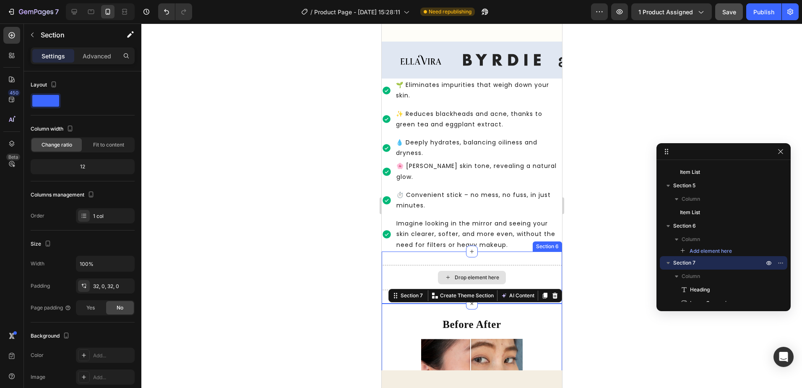
click at [516, 265] on div "Drop element here" at bounding box center [471, 277] width 180 height 25
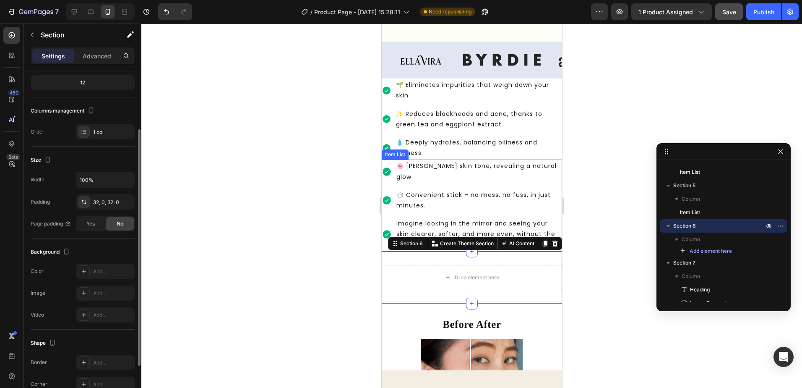
scroll to position [0, 0]
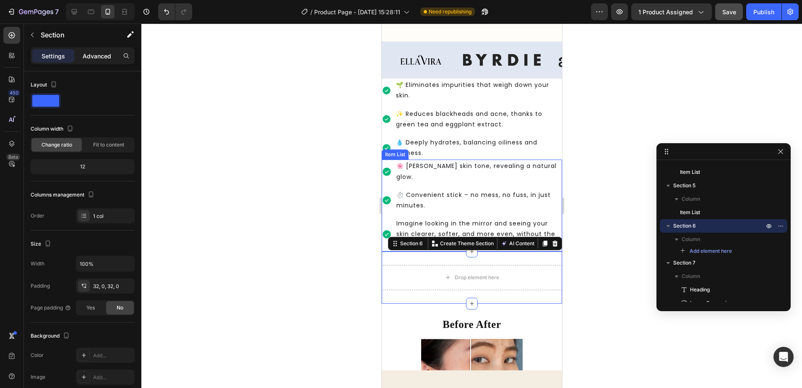
click at [97, 54] on p "Advanced" at bounding box center [97, 56] width 29 height 9
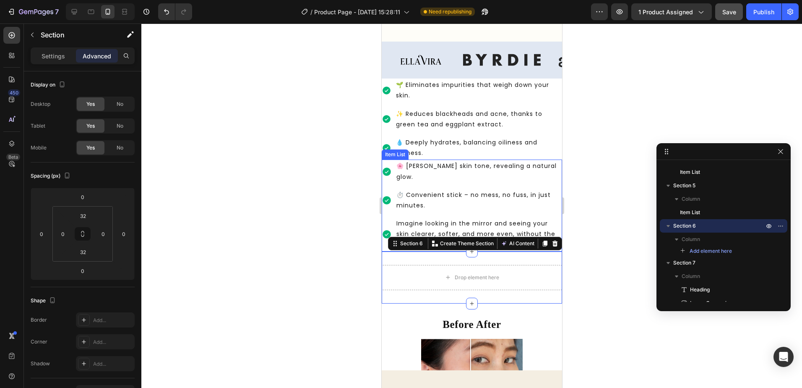
click at [65, 53] on p "Settings" at bounding box center [53, 56] width 23 height 9
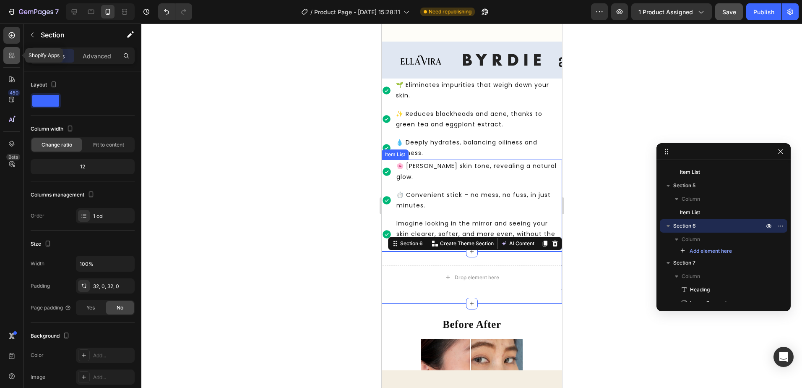
click at [13, 52] on icon at bounding box center [12, 55] width 8 height 8
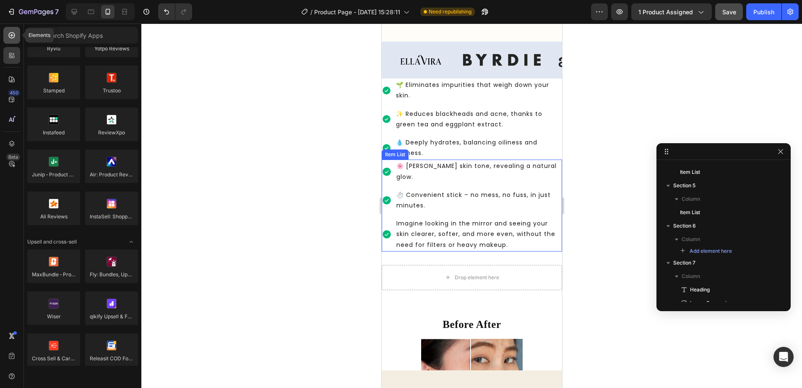
click at [13, 33] on icon at bounding box center [12, 35] width 8 height 8
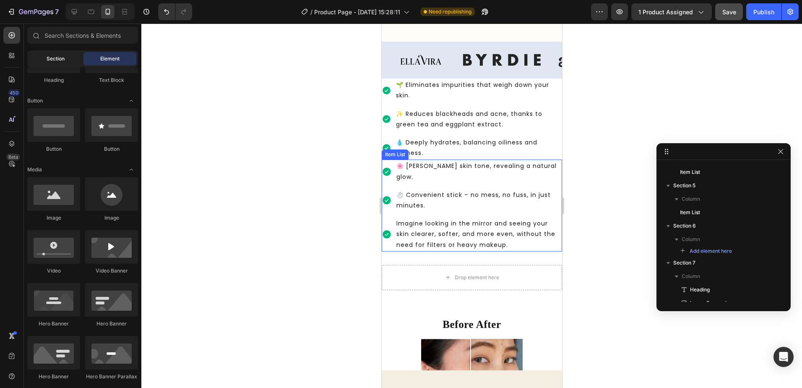
click at [54, 57] on span "Section" at bounding box center [56, 59] width 18 height 8
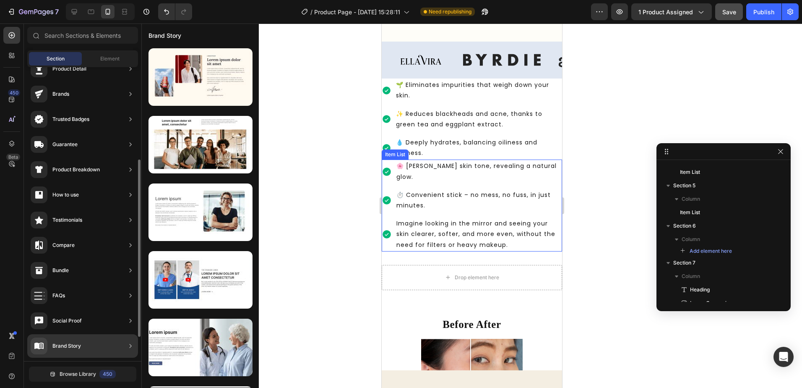
scroll to position [84, 0]
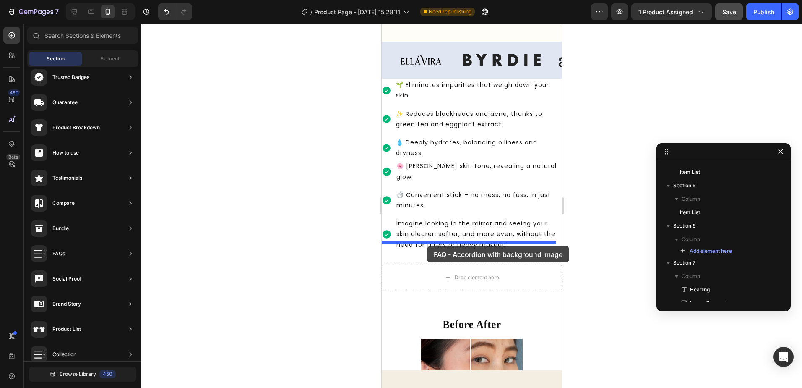
drag, startPoint x: 555, startPoint y: 237, endPoint x: 427, endPoint y: 246, distance: 128.7
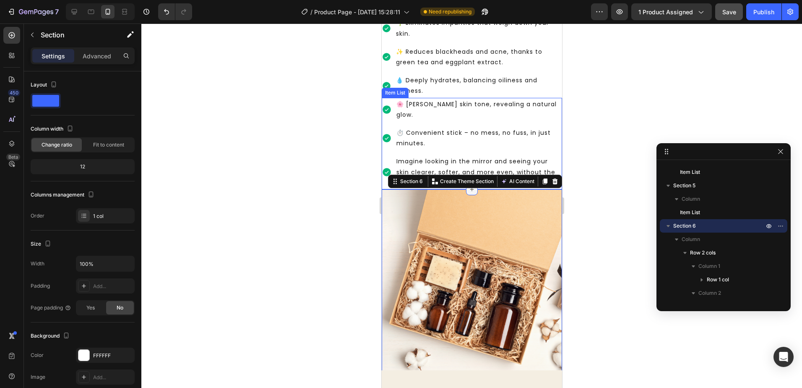
scroll to position [567, 0]
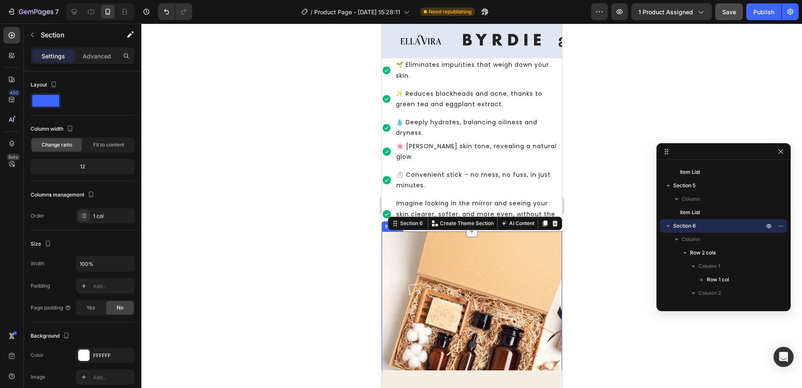
click at [394, 231] on img at bounding box center [471, 325] width 180 height 189
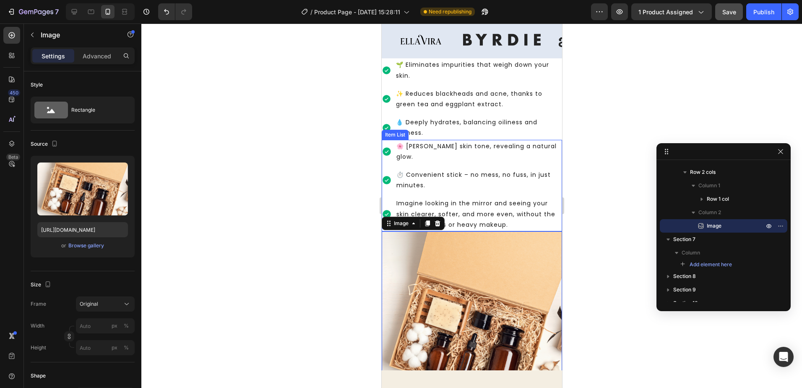
click at [541, 211] on p "Imagine looking in the mirror and seeing your skin clearer, softer, and more ev…" at bounding box center [478, 214] width 164 height 32
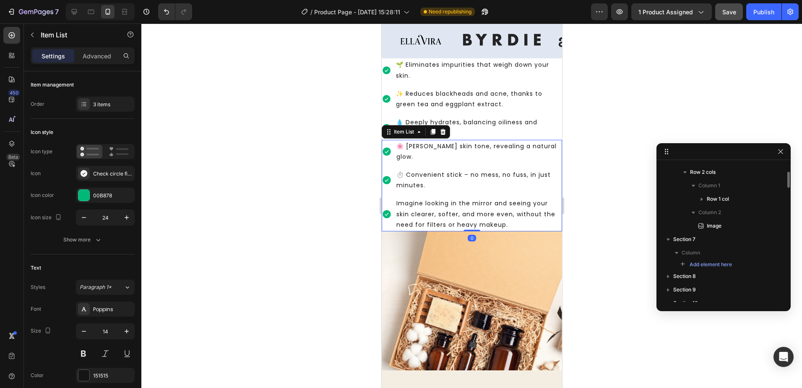
scroll to position [870, 0]
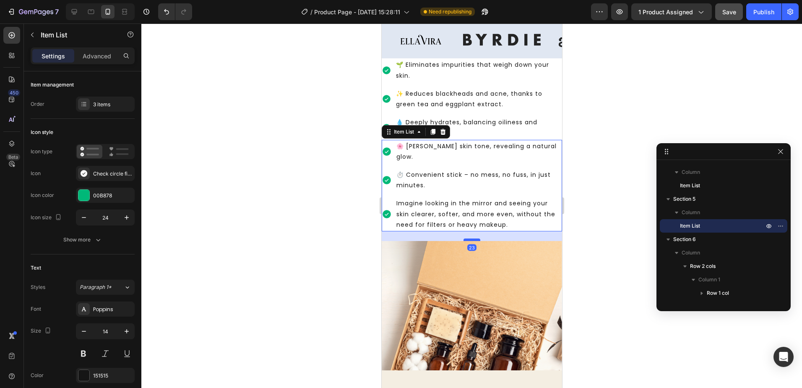
drag, startPoint x: 473, startPoint y: 219, endPoint x: 471, endPoint y: 229, distance: 10.0
click at [471, 238] on div at bounding box center [471, 239] width 17 height 3
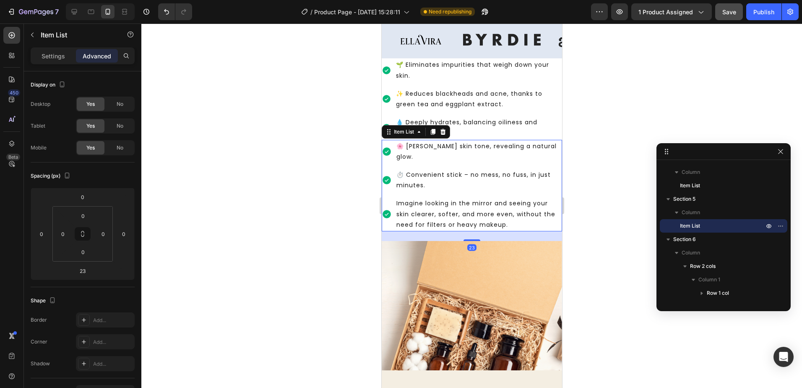
click at [572, 234] on div at bounding box center [471, 205] width 661 height 364
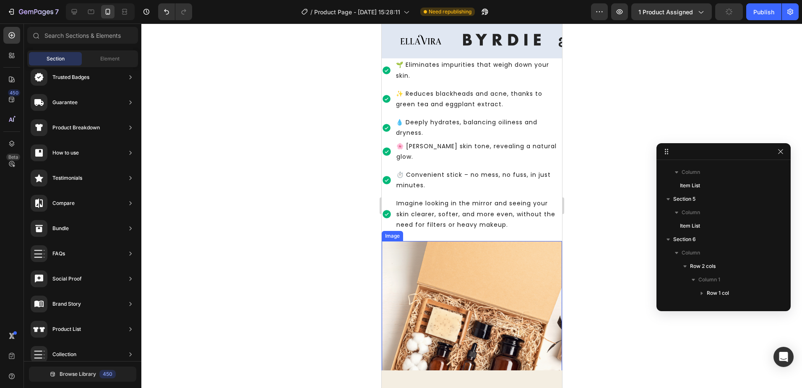
click at [504, 253] on img at bounding box center [471, 335] width 180 height 189
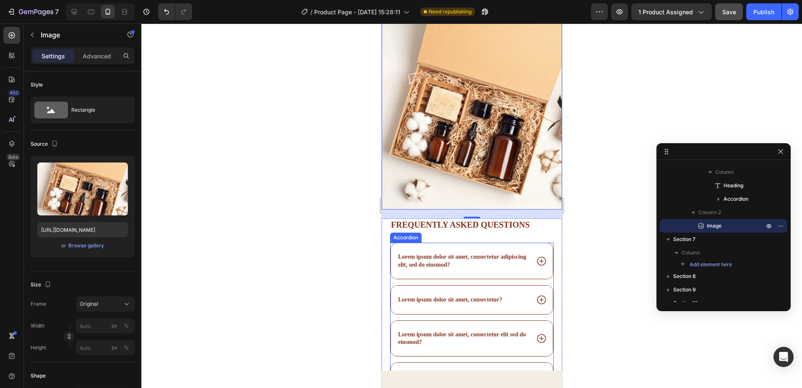
scroll to position [860, 0]
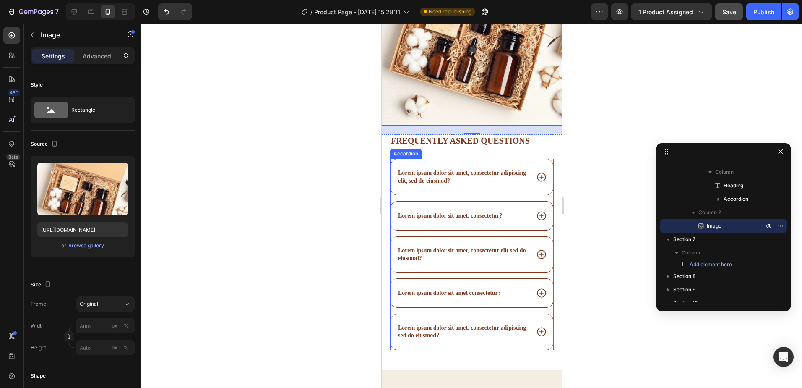
click at [536, 172] on icon at bounding box center [541, 177] width 11 height 11
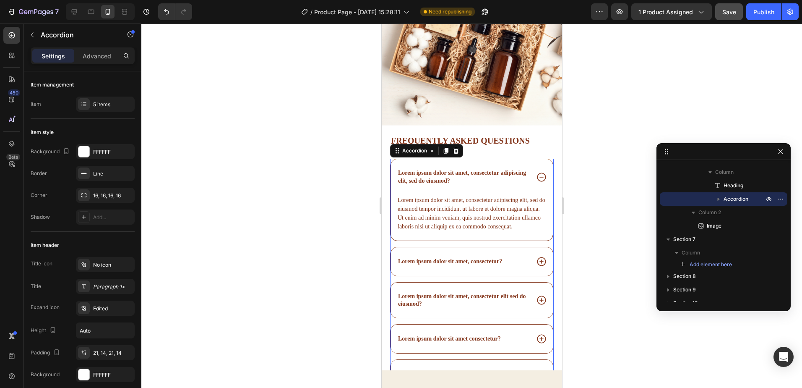
click at [536, 172] on icon at bounding box center [541, 177] width 11 height 11
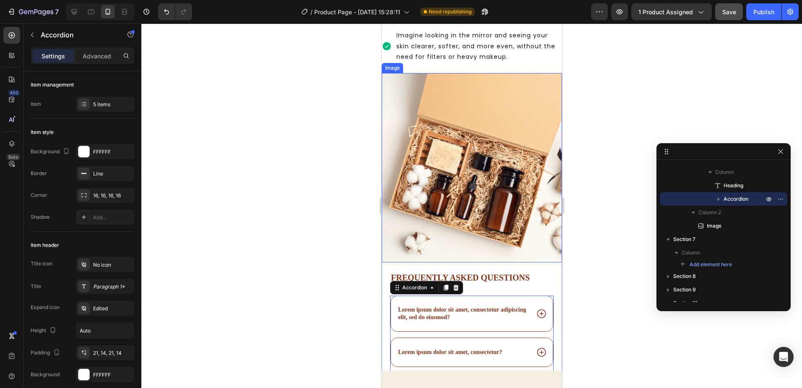
scroll to position [692, 0]
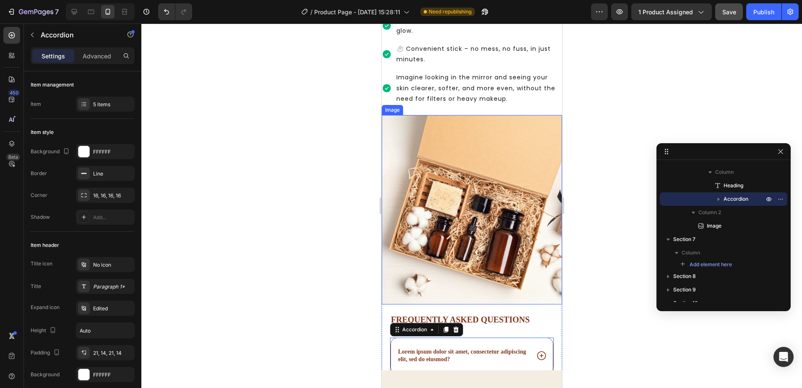
click at [452, 224] on img at bounding box center [471, 209] width 180 height 189
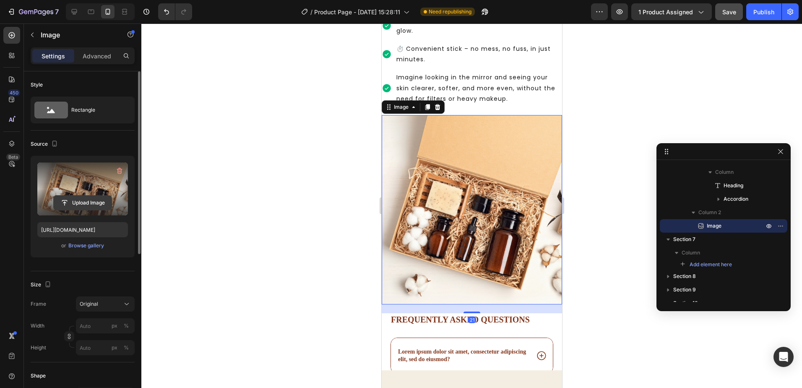
click at [71, 198] on input "file" at bounding box center [83, 202] width 58 height 14
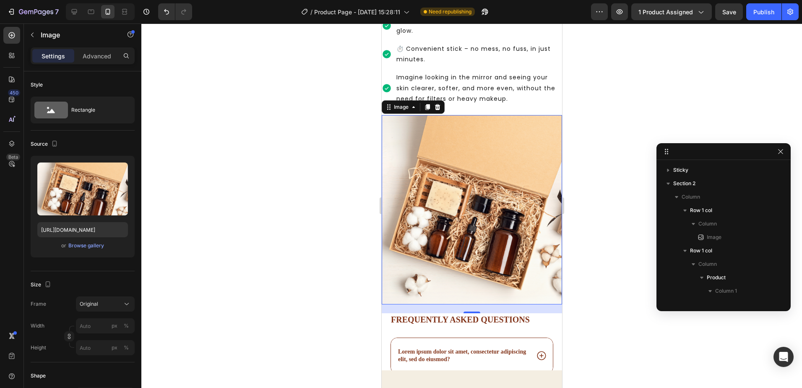
scroll to position [1005, 0]
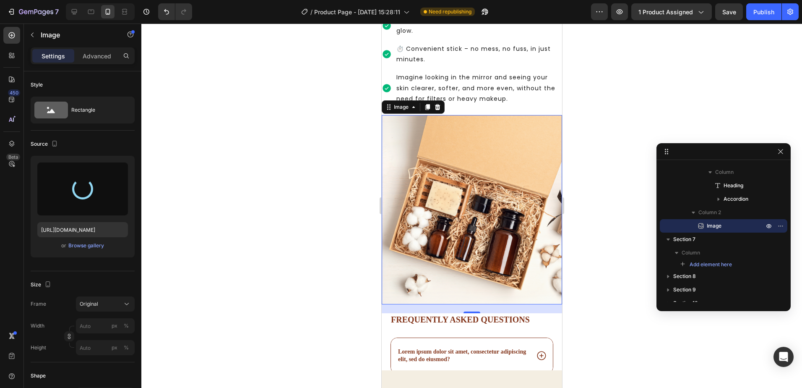
type input "[URL][DOMAIN_NAME]"
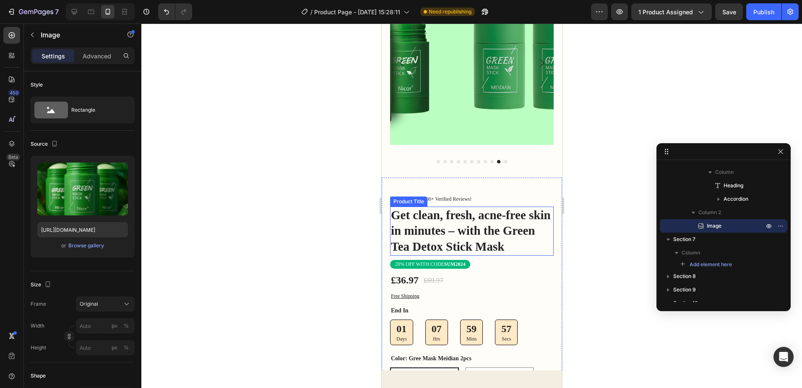
scroll to position [168, 0]
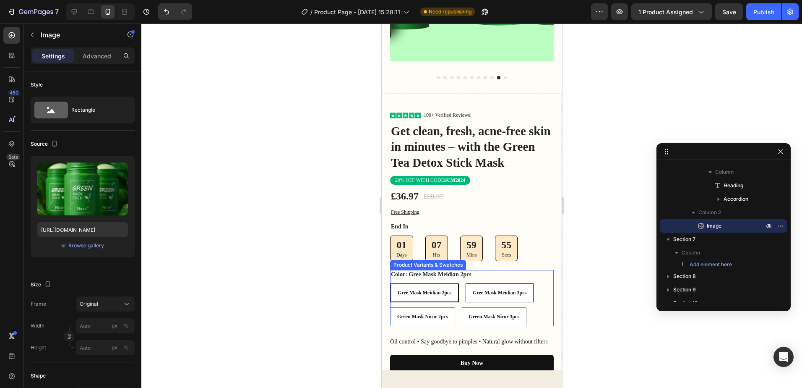
click at [486, 289] on span "Gree Mask Meidian 3pcs" at bounding box center [499, 292] width 54 height 6
click at [465, 283] on input "Gree Mask Meidian 3pcs Gree Mask Meidian 3pcs Gree Mask Meidian 3pcs" at bounding box center [465, 283] width 0 height 0
radio input "true"
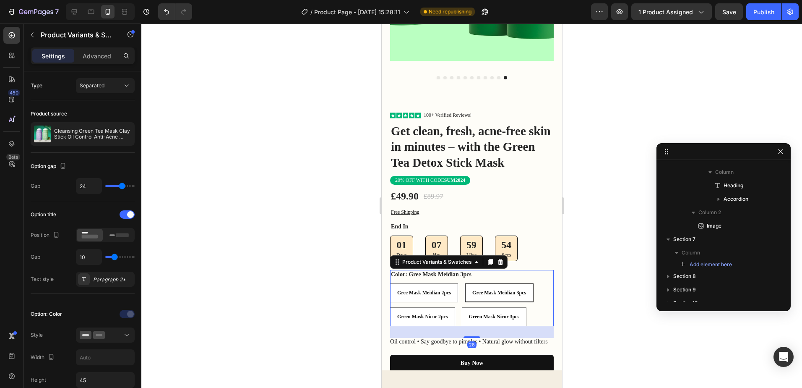
scroll to position [615, 0]
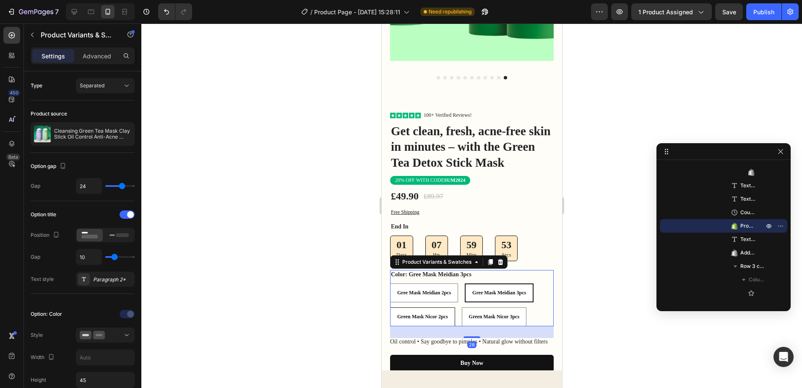
click at [445, 313] on span "Green Mask Nicor 2pcs" at bounding box center [422, 316] width 51 height 6
click at [390, 307] on input "Green Mask Nicor 2pcs Green Mask Nicor 2pcs Green Mask Nicor 2pcs" at bounding box center [389, 307] width 0 height 0
radio input "true"
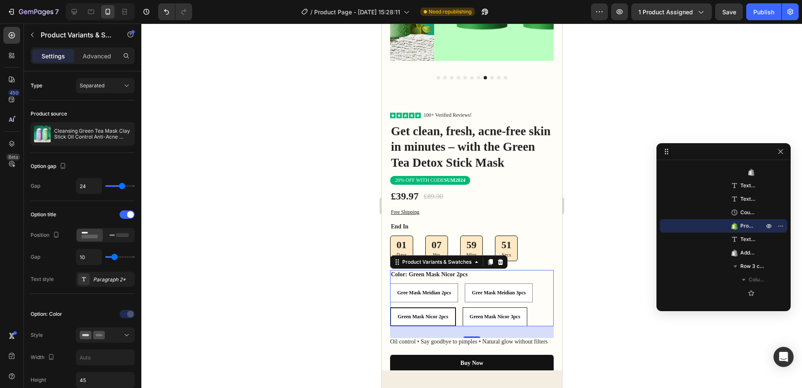
click at [483, 313] on span "Green Mask Nicor 3pcs" at bounding box center [494, 316] width 51 height 6
click at [462, 307] on input "Green Mask Nicor 3pcs Green Mask Nicor 3pcs Green Mask Nicor 3pcs" at bounding box center [462, 307] width 0 height 0
radio input "true"
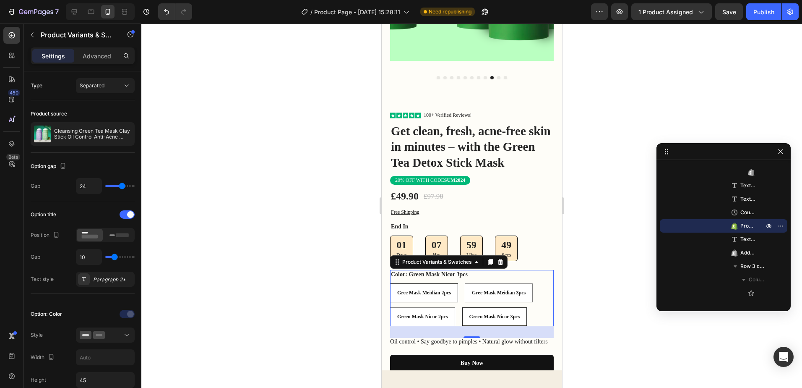
click at [430, 289] on span "Gree Mask Meidian 2pcs" at bounding box center [424, 292] width 54 height 6
click at [390, 283] on input "Gree Mask Meidian 2pcs Gree Mask Meidian 2pcs Gree Mask Meidian 2pcs" at bounding box center [389, 283] width 0 height 0
radio input "true"
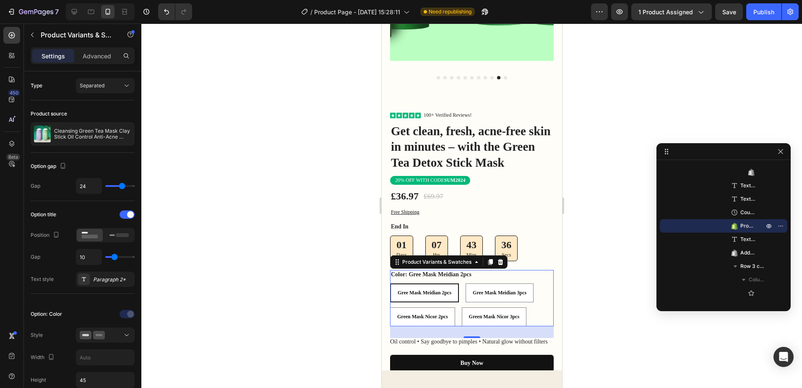
click at [603, 239] on div at bounding box center [471, 205] width 661 height 364
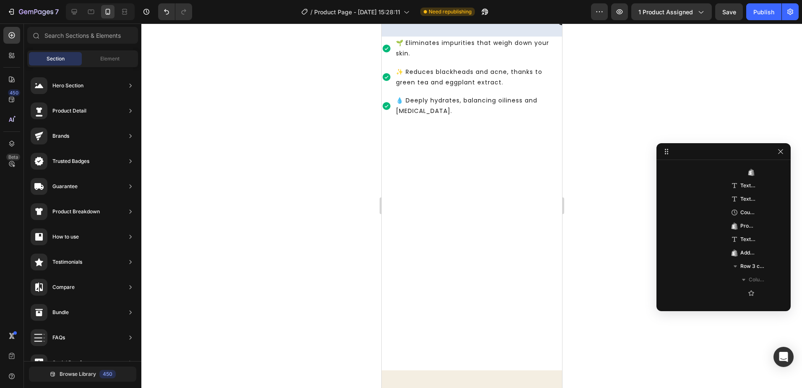
scroll to position [312, 0]
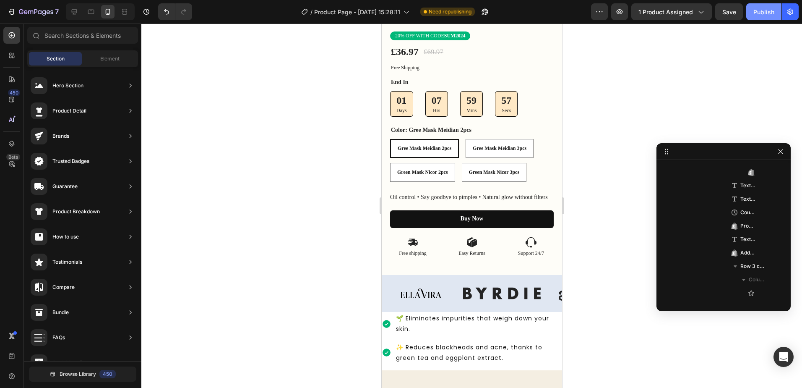
click at [760, 13] on div "Publish" at bounding box center [763, 12] width 21 height 9
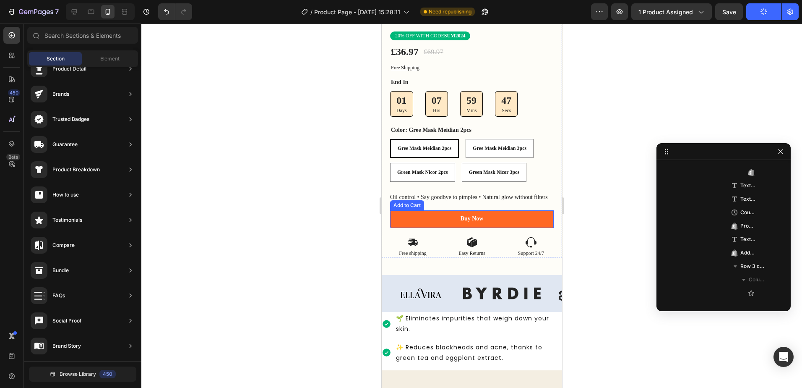
scroll to position [354, 0]
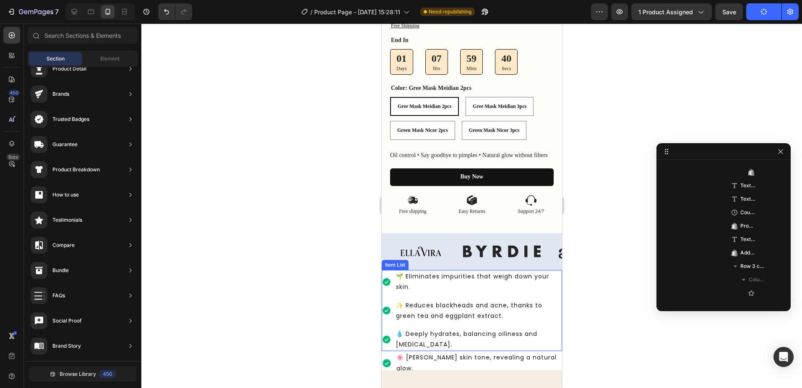
drag, startPoint x: 431, startPoint y: 219, endPoint x: 445, endPoint y: 275, distance: 57.8
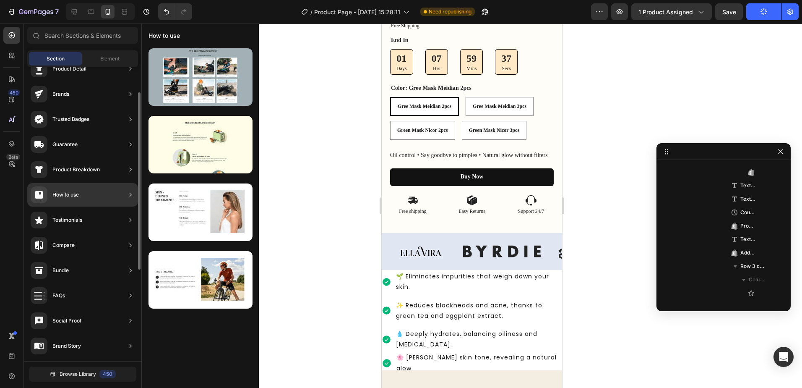
click at [100, 200] on div "How to use" at bounding box center [82, 194] width 111 height 23
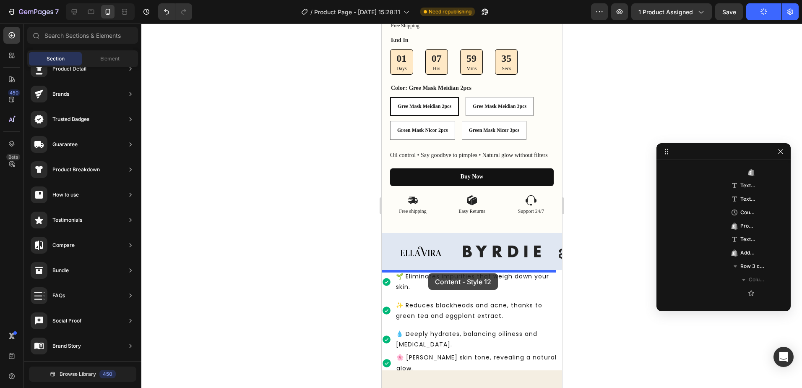
drag, startPoint x: 556, startPoint y: 229, endPoint x: 428, endPoint y: 273, distance: 135.4
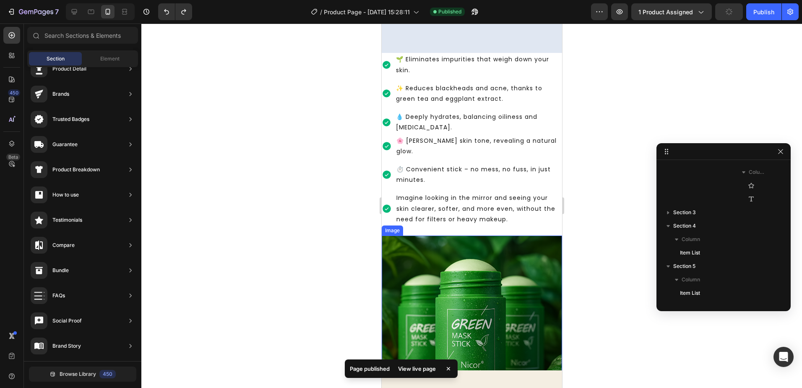
scroll to position [614, 0]
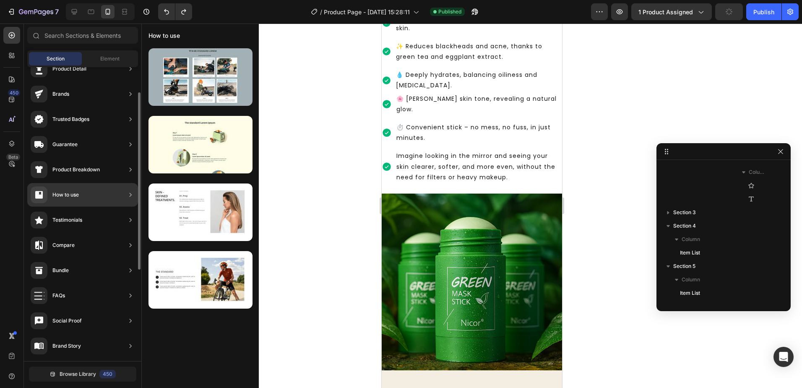
drag, startPoint x: 44, startPoint y: 194, endPoint x: 111, endPoint y: 192, distance: 66.7
click at [111, 192] on div "How to use" at bounding box center [82, 194] width 111 height 23
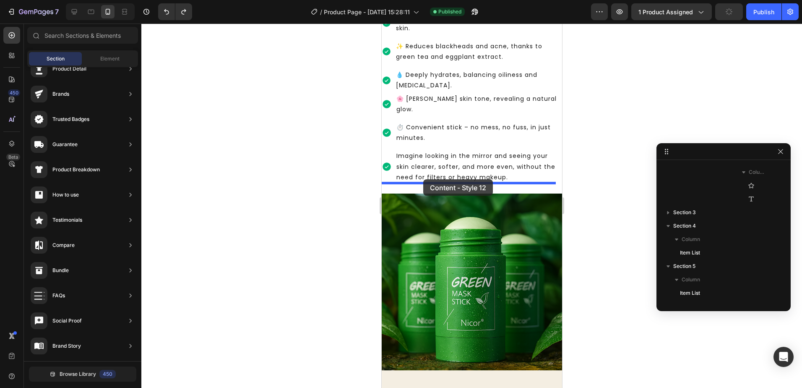
drag, startPoint x: 575, startPoint y: 236, endPoint x: 423, endPoint y: 179, distance: 162.0
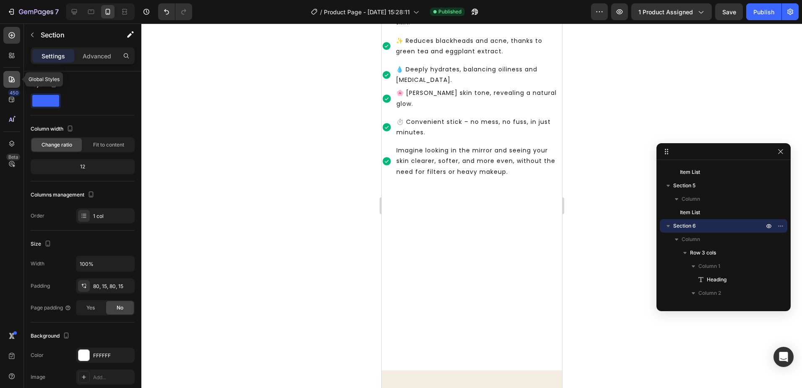
scroll to position [367, 0]
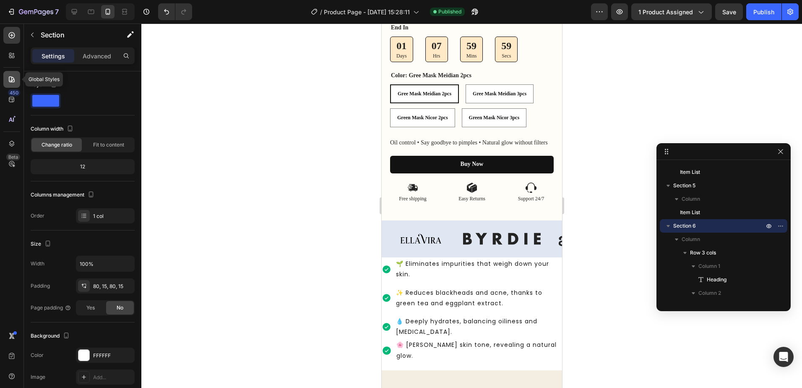
click at [11, 75] on icon at bounding box center [12, 79] width 8 height 8
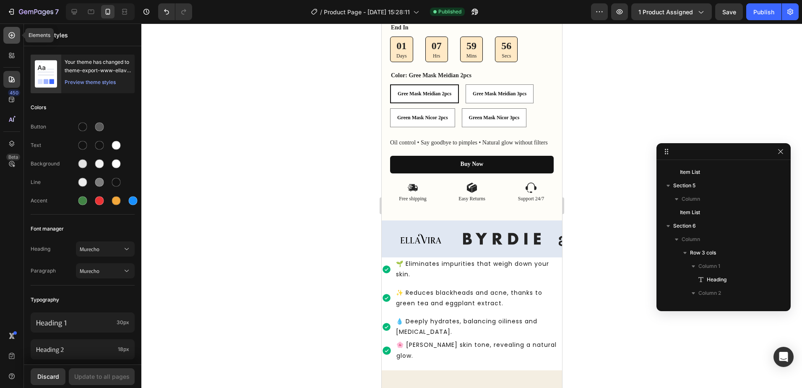
click at [9, 37] on icon at bounding box center [12, 35] width 8 height 8
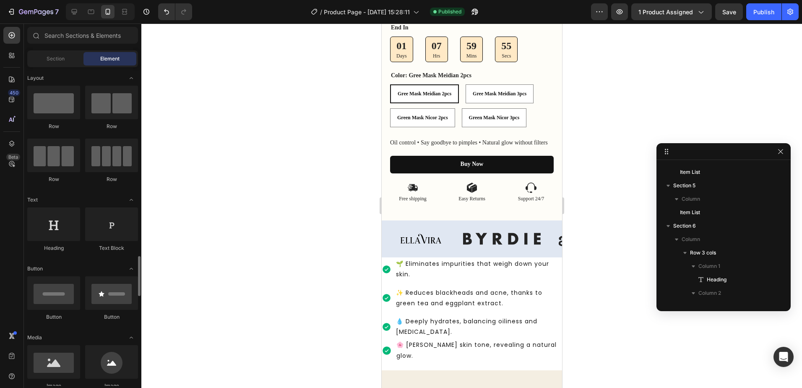
scroll to position [168, 0]
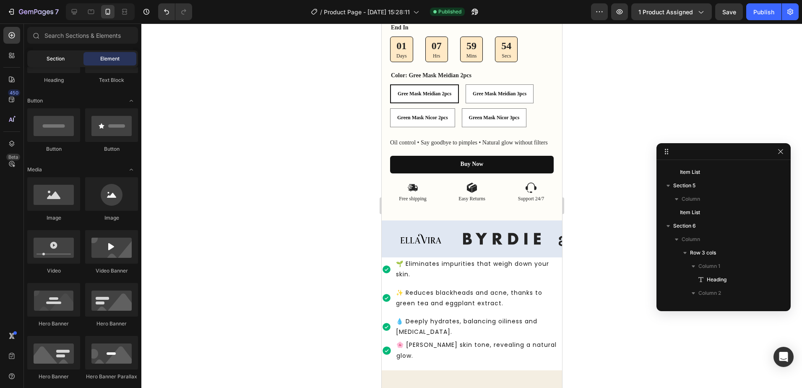
click at [54, 60] on span "Section" at bounding box center [56, 59] width 18 height 8
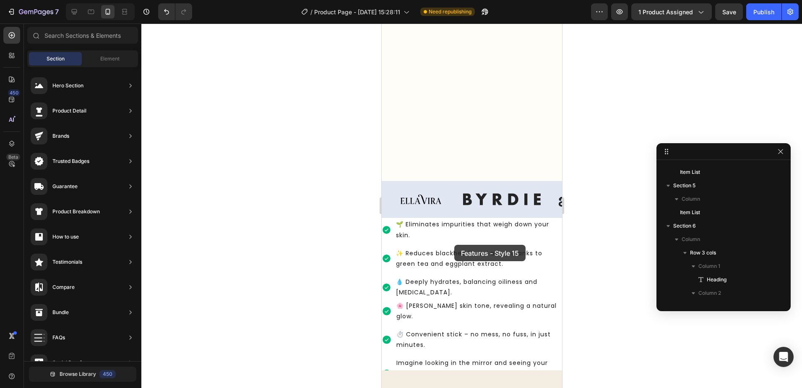
scroll to position [607, 0]
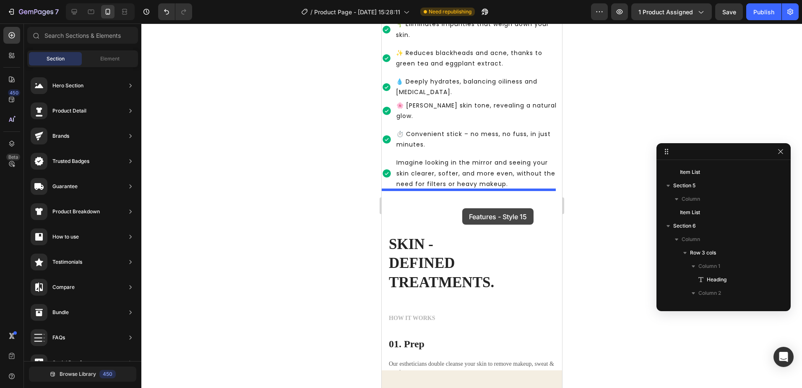
drag, startPoint x: 570, startPoint y: 183, endPoint x: 462, endPoint y: 208, distance: 111.5
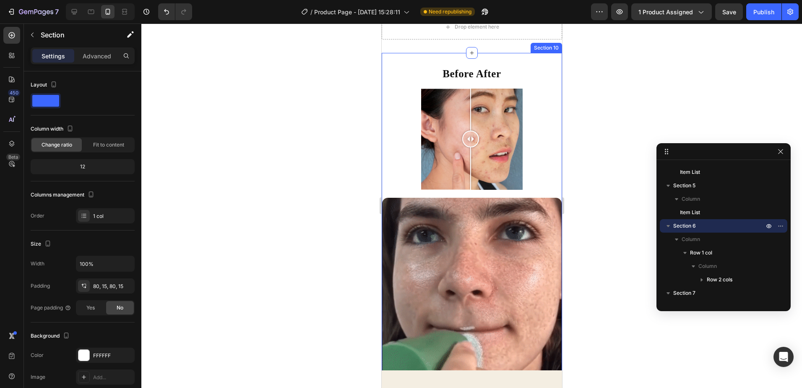
scroll to position [2201, 0]
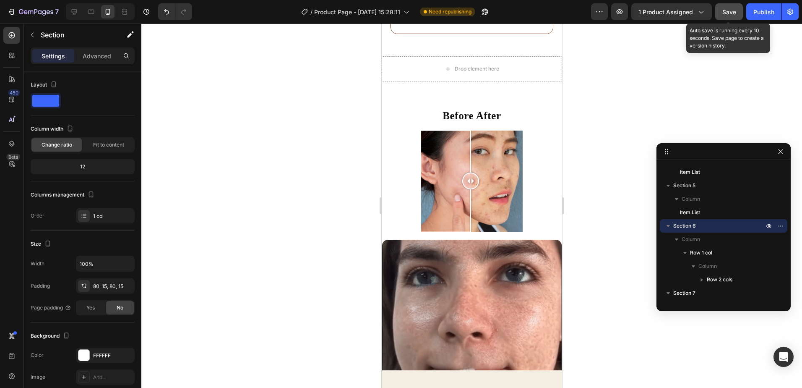
click at [734, 9] on span "Save" at bounding box center [729, 11] width 14 height 7
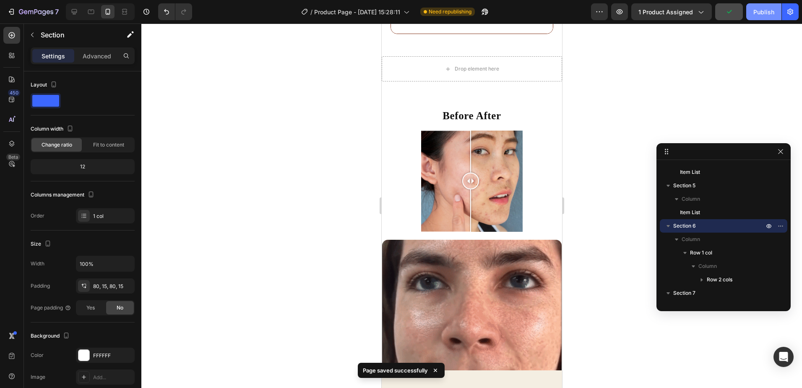
click at [768, 13] on div "Publish" at bounding box center [763, 12] width 21 height 9
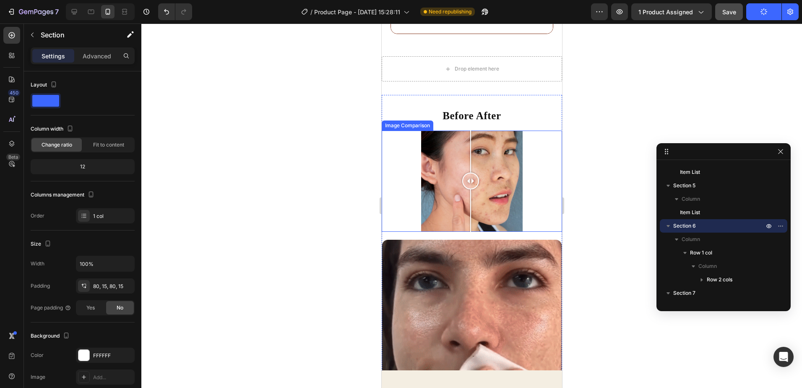
click at [539, 160] on div at bounding box center [471, 180] width 180 height 101
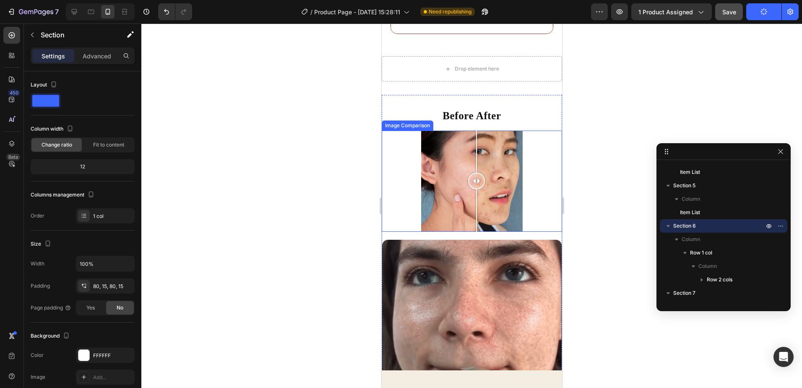
drag, startPoint x: 542, startPoint y: 172, endPoint x: 476, endPoint y: 174, distance: 65.9
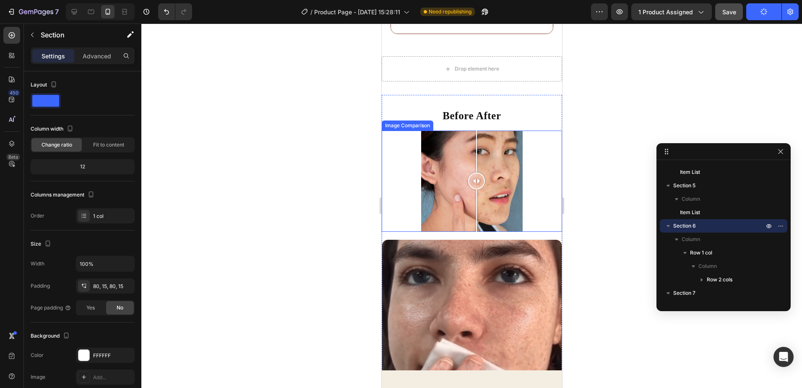
click at [476, 174] on div at bounding box center [476, 180] width 17 height 17
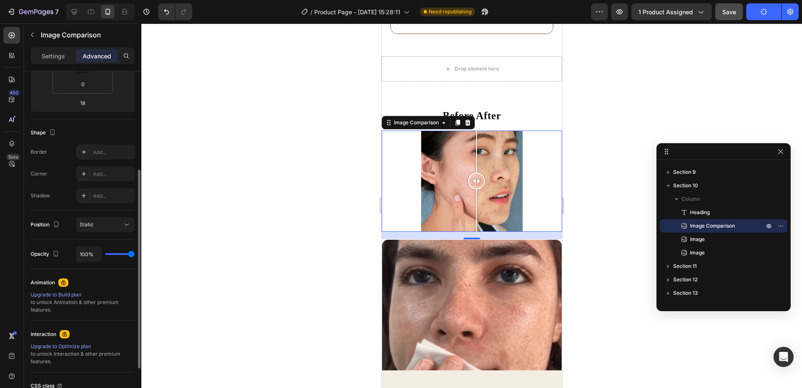
scroll to position [0, 0]
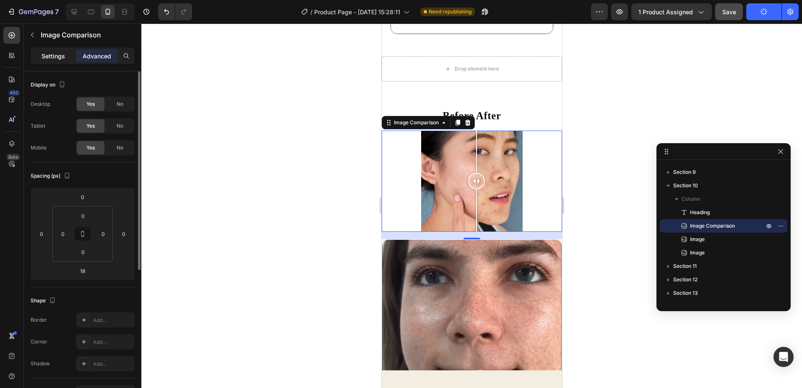
click at [52, 57] on p "Settings" at bounding box center [53, 56] width 23 height 9
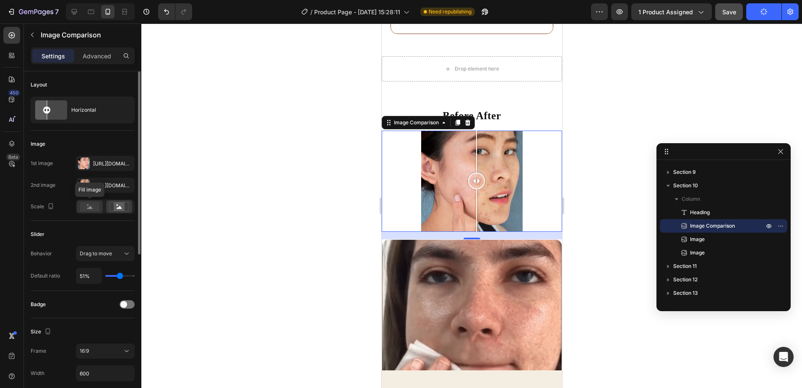
click at [94, 209] on rect at bounding box center [89, 206] width 19 height 9
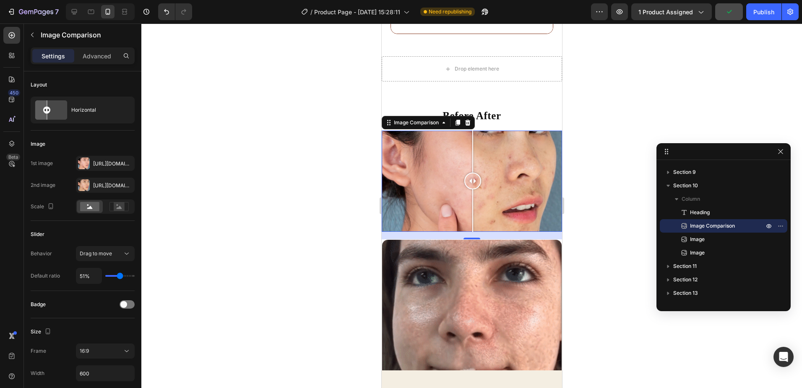
drag, startPoint x: 481, startPoint y: 171, endPoint x: 477, endPoint y: 189, distance: 17.9
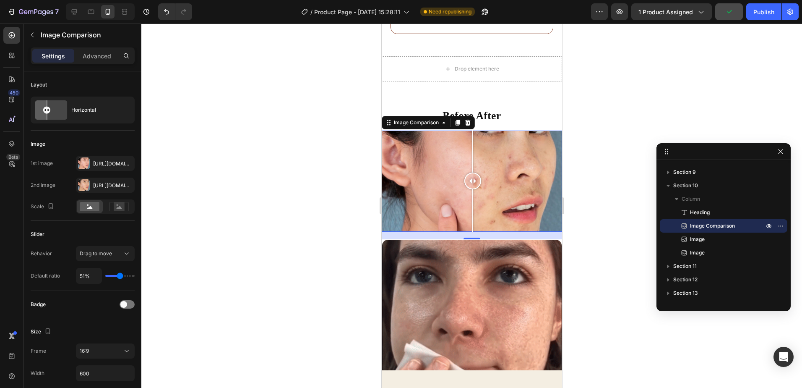
click at [472, 188] on div at bounding box center [472, 180] width 17 height 101
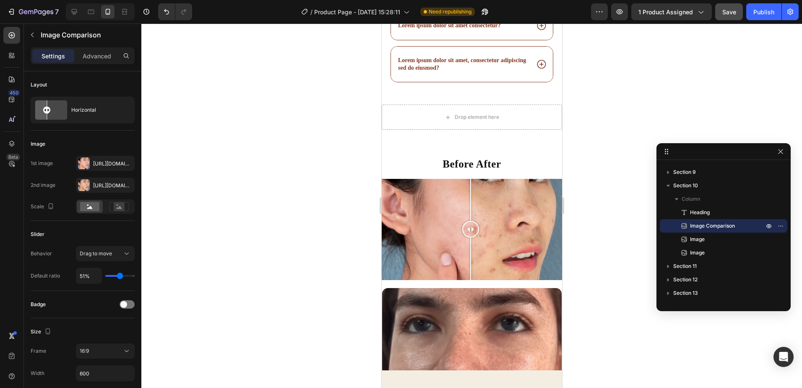
scroll to position [2195, 0]
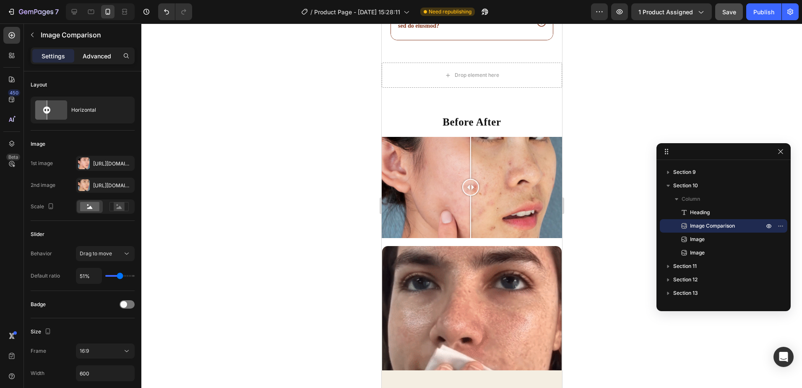
click at [84, 55] on p "Advanced" at bounding box center [97, 56] width 29 height 9
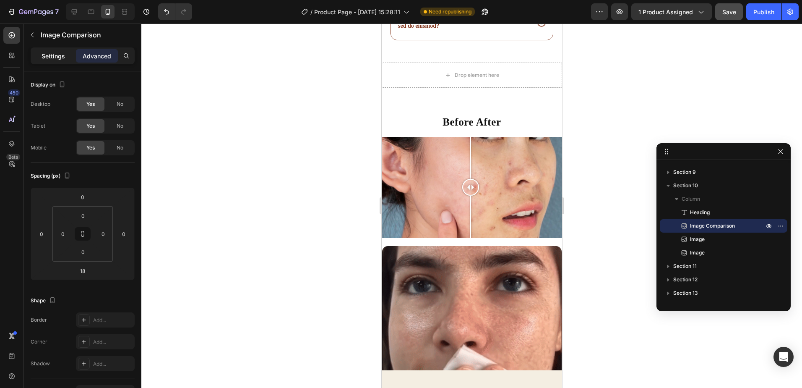
click at [65, 56] on div "Settings" at bounding box center [53, 55] width 42 height 13
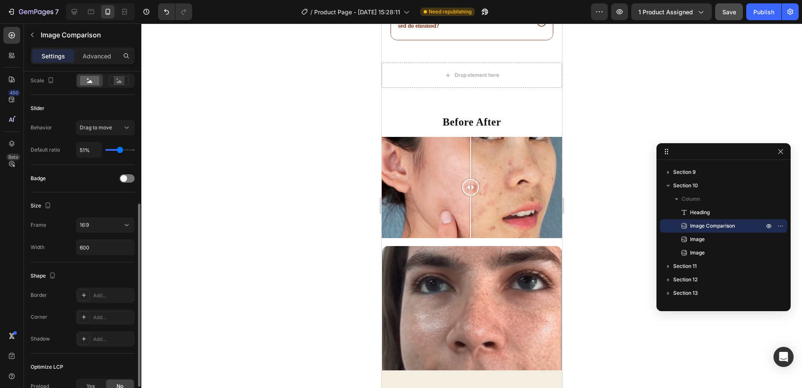
scroll to position [168, 0]
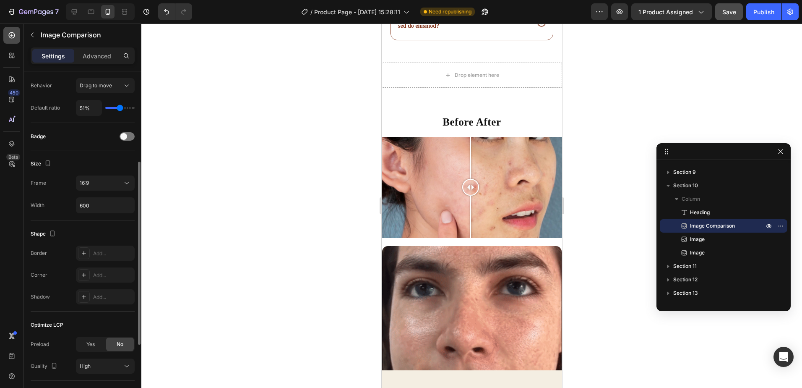
click at [6, 34] on div at bounding box center [11, 35] width 17 height 17
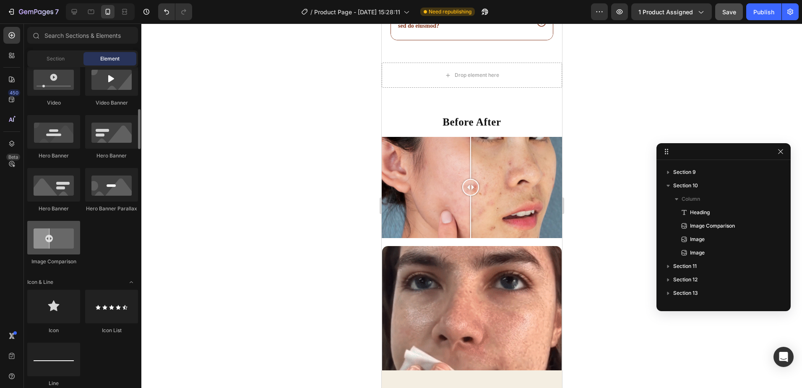
scroll to position [419, 0]
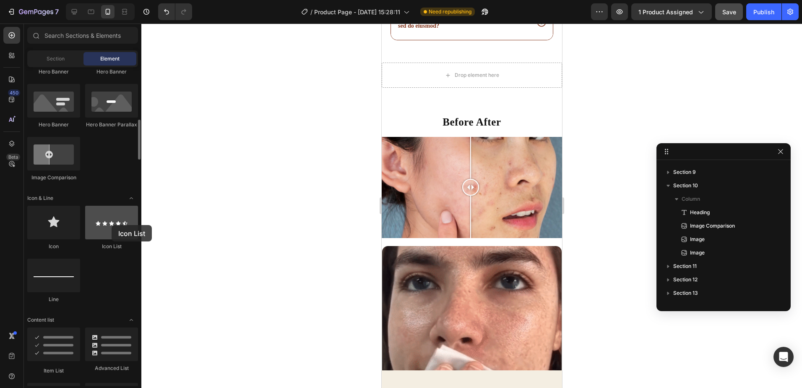
drag, startPoint x: 93, startPoint y: 234, endPoint x: 112, endPoint y: 225, distance: 21.0
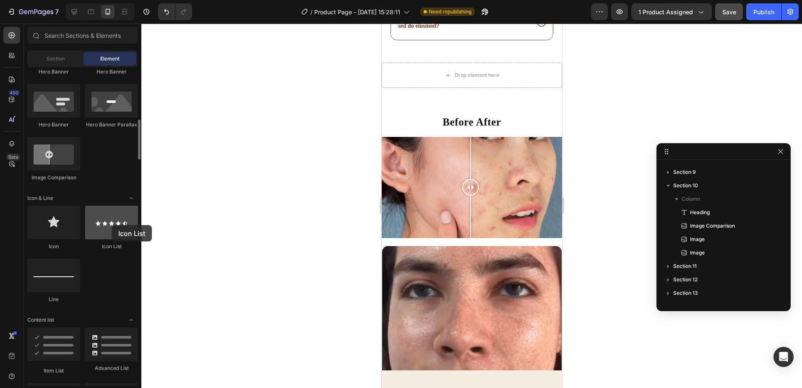
click at [112, 225] on div at bounding box center [111, 223] width 53 height 34
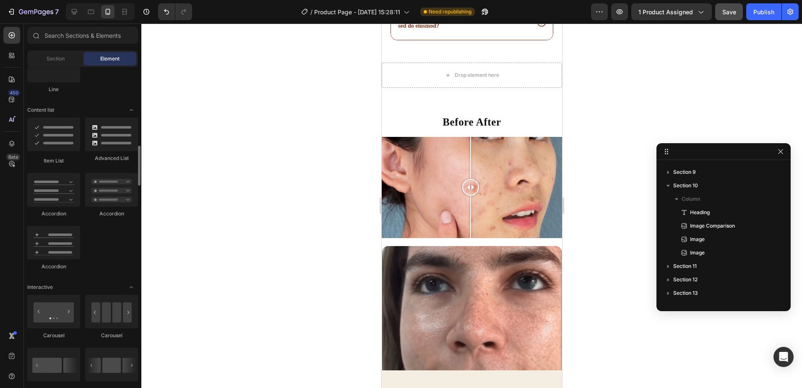
scroll to position [503, 0]
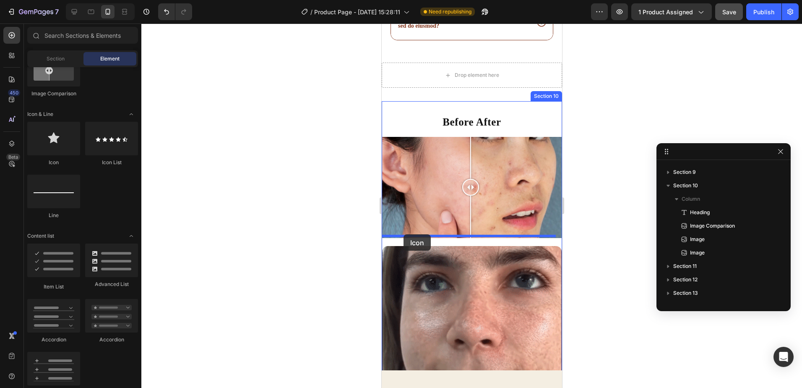
drag, startPoint x: 451, startPoint y: 176, endPoint x: 403, endPoint y: 234, distance: 75.7
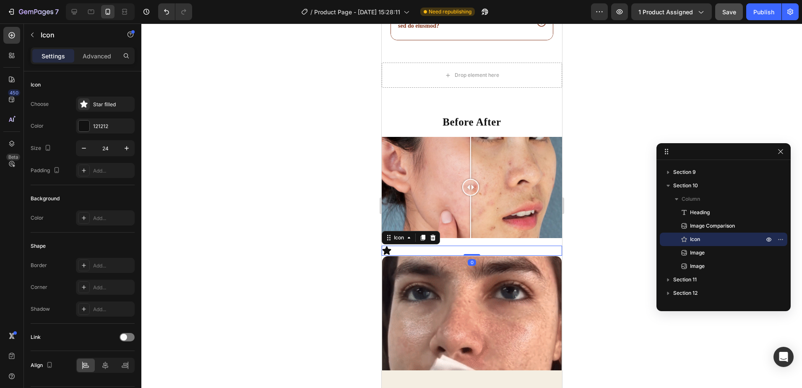
click at [422, 245] on div "Icon 0" at bounding box center [471, 250] width 180 height 10
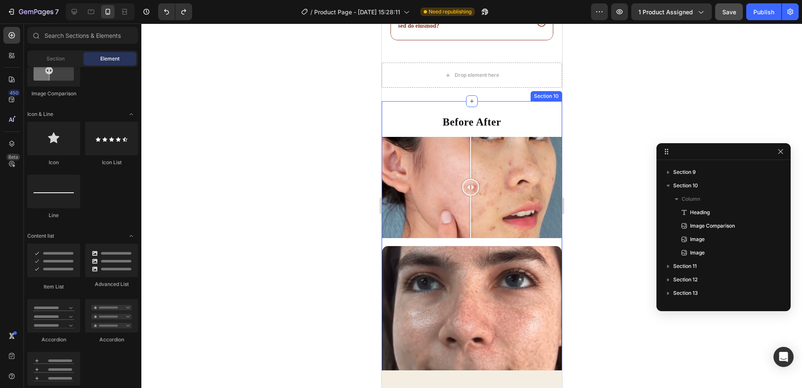
click at [468, 232] on div "Before After Heading Image Comparison Image Image" at bounding box center [471, 364] width 180 height 499
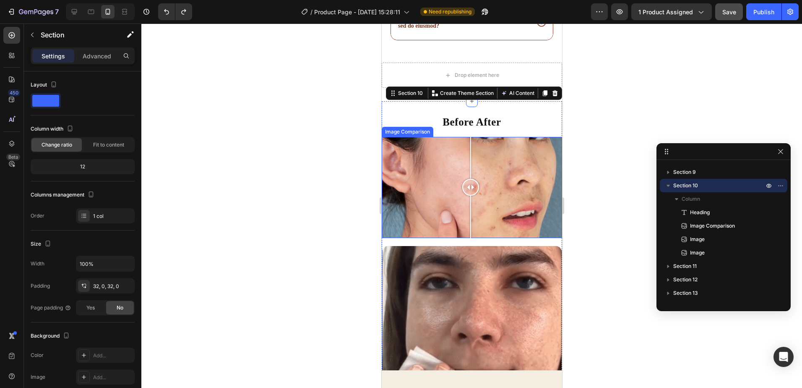
click at [500, 219] on div at bounding box center [471, 187] width 180 height 101
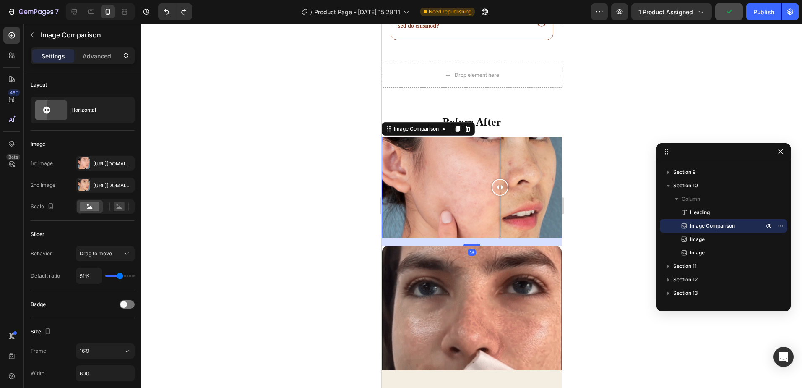
click at [455, 216] on div at bounding box center [471, 187] width 180 height 101
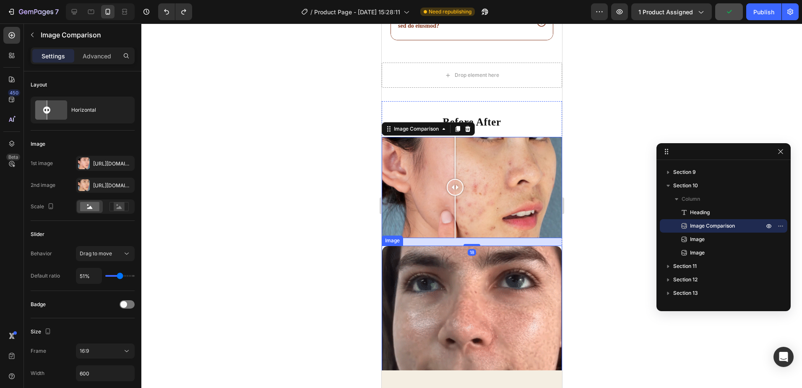
click at [468, 245] on img at bounding box center [471, 335] width 180 height 180
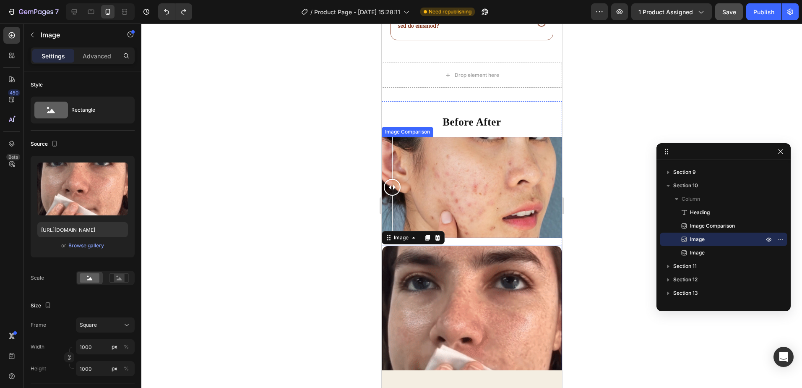
click at [392, 143] on div at bounding box center [471, 187] width 180 height 101
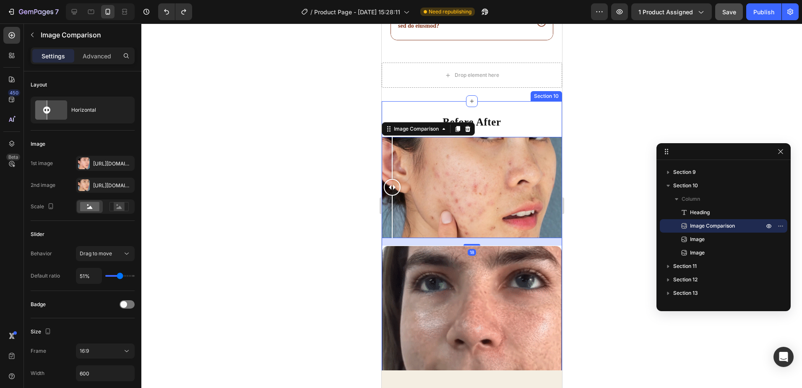
click at [507, 101] on div "Before After Heading Image Comparison 18 Image Image Section 10" at bounding box center [471, 364] width 180 height 526
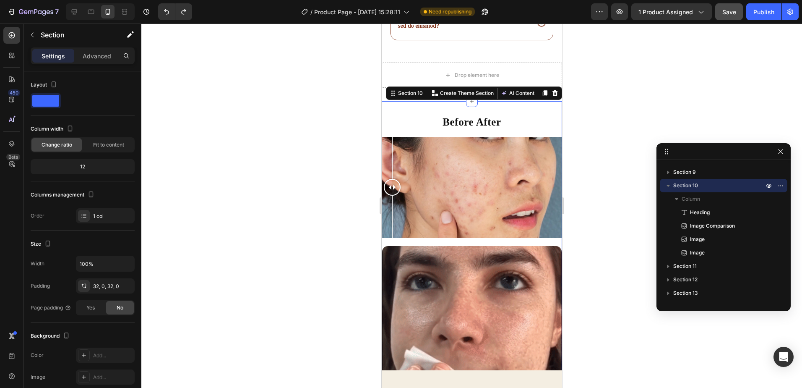
click at [513, 115] on h2 "Before After" at bounding box center [471, 123] width 180 height 16
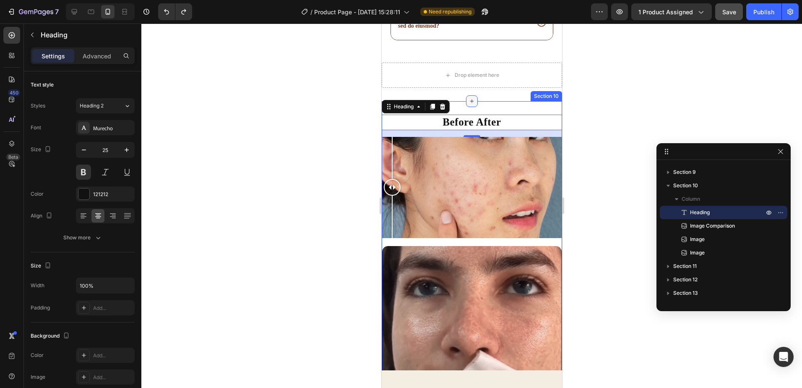
click at [468, 98] on icon at bounding box center [471, 101] width 7 height 7
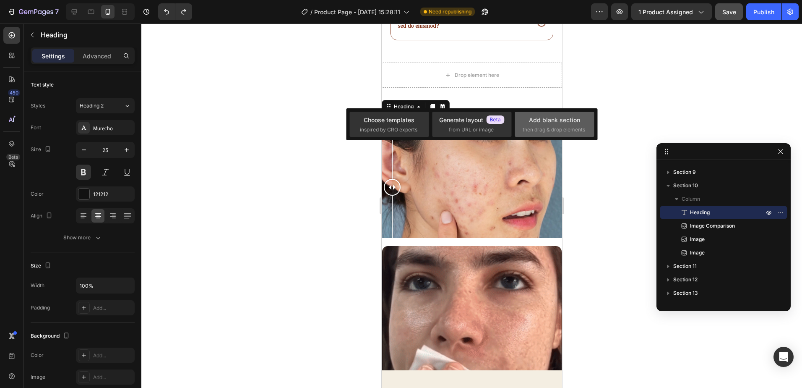
click at [537, 128] on span "then drag & drop elements" at bounding box center [554, 130] width 62 height 8
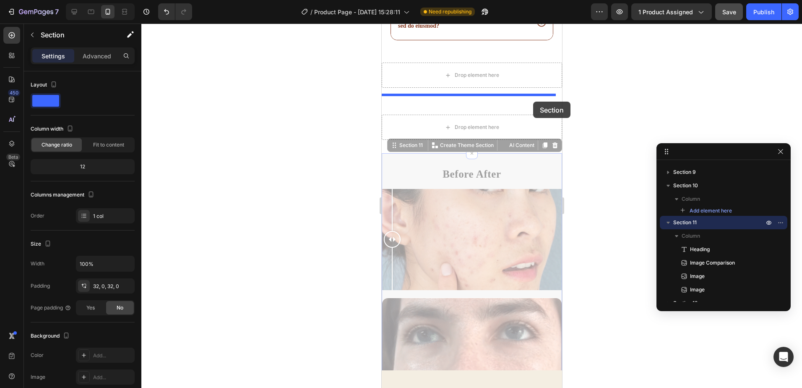
drag, startPoint x: 547, startPoint y: 150, endPoint x: 532, endPoint y: 101, distance: 50.8
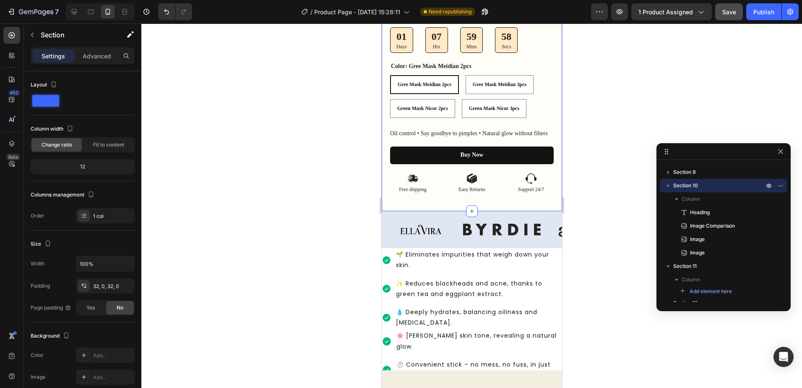
scroll to position [418, 0]
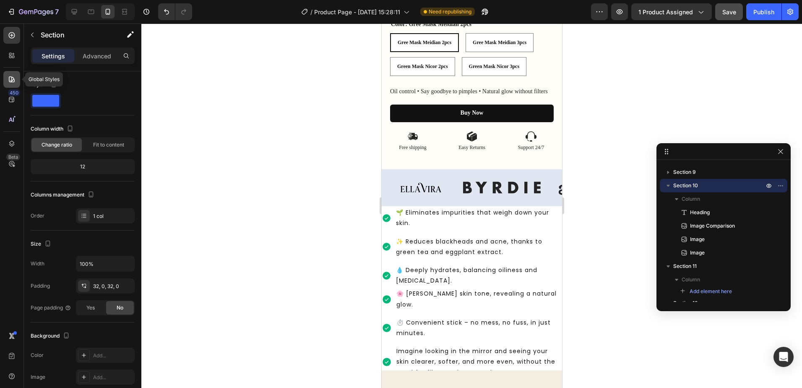
click at [15, 78] on icon at bounding box center [12, 79] width 8 height 8
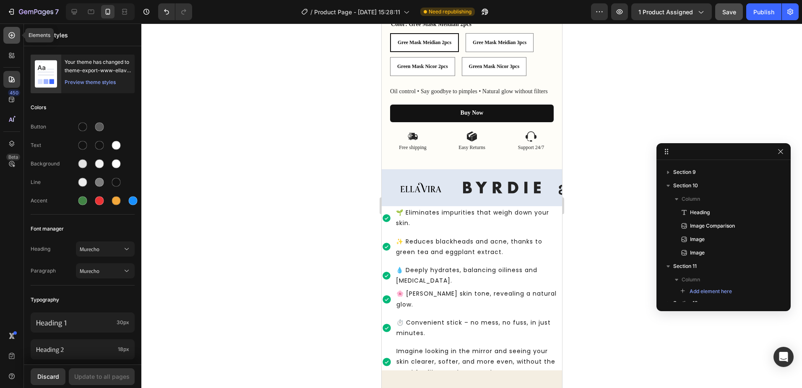
click at [12, 39] on icon at bounding box center [12, 35] width 8 height 8
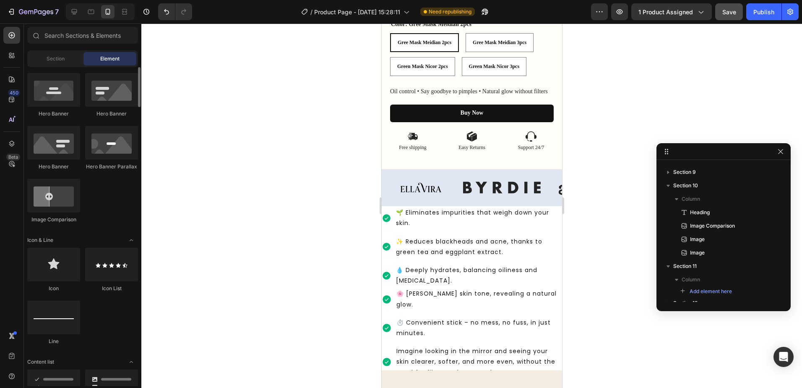
scroll to position [336, 0]
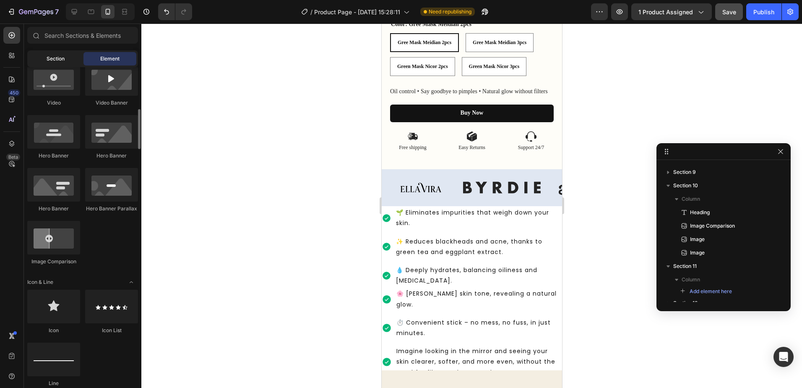
click at [47, 57] on span "Section" at bounding box center [56, 59] width 18 height 8
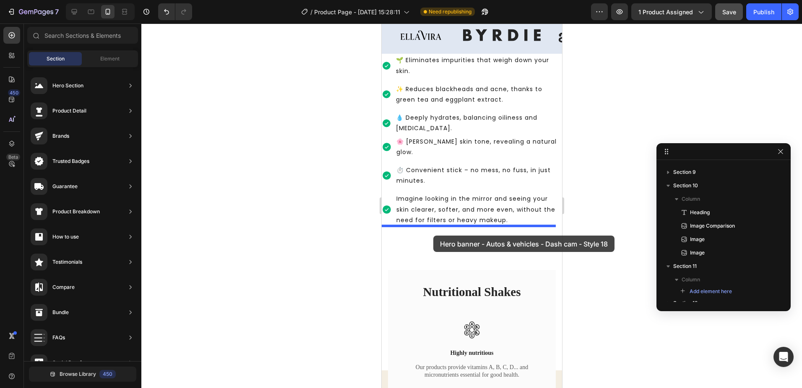
scroll to position [575, 0]
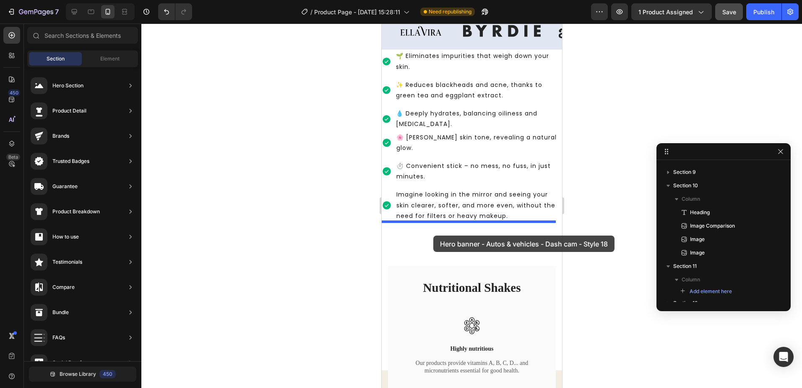
drag, startPoint x: 555, startPoint y: 232, endPoint x: 943, endPoint y: 190, distance: 389.7
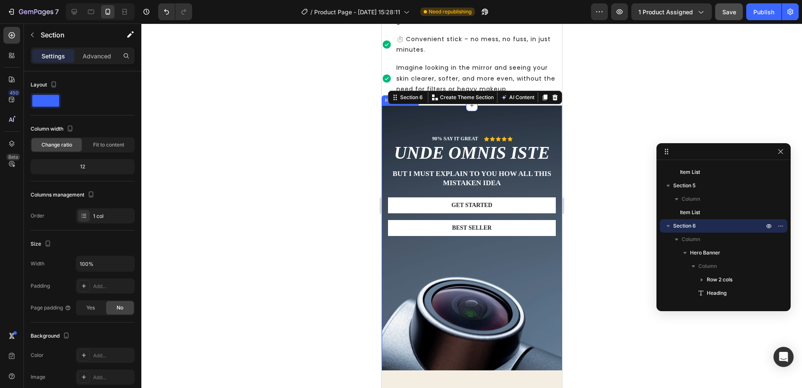
scroll to position [660, 0]
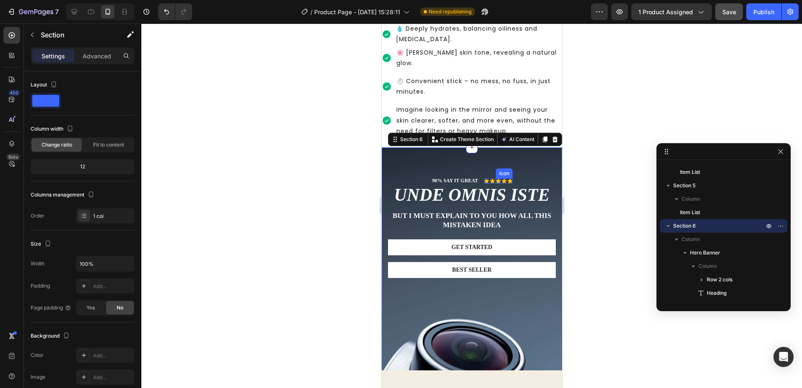
click at [494, 177] on div "Icon Icon Icon Icon Icon Icon List" at bounding box center [498, 181] width 29 height 8
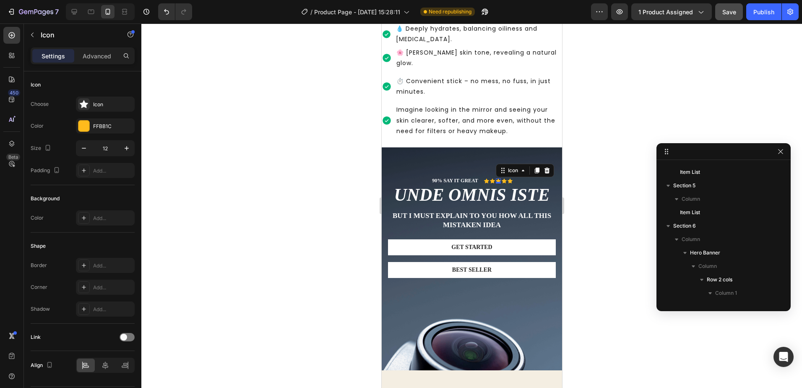
scroll to position [1072, 0]
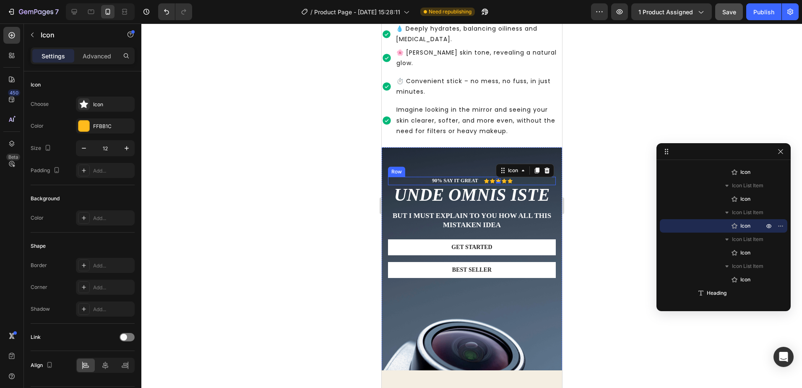
click at [518, 177] on div "90% SAY IT GREAT Text Block Icon Icon Icon 0 Icon Icon Icon List Row" at bounding box center [472, 181] width 168 height 8
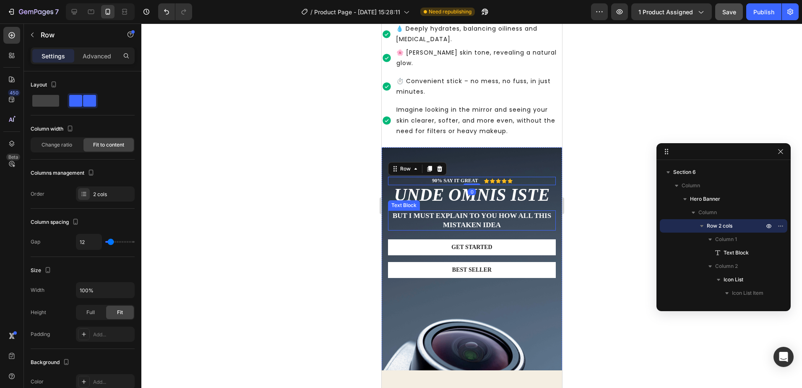
scroll to position [744, 0]
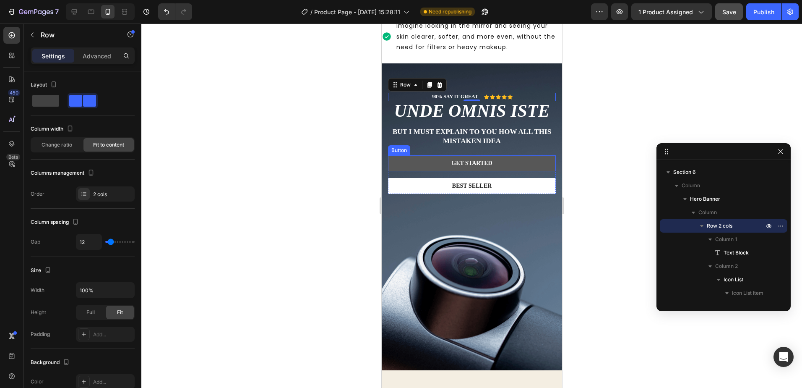
click at [506, 158] on button "Get started" at bounding box center [472, 163] width 168 height 16
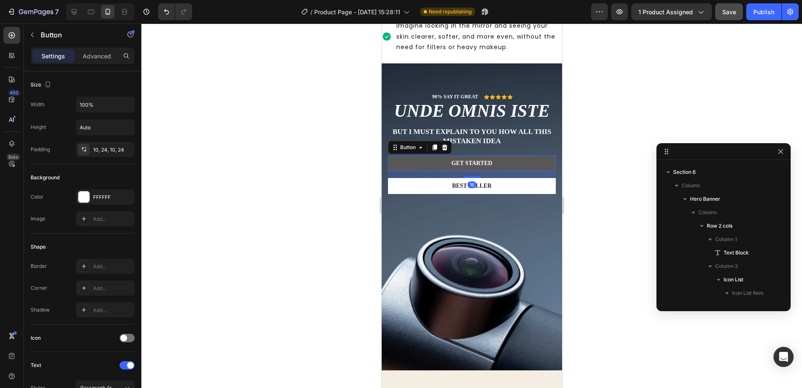
scroll to position [1192, 0]
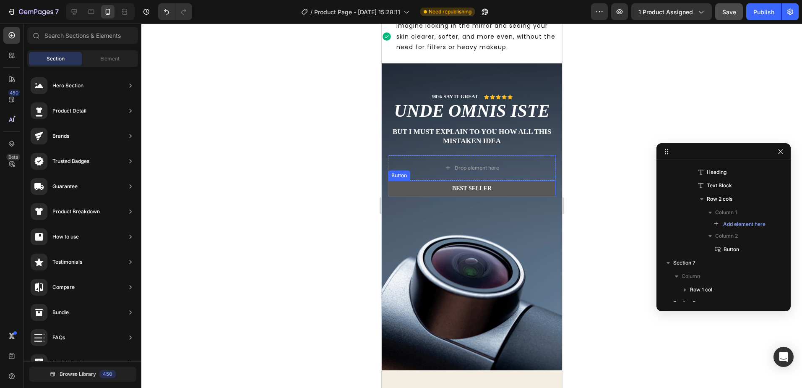
click at [510, 180] on button "Best Seller" at bounding box center [472, 188] width 168 height 16
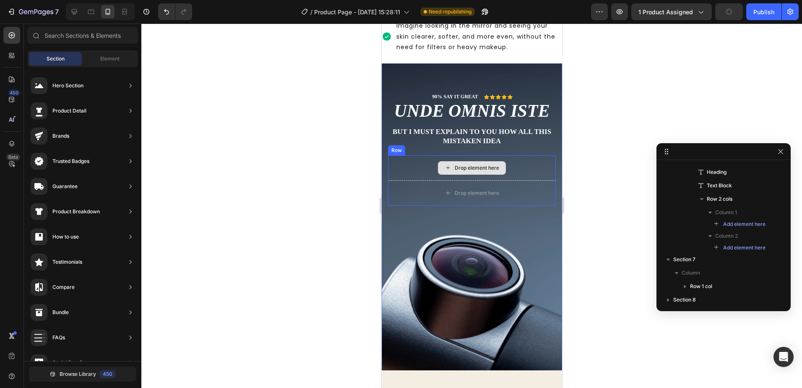
click at [510, 161] on div "Drop element here" at bounding box center [472, 167] width 168 height 25
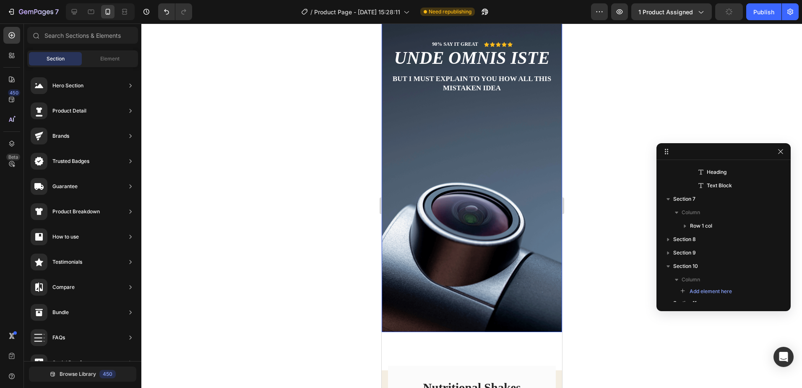
scroll to position [744, 0]
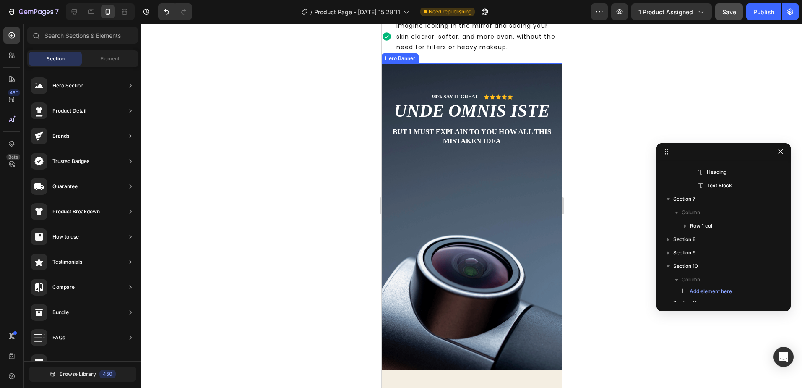
click at [478, 185] on div "Background Image" at bounding box center [471, 223] width 180 height 321
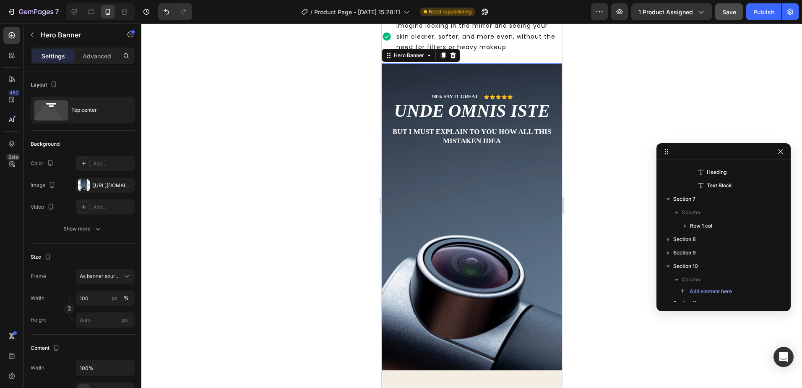
scroll to position [911, 0]
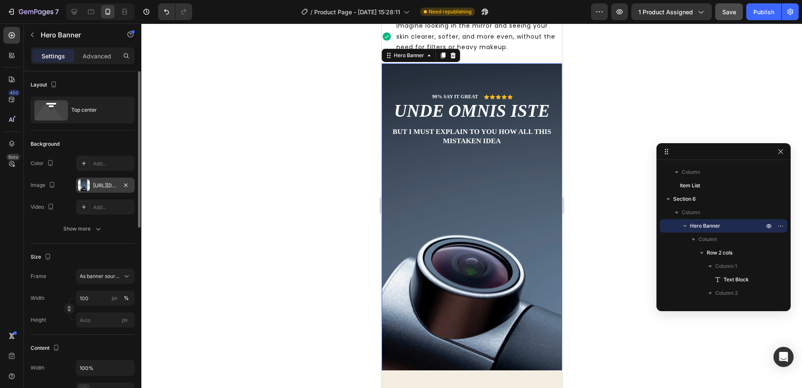
click at [93, 186] on div "[URL][DOMAIN_NAME]" at bounding box center [105, 186] width 24 height 8
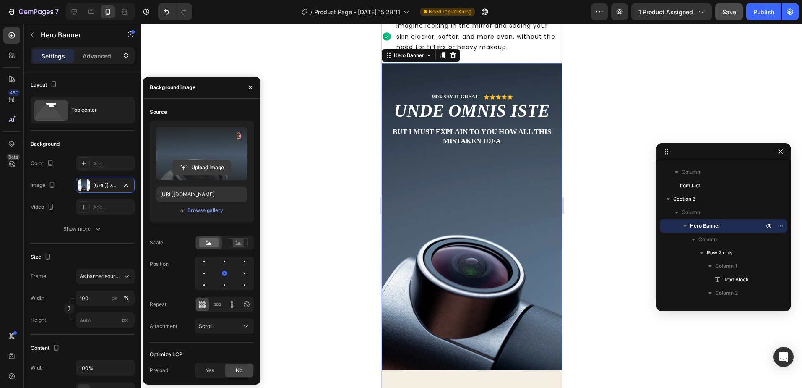
click at [196, 164] on input "file" at bounding box center [202, 167] width 58 height 14
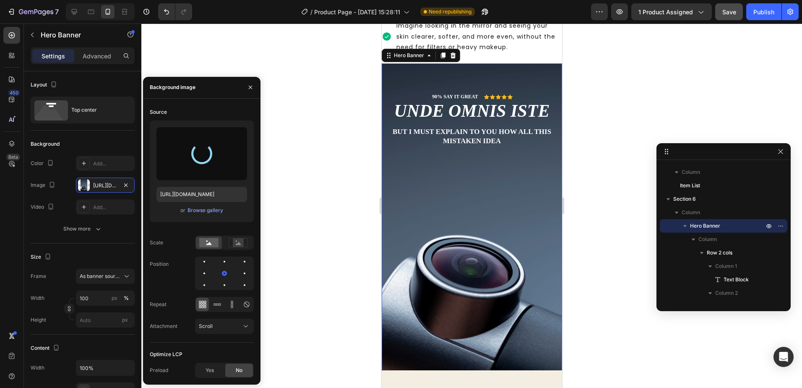
type input "[URL][DOMAIN_NAME]"
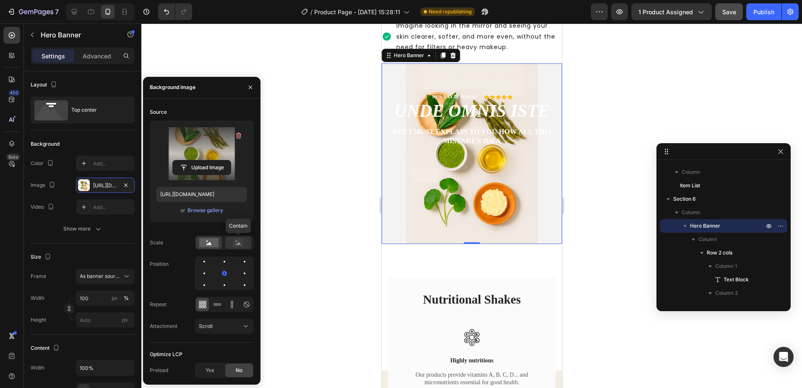
click at [231, 243] on icon at bounding box center [238, 242] width 19 height 9
click at [216, 244] on rect at bounding box center [208, 242] width 19 height 9
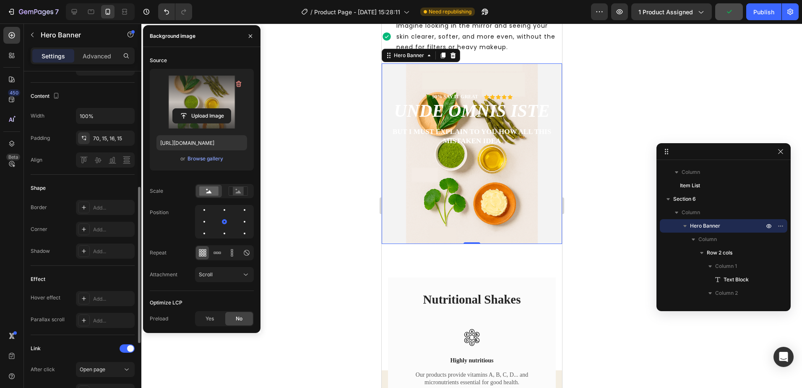
scroll to position [336, 0]
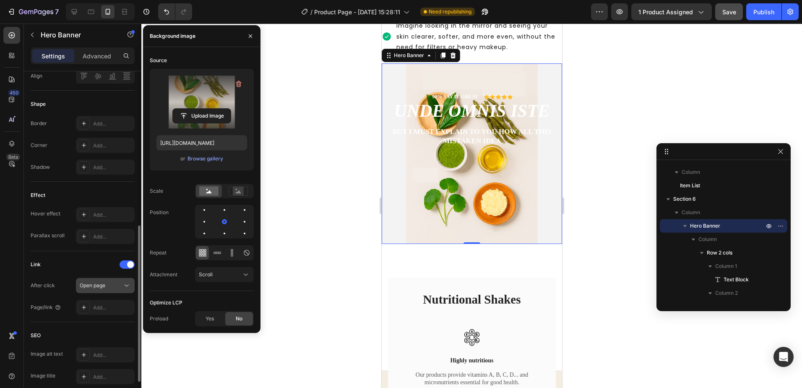
click at [112, 285] on div "Open page" at bounding box center [101, 285] width 43 height 8
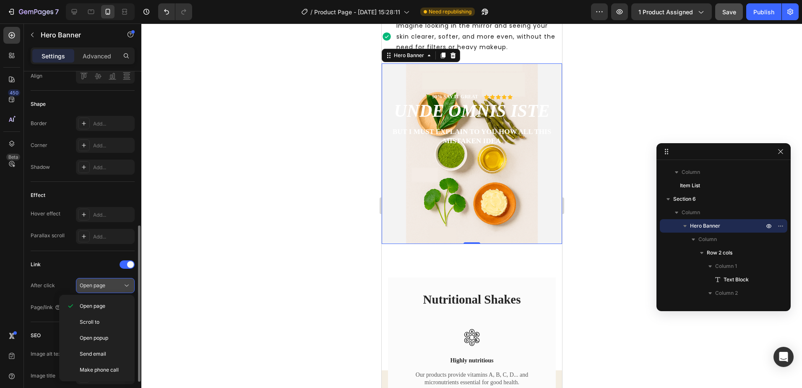
click at [112, 284] on div "Open page" at bounding box center [101, 285] width 43 height 8
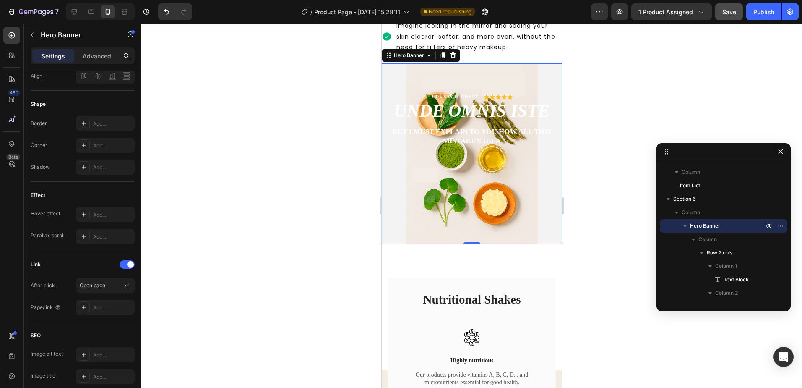
scroll to position [618, 0]
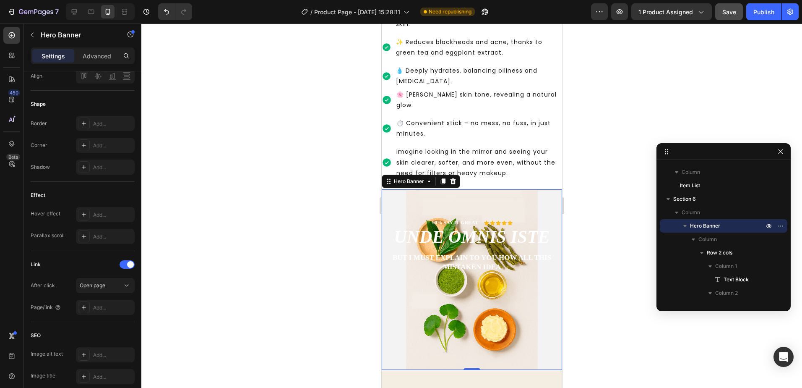
click at [609, 221] on div at bounding box center [471, 205] width 661 height 364
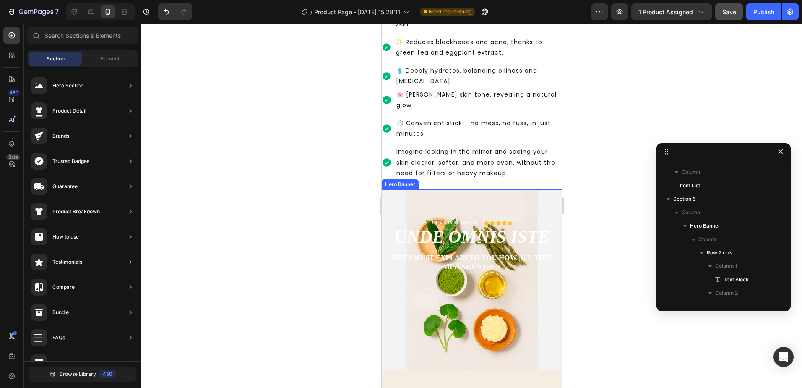
click at [525, 265] on div "90% SAY IT GREAT Text Block Icon Icon Icon Icon Icon Icon List Row unde omnis i…" at bounding box center [472, 250] width 168 height 62
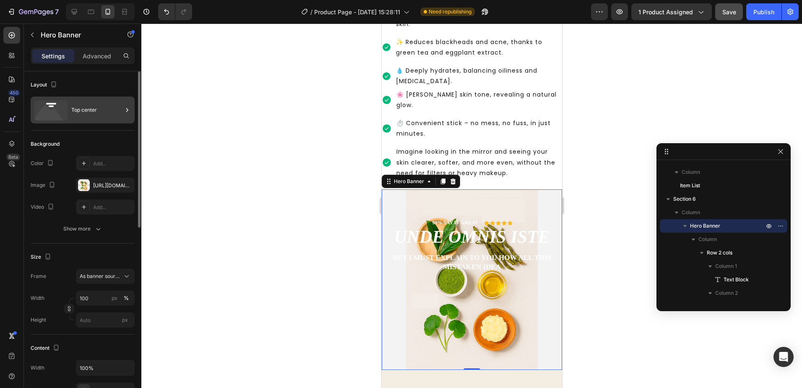
click at [91, 116] on div "Top center" at bounding box center [96, 109] width 51 height 19
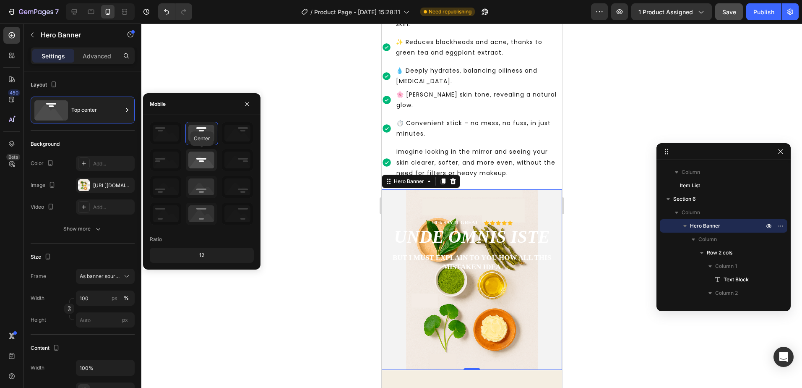
click at [200, 154] on icon at bounding box center [201, 160] width 31 height 22
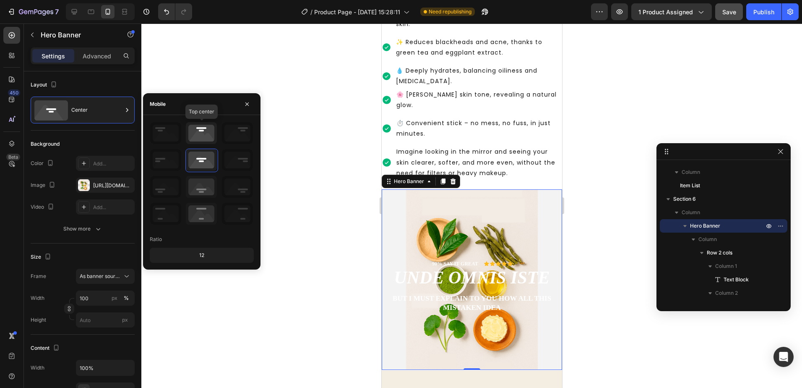
click at [200, 135] on icon at bounding box center [201, 133] width 31 height 22
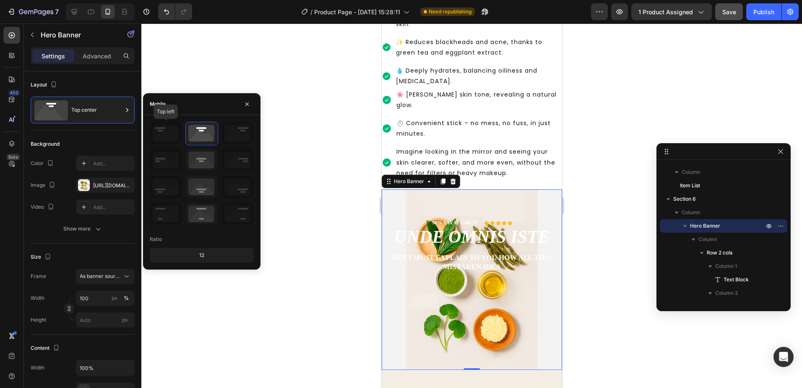
click at [164, 129] on icon at bounding box center [165, 133] width 31 height 22
click at [197, 136] on icon at bounding box center [201, 133] width 31 height 22
click at [252, 99] on button "button" at bounding box center [246, 103] width 13 height 13
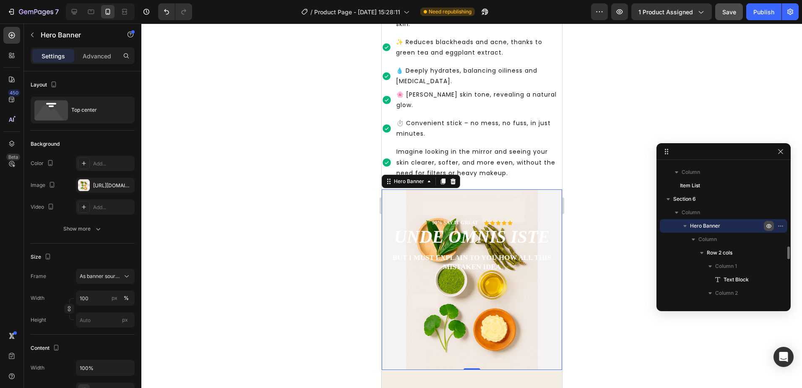
click at [768, 228] on icon "button" at bounding box center [768, 225] width 7 height 7
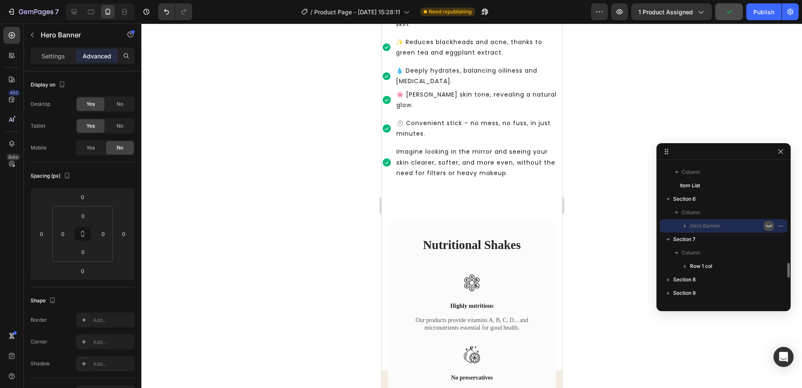
click at [767, 224] on icon "button" at bounding box center [768, 225] width 7 height 7
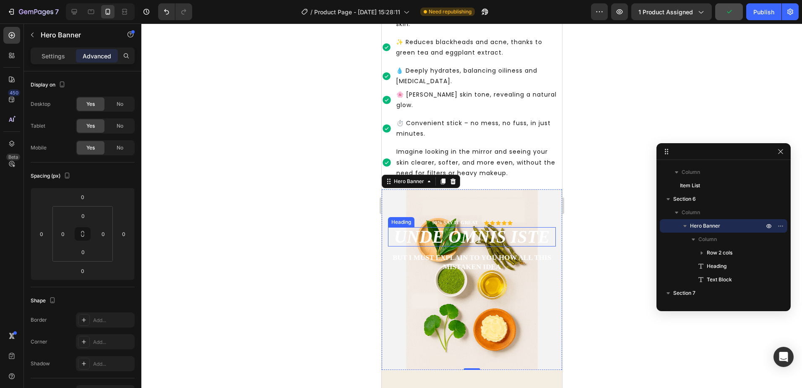
click at [458, 229] on h2 "unde omnis iste" at bounding box center [472, 236] width 168 height 19
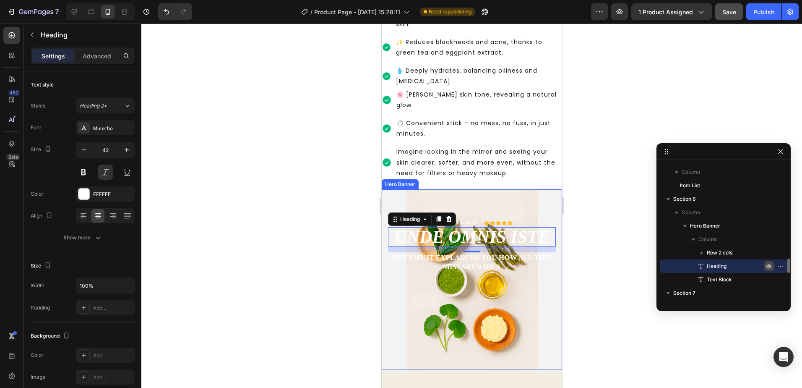
click at [782, 266] on icon "button" at bounding box center [782, 265] width 1 height 1
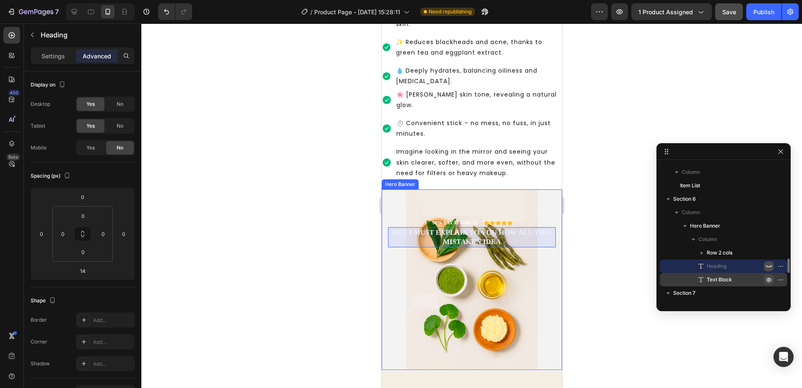
click at [770, 280] on icon "button" at bounding box center [769, 279] width 2 height 2
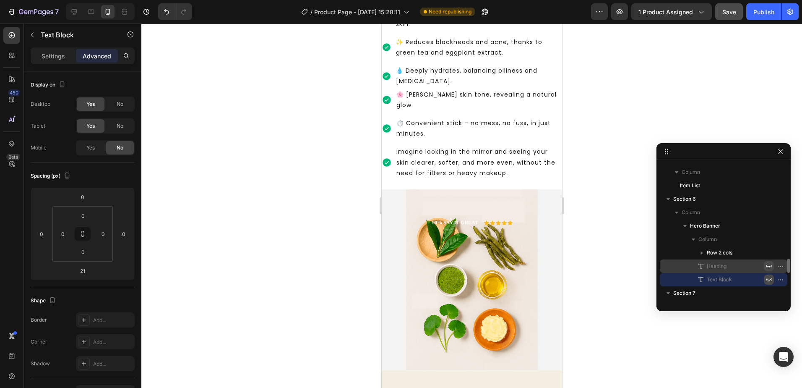
scroll to position [994, 0]
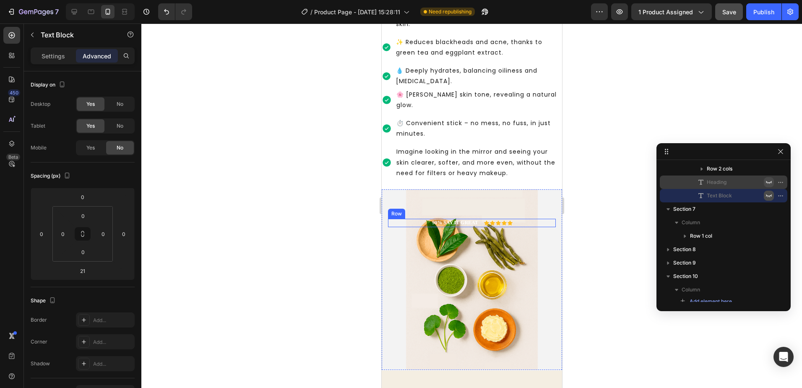
click at [497, 220] on div "Icon Icon Icon Icon Icon Icon List" at bounding box center [498, 222] width 29 height 5
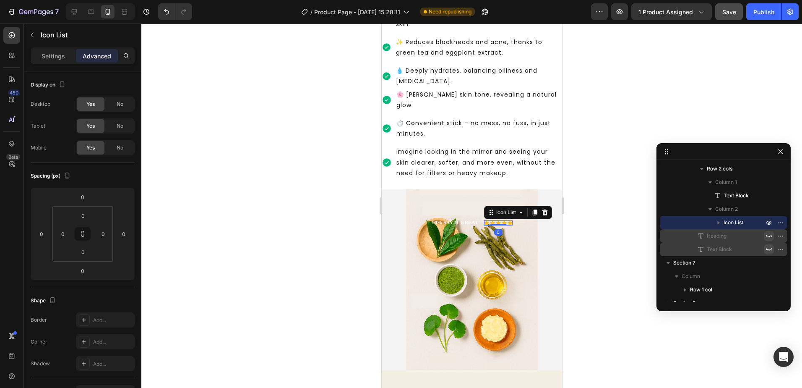
click at [768, 220] on icon "button" at bounding box center [768, 222] width 7 height 7
click at [509, 219] on div "90% SAY IT GREAT Text Block Icon Icon Icon Icon Icon Icon List 0 Row" at bounding box center [472, 223] width 168 height 8
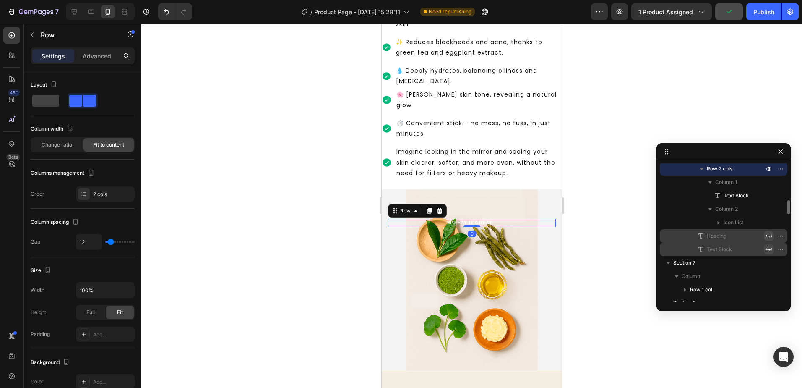
scroll to position [937, 0]
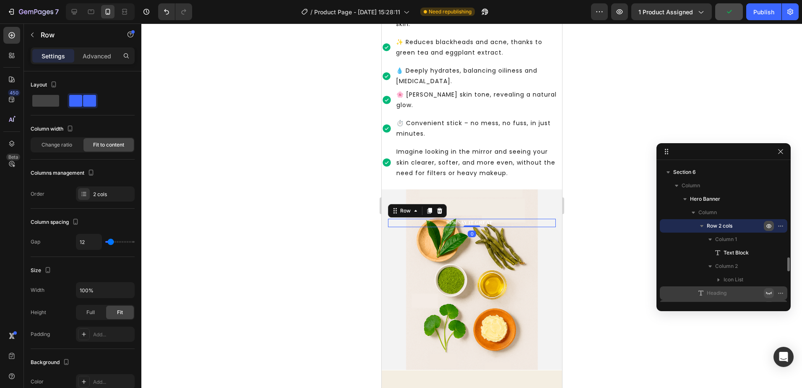
click at [771, 224] on icon "button" at bounding box center [768, 225] width 7 height 7
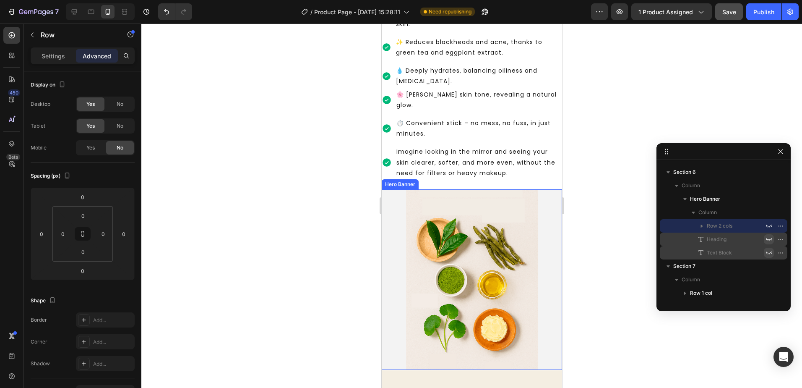
click at [527, 244] on div "Background Image" at bounding box center [471, 279] width 180 height 180
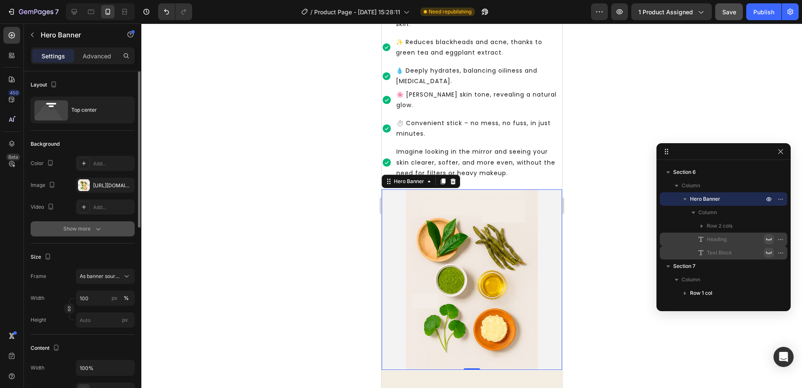
click at [95, 225] on icon "button" at bounding box center [98, 228] width 8 height 8
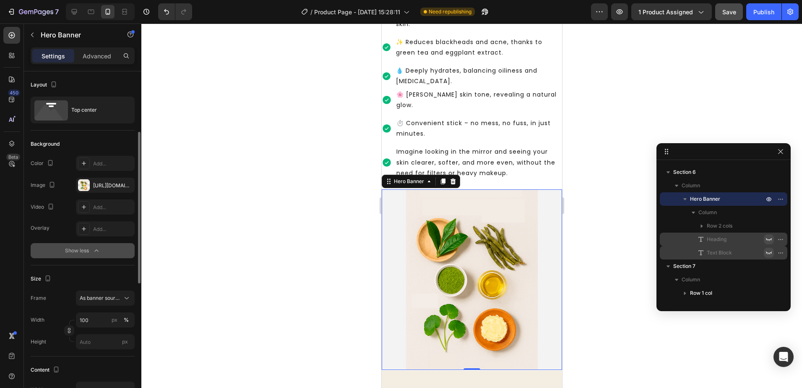
scroll to position [42, 0]
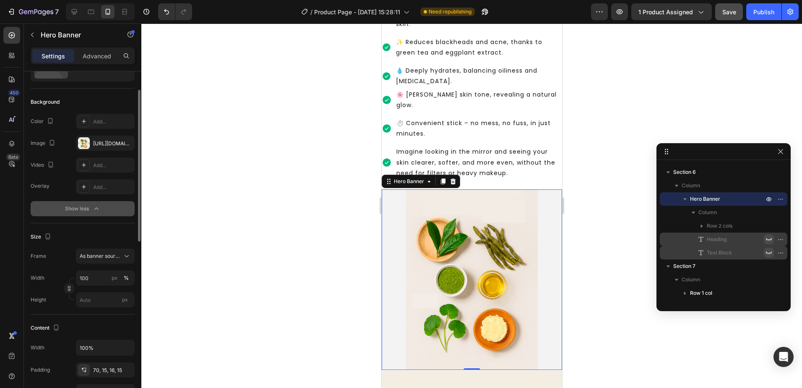
click at [98, 211] on icon "button" at bounding box center [96, 208] width 8 height 8
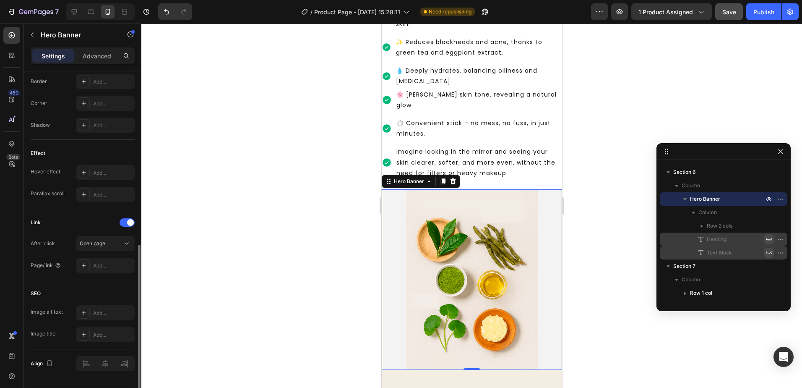
scroll to position [401, 0]
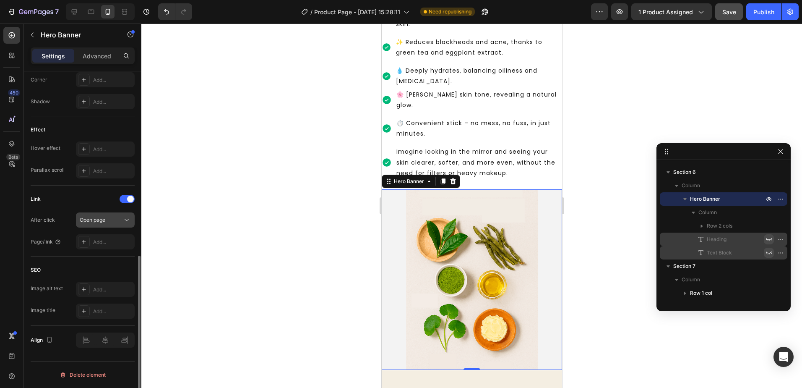
click at [121, 225] on button "Open page" at bounding box center [105, 219] width 59 height 15
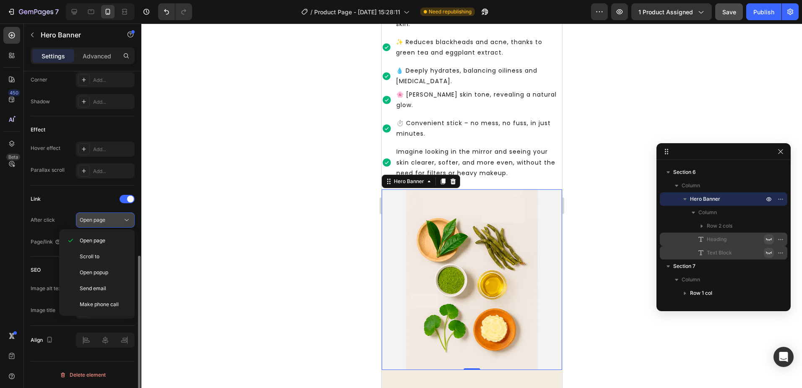
click at [121, 224] on button "Open page" at bounding box center [105, 219] width 59 height 15
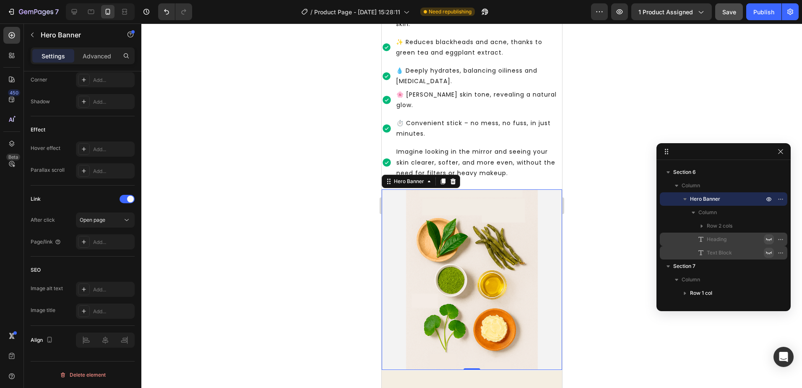
click at [517, 245] on div "Background Image" at bounding box center [471, 279] width 180 height 180
click at [597, 247] on div at bounding box center [471, 205] width 661 height 364
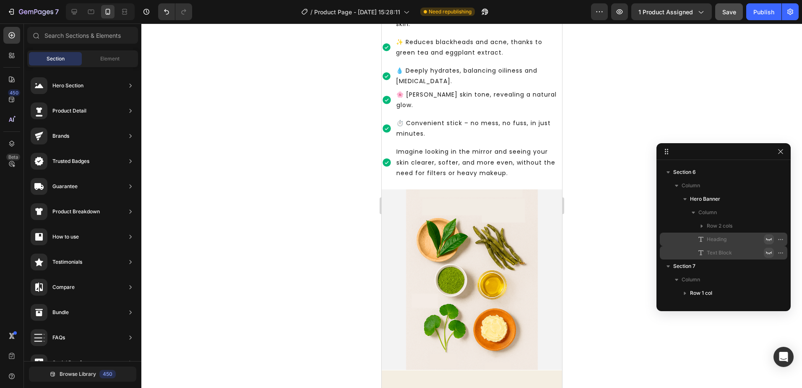
click at [457, 249] on div "Background Image" at bounding box center [471, 279] width 180 height 180
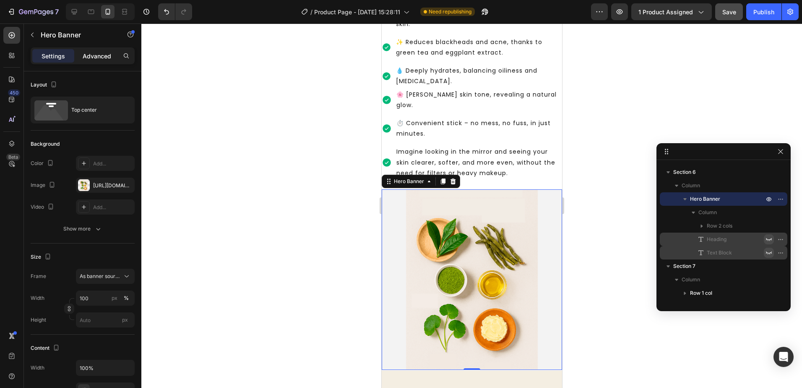
click at [87, 62] on div "Advanced" at bounding box center [97, 55] width 42 height 13
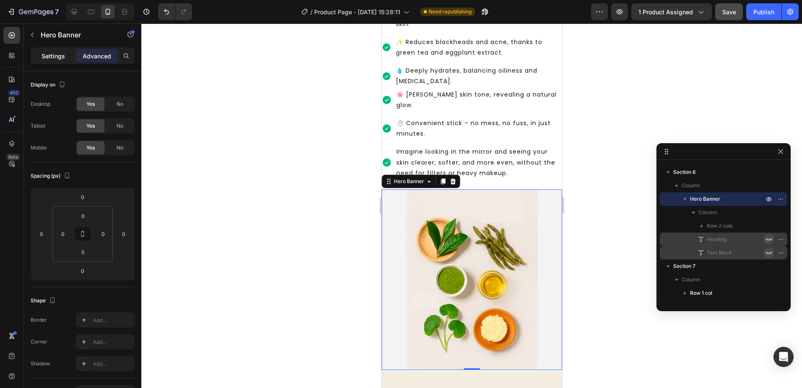
click at [62, 56] on p "Settings" at bounding box center [53, 56] width 23 height 9
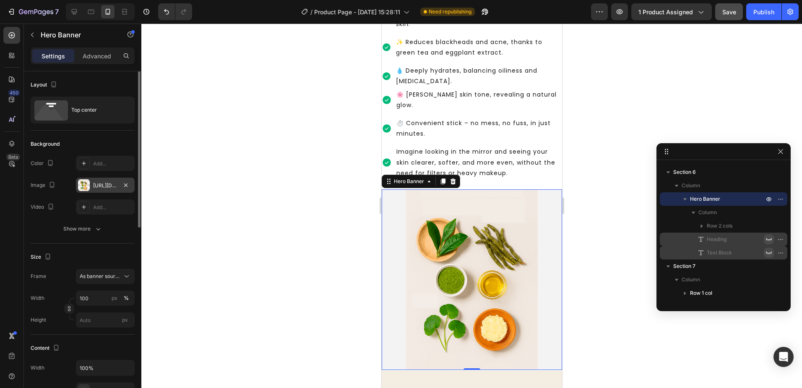
click at [85, 184] on div at bounding box center [84, 185] width 12 height 12
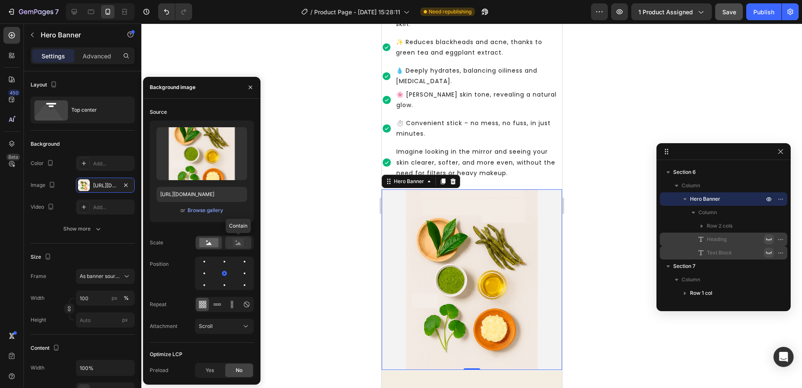
click at [240, 243] on rect at bounding box center [238, 242] width 11 height 8
click at [206, 244] on rect at bounding box center [208, 242] width 19 height 9
click at [218, 304] on icon at bounding box center [217, 304] width 2 height 2
click at [228, 304] on icon at bounding box center [232, 304] width 8 height 8
click at [206, 305] on icon at bounding box center [202, 304] width 8 height 8
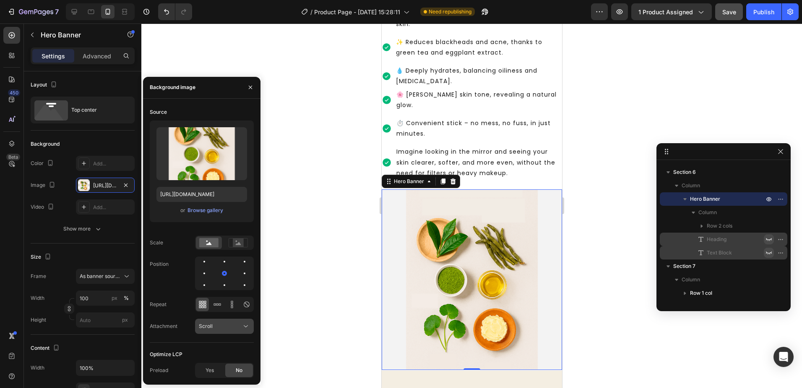
click at [241, 323] on div "Scroll" at bounding box center [220, 326] width 43 height 8
click at [231, 297] on div "Fixed" at bounding box center [216, 305] width 69 height 16
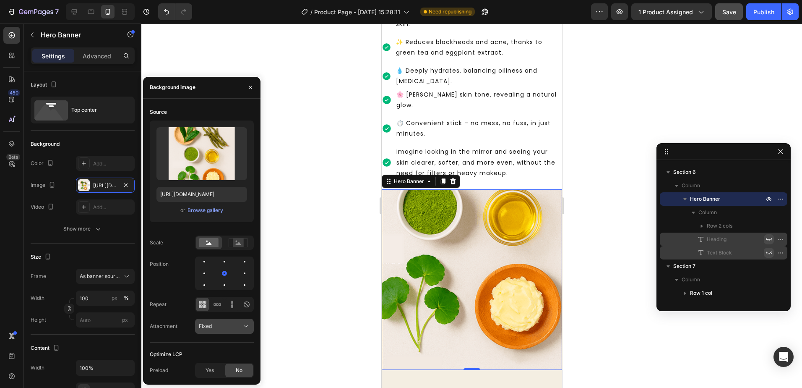
click at [242, 322] on icon at bounding box center [246, 326] width 8 height 8
click at [229, 304] on p "Local" at bounding box center [223, 306] width 48 height 8
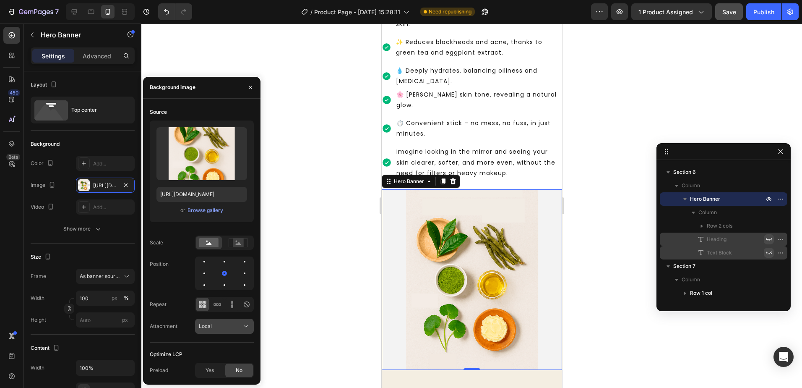
click at [242, 325] on icon at bounding box center [246, 326] width 8 height 8
click at [224, 272] on p "Scroll" at bounding box center [223, 274] width 48 height 8
click at [243, 325] on icon at bounding box center [246, 326] width 8 height 8
click at [226, 286] on p "Fixed" at bounding box center [223, 290] width 48 height 8
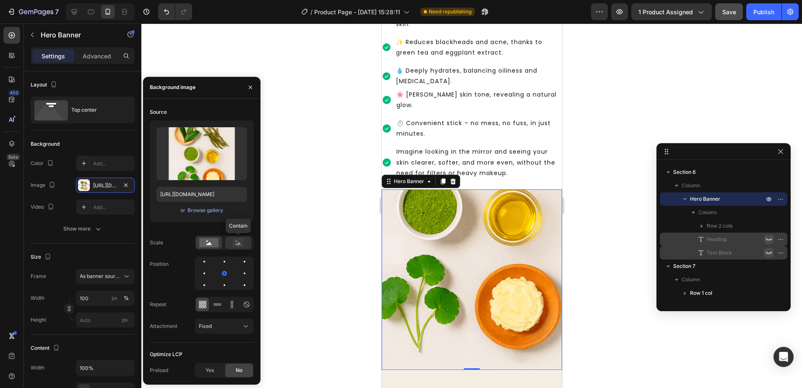
click at [230, 242] on icon at bounding box center [238, 242] width 19 height 9
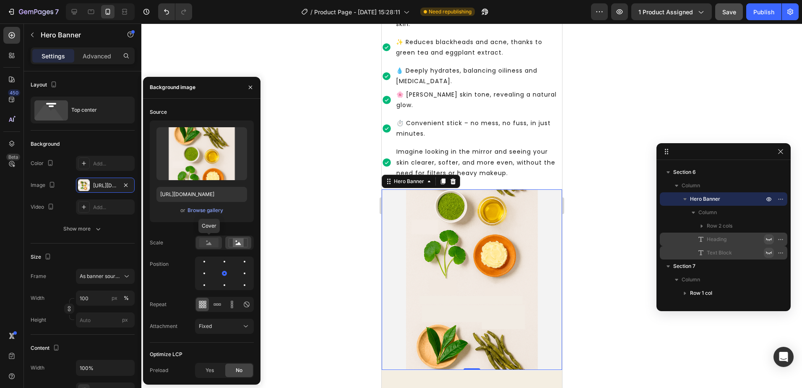
click at [203, 239] on rect at bounding box center [208, 242] width 19 height 9
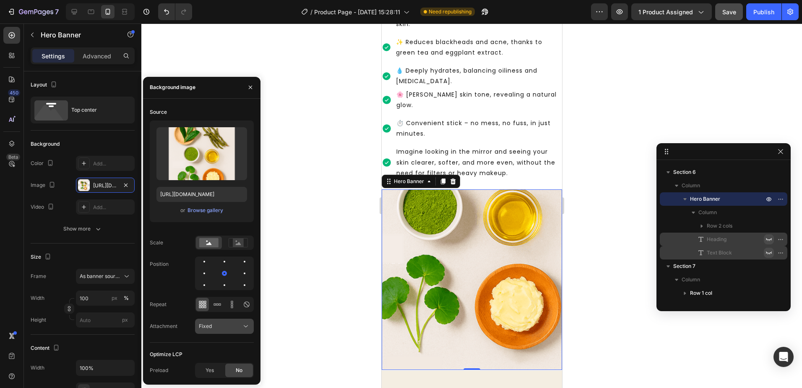
click at [235, 326] on div "Fixed" at bounding box center [220, 326] width 43 height 8
click at [220, 272] on p "Scroll" at bounding box center [223, 274] width 48 height 8
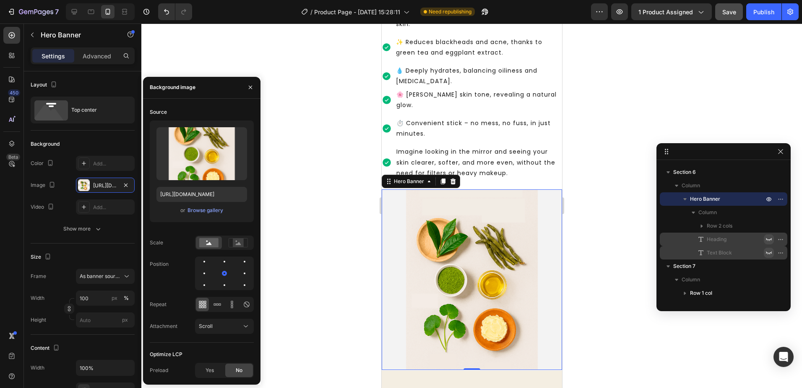
click at [590, 214] on div at bounding box center [471, 205] width 661 height 364
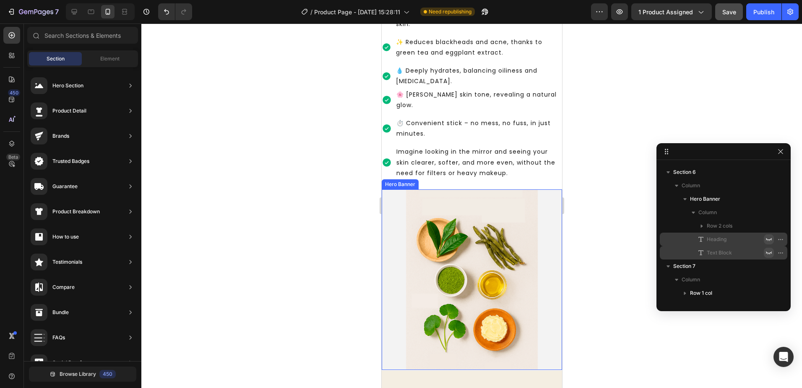
click at [545, 226] on div "Background Image" at bounding box center [471, 279] width 180 height 180
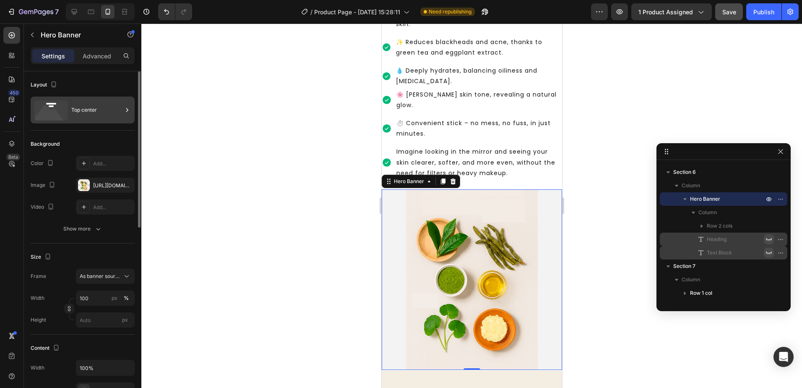
click at [94, 112] on div "Top center" at bounding box center [96, 109] width 51 height 19
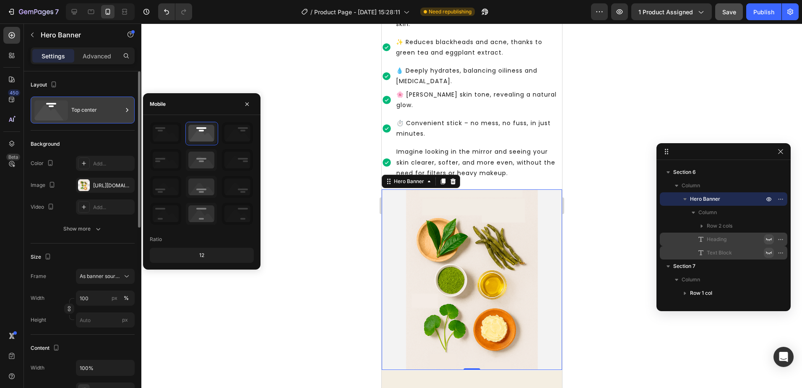
click at [94, 111] on div "Top center" at bounding box center [96, 109] width 51 height 19
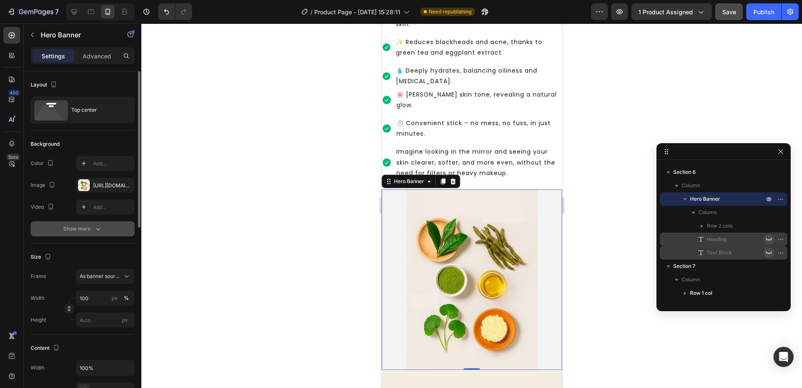
click at [93, 231] on div "Show more" at bounding box center [82, 228] width 39 height 8
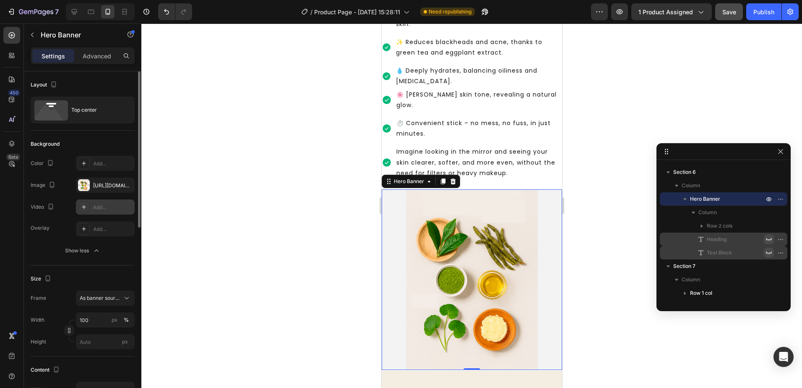
click at [97, 204] on div "Add..." at bounding box center [112, 207] width 39 height 8
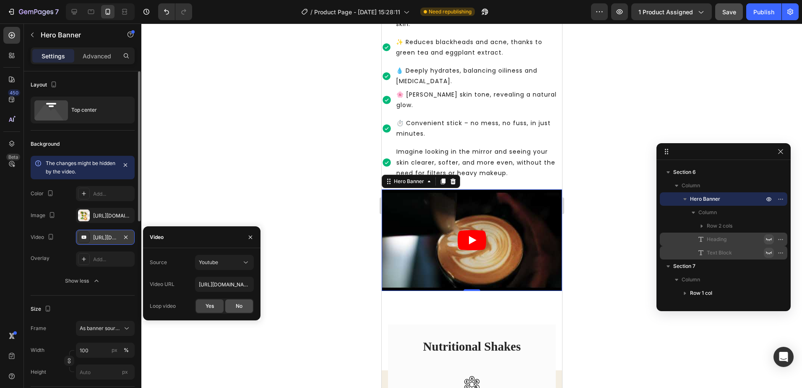
click at [243, 306] on div "No" at bounding box center [239, 305] width 28 height 13
click at [243, 304] on div "No" at bounding box center [239, 305] width 28 height 13
click at [251, 238] on icon "button" at bounding box center [250, 237] width 7 height 7
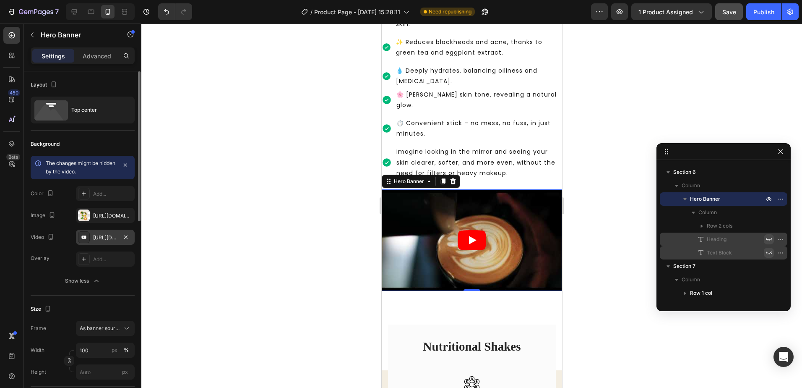
click at [231, 193] on div at bounding box center [471, 205] width 661 height 364
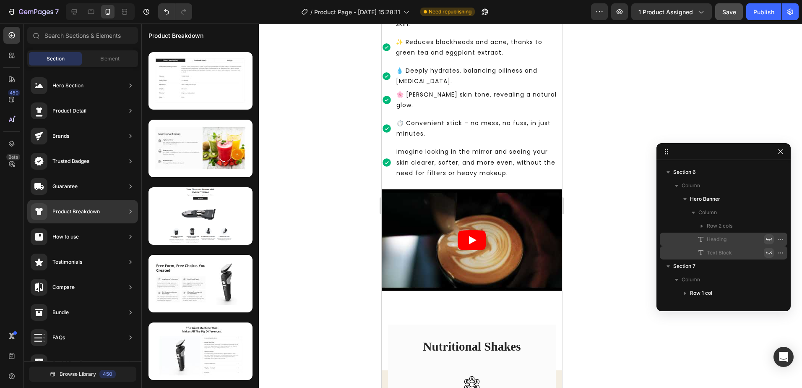
scroll to position [0, 0]
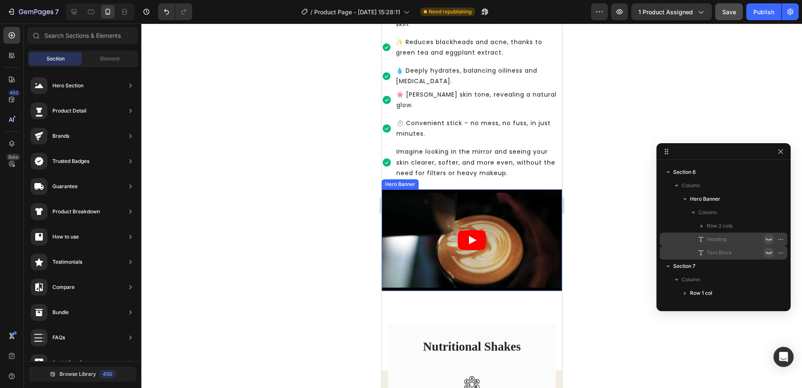
click at [451, 233] on div "Background Image" at bounding box center [471, 239] width 180 height 101
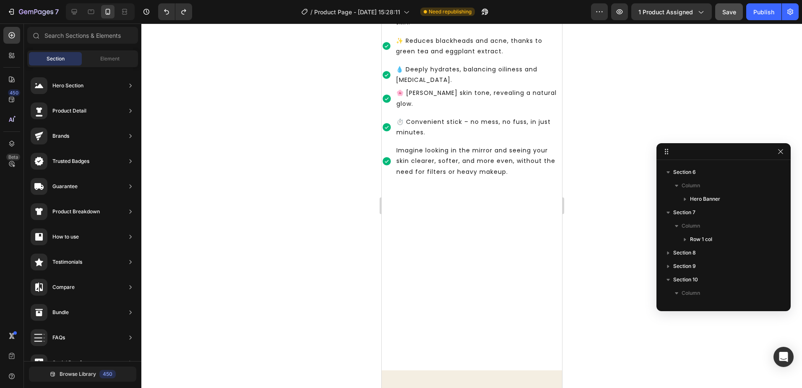
scroll to position [409, 0]
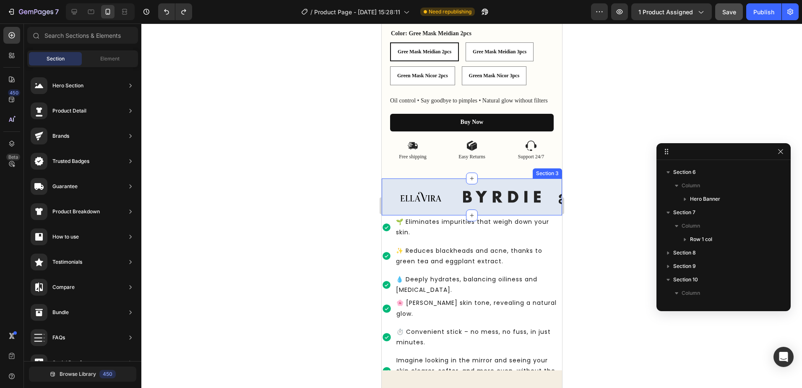
click at [393, 215] on div "Image Image Image Image Image Image Image Image Carousel Section 3" at bounding box center [471, 196] width 180 height 37
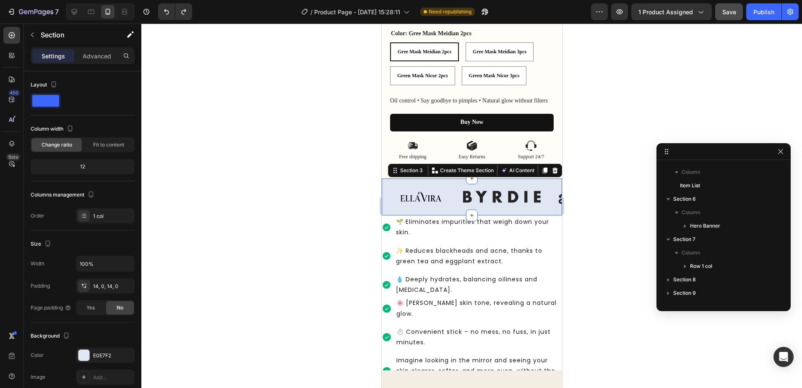
scroll to position [790, 0]
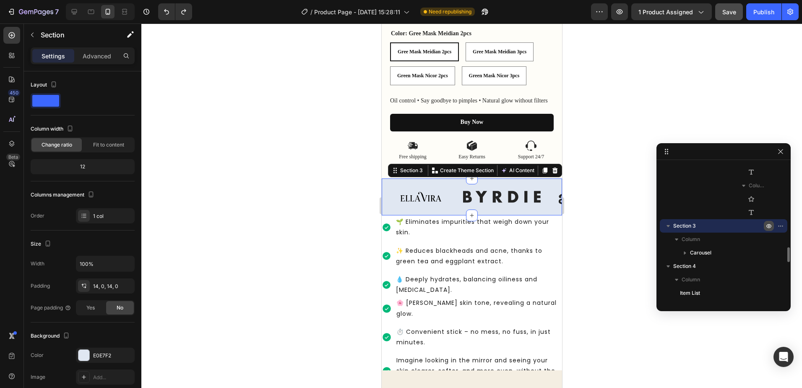
click at [773, 227] on button "button" at bounding box center [769, 226] width 10 height 10
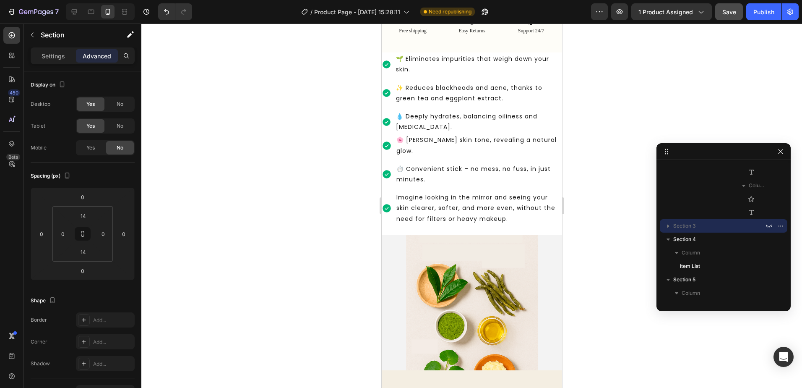
scroll to position [450, 0]
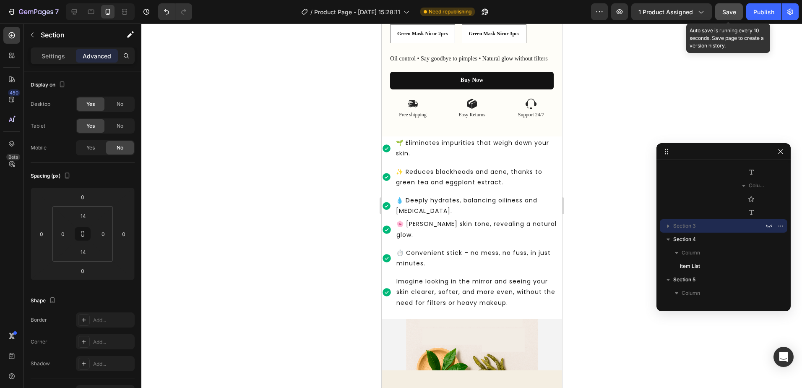
click at [731, 8] on span "Save" at bounding box center [729, 11] width 14 height 7
